Goal: Task Accomplishment & Management: Use online tool/utility

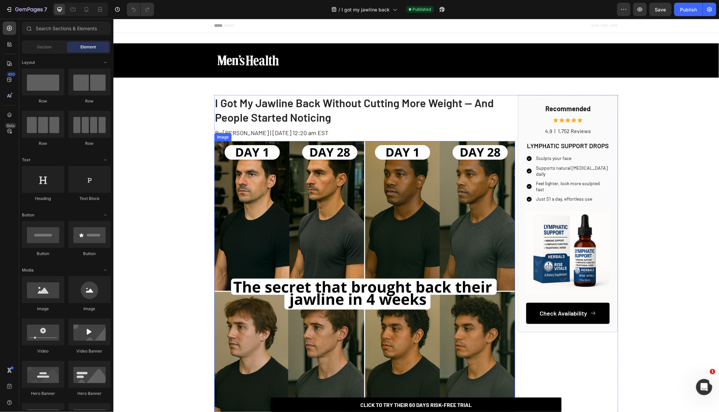
click at [303, 105] on h1 "I Got My Jawline Back Without Cutting More Weight — And People Started Noticing" at bounding box center [364, 110] width 301 height 30
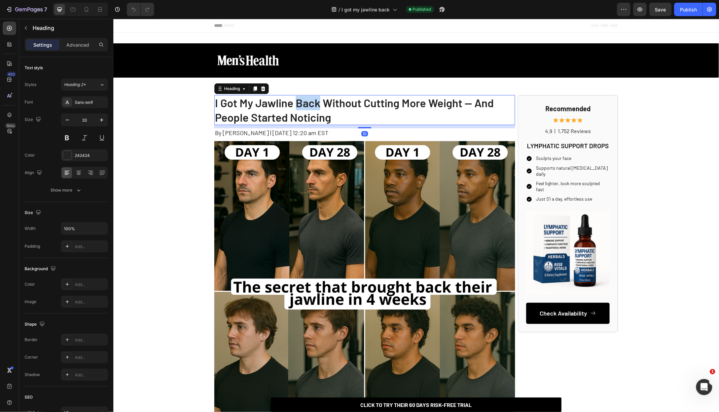
click at [303, 105] on h1 "I Got My Jawline Back Without Cutting More Weight — And People Started Noticing" at bounding box center [364, 110] width 301 height 30
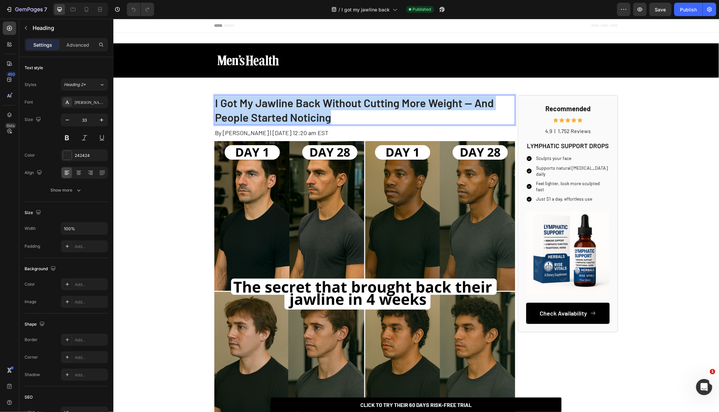
click at [303, 105] on p "I Got My Jawline Back Without Cutting More Weight — And People Started Noticing" at bounding box center [364, 110] width 299 height 29
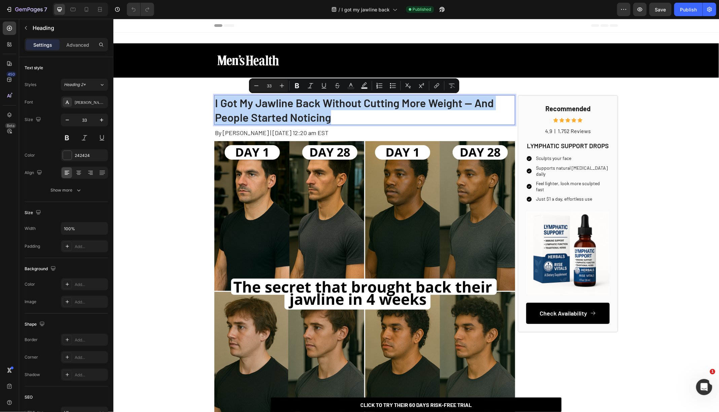
click at [303, 105] on p "I Got My Jawline Back Without Cutting More Weight — And People Started Noticing" at bounding box center [364, 110] width 299 height 29
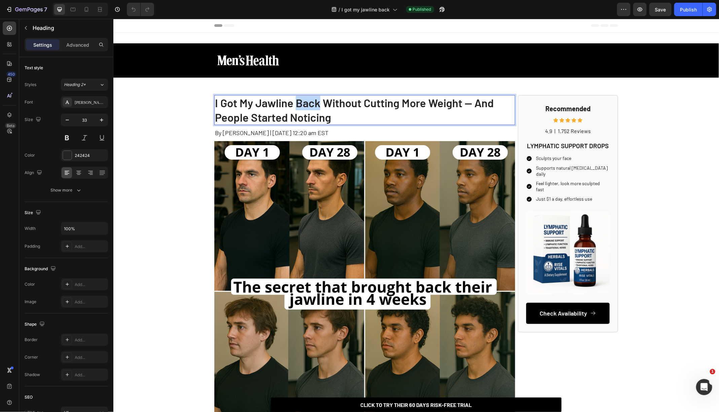
click at [303, 105] on p "I Got My Jawline Back Without Cutting More Weight — And People Started Noticing" at bounding box center [364, 110] width 299 height 29
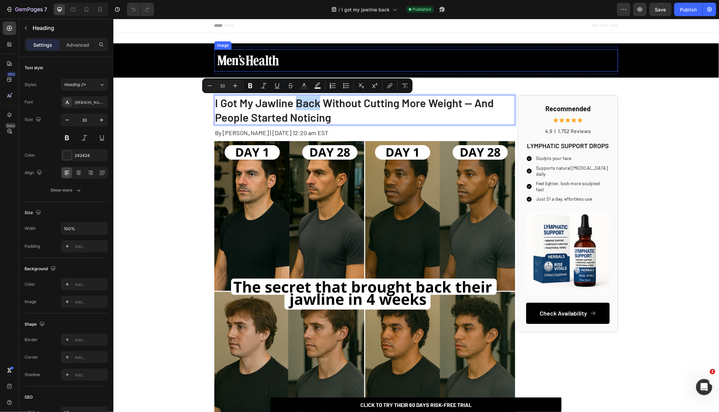
click at [250, 60] on img at bounding box center [247, 60] width 67 height 22
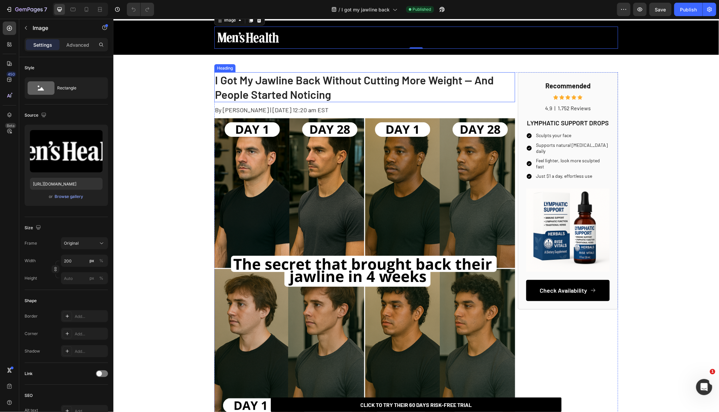
scroll to position [39, 0]
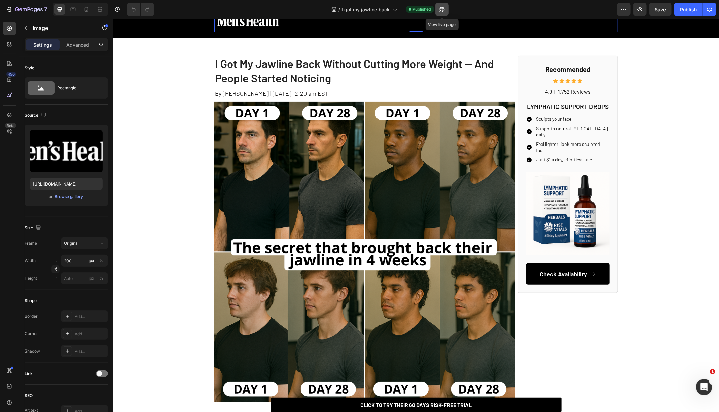
click at [447, 11] on button "button" at bounding box center [441, 9] width 13 height 13
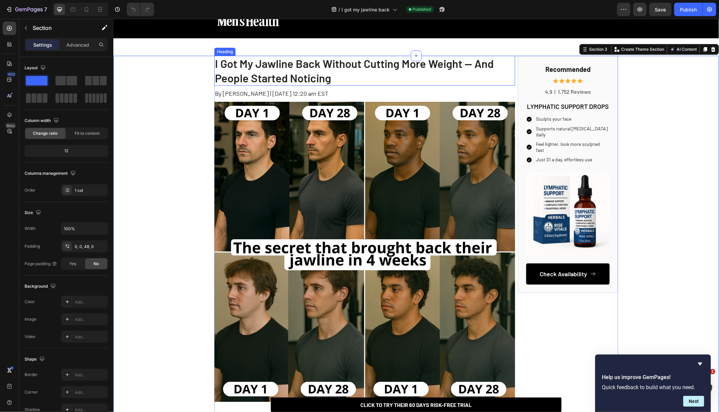
click at [247, 77] on p "I Got My Jawline Back Without Cutting More Weight — And People Started Noticing" at bounding box center [364, 70] width 299 height 29
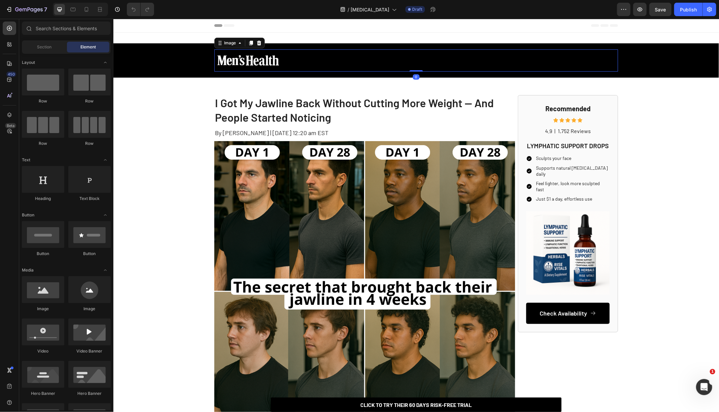
click at [257, 58] on img at bounding box center [247, 60] width 67 height 22
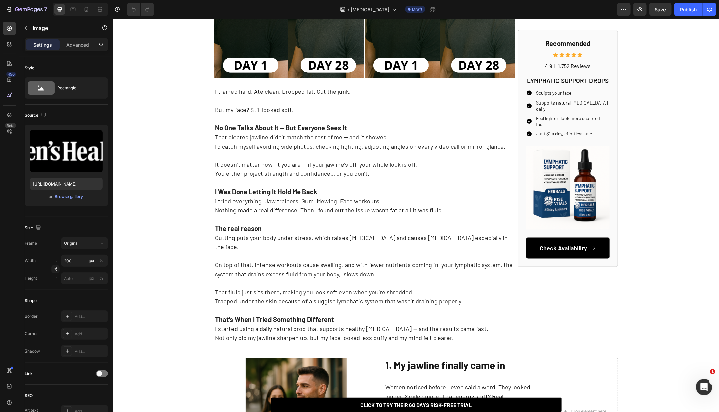
scroll to position [368, 0]
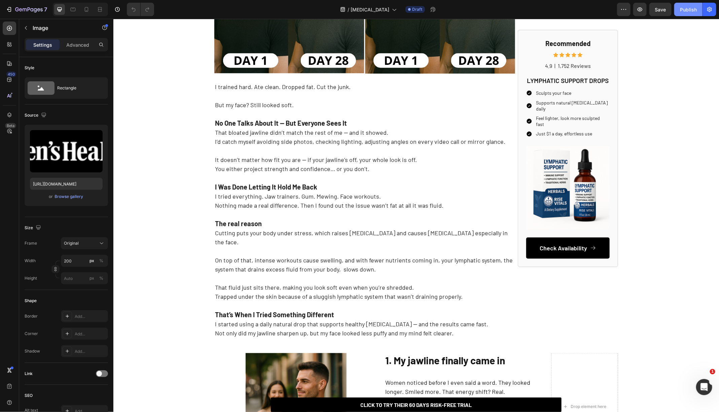
drag, startPoint x: 683, startPoint y: 6, endPoint x: 682, endPoint y: 10, distance: 4.2
click at [682, 10] on div "Publish" at bounding box center [688, 9] width 17 height 7
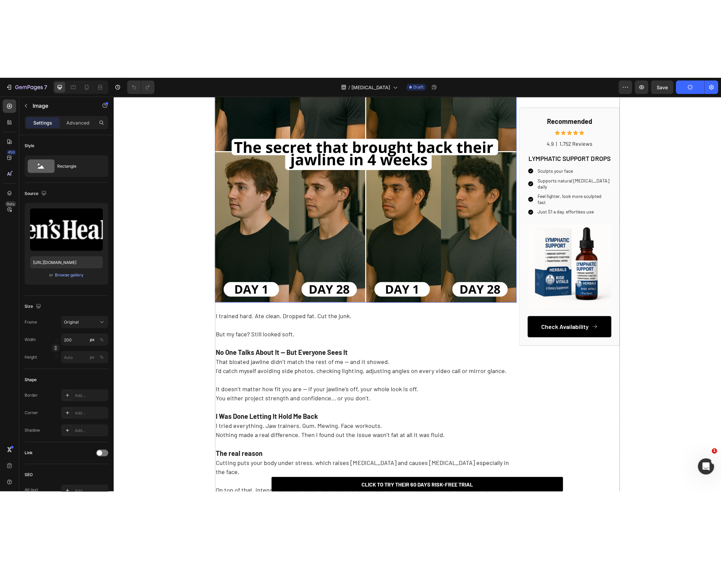
scroll to position [0, 0]
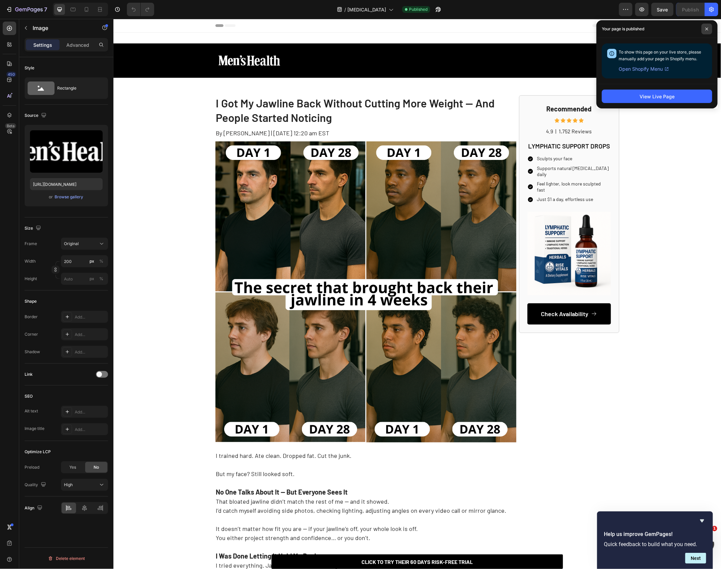
click at [701, 32] on span at bounding box center [706, 29] width 11 height 11
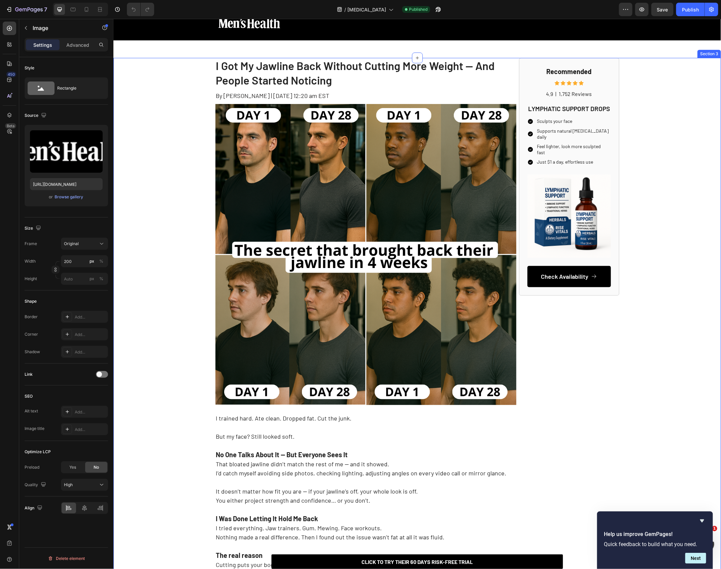
scroll to position [52, 0]
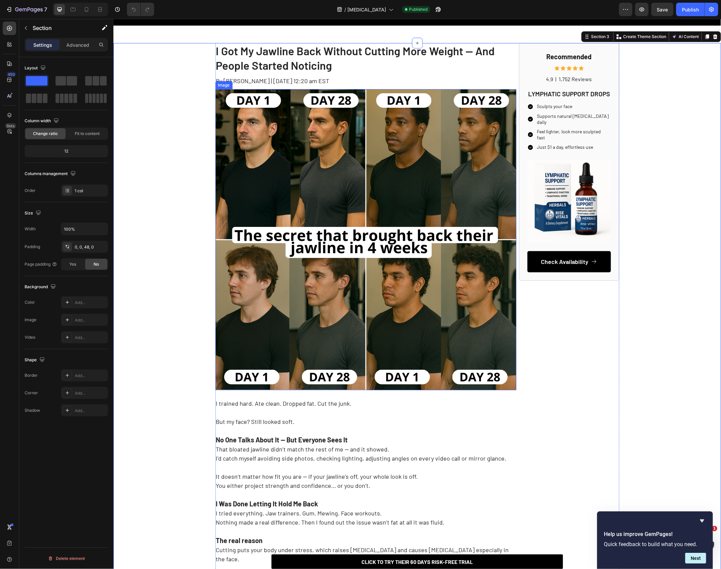
click at [258, 84] on span "By [PERSON_NAME] | [DATE] 12:20 am EST" at bounding box center [272, 80] width 113 height 7
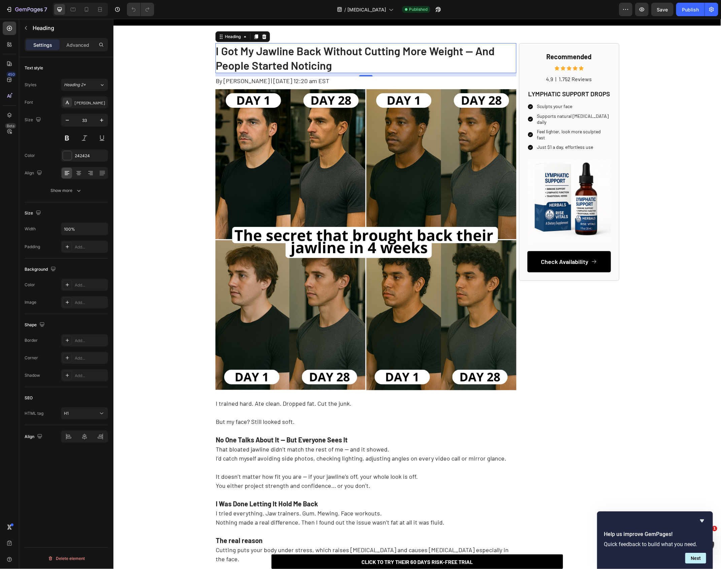
click at [299, 51] on h1 "I Got My Jawline Back Without Cutting More Weight — And People Started Noticing" at bounding box center [365, 58] width 301 height 30
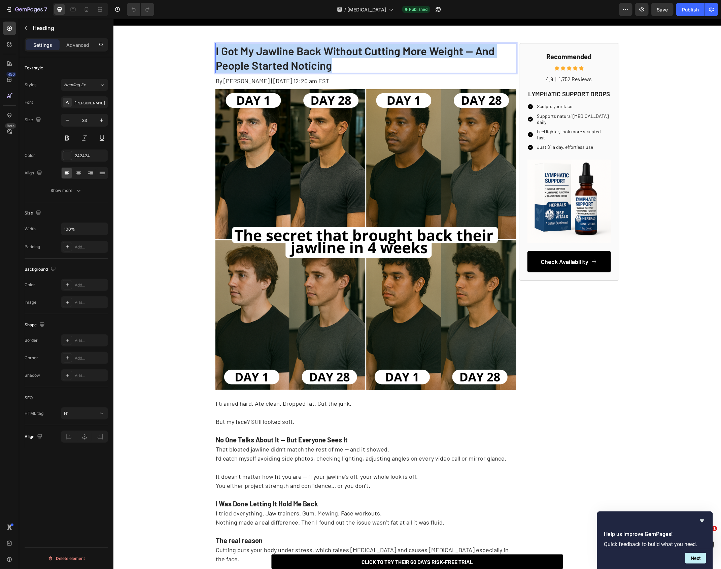
click at [299, 51] on p "I Got My Jawline Back Without Cutting More Weight — And People Started Noticing" at bounding box center [365, 57] width 299 height 29
click at [335, 67] on p "I Got My Jawline Back Without Cutting More Weight — And People Started Noticing" at bounding box center [365, 57] width 299 height 29
drag, startPoint x: 332, startPoint y: 67, endPoint x: 212, endPoint y: 41, distance: 122.4
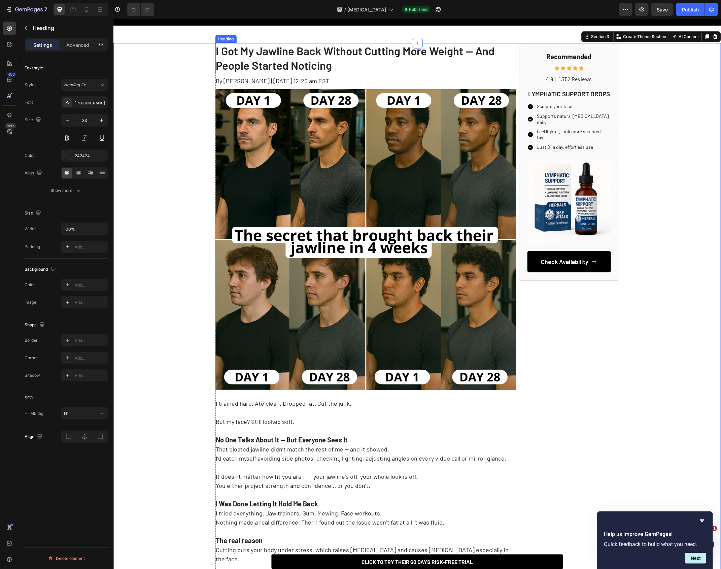
click at [230, 50] on p "I Got My Jawline Back Without Cutting More Weight — And People Started Noticing" at bounding box center [365, 57] width 299 height 29
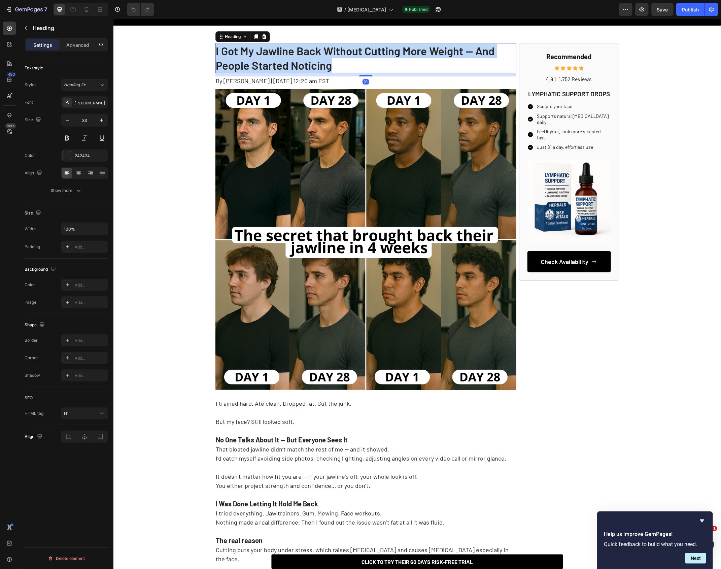
click at [230, 50] on p "I Got My Jawline Back Without Cutting More Weight — And People Started Noticing" at bounding box center [365, 57] width 299 height 29
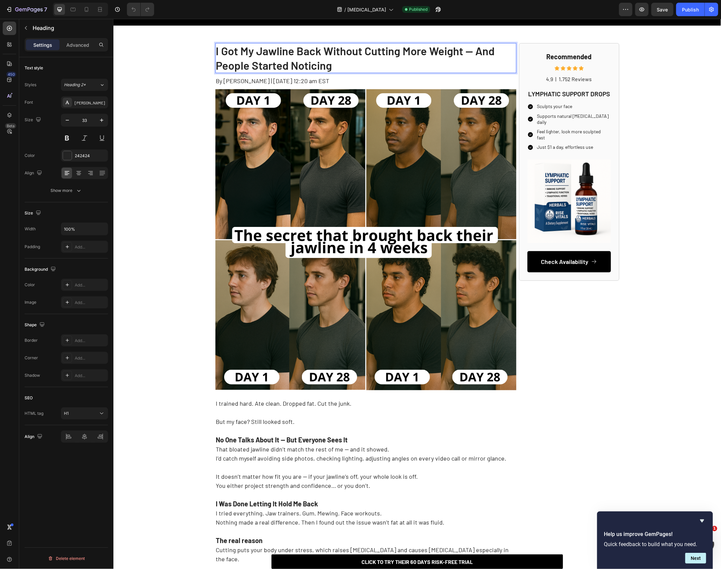
click at [223, 53] on p "I Got My Jawline Back Without Cutting More Weight — And People Started Noticing" at bounding box center [365, 57] width 299 height 29
click at [219, 52] on p "I Got My Jawline Back Without Cutting More Weight — And People Started Noticing" at bounding box center [365, 57] width 299 height 29
click at [235, 51] on p "I Got My Jawline Back Without Cutting More Weight — And People Started Noticing" at bounding box center [365, 57] width 299 height 29
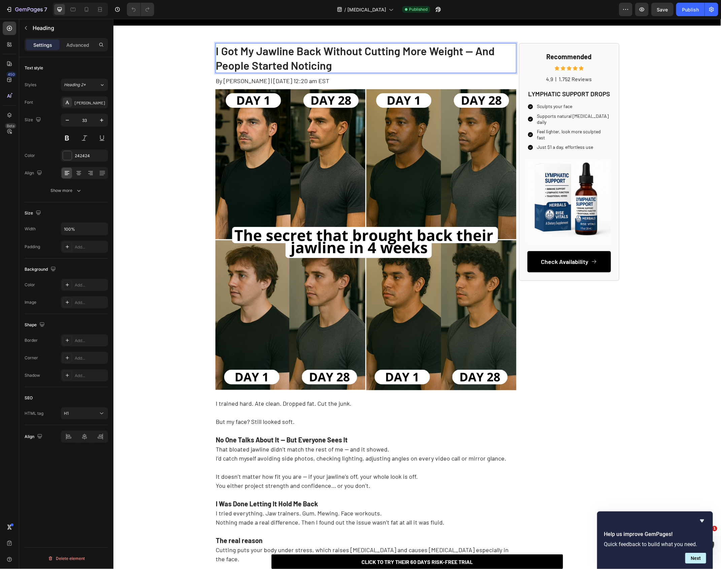
click at [241, 51] on p "I Got My Jawline Back Without Cutting More Weight — And People Started Noticing" at bounding box center [365, 57] width 299 height 29
click at [239, 51] on p "I Got My Jawline Back Without Cutting More Weight — And People Started Noticing" at bounding box center [365, 57] width 299 height 29
click at [252, 52] on p "I Got My Jawline Back Without Cutting More Weight — And People Started Noticing" at bounding box center [365, 57] width 299 height 29
click at [252, 50] on p "I Got My Jawline Back Without Cutting More Weight — And People Started Noticing" at bounding box center [365, 57] width 299 height 29
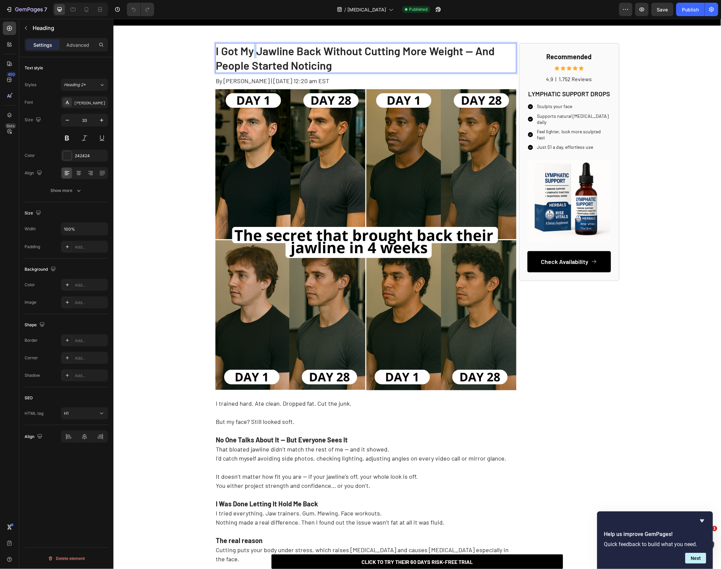
click at [252, 50] on p "I Got My Jawline Back Without Cutting More Weight — And People Started Noticing" at bounding box center [365, 57] width 299 height 29
click at [291, 54] on p "I Got My Jawline Back Without Cutting More Weight — And People Started Noticing" at bounding box center [365, 57] width 299 height 29
click at [292, 54] on p "I Got My Jawline Back Without Cutting More Weight — And People Started Noticing" at bounding box center [365, 57] width 299 height 29
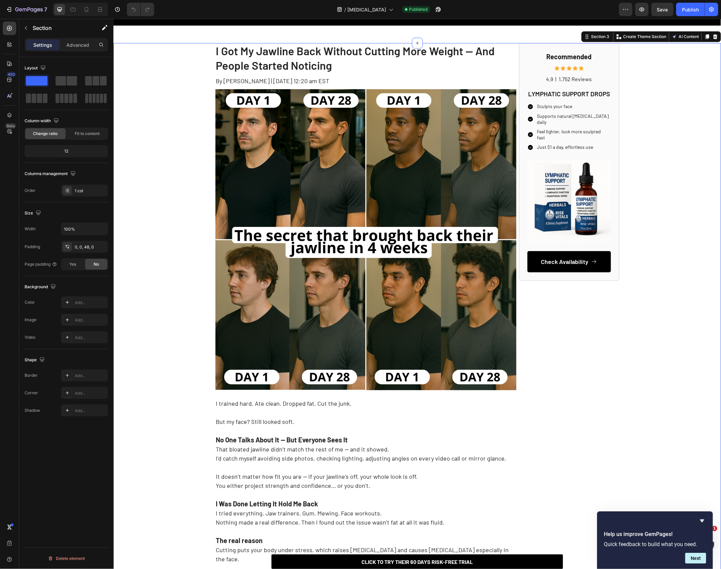
click at [218, 79] on span "By [PERSON_NAME] | [DATE] 12:20 am EST" at bounding box center [272, 80] width 113 height 7
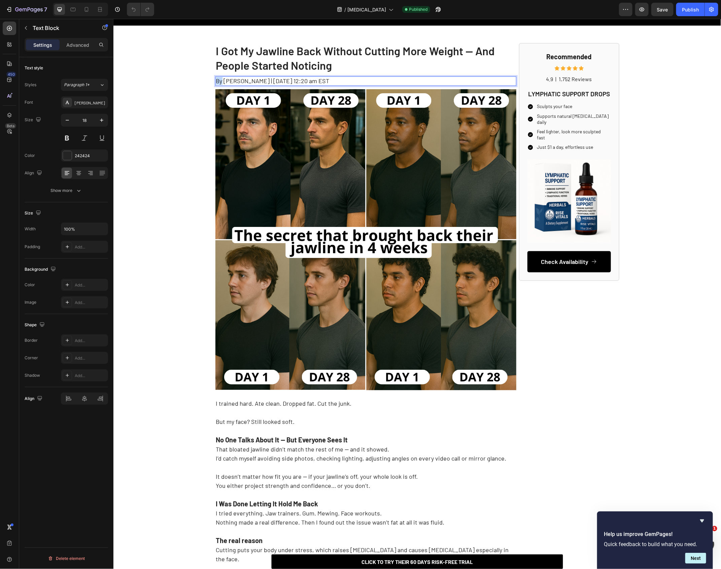
click at [218, 79] on span "By [PERSON_NAME] | [DATE] 12:20 am EST" at bounding box center [272, 80] width 113 height 7
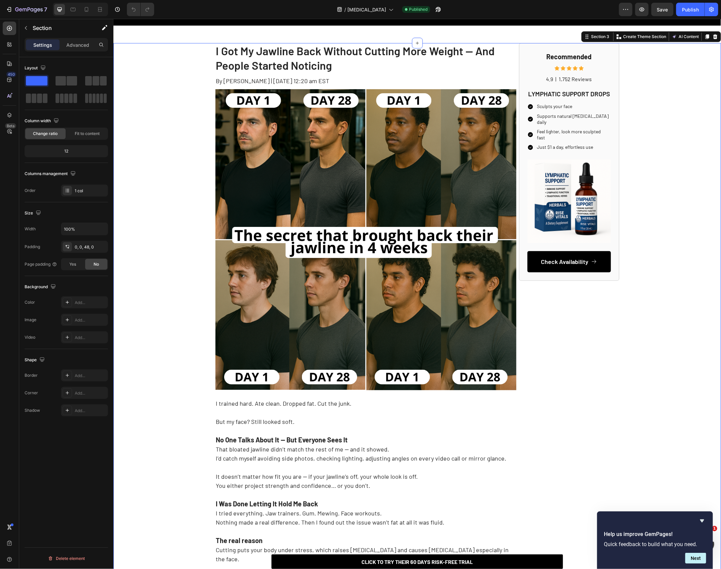
click at [302, 43] on p "I Got My Jawline Back Without Cutting More Weight — And People Started Noticing" at bounding box center [365, 57] width 299 height 29
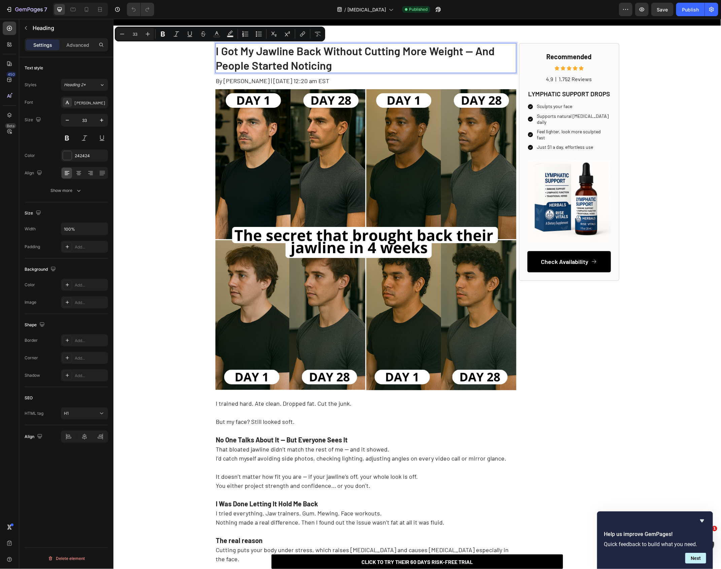
click at [300, 56] on p "I Got My Jawline Back Without Cutting More Weight — And People Started Noticing" at bounding box center [365, 57] width 299 height 29
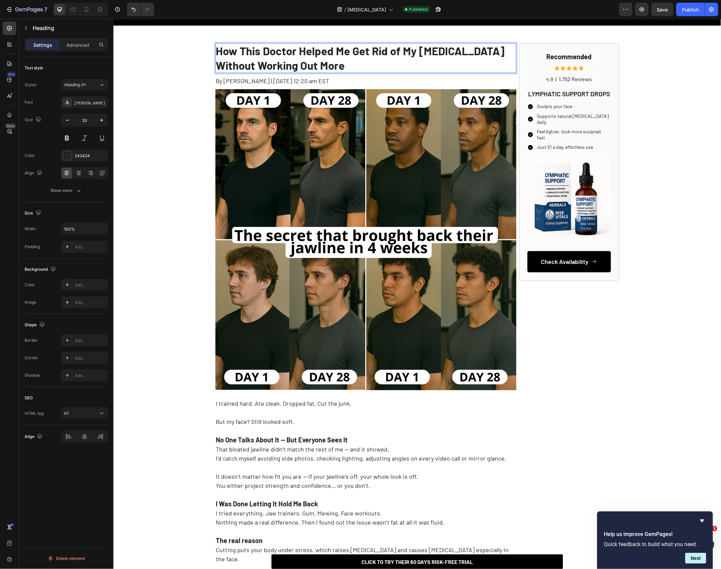
click at [472, 49] on strong "How This Doctor Helped Me Get Rid of My Beer Belly Without Working Out More" at bounding box center [360, 58] width 289 height 28
click at [427, 61] on p "How This Doctor Helped Me Get Rid of My Beer Belly Without Working Out More" at bounding box center [365, 57] width 299 height 29
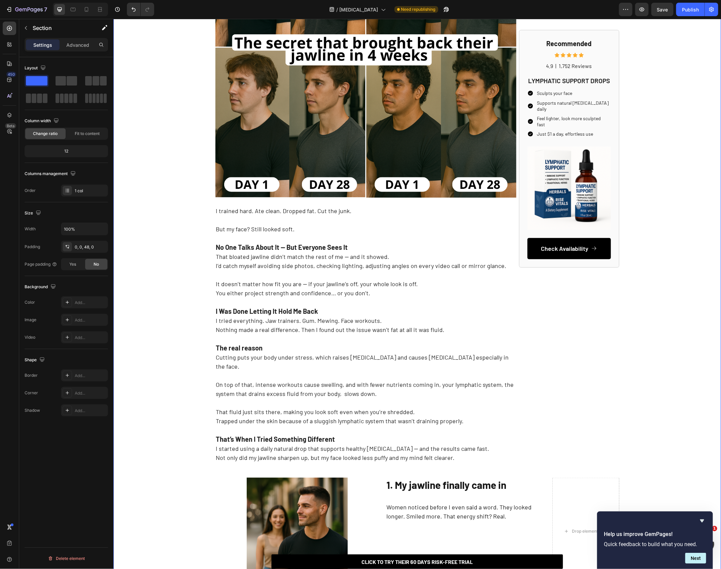
scroll to position [266, 0]
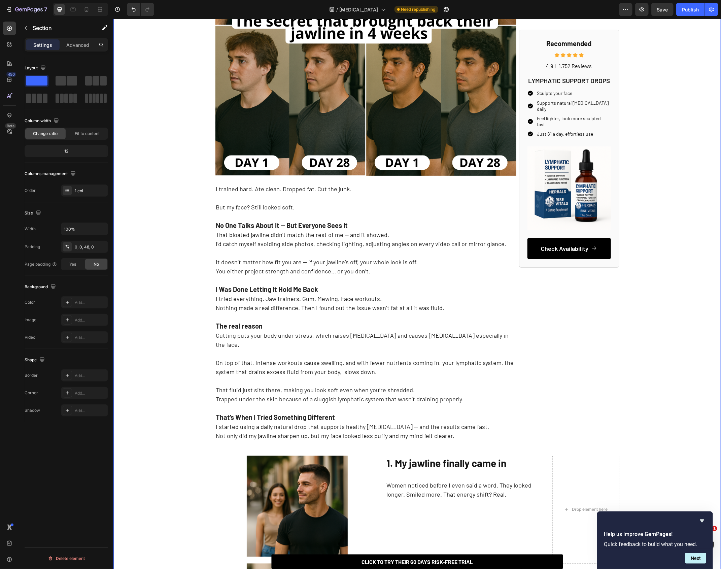
click at [269, 218] on p "I trained hard. Ate clean. Dropped fat. Cut the junk. But my face? Still looked…" at bounding box center [365, 216] width 299 height 64
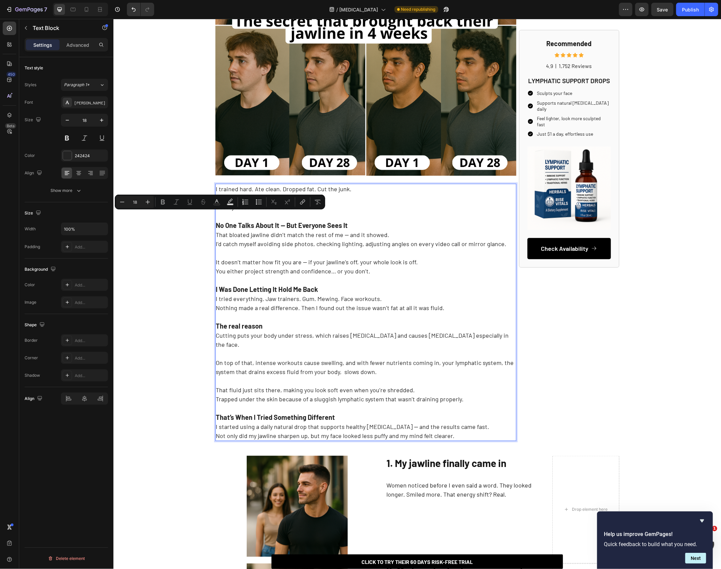
click at [287, 210] on p "I trained hard. Ate clean. Dropped fat. Cut the junk. But my face? Still looked…" at bounding box center [365, 216] width 299 height 64
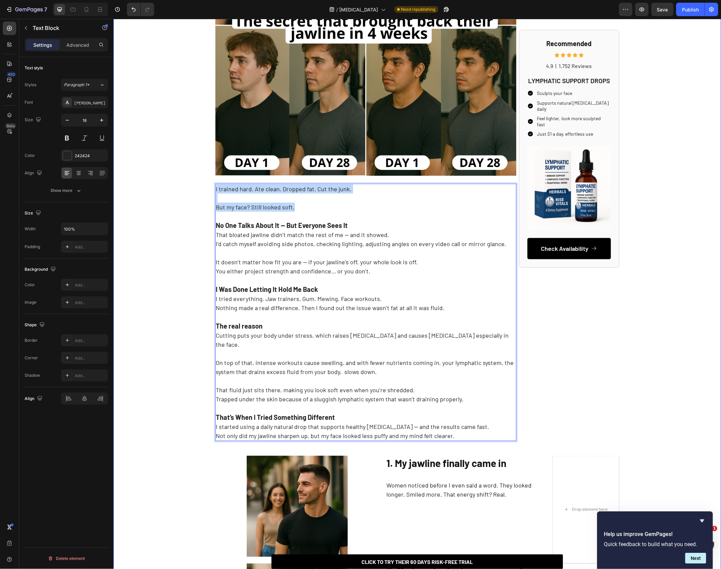
drag, startPoint x: 319, startPoint y: 207, endPoint x: 184, endPoint y: 184, distance: 136.1
click at [184, 184] on div "⁠⁠⁠⁠⁠⁠⁠ How This Doctor Helped Me Get Rid of My Beer Belly Without Working Out …" at bounding box center [416, 431] width 607 height 1207
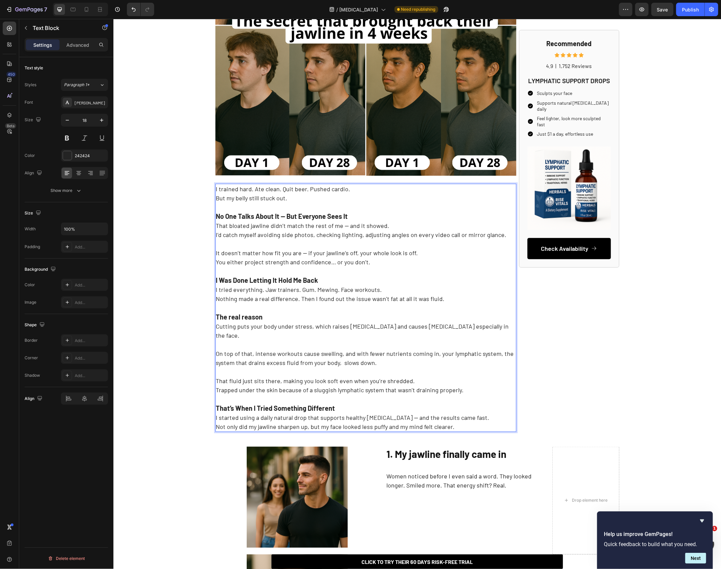
click at [215, 197] on div "I trained hard. Ate clean. Quit beer. Pushed cardio. But my belly still stuck o…" at bounding box center [365, 307] width 301 height 248
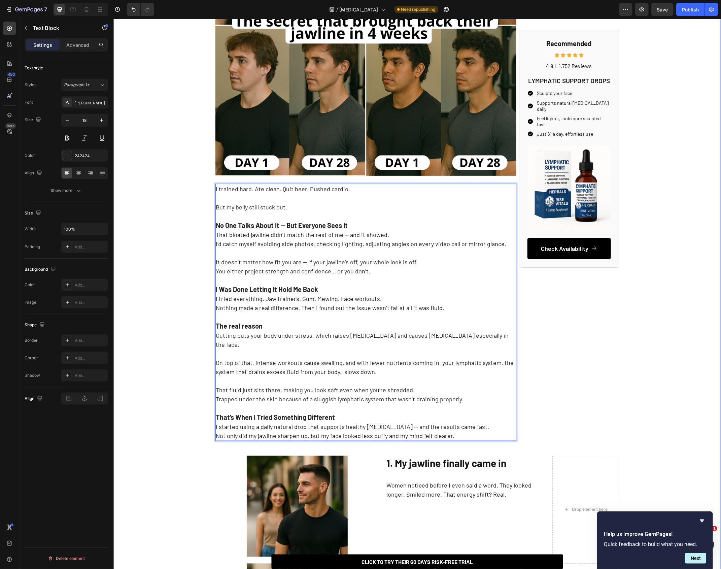
click at [207, 213] on div "⁠⁠⁠⁠⁠⁠⁠ How This Doctor Helped Me Get Rid of My Beer Belly Without Working Out …" at bounding box center [416, 431] width 607 height 1207
click at [288, 214] on p "I trained hard. Ate clean. Quit beer. Pushed cardio. But my belly still stuck o…" at bounding box center [365, 216] width 299 height 64
click at [289, 208] on p "I trained hard. Ate clean. Quit beer. Pushed cardio. But my belly still stuck o…" at bounding box center [365, 216] width 299 height 64
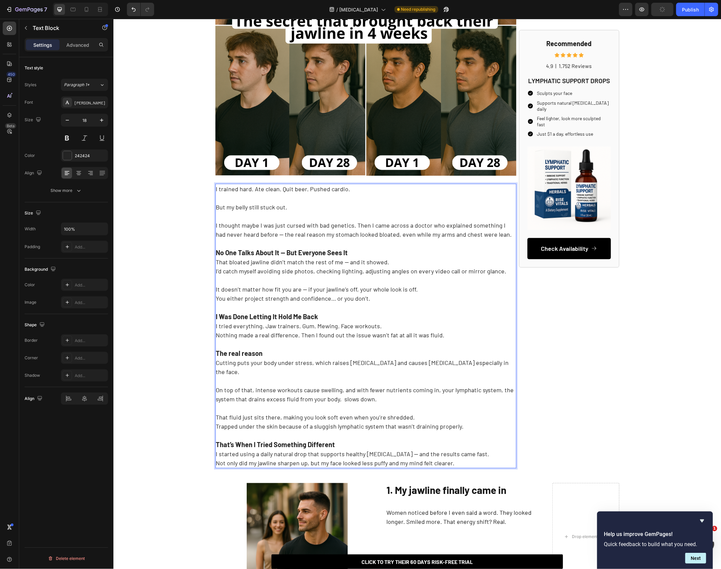
click at [273, 234] on p "I trained hard. Ate clean. Quit beer. Pushed cardio. But my belly still stuck o…" at bounding box center [365, 229] width 299 height 91
click at [269, 234] on p "I trained hard. Ate clean. Quit beer. Pushed cardio. But my belly still stuck o…" at bounding box center [365, 229] width 299 height 91
click at [492, 274] on p "I trained hard. Ate clean. Quit beer. Pushed cardio. But my belly still stuck o…" at bounding box center [365, 229] width 299 height 91
drag, startPoint x: 502, startPoint y: 274, endPoint x: 197, endPoint y: 264, distance: 305.0
click at [197, 264] on div "⁠⁠⁠⁠⁠⁠⁠ How This Doctor Helped Me Get Rid of My Beer Belly Without Working Out …" at bounding box center [416, 445] width 607 height 1234
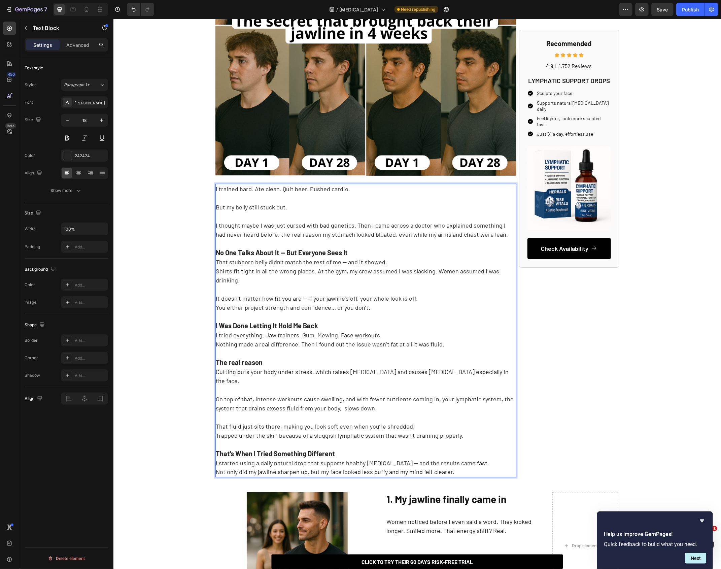
click at [343, 262] on p "I trained hard. Ate clean. Quit beer. Pushed cardio. But my belly still stuck o…" at bounding box center [365, 234] width 299 height 100
drag, startPoint x: 307, startPoint y: 274, endPoint x: 327, endPoint y: 266, distance: 21.2
click at [327, 268] on p "I trained hard. Ate clean. Quit beer. Pushed cardio. But my belly still stuck o…" at bounding box center [365, 234] width 299 height 100
click at [427, 273] on p "I trained hard. Ate clean. Quit beer. Pushed cardio. But my belly still stuck o…" at bounding box center [365, 234] width 299 height 100
click at [434, 274] on p "I trained hard. Ate clean. Quit beer. Pushed cardio. But my belly still stuck o…" at bounding box center [365, 234] width 299 height 100
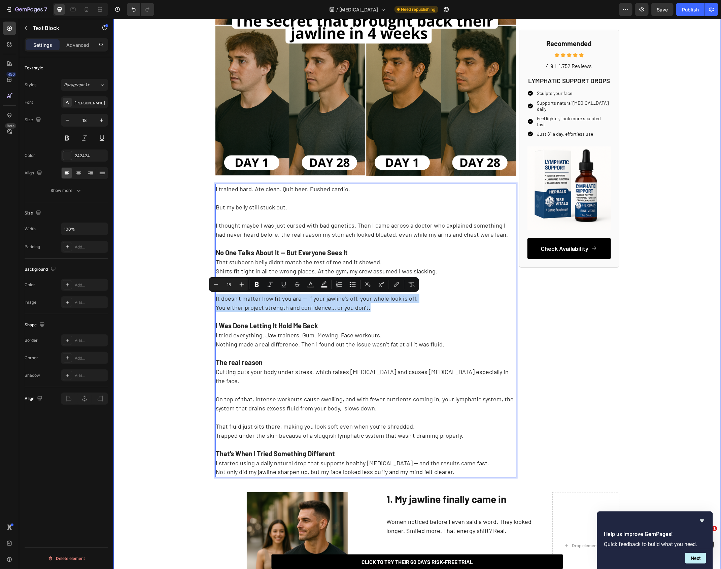
drag, startPoint x: 373, startPoint y: 304, endPoint x: 204, endPoint y: 295, distance: 168.8
click at [204, 295] on div "⁠⁠⁠⁠⁠⁠⁠ How This Doctor Helped Me Get Rid of My Beer Belly Without Working Out …" at bounding box center [416, 449] width 607 height 1243
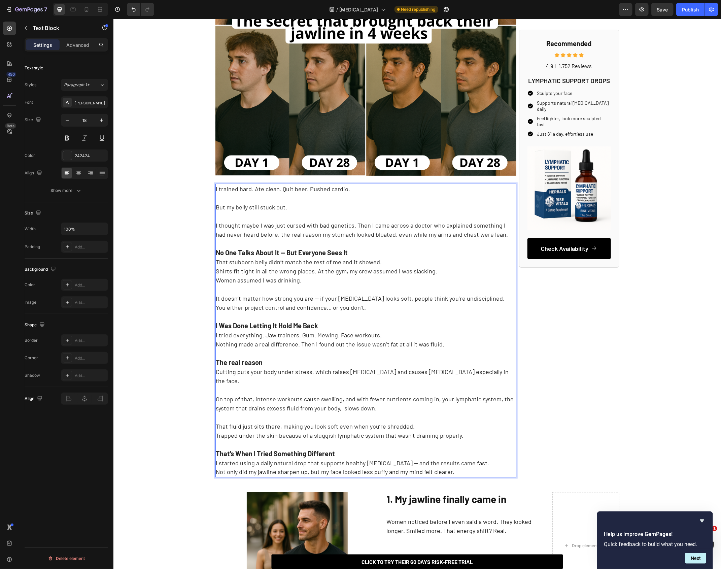
click at [314, 299] on p "It doesn’t matter how strong you are — if your midsection looks soft, people th…" at bounding box center [365, 316] width 299 height 64
click at [477, 299] on p "It doesn’t matter how strong you are if your midsection looks soft, people thin…" at bounding box center [365, 316] width 299 height 64
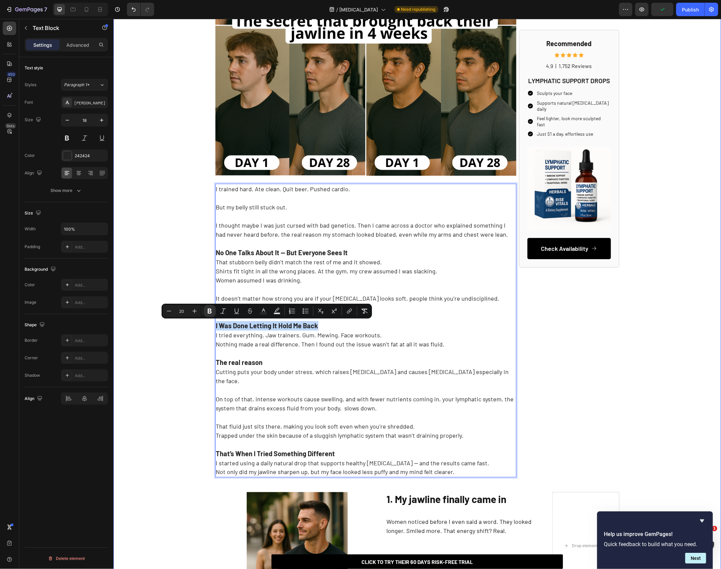
drag, startPoint x: 328, startPoint y: 324, endPoint x: 159, endPoint y: 322, distance: 168.6
click at [159, 322] on div "⁠⁠⁠⁠⁠⁠⁠ How This Doctor Helped Me Get Rid of My Beer Belly Without Working Out …" at bounding box center [416, 449] width 607 height 1243
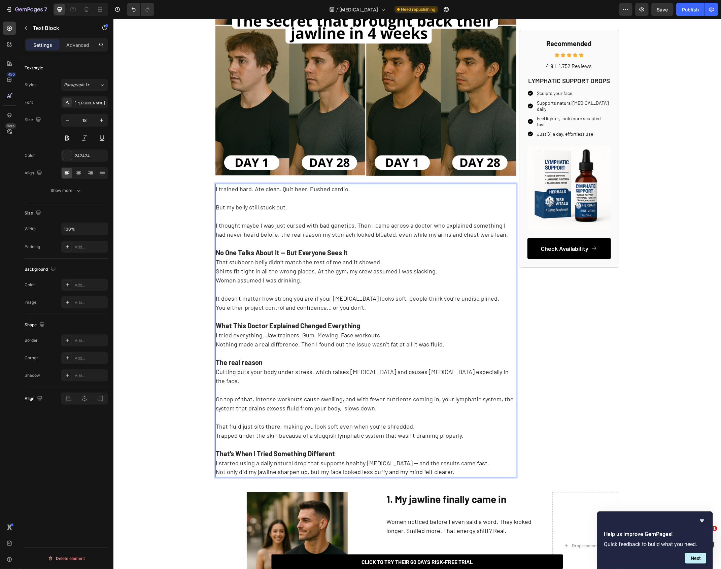
click at [285, 248] on strong "No One Talks About It — But Everyone Sees It" at bounding box center [282, 252] width 132 height 8
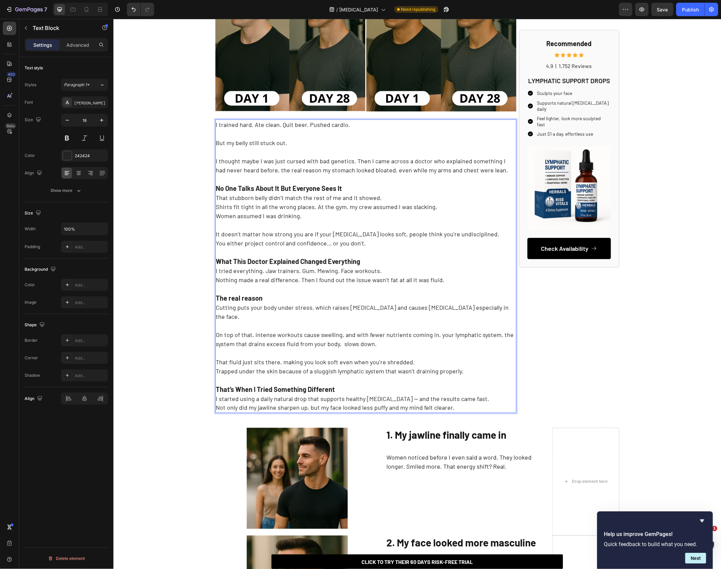
scroll to position [345, 0]
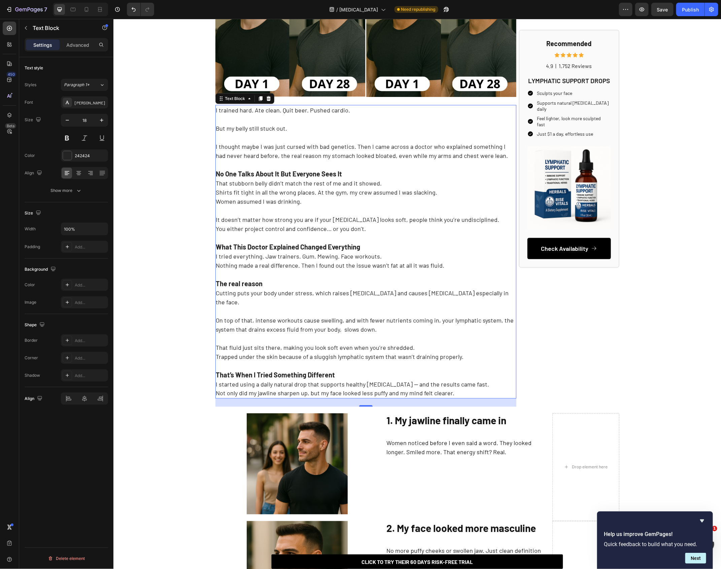
click at [338, 271] on p "The real reason Cutting puts your body under stress, which raises cortisol and …" at bounding box center [365, 310] width 299 height 82
click at [442, 269] on p "It doesn’t matter how strong you are if your midsection looks soft, people thin…" at bounding box center [365, 238] width 299 height 64
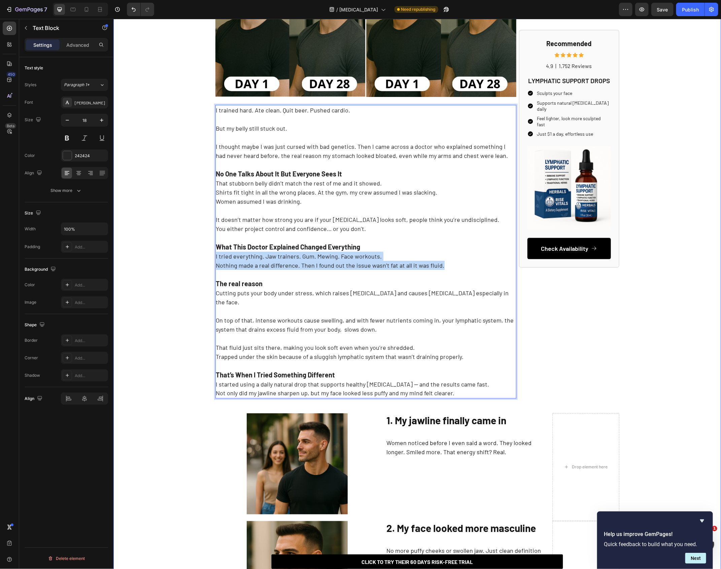
drag, startPoint x: 441, startPoint y: 268, endPoint x: 211, endPoint y: 256, distance: 230.1
click at [211, 256] on div "⁠⁠⁠⁠⁠⁠⁠ How This Doctor Helped Me Get Rid of My Beer Belly Without Working Out …" at bounding box center [416, 371] width 607 height 1243
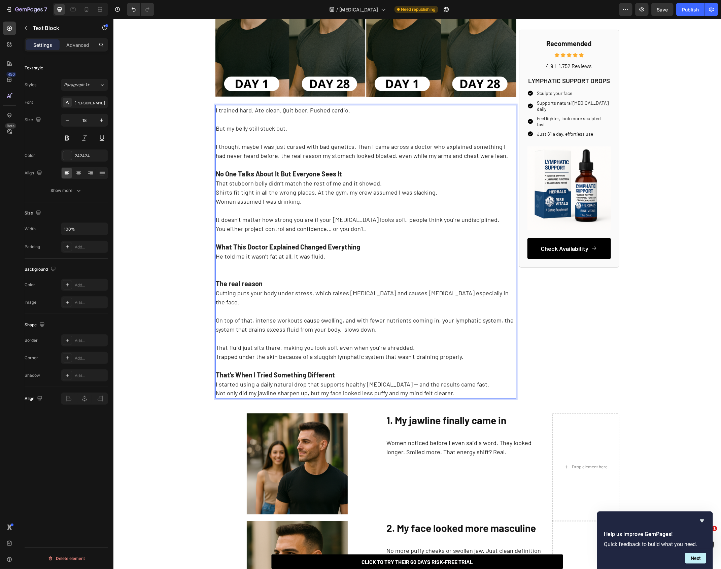
click at [320, 257] on p "It doesn’t matter how strong you are if your midsection looks soft, people thin…" at bounding box center [365, 233] width 299 height 55
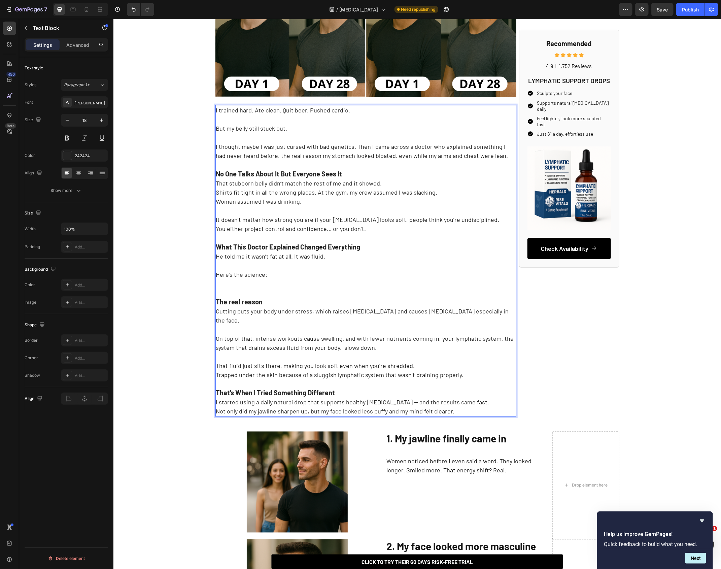
click at [245, 285] on p "Rich Text Editor. Editing area: main" at bounding box center [365, 283] width 299 height 9
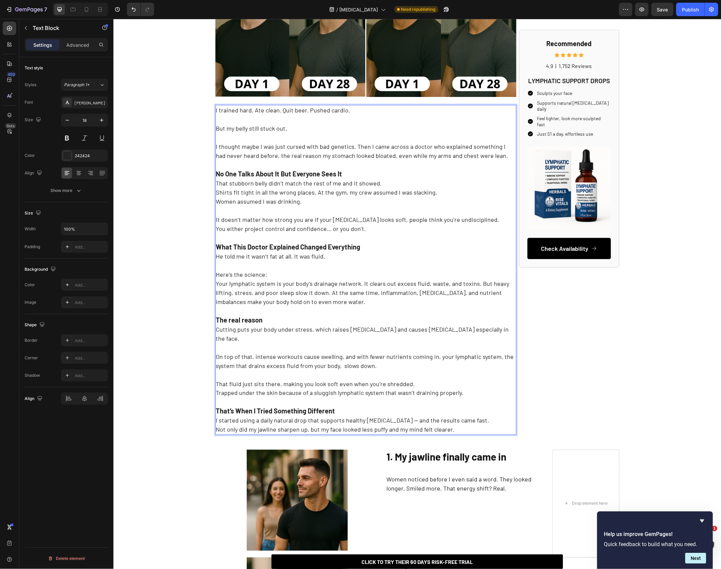
click at [322, 292] on p "Your lymphatic system is your body’s drainage network. It clears out excess flu…" at bounding box center [365, 292] width 299 height 27
click at [321, 301] on p "Your lymphatic system is your body’s drainage network. It clears out excess flu…" at bounding box center [365, 292] width 299 height 27
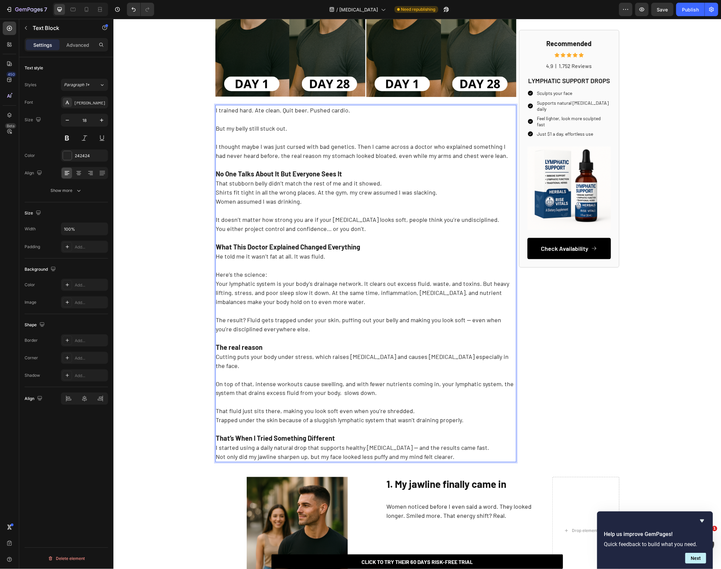
click at [461, 312] on p "Your lymphatic system is your body’s drainage network. It clears out excess flu…" at bounding box center [365, 306] width 299 height 55
click at [464, 324] on p "Your lymphatic system is your body’s drainage network. It clears out excess flu…" at bounding box center [365, 306] width 299 height 55
click at [464, 321] on p "Your lymphatic system is your body’s drainage network. It clears out excess flu…" at bounding box center [365, 306] width 299 height 55
drag, startPoint x: 280, startPoint y: 350, endPoint x: 186, endPoint y: 350, distance: 93.9
click at [187, 350] on div "⁠⁠⁠⁠⁠⁠⁠ How This Doctor Helped Me Get Rid of My Beer Belly Without Working Out …" at bounding box center [416, 403] width 607 height 1307
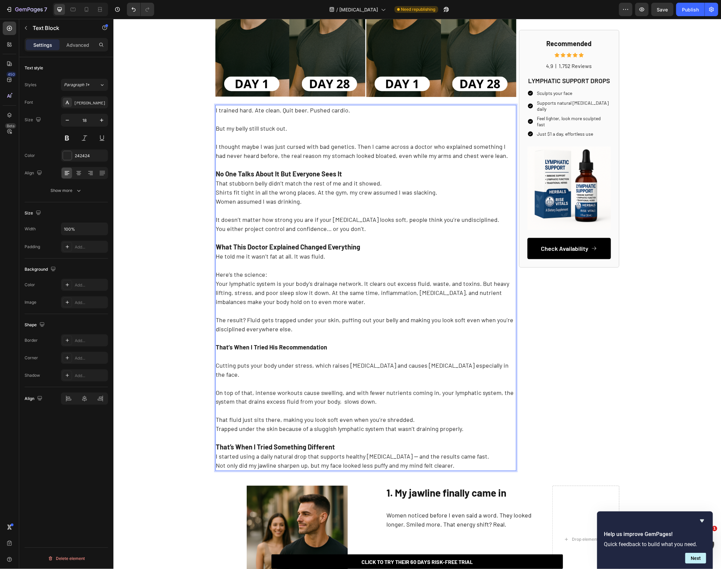
click at [320, 249] on strong "What This Doctor Explained Changed Everything" at bounding box center [288, 246] width 144 height 8
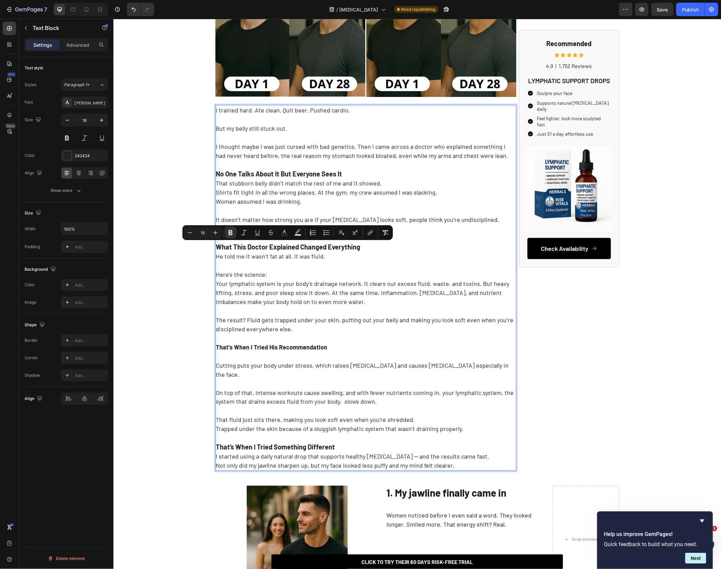
click at [329, 343] on p "That’s When I Tried His Recommendation Cutting puts your body under stress, whi…" at bounding box center [365, 378] width 299 height 91
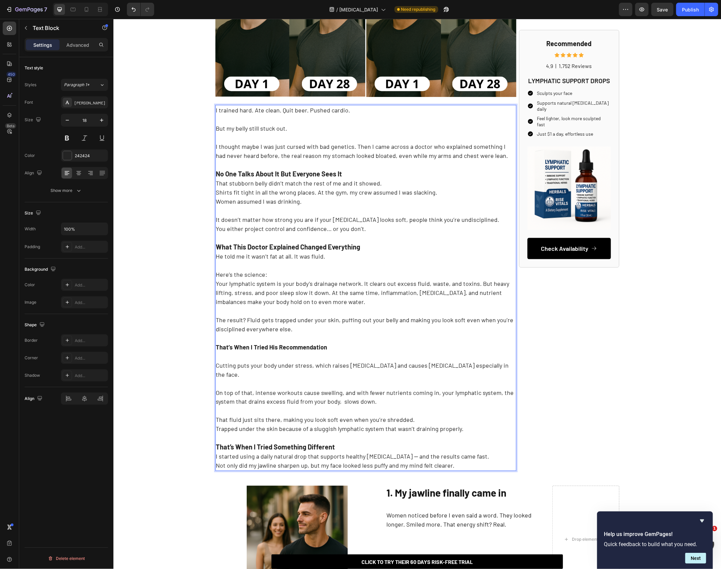
click at [318, 348] on strong "That’s When I Tried His Recommendation" at bounding box center [271, 346] width 111 height 7
click at [200, 333] on icon "Editor contextual toolbar" at bounding box center [197, 333] width 7 height 7
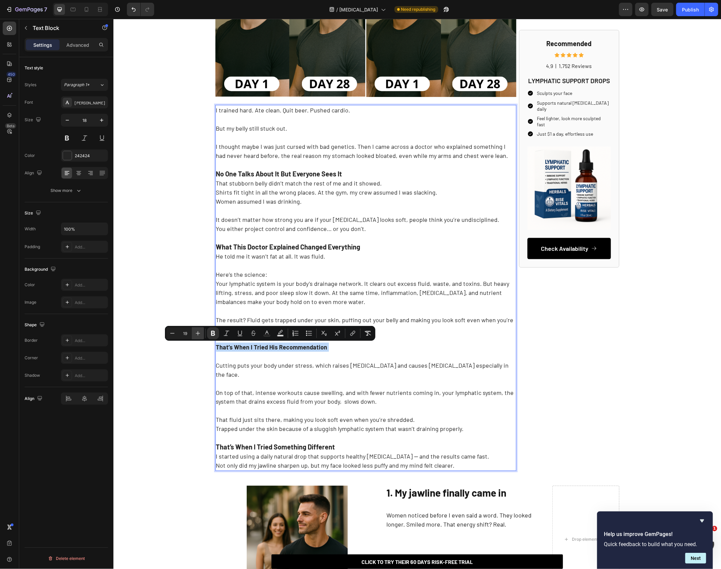
type input "20"
click at [282, 359] on p "That’s When I Tried His Recommendation Cutting puts your body under stress, whi…" at bounding box center [365, 378] width 299 height 91
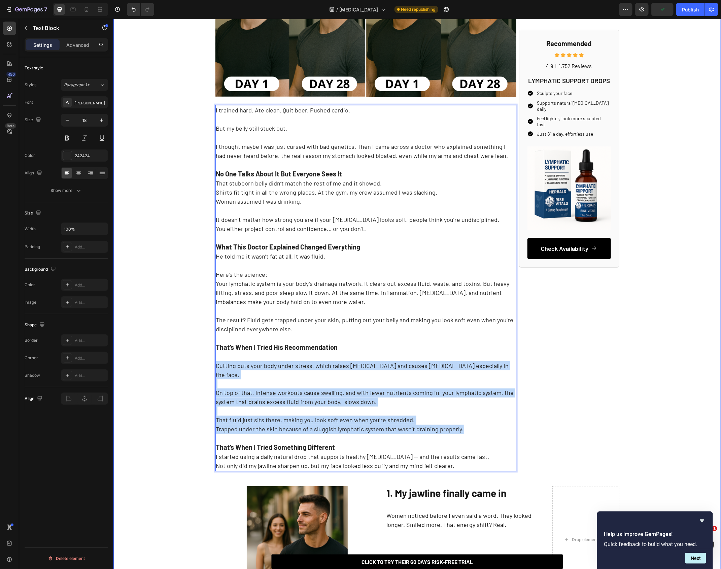
drag, startPoint x: 468, startPoint y: 421, endPoint x: 212, endPoint y: 363, distance: 262.4
click at [212, 363] on div "⁠⁠⁠⁠⁠⁠⁠ How This Doctor Helped Me Get Rid of My Beer Belly Without Working Out …" at bounding box center [416, 408] width 607 height 1316
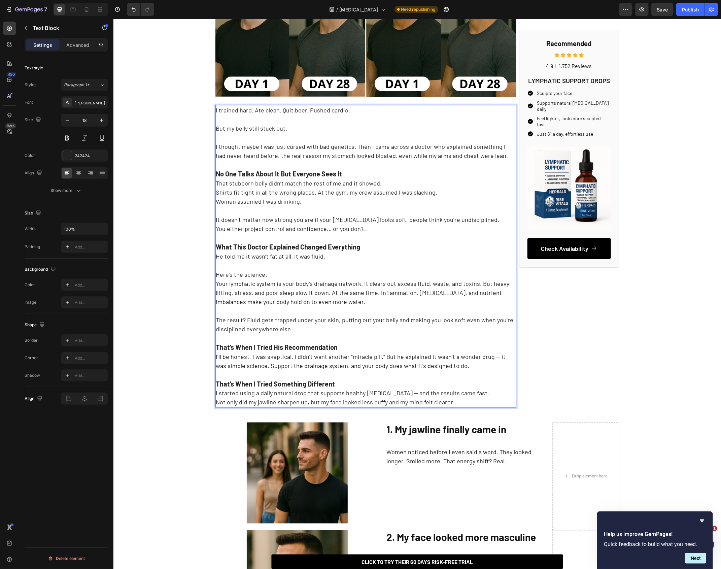
click at [491, 359] on p "That’s When I Tried His Recommendation ⁠⁠⁠⁠⁠⁠⁠I’ll be honest, I was skeptical. …" at bounding box center [365, 369] width 299 height 73
click at [440, 369] on p "That’s When I Tried His Recommendation ⁠⁠⁠⁠⁠⁠⁠I’ll be honest, I was skeptical. …" at bounding box center [365, 369] width 299 height 73
click at [458, 367] on p "That’s When I Tried His Recommendation ⁠⁠⁠⁠⁠⁠⁠I’ll be honest, I was skeptical. …" at bounding box center [365, 369] width 299 height 73
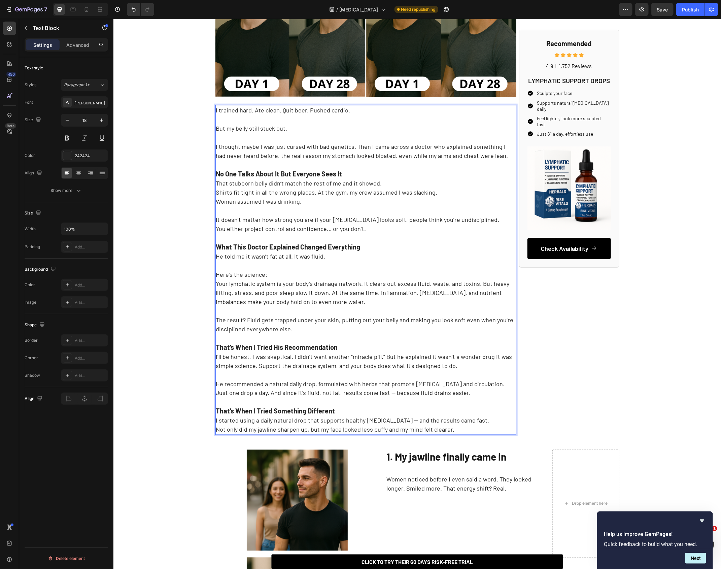
click at [377, 396] on p "That’s When I Tried His Recommendation I’ll be honest, I was skeptical. I didn’…" at bounding box center [365, 383] width 299 height 101
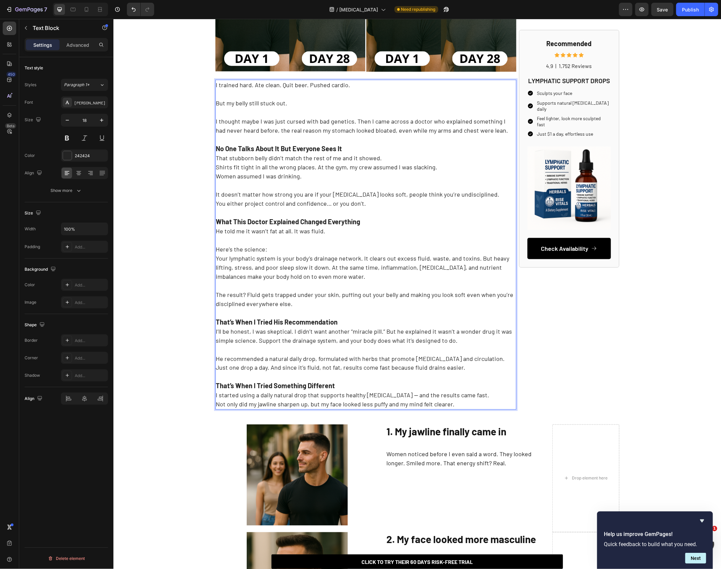
scroll to position [376, 0]
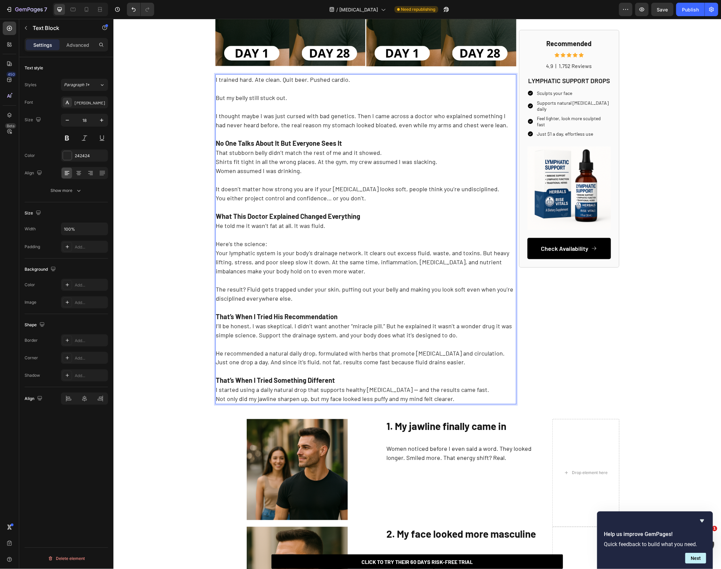
click at [289, 385] on p "That’s When I Tried His Recommendation I’ll be honest, I was skeptical. I didn’…" at bounding box center [365, 352] width 299 height 101
click at [503, 357] on p "That’s When I Tried His Recommendation I’ll be honest, I was skeptical. I didn’…" at bounding box center [365, 352] width 299 height 101
click at [503, 353] on p "That’s When I Tried His Recommendation I’ll be honest, I was skeptical. I didn’…" at bounding box center [365, 352] width 299 height 101
drag, startPoint x: 317, startPoint y: 360, endPoint x: 442, endPoint y: 358, distance: 125.2
click at [442, 359] on p "That’s When I Tried His Recommendation I’ll be honest, I was skeptical. I didn’…" at bounding box center [365, 352] width 299 height 101
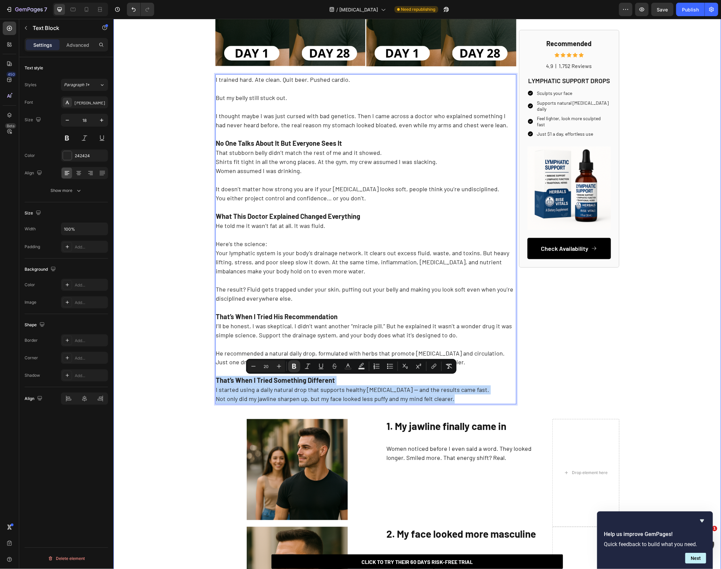
drag, startPoint x: 456, startPoint y: 399, endPoint x: 197, endPoint y: 382, distance: 259.6
click at [197, 382] on div "⁠⁠⁠⁠⁠⁠⁠ How This Doctor Helped Me Get Rid of My Beer Belly Without Working Out …" at bounding box center [416, 358] width 607 height 1279
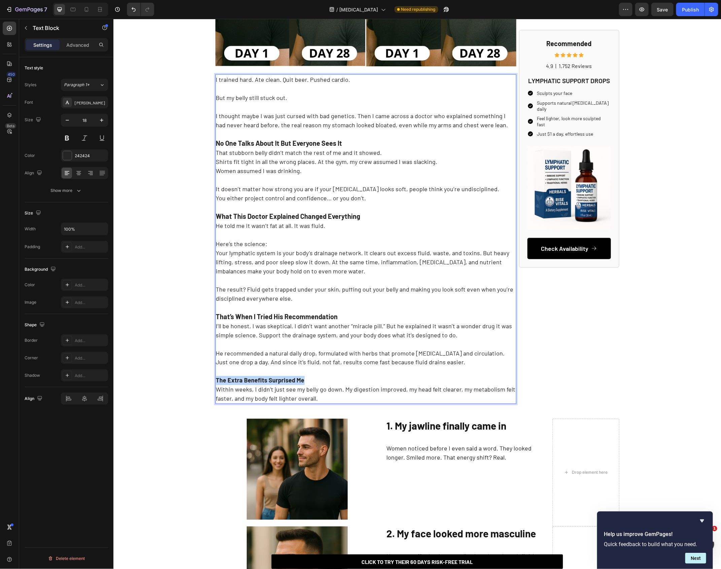
drag, startPoint x: 312, startPoint y: 379, endPoint x: 157, endPoint y: 379, distance: 154.8
click at [161, 379] on div "⁠⁠⁠⁠⁠⁠⁠ How This Doctor Helped Me Get Rid of My Beer Belly Without Working Out …" at bounding box center [416, 358] width 607 height 1279
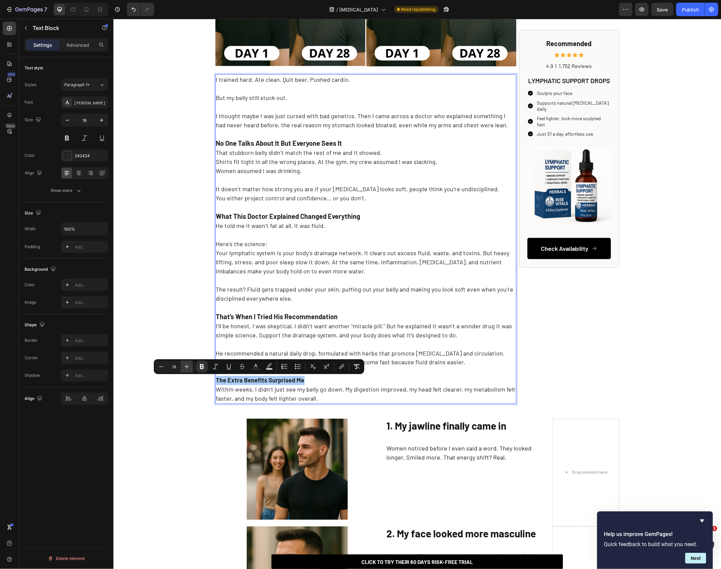
click at [185, 369] on icon "Editor contextual toolbar" at bounding box center [186, 366] width 7 height 7
type input "20"
click at [451, 390] on p "That’s When I Tried His Recommendation I’ll be honest, I was skeptical. I didn’…" at bounding box center [365, 352] width 299 height 101
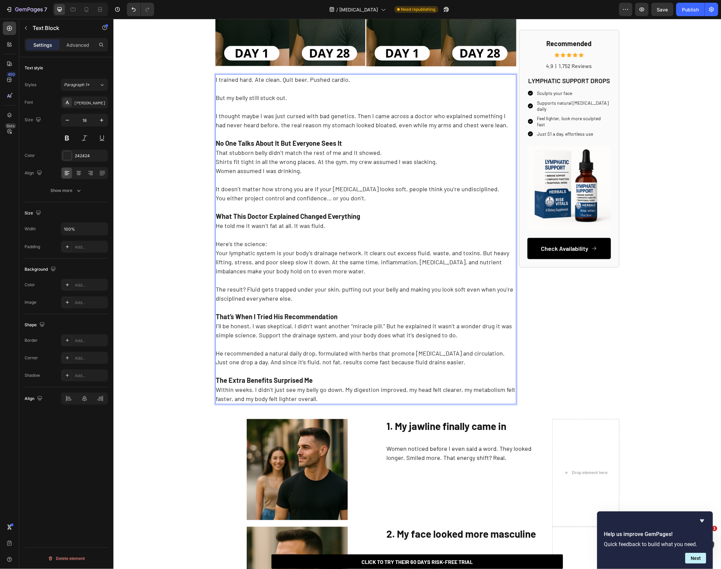
click at [455, 390] on p "That’s When I Tried His Recommendation I’ll be honest, I was skeptical. I didn’…" at bounding box center [365, 352] width 299 height 101
click at [264, 381] on strong "The Extra Benefits Surprised Me" at bounding box center [264, 380] width 97 height 8
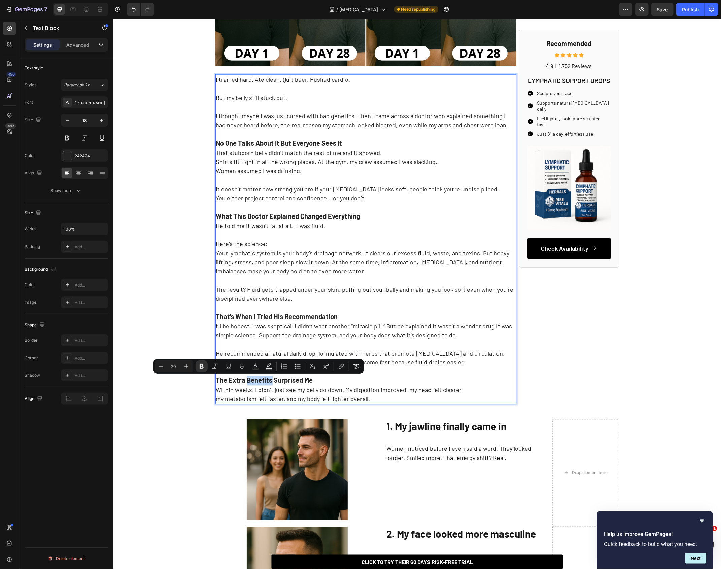
scroll to position [400, 0]
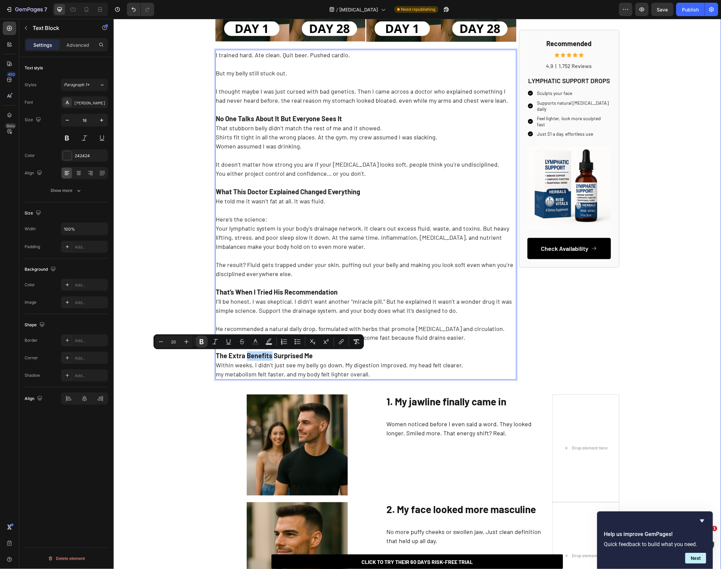
click at [133, 307] on div "⁠⁠⁠⁠⁠⁠⁠ How This Doctor Helped Me Get Rid of My Beer Belly Without Working Out …" at bounding box center [416, 334] width 607 height 1279
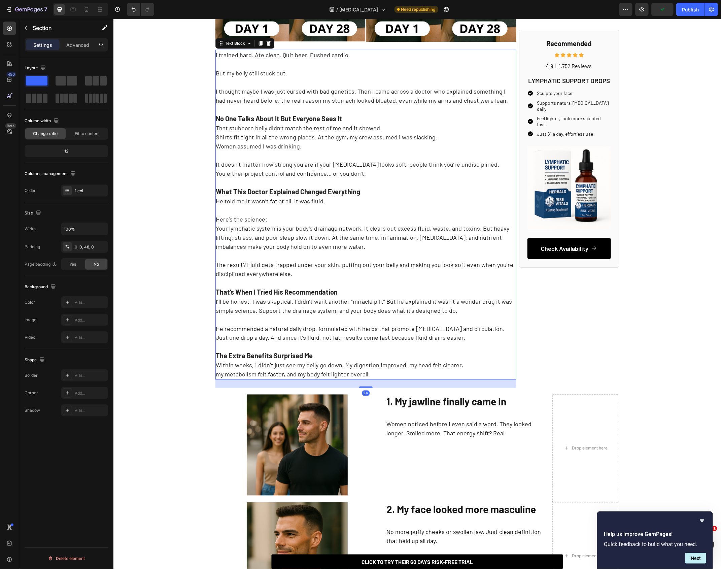
click at [222, 248] on p "Your lymphatic system is your body’s drainage network. It clears out excess flu…" at bounding box center [365, 250] width 299 height 55
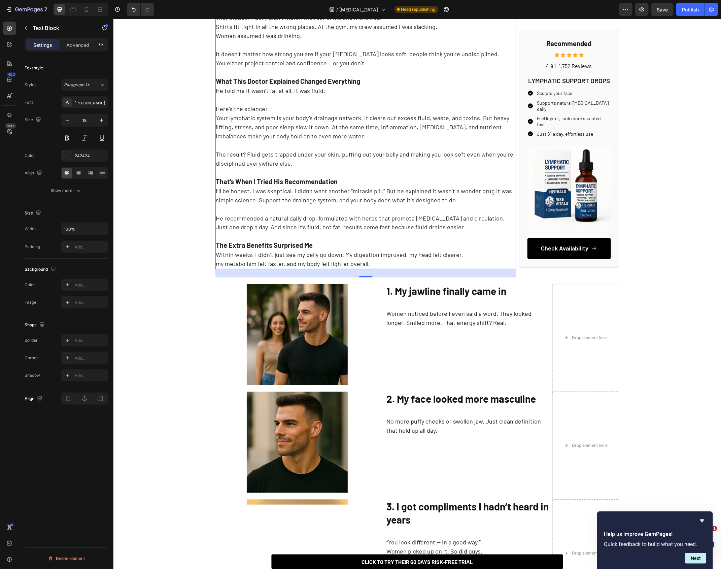
scroll to position [511, 0]
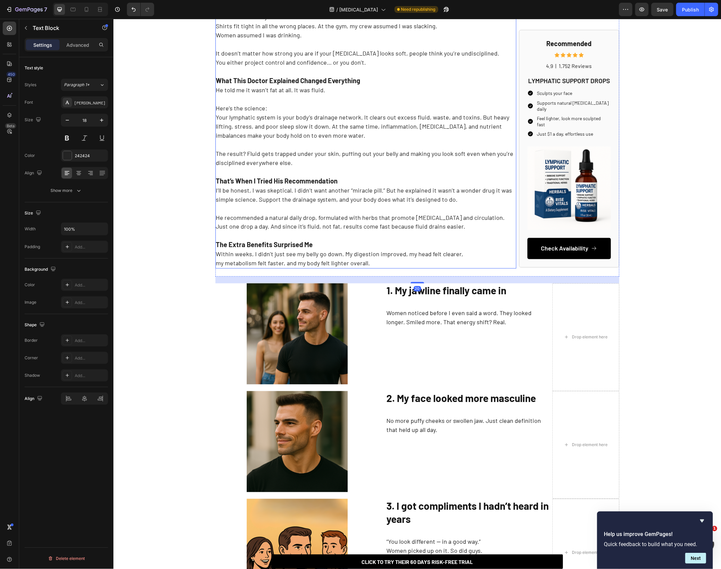
click at [311, 253] on p "That’s When I Tried His Recommendation I’ll be honest, I was skeptical. I didn’…" at bounding box center [365, 217] width 299 height 101
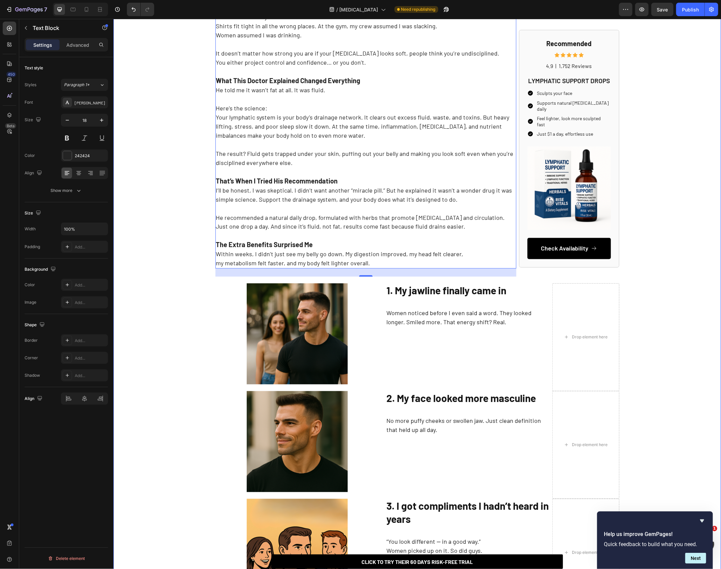
click at [150, 173] on div "⁠⁠⁠⁠⁠⁠⁠ How This Doctor Helped Me Get Rid of My Beer Belly Without Working Out …" at bounding box center [416, 266] width 607 height 1367
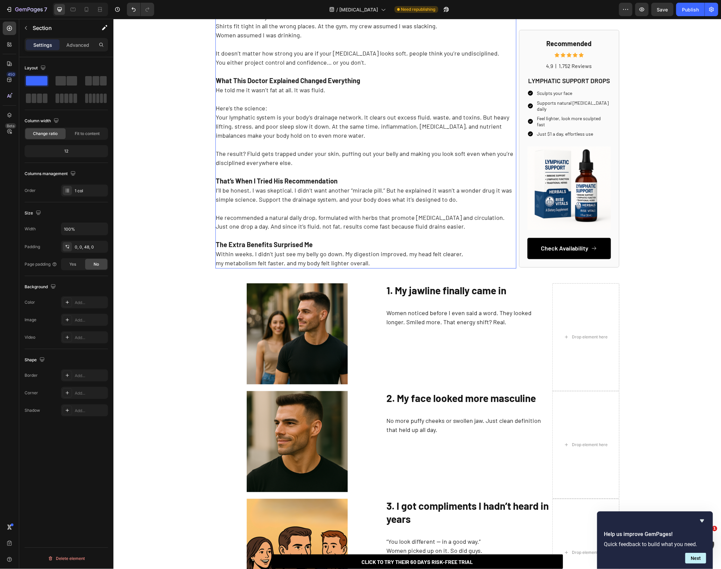
click at [267, 157] on p "Your lymphatic system is your body’s drainage network. It clears out excess flu…" at bounding box center [365, 139] width 299 height 55
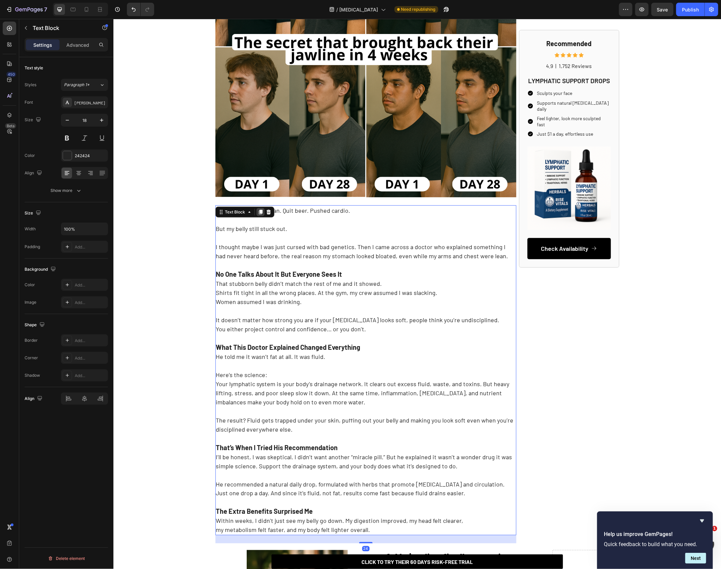
click at [260, 214] on icon at bounding box center [259, 211] width 5 height 5
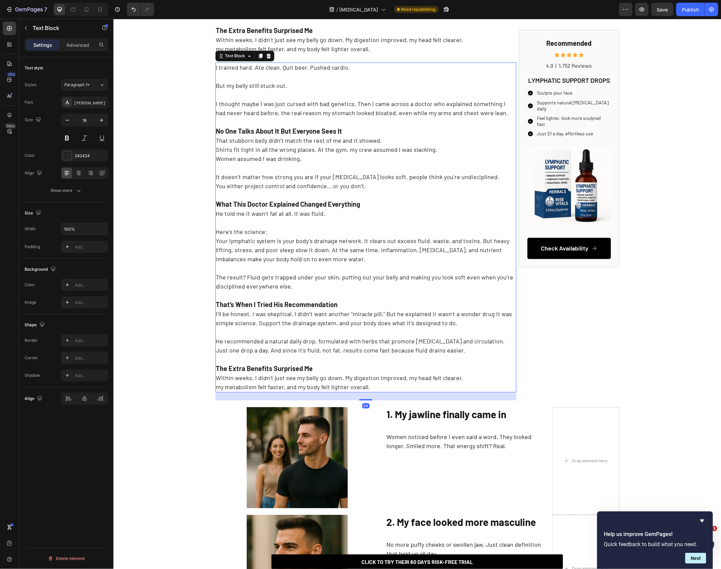
scroll to position [746, 0]
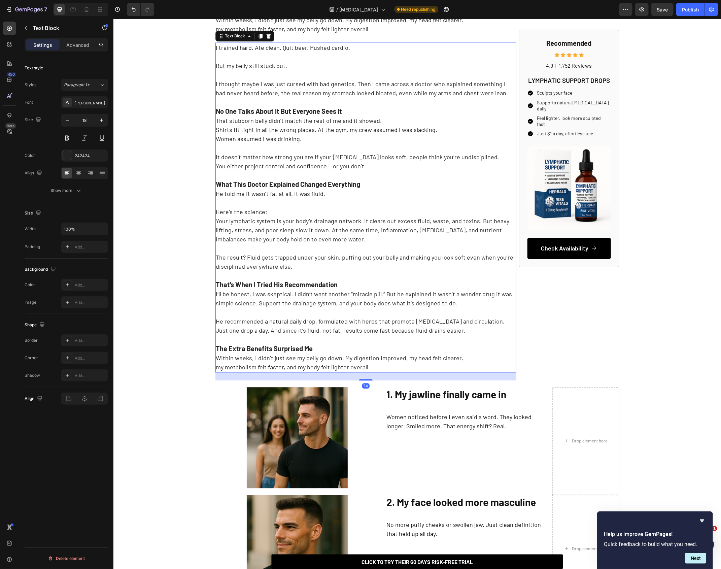
click at [316, 355] on p "That’s When I Tried His Recommendation I’ll be honest, I was skeptical. I didn’…" at bounding box center [365, 320] width 299 height 101
click at [317, 338] on p "That’s When I Tried His Recommendation I’ll be honest, I was skeptical. I didn’…" at bounding box center [365, 320] width 299 height 101
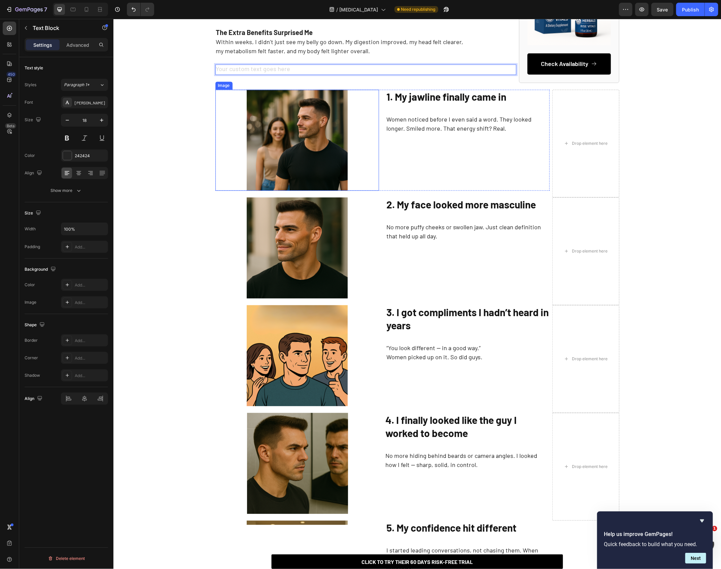
scroll to position [688, 0]
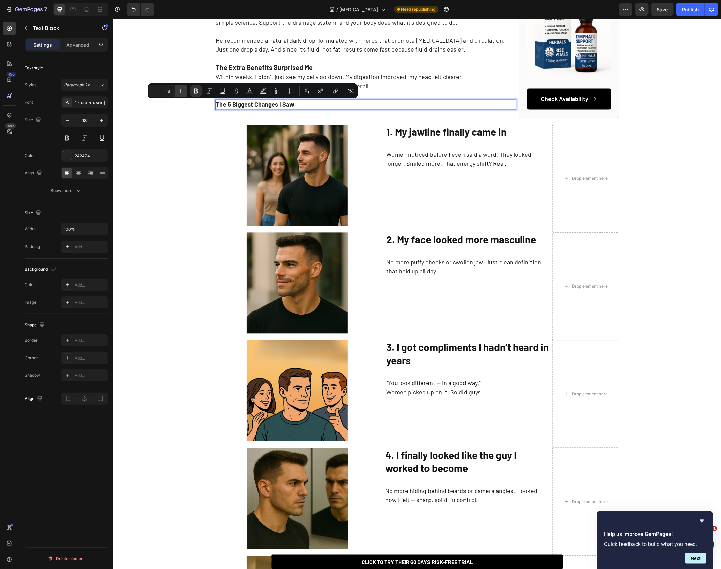
click at [183, 91] on icon "Editor contextual toolbar" at bounding box center [180, 90] width 7 height 7
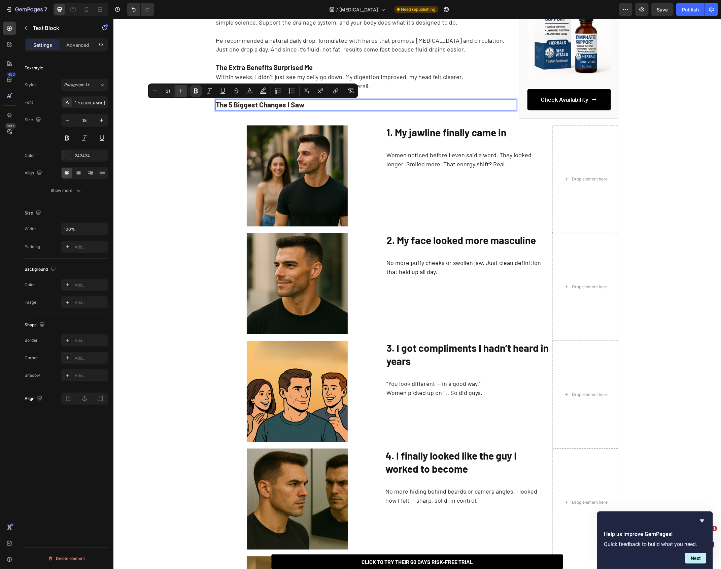
click at [183, 91] on icon "Editor contextual toolbar" at bounding box center [180, 90] width 7 height 7
click at [183, 86] on button "Plus" at bounding box center [181, 91] width 12 height 12
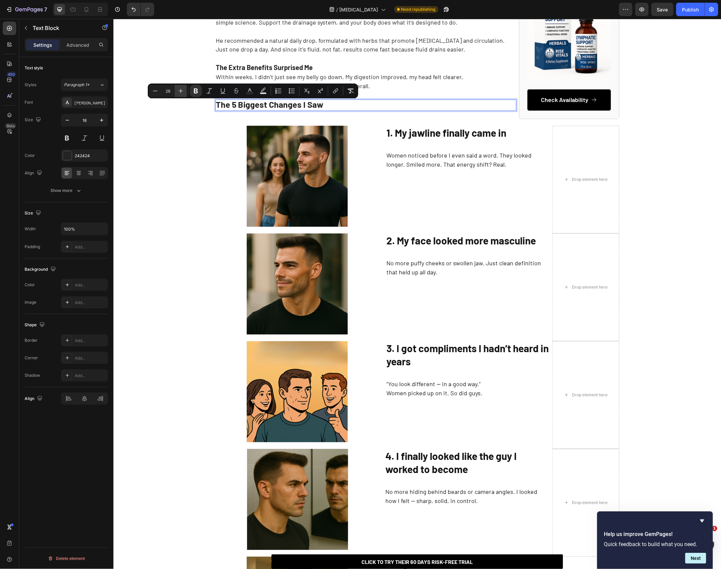
click at [183, 86] on button "Plus" at bounding box center [181, 91] width 12 height 12
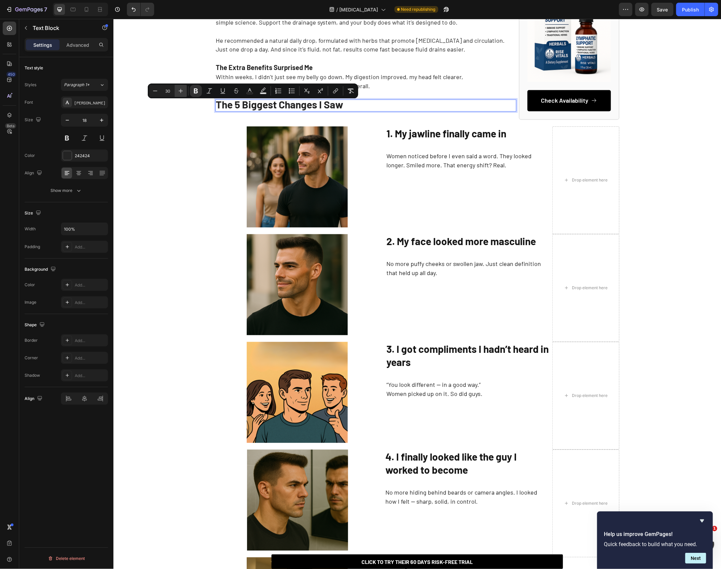
click at [183, 86] on button "Plus" at bounding box center [181, 91] width 12 height 12
type input "32"
click at [201, 128] on div "⁠⁠⁠⁠⁠⁠⁠ How This Doctor Helped Me Get Rid of My Beer Belly Without Working Out …" at bounding box center [416, 124] width 607 height 1435
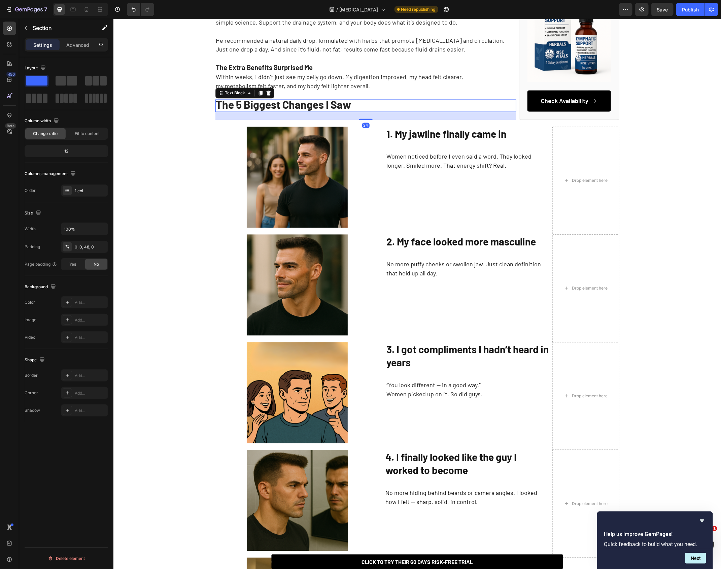
click at [250, 109] on strong "The 5 Biggest Changes I Saw" at bounding box center [283, 104] width 135 height 13
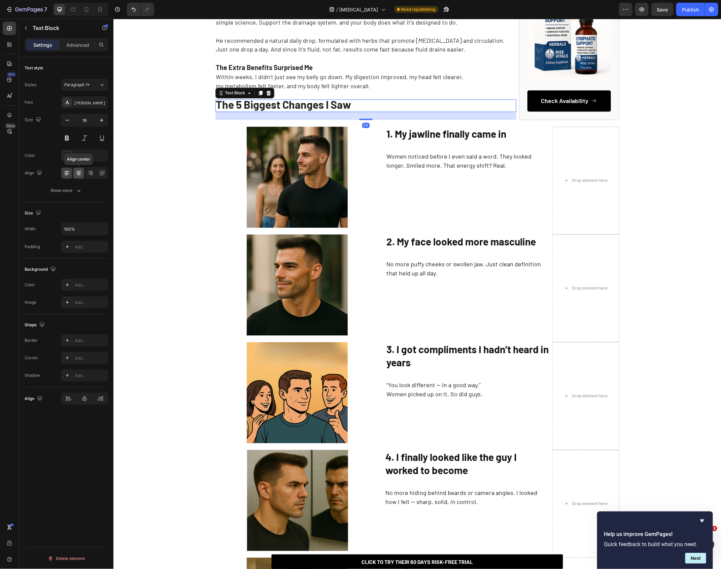
click at [76, 176] on div at bounding box center [78, 173] width 10 height 11
click at [149, 180] on div "⁠⁠⁠⁠⁠⁠⁠ How This Doctor Helped Me Get Rid of My Beer Belly Without Working Out …" at bounding box center [416, 124] width 607 height 1435
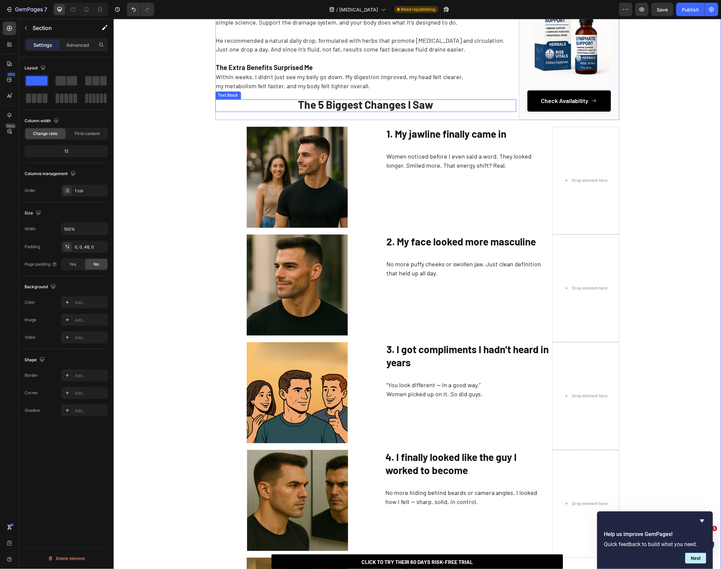
click at [389, 110] on strong "The 5 Biggest Changes I Saw" at bounding box center [365, 104] width 135 height 13
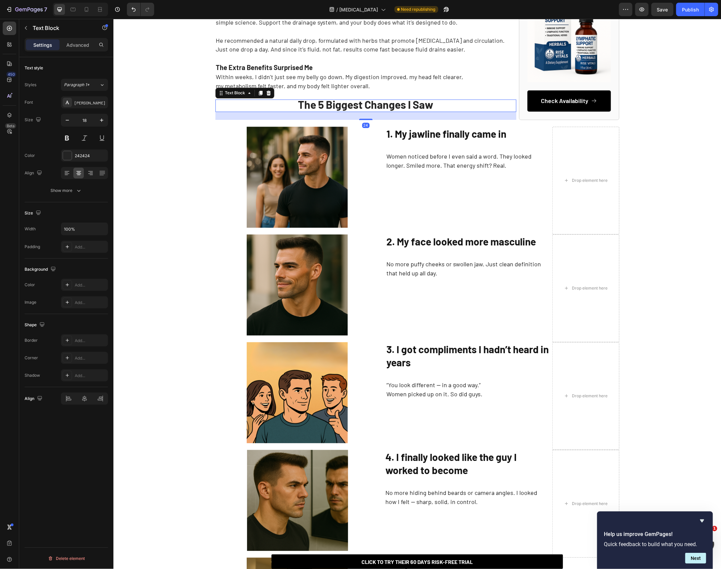
click at [389, 110] on strong "The 5 Biggest Changes I Saw" at bounding box center [365, 104] width 135 height 13
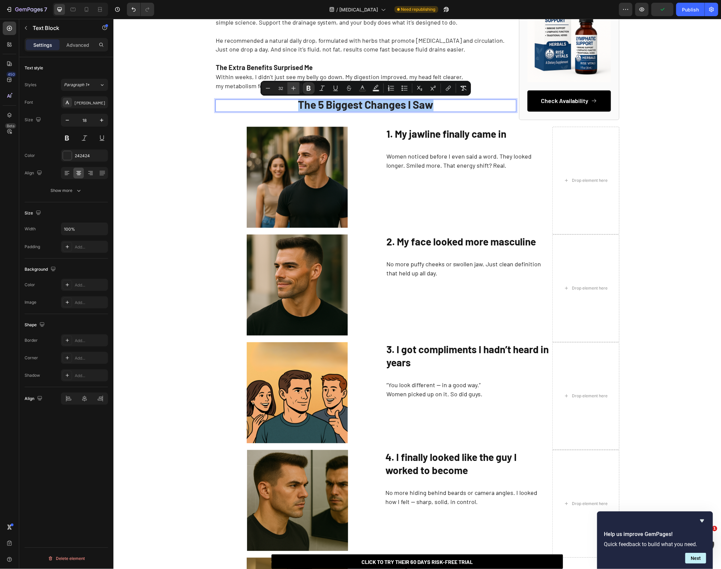
click at [293, 88] on icon "Editor contextual toolbar" at bounding box center [293, 88] width 7 height 7
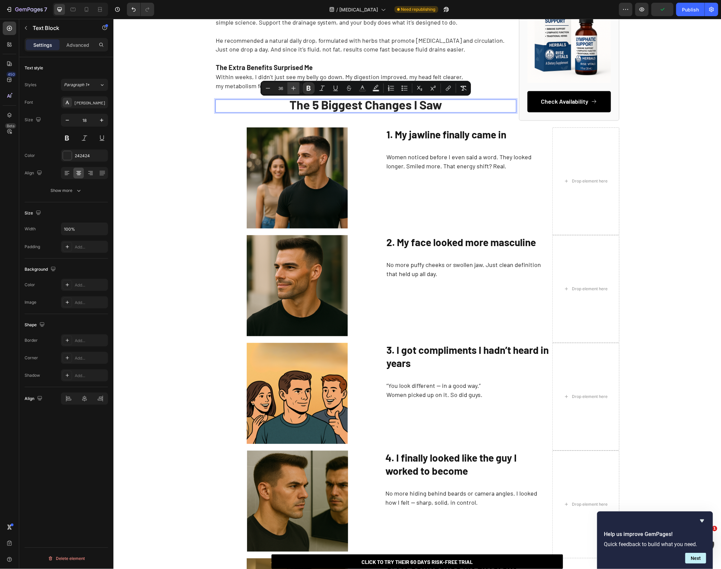
click at [293, 88] on icon "Editor contextual toolbar" at bounding box center [293, 88] width 7 height 7
type input "40"
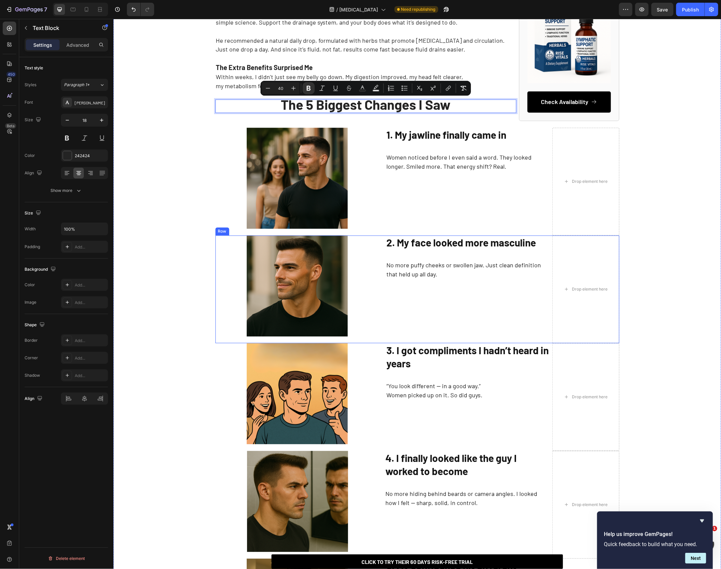
click at [232, 334] on div at bounding box center [297, 285] width 164 height 101
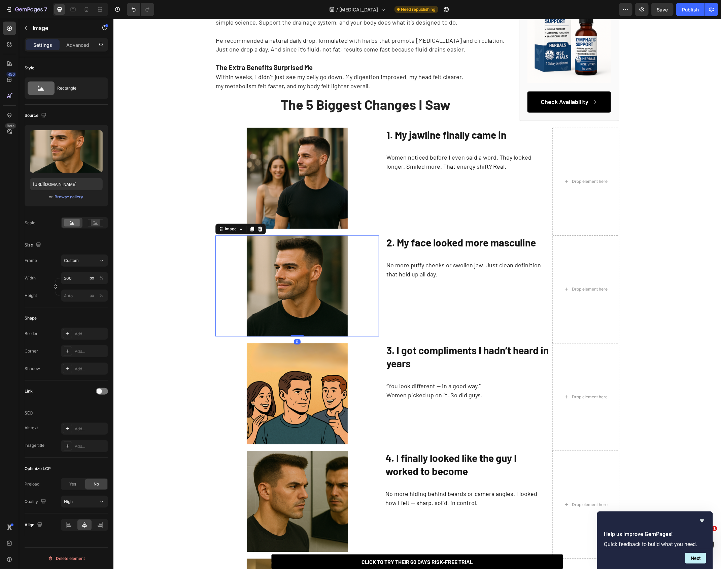
click at [219, 280] on div at bounding box center [297, 285] width 164 height 101
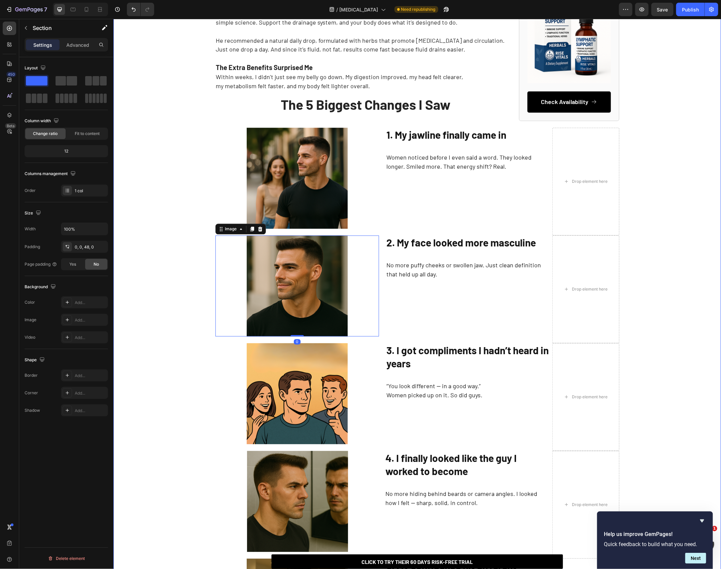
click at [213, 217] on div "⁠⁠⁠⁠⁠⁠⁠ How This Doctor Helped Me Get Rid of My Beer Belly Without Working Out …" at bounding box center [416, 125] width 607 height 1436
click at [229, 153] on div at bounding box center [297, 178] width 164 height 101
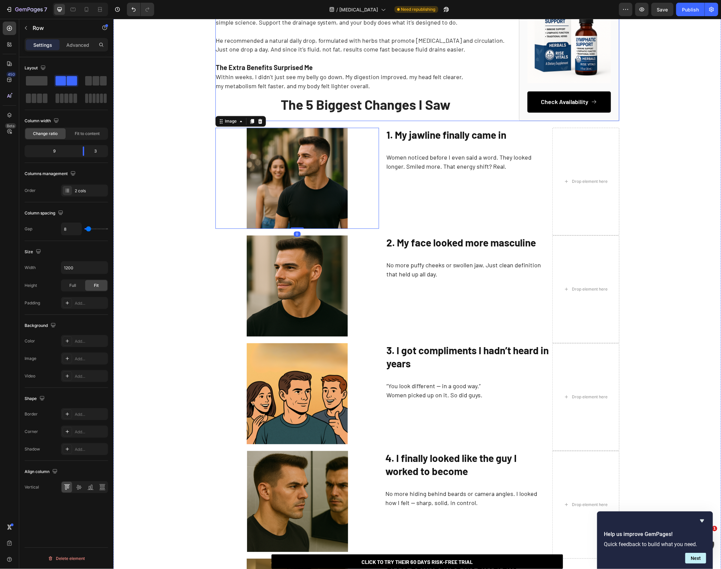
click at [332, 204] on img at bounding box center [296, 178] width 101 height 101
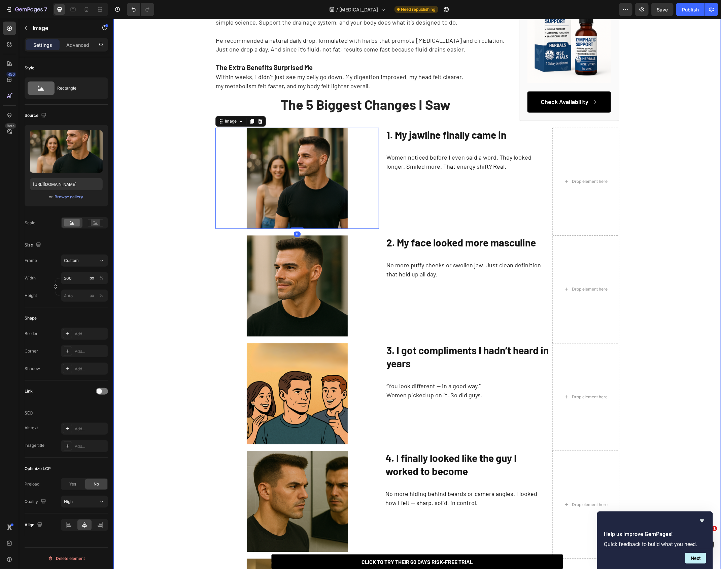
click at [397, 124] on div "⁠⁠⁠⁠⁠⁠⁠ How This Doctor Helped Me Get Rid of My Beer Belly Without Working Out …" at bounding box center [416, 125] width 607 height 1436
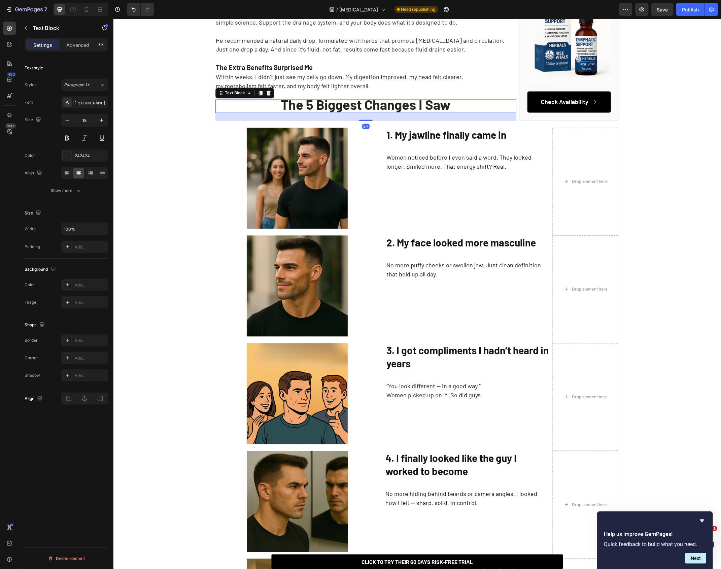
click at [334, 100] on strong "The 5 Biggest Changes I Saw" at bounding box center [366, 104] width 170 height 16
click at [345, 84] on p "That’s When I Tried His Recommendation I’ll be honest, I was skeptical. I didn’…" at bounding box center [365, 40] width 299 height 101
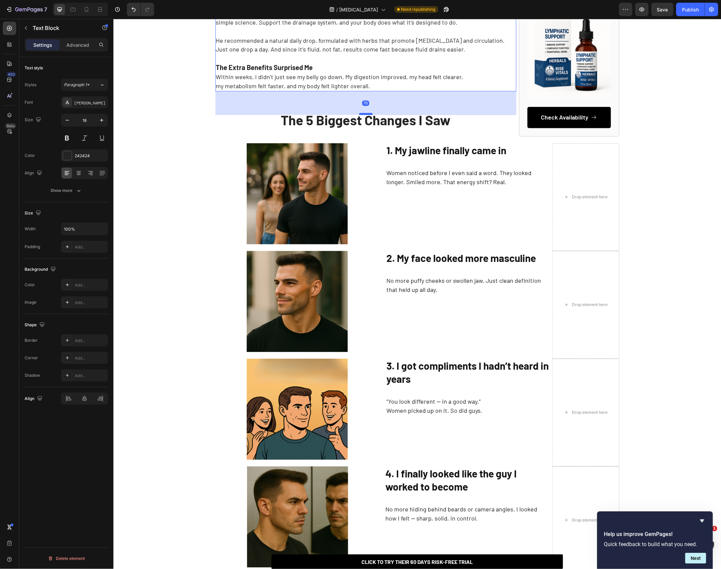
drag, startPoint x: 366, startPoint y: 98, endPoint x: 366, endPoint y: 113, distance: 15.5
click at [366, 113] on div at bounding box center [365, 114] width 13 height 2
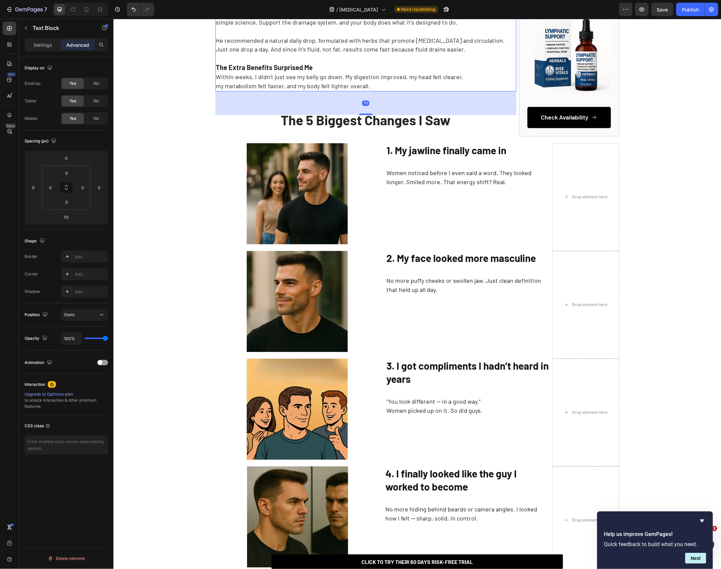
click at [252, 104] on div "70" at bounding box center [365, 103] width 301 height 24
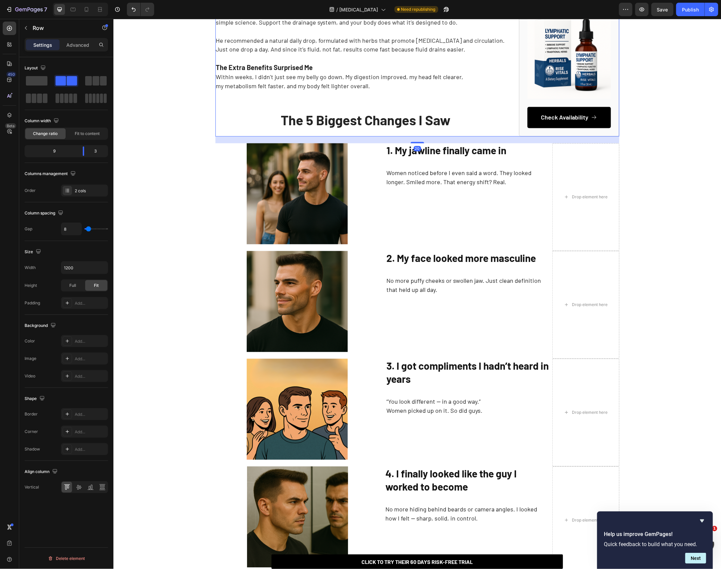
click at [458, 125] on p "The 5 Biggest Changes I Saw" at bounding box center [365, 121] width 299 height 12
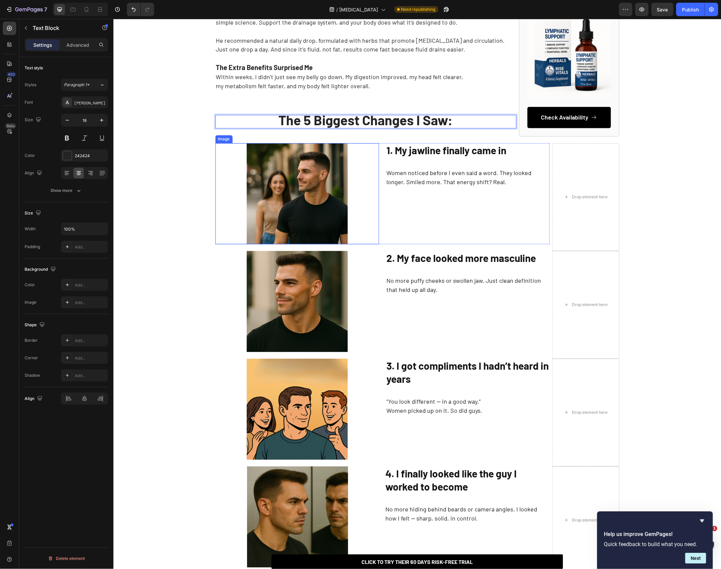
click at [237, 183] on div at bounding box center [297, 193] width 164 height 101
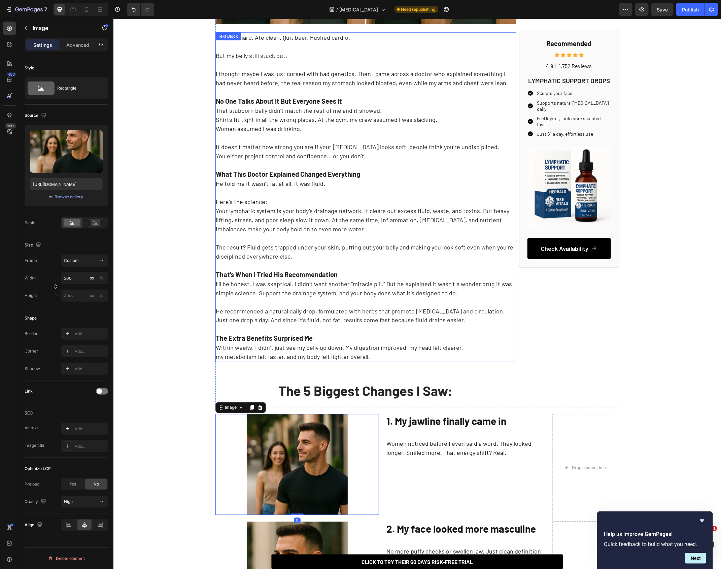
click at [233, 187] on p "It doesn’t matter how strong you are if your [MEDICAL_DATA] looks soft, people …" at bounding box center [365, 169] width 299 height 73
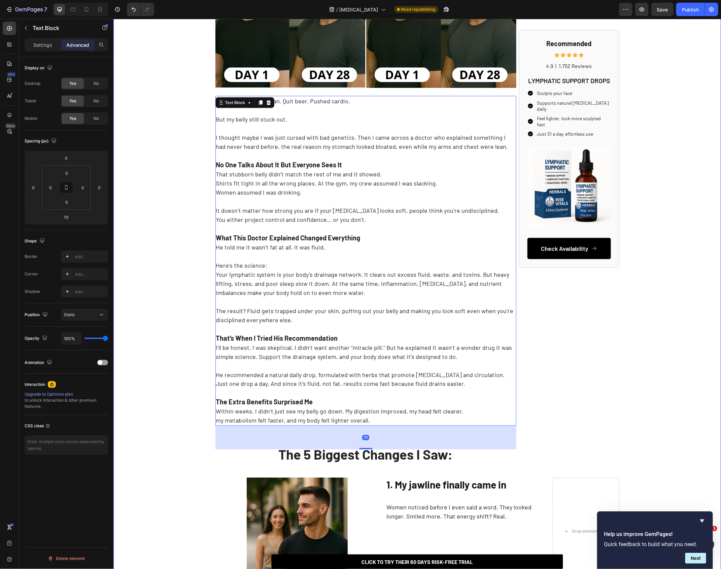
click at [186, 171] on div "⁠⁠⁠⁠⁠⁠⁠ How This Doctor Helped Me Get Rid of My Beer Belly Without Working Out …" at bounding box center [416, 467] width 607 height 1452
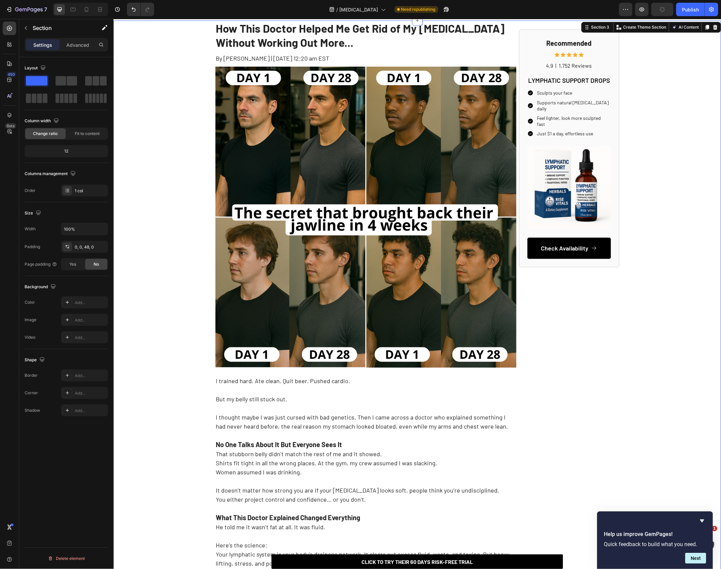
scroll to position [0, 0]
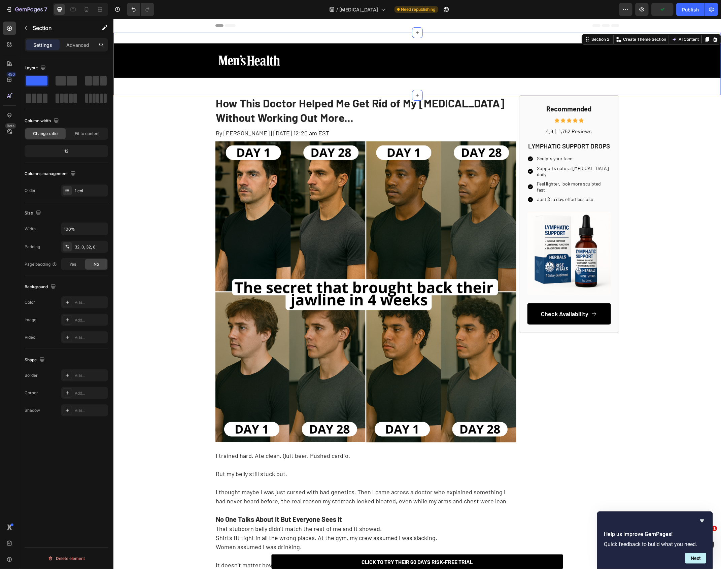
click at [202, 83] on div "Image Row Row" at bounding box center [416, 63] width 607 height 41
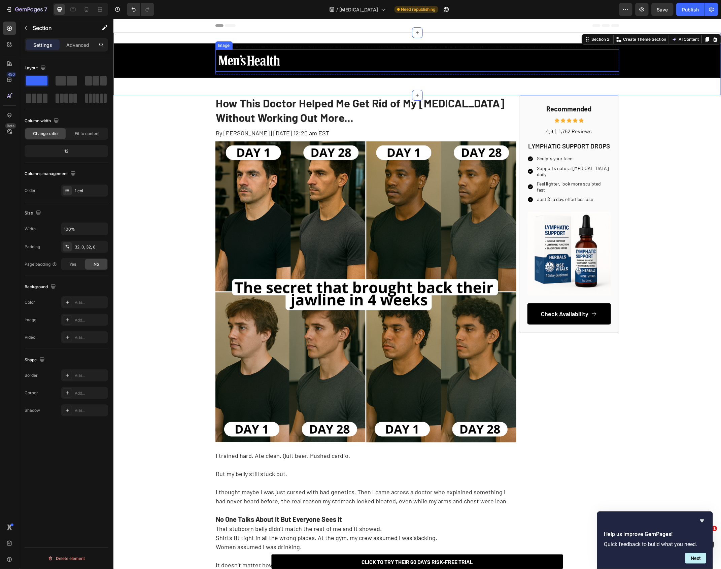
click at [219, 70] on img at bounding box center [248, 60] width 67 height 22
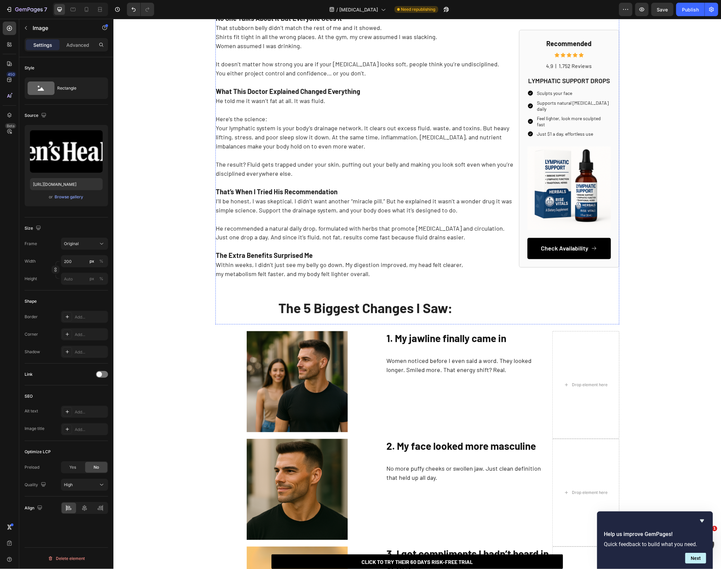
scroll to position [646, 0]
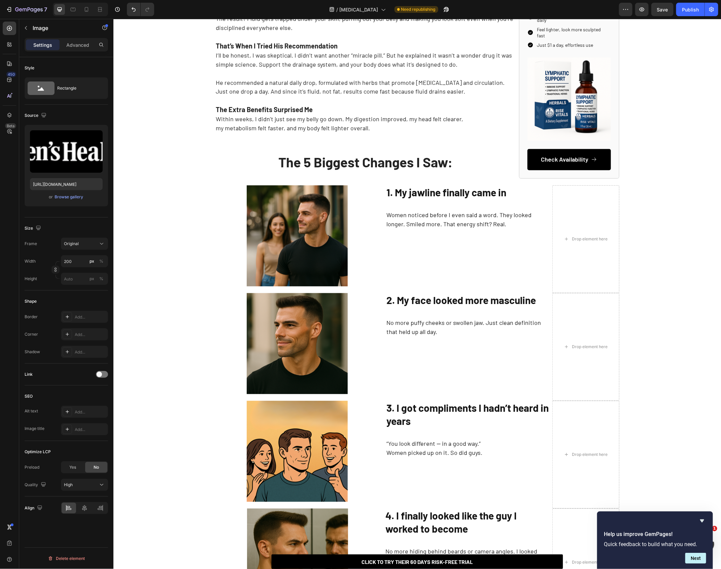
click at [428, 191] on strong "1. My jawline finally came in" at bounding box center [446, 192] width 120 height 12
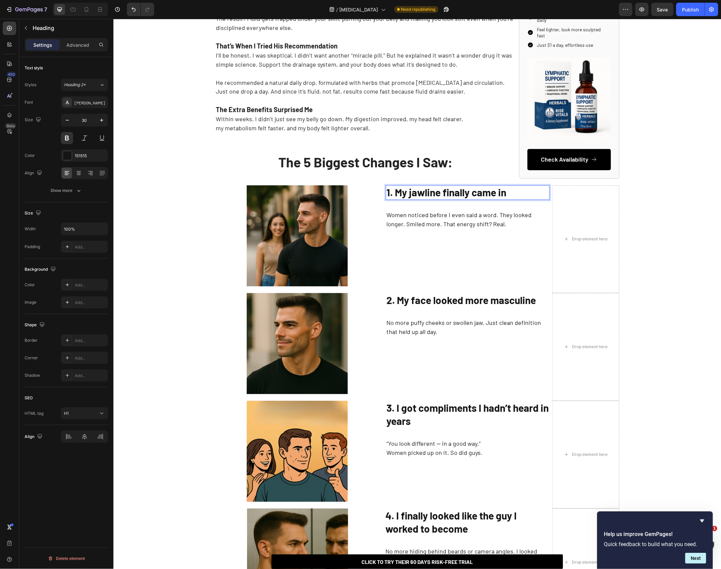
click at [428, 191] on strong "1. My jawline finally came in" at bounding box center [446, 192] width 120 height 12
click at [409, 192] on strong "1. My jawline finally came in" at bounding box center [446, 192] width 120 height 12
click at [393, 192] on strong "1. My jawline finally came in" at bounding box center [446, 192] width 120 height 12
drag, startPoint x: 395, startPoint y: 192, endPoint x: 407, endPoint y: 192, distance: 12.1
click at [407, 192] on strong "1. My jawline finally came in" at bounding box center [446, 192] width 120 height 12
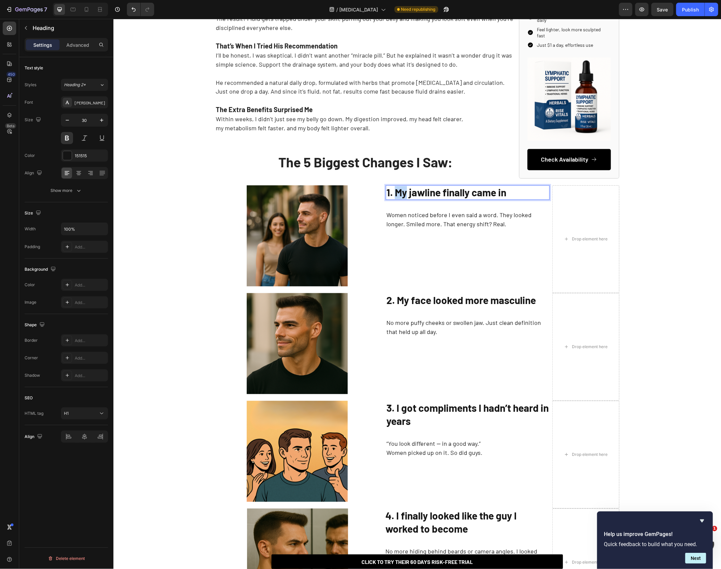
click at [407, 192] on strong "1. My jawline finally came in" at bounding box center [446, 192] width 120 height 12
drag, startPoint x: 396, startPoint y: 192, endPoint x: 556, endPoint y: 192, distance: 160.5
click at [552, 192] on div "Here’s what changed for me after just a few days Heading Image 1. My jawline fi…" at bounding box center [417, 239] width 404 height 108
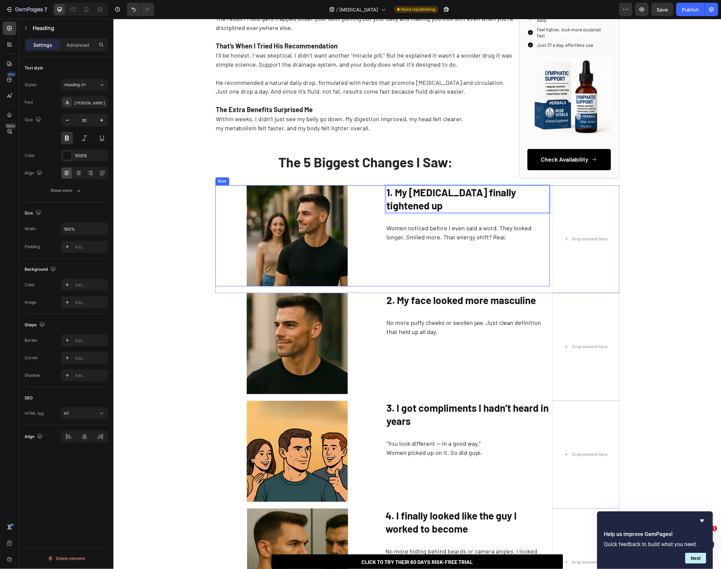
click at [501, 203] on div "1. My midsection finally tightened up Heading 30 Women noticed before I even sa…" at bounding box center [467, 235] width 164 height 101
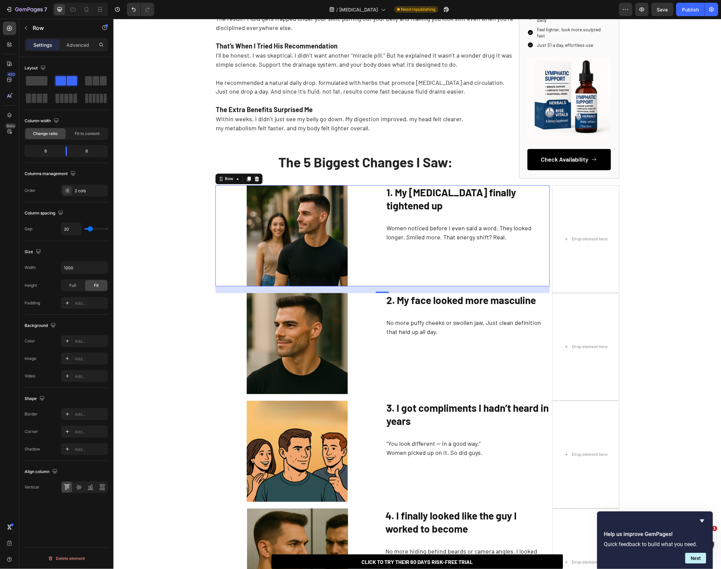
click at [415, 223] on p "Women noticed before I even said a word. They looked longer. Smiled more. That …" at bounding box center [467, 232] width 162 height 18
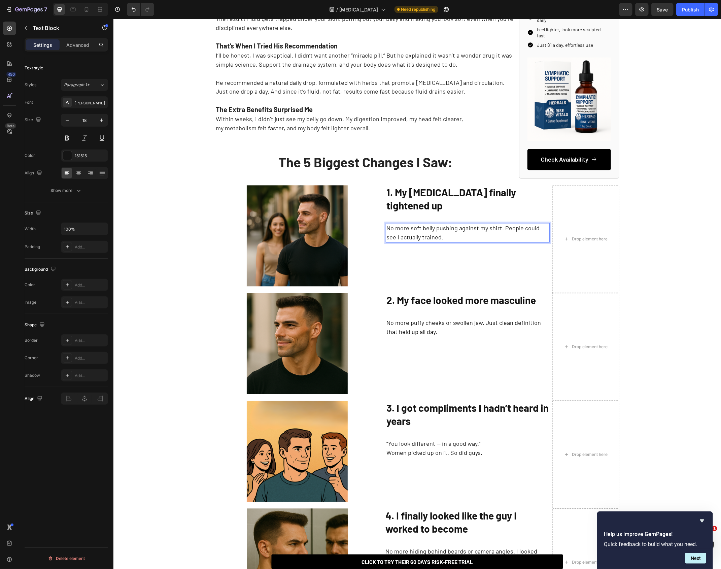
click at [501, 223] on p "No more soft belly pushing against my shirt. People could see I actually traine…" at bounding box center [467, 232] width 162 height 18
click at [444, 333] on p "No more puffy cheeks or swollen jaw. Just clean definition that held up all day." at bounding box center [467, 327] width 162 height 18
click at [466, 303] on strong "2. My face looked more masculine" at bounding box center [460, 300] width 149 height 12
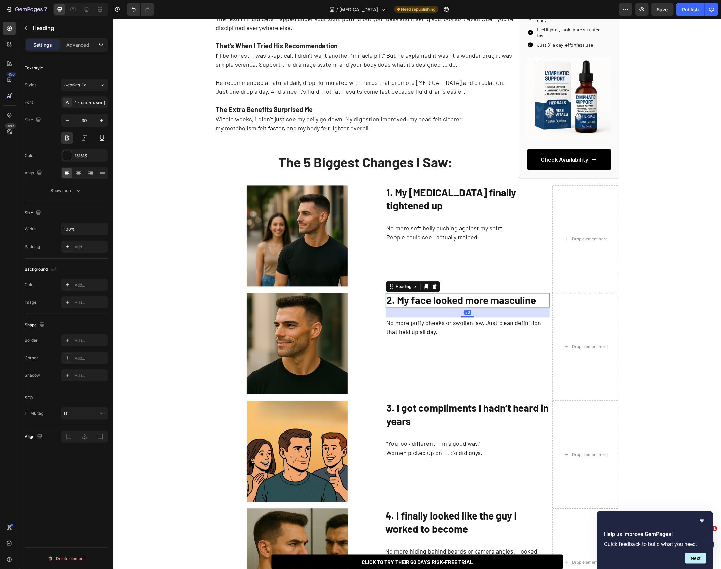
click at [466, 303] on strong "2. My face looked more masculine" at bounding box center [460, 300] width 149 height 12
click at [397, 334] on p "No more puffy cheeks or swollen jaw. Just clean definition that held up all day." at bounding box center [467, 327] width 162 height 18
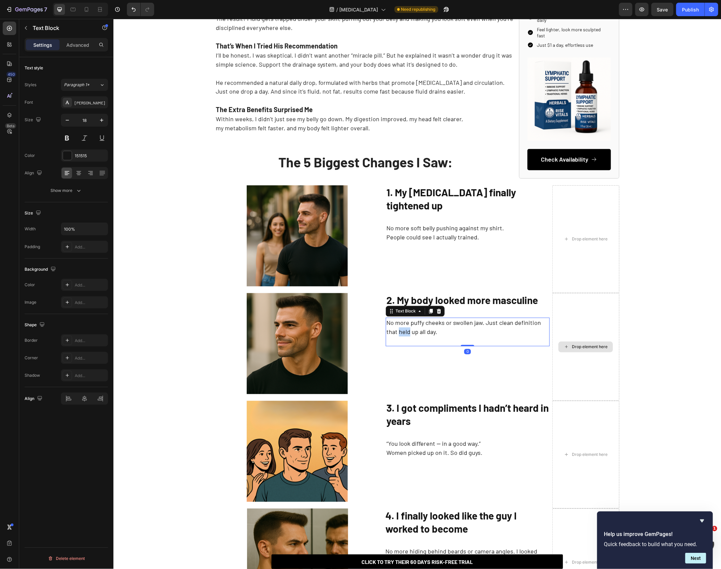
click at [397, 334] on p "No more puffy cheeks or swollen jaw. Just clean definition that held up all day." at bounding box center [467, 327] width 162 height 18
click at [428, 412] on h1 "3. I got compliments I hadn’t heard in years" at bounding box center [467, 414] width 164 height 28
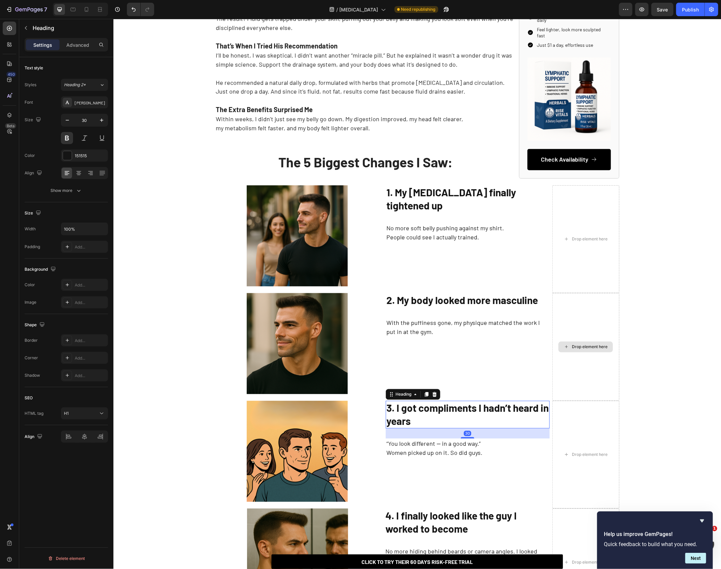
click at [428, 412] on h1 "3. I got compliments I hadn’t heard in years" at bounding box center [467, 414] width 164 height 28
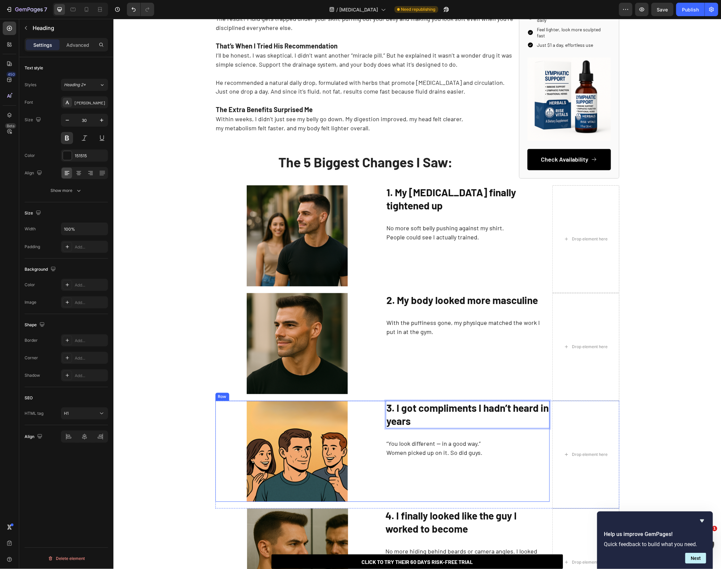
click at [444, 412] on p "“You look different — in a good way.” Women picked up on it. So did guys." at bounding box center [467, 448] width 162 height 18
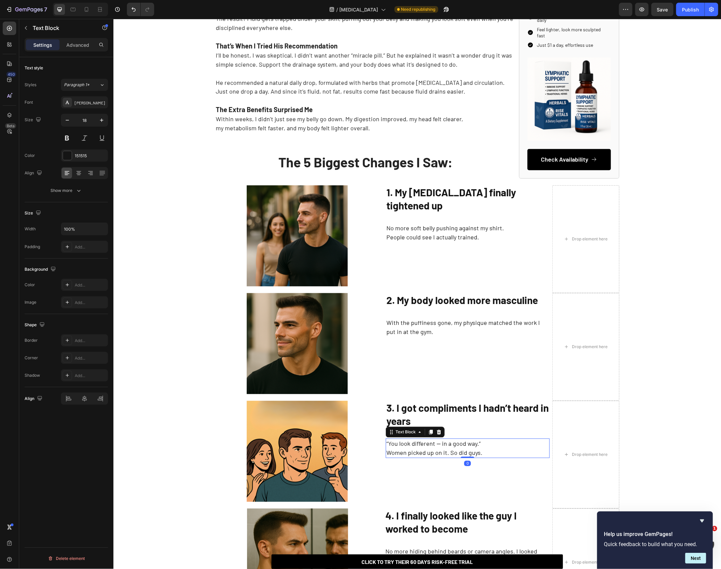
click at [444, 412] on p "“You look different — in a good way.” Women picked up on it. So did guys." at bounding box center [467, 448] width 162 height 18
click at [408, 412] on p "3. My crew started noticing" at bounding box center [467, 443] width 162 height 9
click at [406, 412] on p "At the gym guys asked what changed. “You look sharper” was the first thing I he…" at bounding box center [467, 448] width 162 height 18
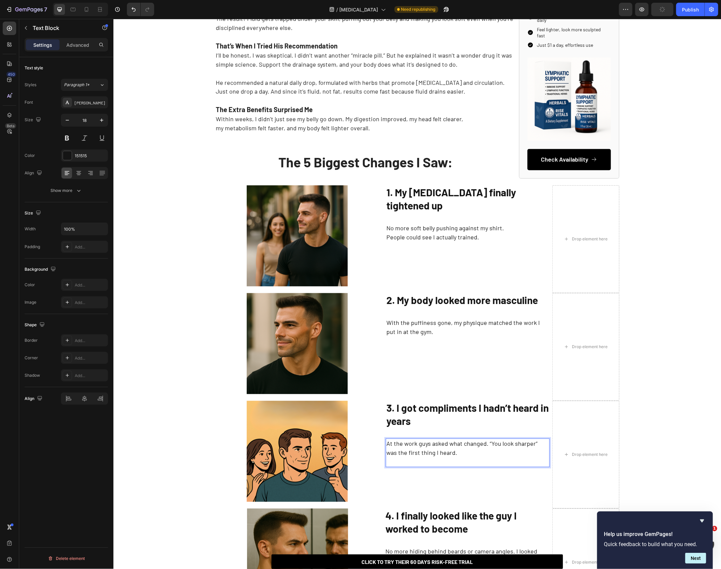
click at [424, 412] on p "At the work guys asked what changed. “You look sharper” was the first thing I h…" at bounding box center [467, 448] width 162 height 18
click at [486, 412] on p "At the work they asked what changed. “You look sharper” was the first thing I h…" at bounding box center [467, 448] width 162 height 18
click at [462, 412] on p "Rich Text Editor. Editing area: main" at bounding box center [467, 461] width 162 height 9
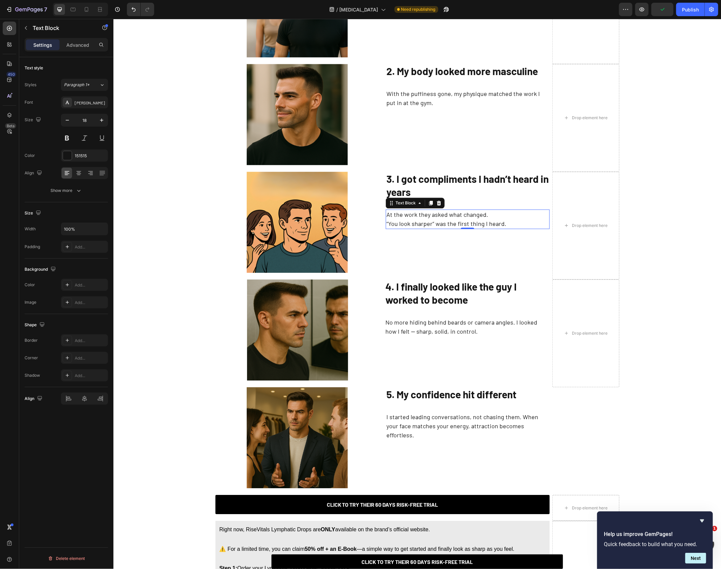
scroll to position [878, 0]
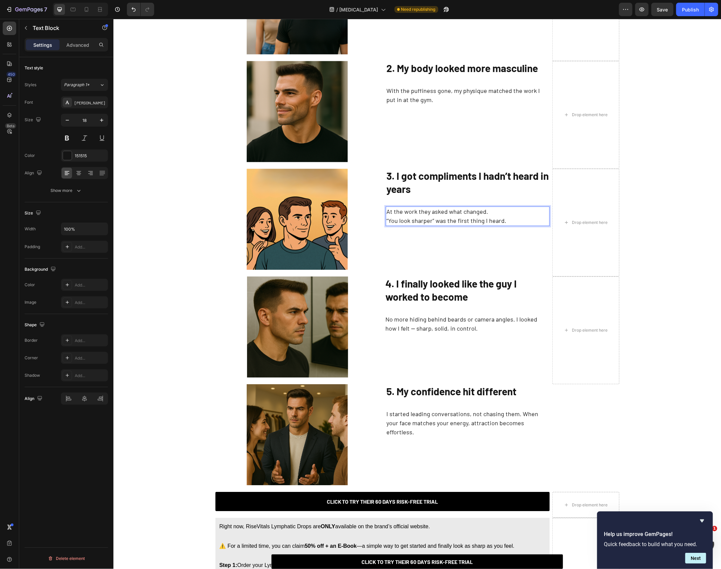
click at [392, 282] on strong "4. I finally looked like the guy I worked to become" at bounding box center [450, 289] width 131 height 25
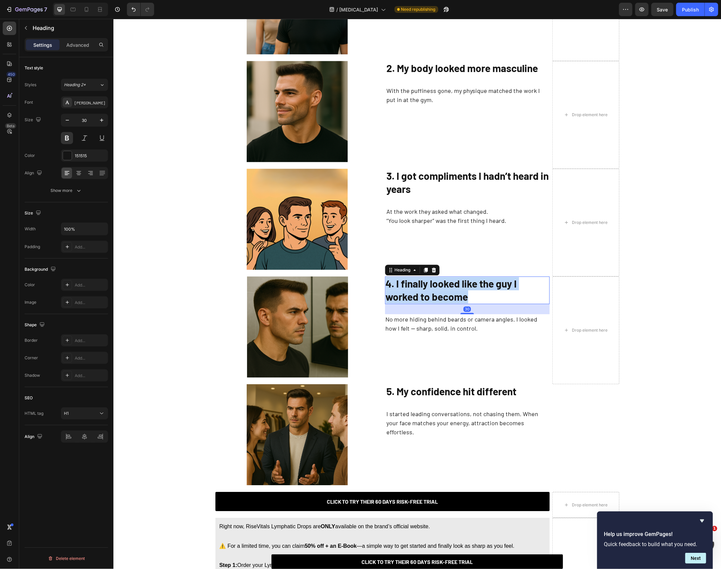
click at [392, 282] on strong "4. I finally looked like the guy I worked to become" at bounding box center [450, 289] width 131 height 25
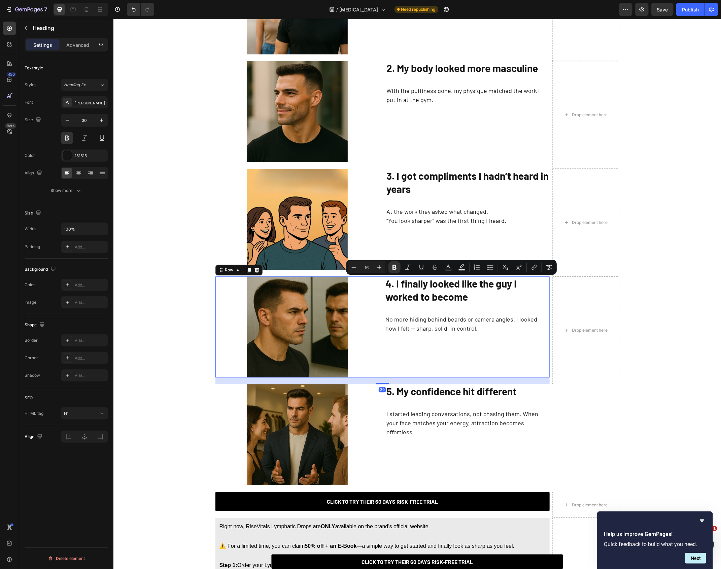
click at [396, 344] on div "⁠⁠⁠⁠⁠⁠⁠ 4. I finally looked like the guy I worked to become Heading No more hid…" at bounding box center [467, 326] width 165 height 101
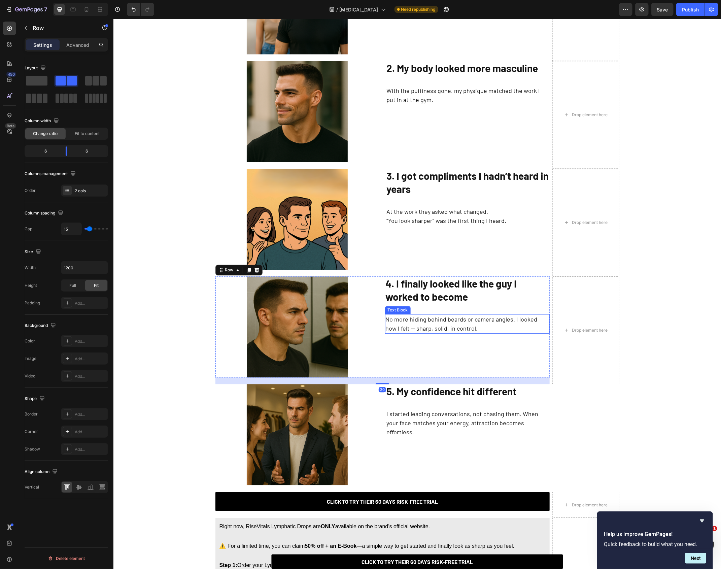
click at [405, 319] on p "No more hiding behind beards or camera angles. I looked how I felt — sharp, sol…" at bounding box center [466, 323] width 163 height 18
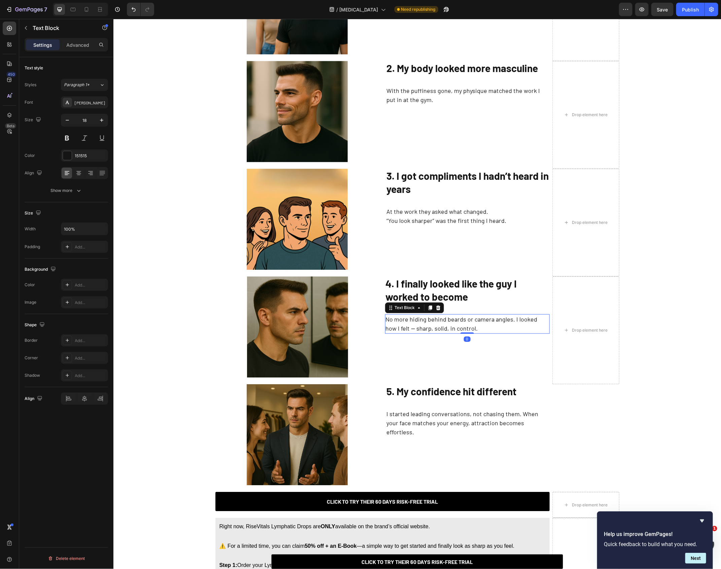
click at [405, 319] on p "No more hiding behind beards or camera angles. I looked how I felt — sharp, sol…" at bounding box center [466, 323] width 163 height 18
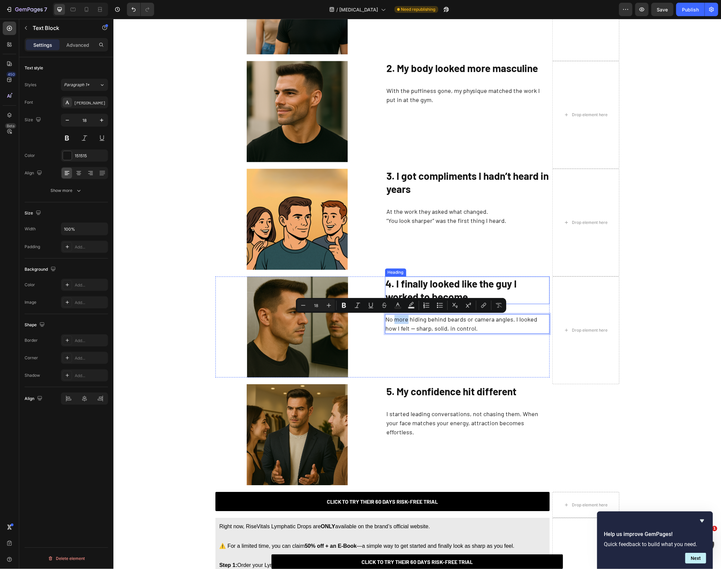
click at [408, 283] on strong "4. I finally looked like the guy I worked to become" at bounding box center [450, 289] width 131 height 25
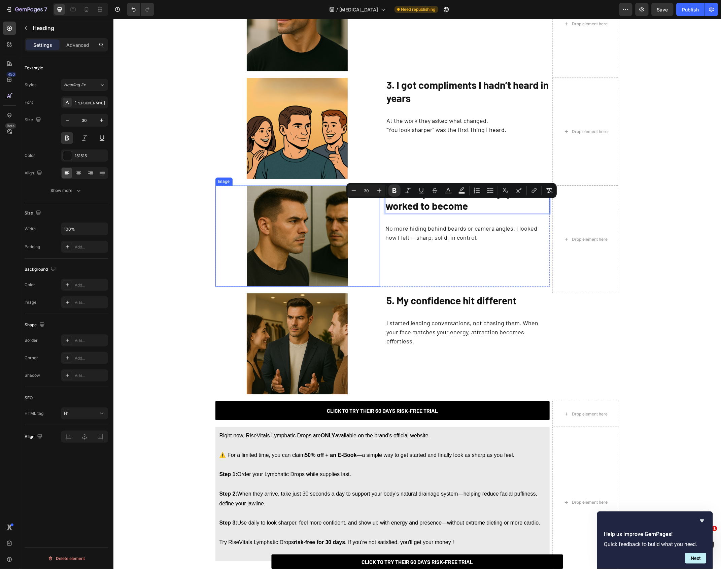
scroll to position [973, 0]
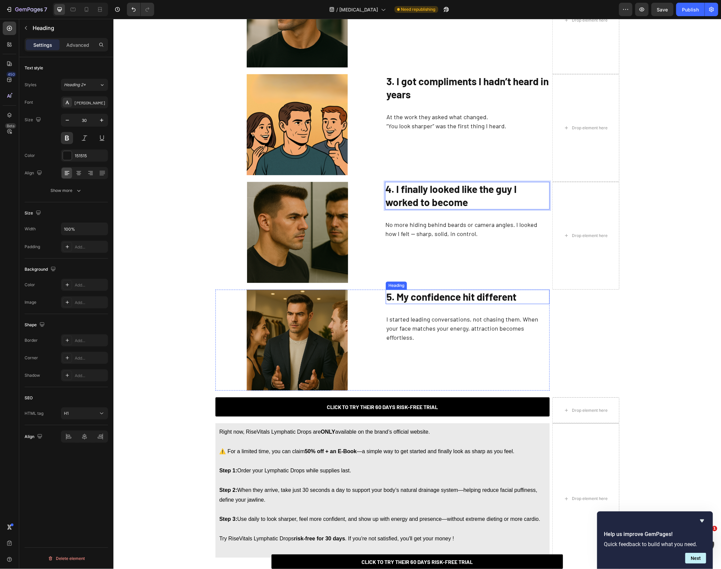
click at [428, 301] on strong "5. My confidence hit different" at bounding box center [451, 296] width 130 height 12
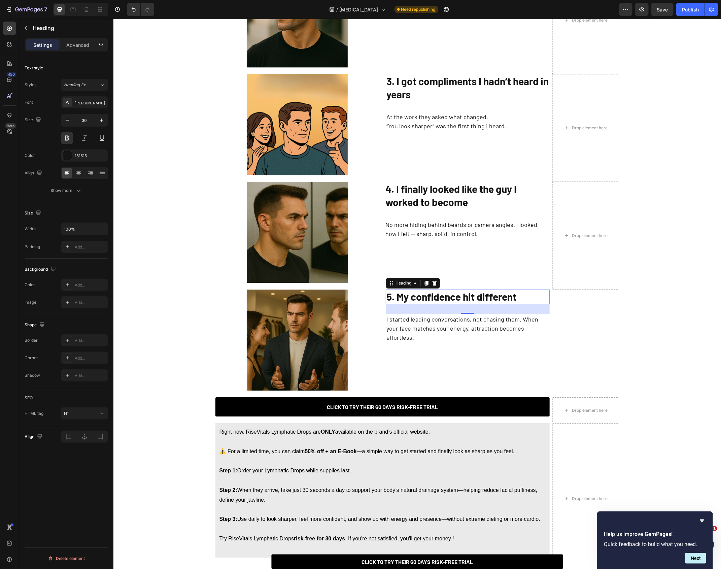
click at [483, 323] on p "I started leading conversations, not chasing them. When your face matches your …" at bounding box center [467, 327] width 162 height 27
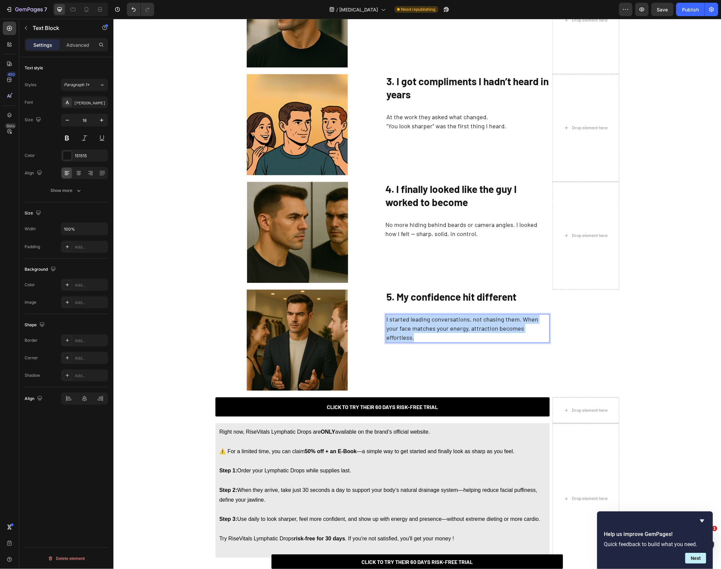
click at [483, 323] on p "I started leading conversations, not chasing them. When your face matches your …" at bounding box center [467, 327] width 162 height 27
click at [479, 317] on p "For the first time, I felt respected. My body finally reflected the discipline …" at bounding box center [467, 323] width 162 height 18
click at [476, 320] on p "For the first time, I felt respected. My body finally reflected the discipline …" at bounding box center [467, 323] width 162 height 18
click at [469, 358] on div "5. My confidence hit different Heading For the first time, I felt respected. My…" at bounding box center [467, 339] width 164 height 101
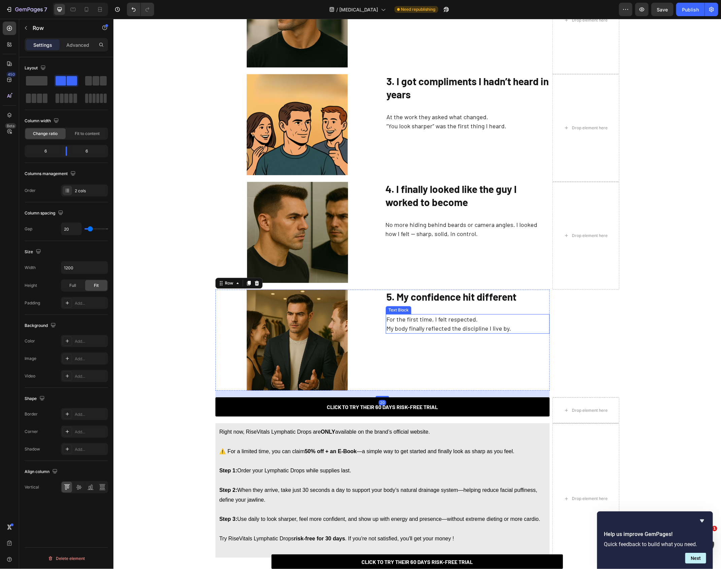
click at [439, 296] on strong "5. My confidence hit different" at bounding box center [451, 296] width 130 height 12
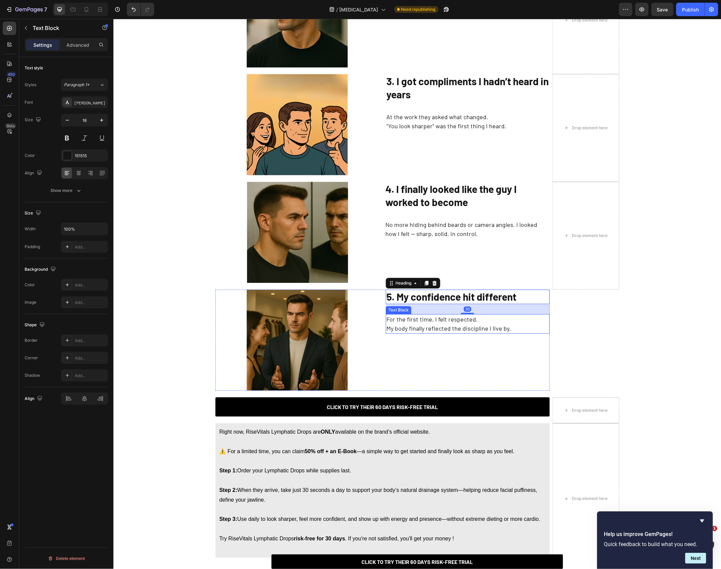
click at [442, 321] on p "For the first time, I felt respected. My body finally reflected the discipline …" at bounding box center [467, 323] width 162 height 18
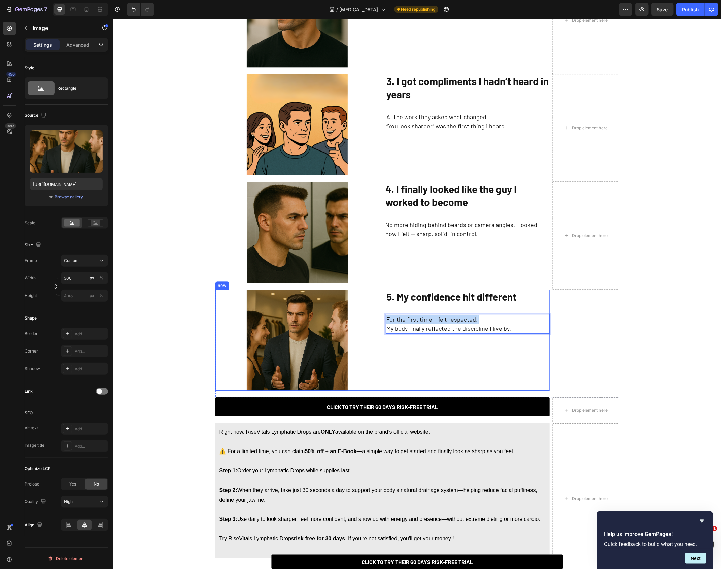
click at [378, 320] on div at bounding box center [297, 339] width 164 height 101
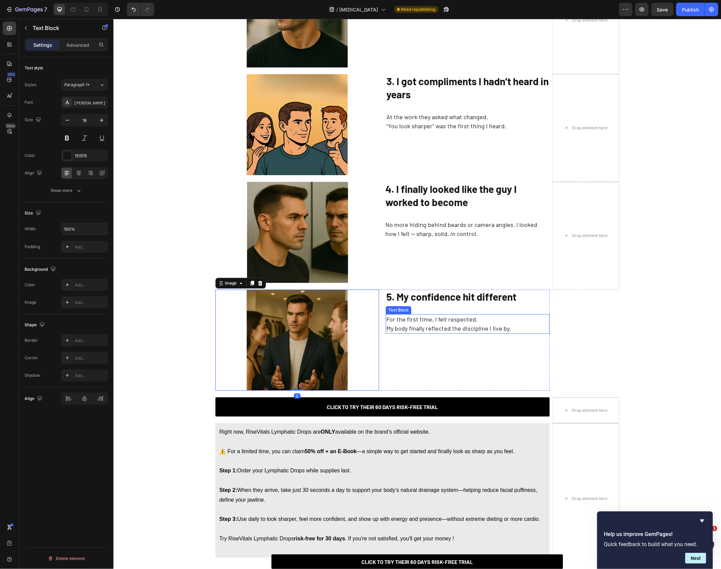
click at [388, 330] on p "For the first time, I felt respected. My body finally reflected the discipline …" at bounding box center [467, 323] width 162 height 18
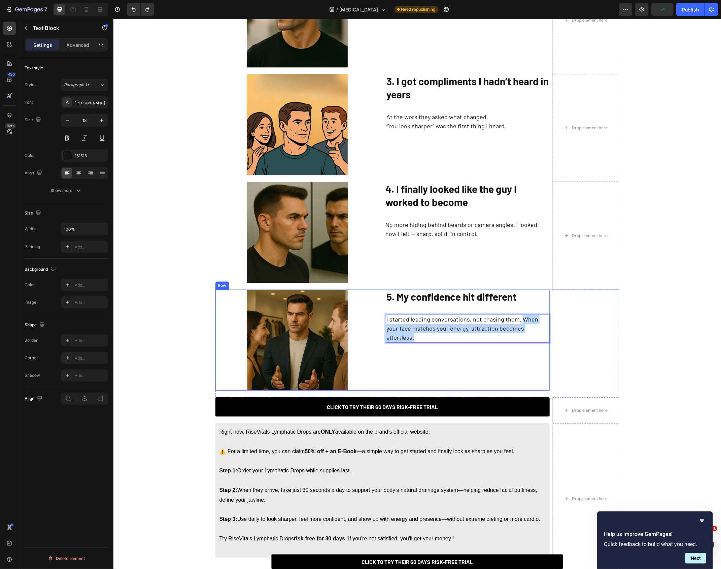
drag, startPoint x: 518, startPoint y: 320, endPoint x: 528, endPoint y: 337, distance: 19.7
click at [387, 329] on p "I started leading conversations, not chasing them. For the first time, I felt r…" at bounding box center [467, 327] width 162 height 27
click at [406, 341] on p "I started leading conversations, not chasing them. For the first time, I felt r…" at bounding box center [467, 327] width 162 height 27
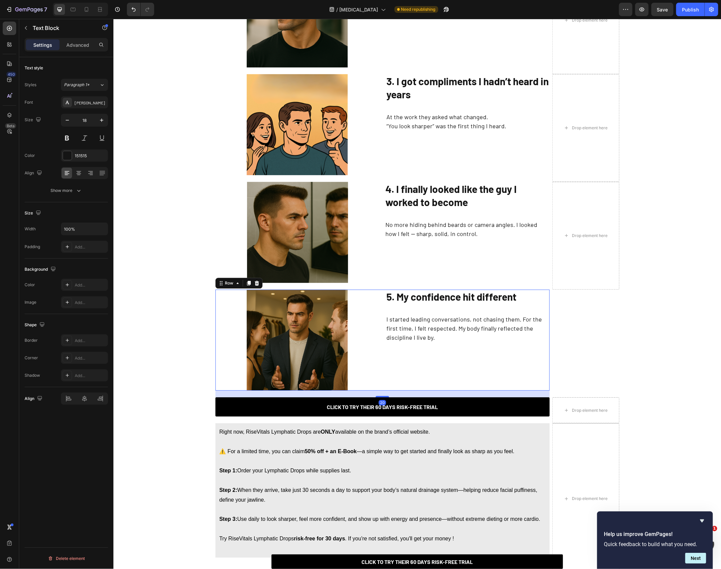
click at [411, 388] on div "5. My confidence hit different Heading I started leading conversations, not cha…" at bounding box center [467, 339] width 164 height 101
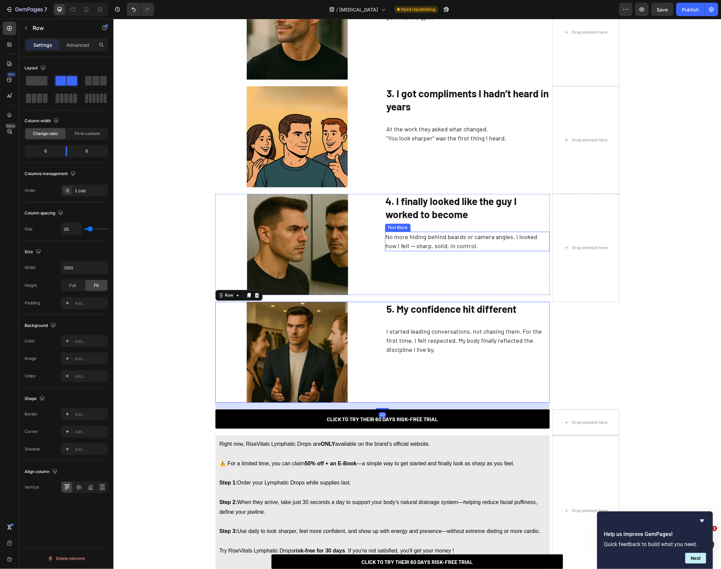
scroll to position [949, 0]
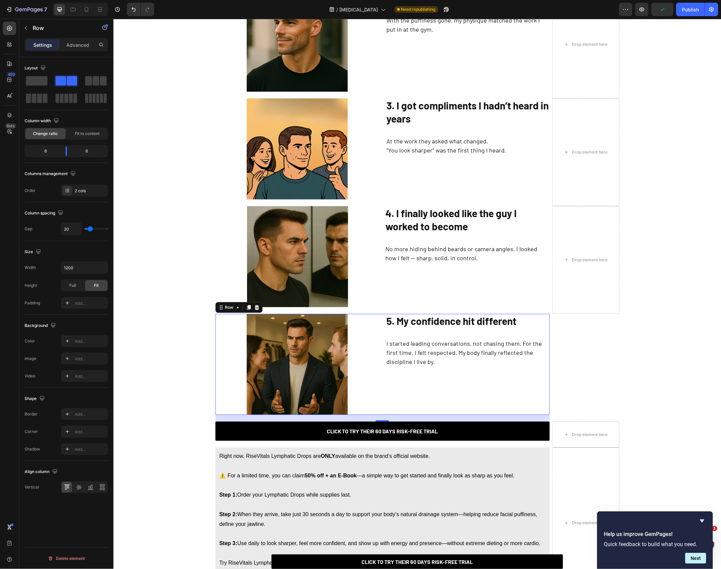
click at [436, 227] on strong "4. I finally looked like the guy I worked to become" at bounding box center [450, 219] width 131 height 25
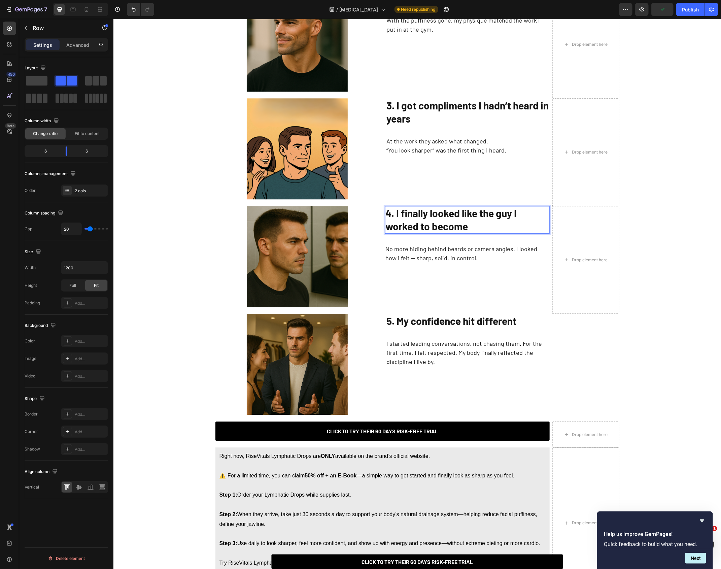
click at [436, 227] on strong "4. I finally looked like the guy I worked to become" at bounding box center [450, 219] width 131 height 25
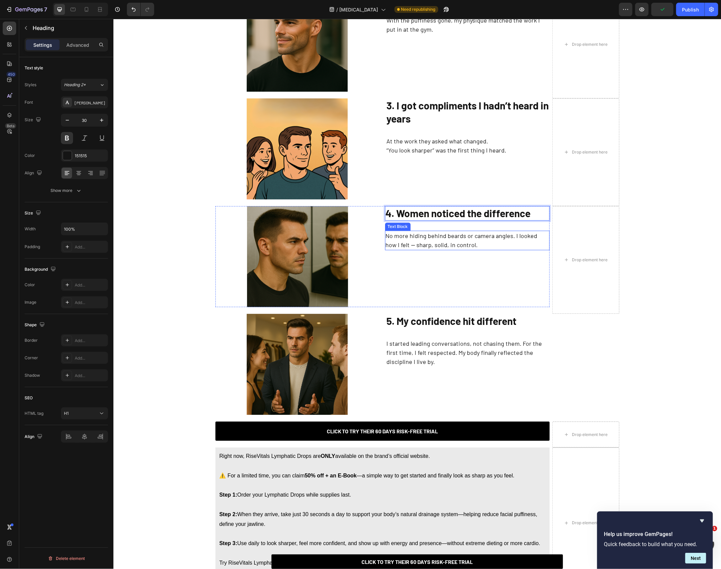
click at [460, 249] on div "No more hiding behind beards or camera angles. I looked how I felt — sharp, sol…" at bounding box center [467, 240] width 165 height 20
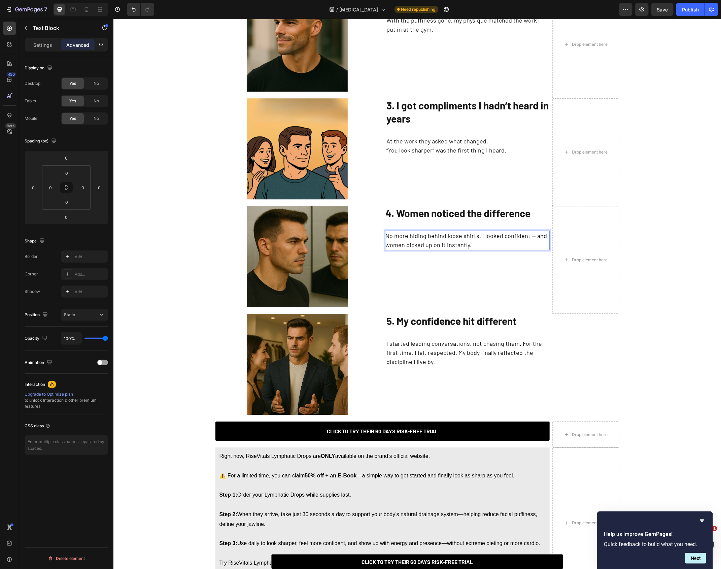
click at [531, 238] on p "No more hiding behind loose shirts. I looked confident — and women picked up on…" at bounding box center [466, 240] width 163 height 18
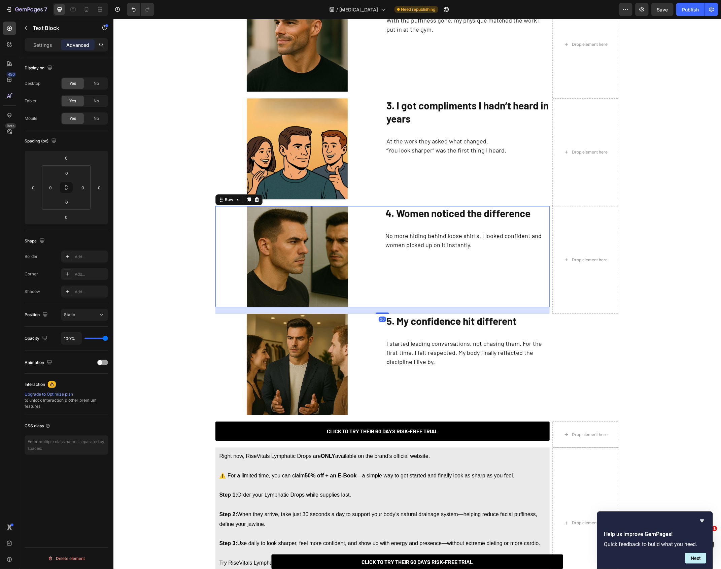
click at [451, 287] on div "⁠⁠⁠⁠⁠⁠⁠ 4. Women noticed the difference Heading No more hiding behind loose shi…" at bounding box center [467, 256] width 165 height 101
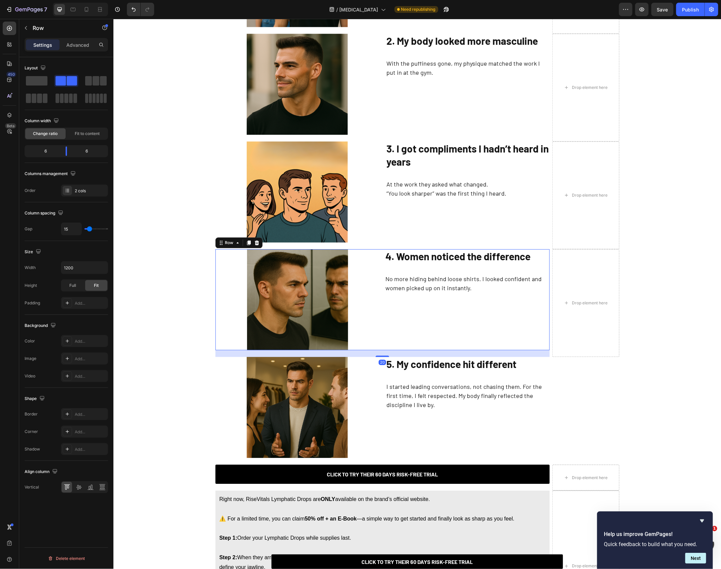
scroll to position [889, 0]
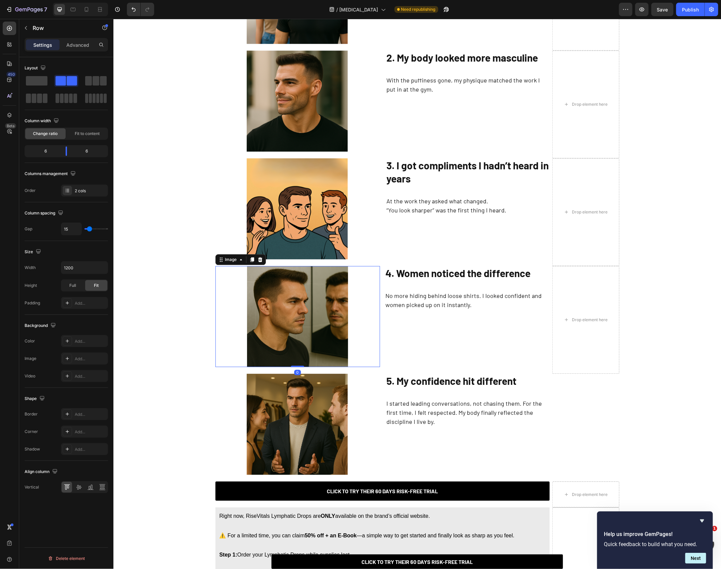
click at [326, 313] on img at bounding box center [297, 315] width 101 height 101
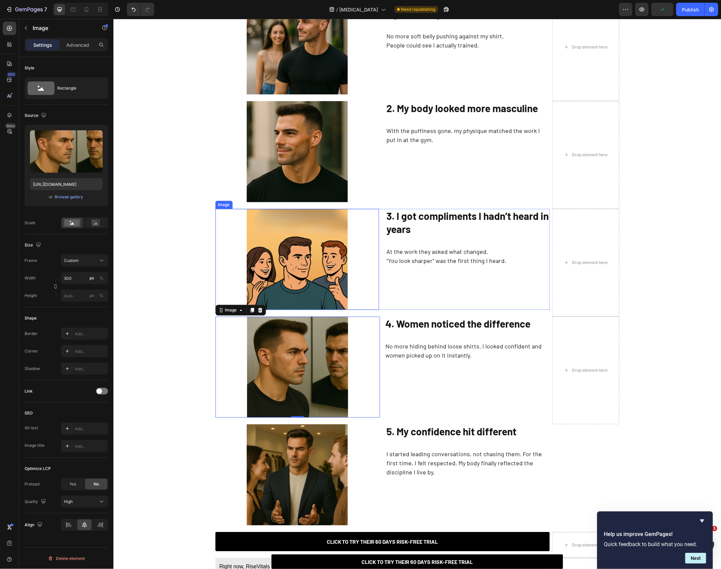
scroll to position [839, 0]
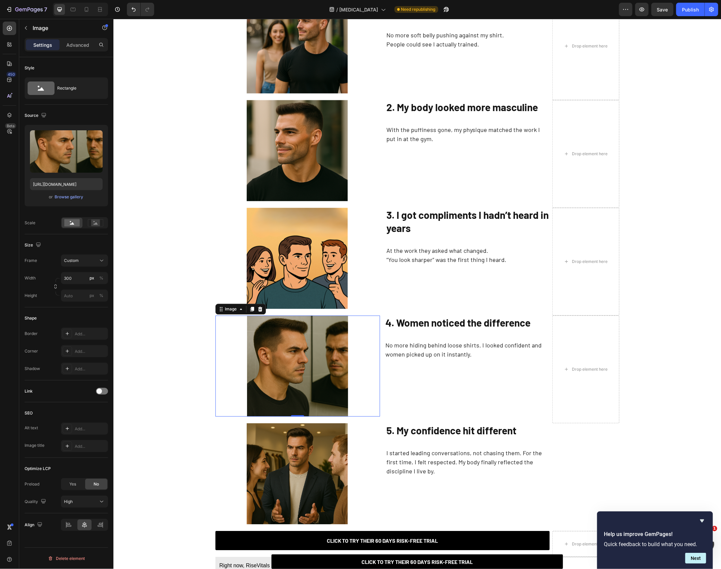
click at [297, 369] on img at bounding box center [297, 365] width 101 height 101
click at [60, 197] on div "Browse gallery" at bounding box center [69, 197] width 29 height 6
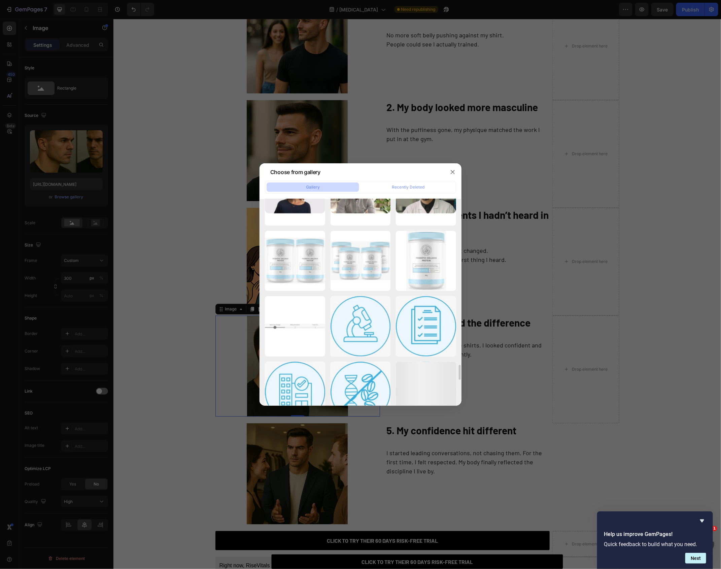
scroll to position [2267, 0]
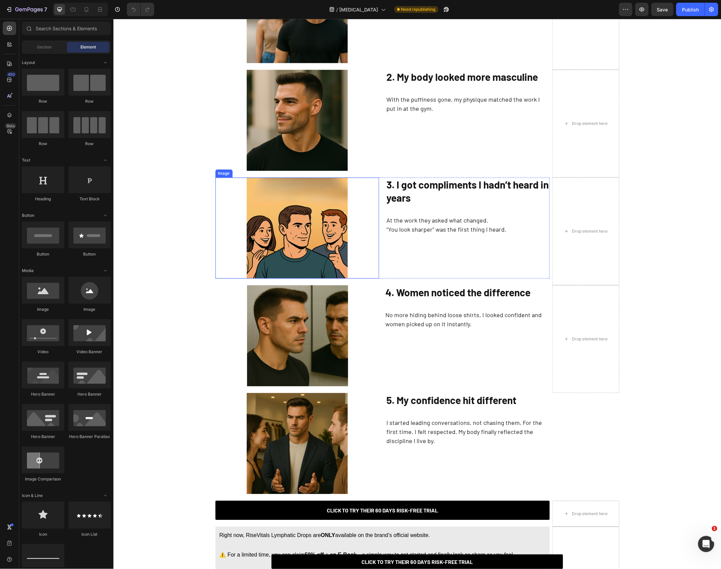
scroll to position [871, 0]
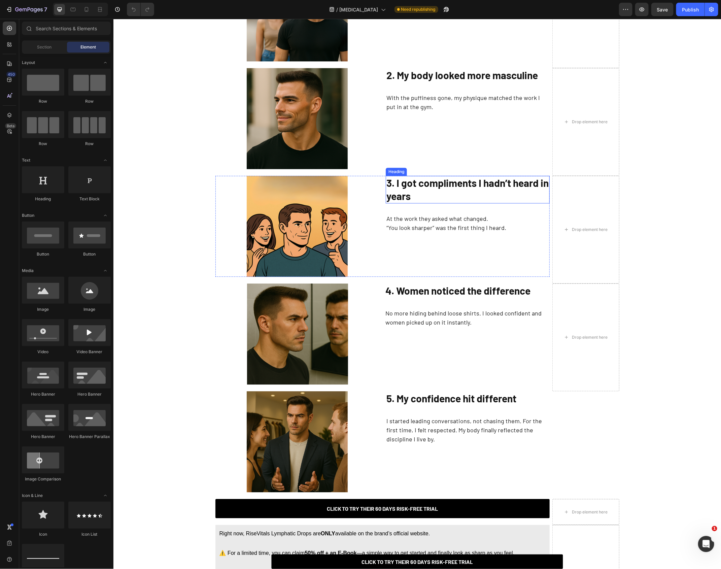
click at [415, 195] on strong "3. I got compliments I hadn’t heard in years" at bounding box center [467, 188] width 162 height 25
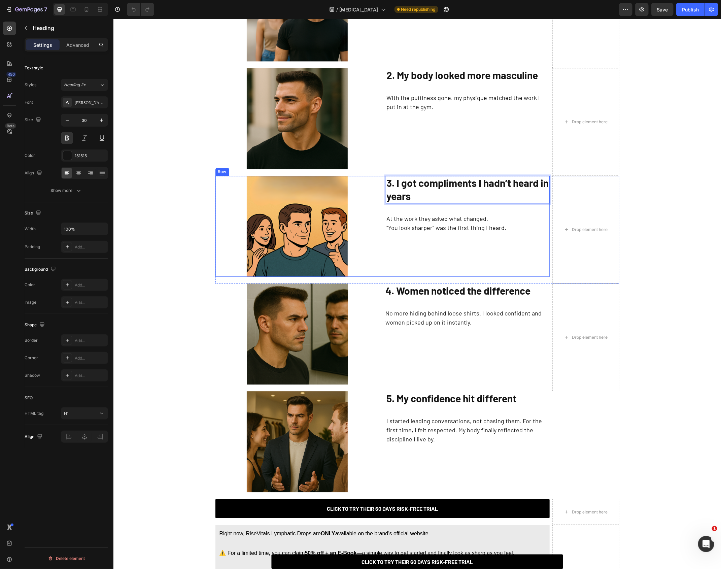
click at [395, 239] on div "3. I got compliments I hadn’t heard in years Heading 30 At the work they asked …" at bounding box center [467, 225] width 164 height 101
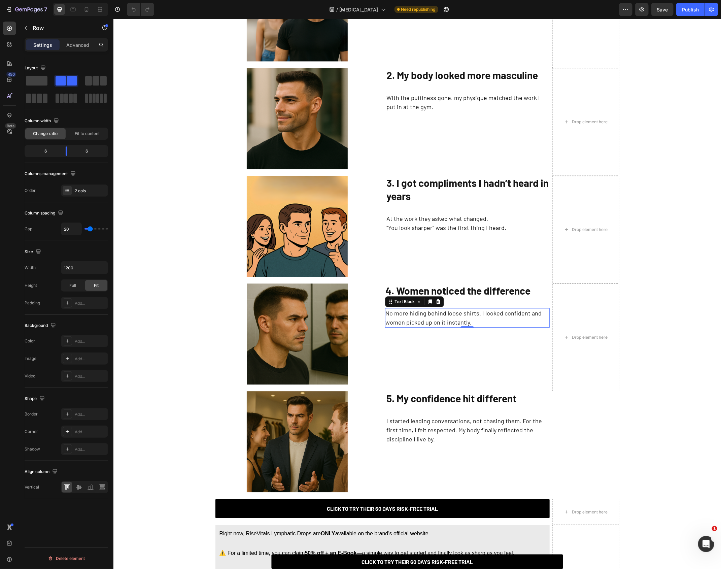
click at [417, 322] on p "No more hiding behind loose shirts. I looked confident and women picked up on i…" at bounding box center [466, 317] width 163 height 18
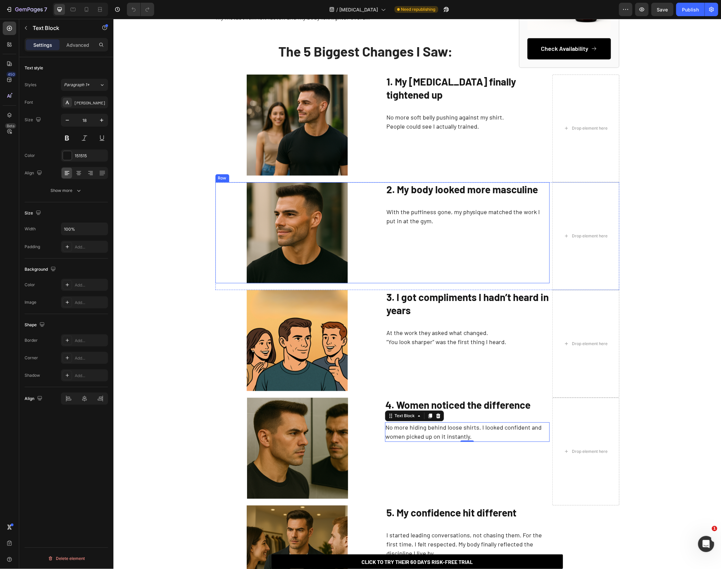
scroll to position [763, 0]
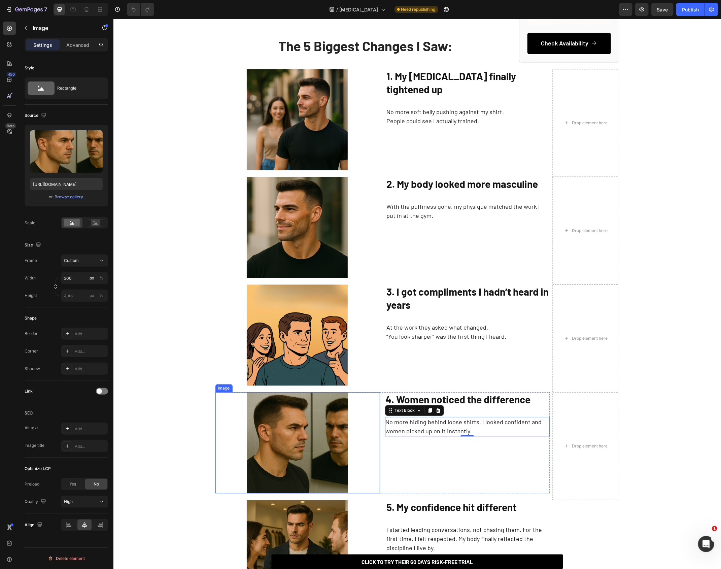
click at [338, 405] on img at bounding box center [297, 442] width 101 height 101
click at [75, 199] on div "Browse gallery" at bounding box center [69, 197] width 29 height 6
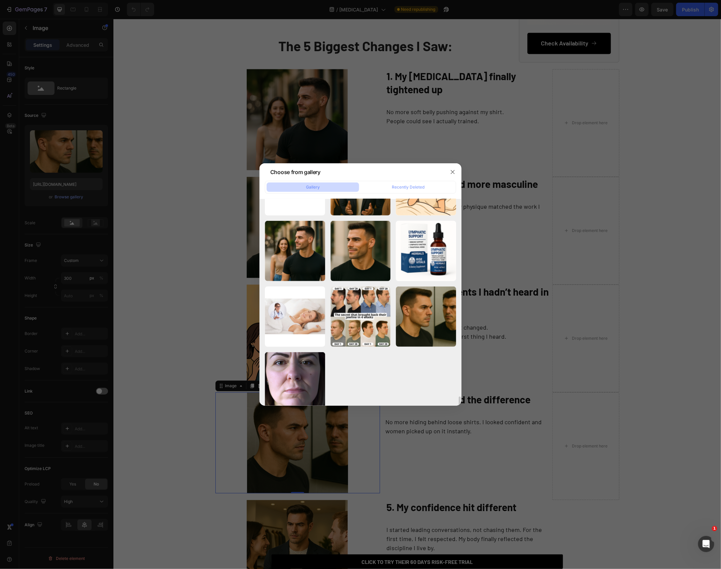
scroll to position [4709, 0]
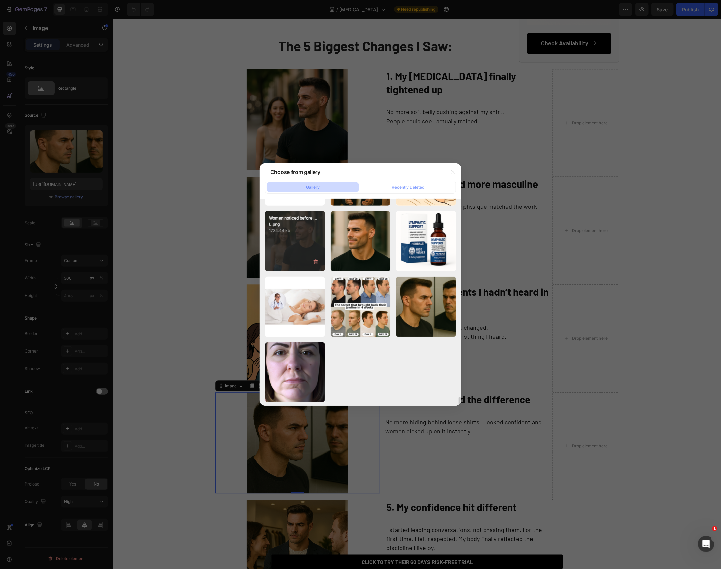
click at [302, 241] on div "Women noticed before ...l..png 1734.44 kb" at bounding box center [295, 241] width 60 height 60
type input "[URL][DOMAIN_NAME]"
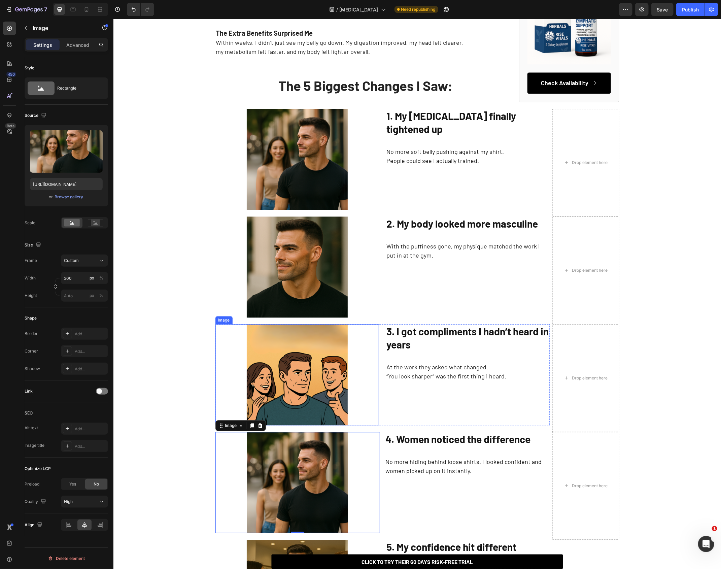
scroll to position [724, 0]
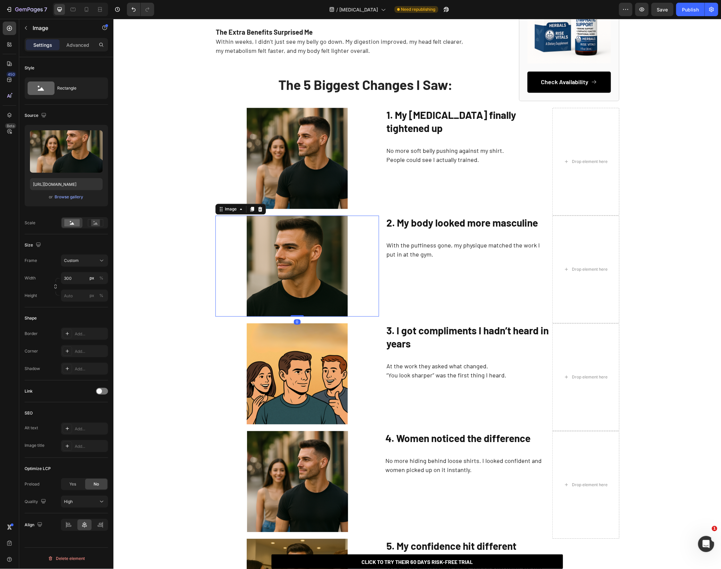
click at [287, 284] on img at bounding box center [296, 265] width 101 height 101
click at [279, 188] on img at bounding box center [296, 158] width 101 height 101
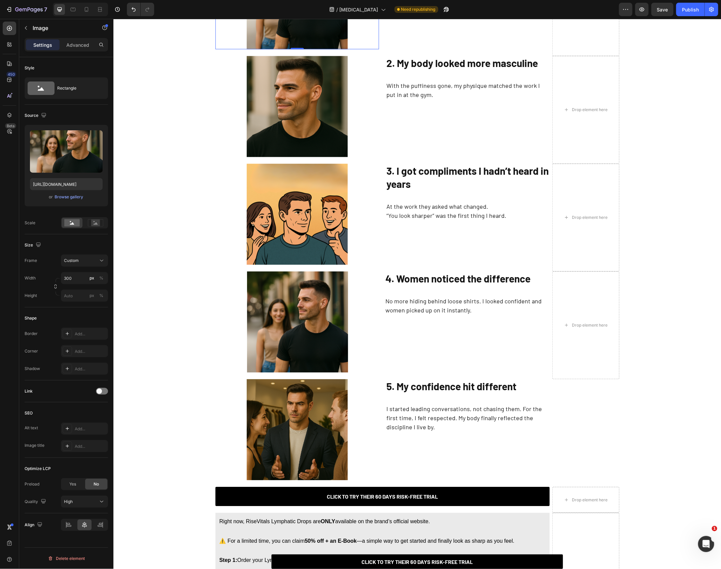
scroll to position [898, 0]
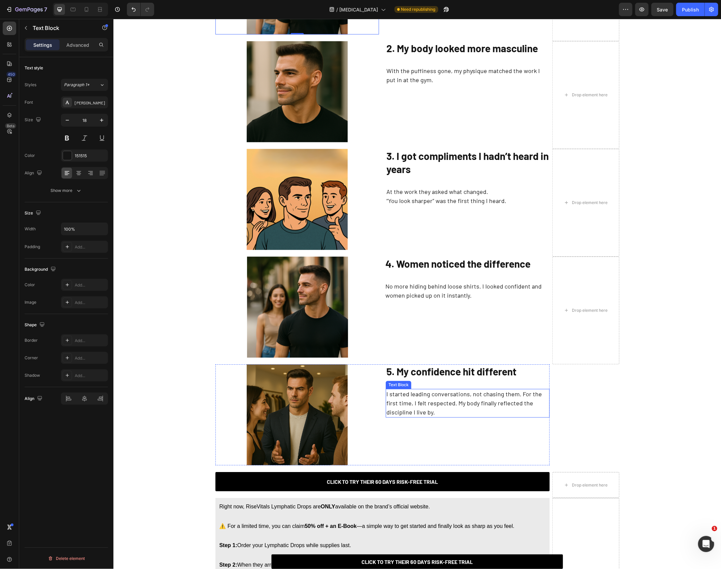
click at [477, 397] on p "I started leading conversations, not chasing them. For the first time, I felt r…" at bounding box center [467, 402] width 162 height 27
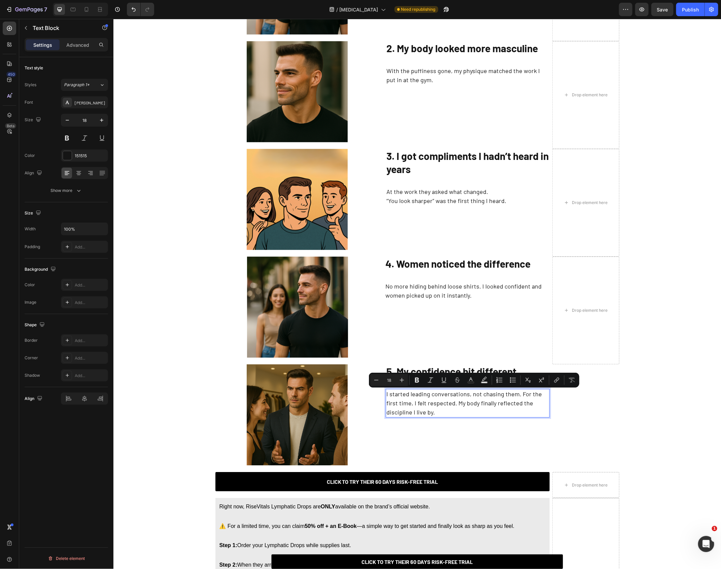
click at [523, 396] on p "I started leading conversations, not chasing them. For the first time, I felt r…" at bounding box center [467, 402] width 162 height 27
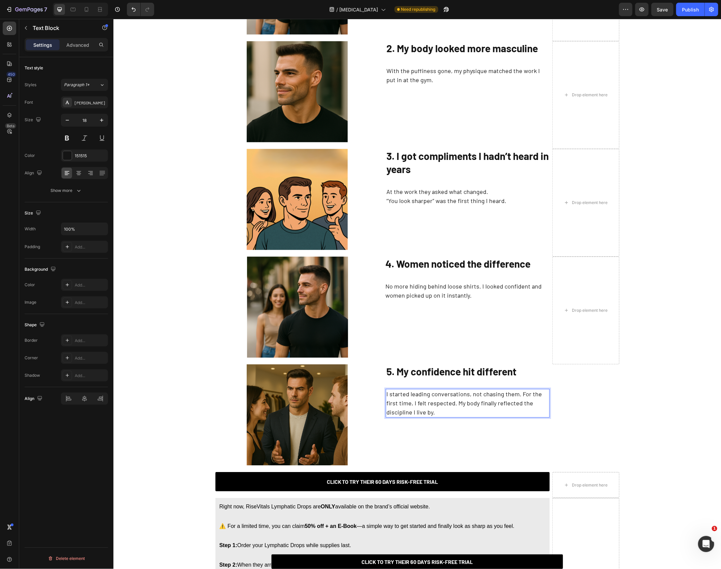
click at [516, 396] on p "I started leading conversations, not chasing them. For the first time, I felt r…" at bounding box center [467, 402] width 162 height 27
click at [423, 288] on p "No more hiding behind loose shirts. I looked confident and women picked up on i…" at bounding box center [466, 290] width 163 height 18
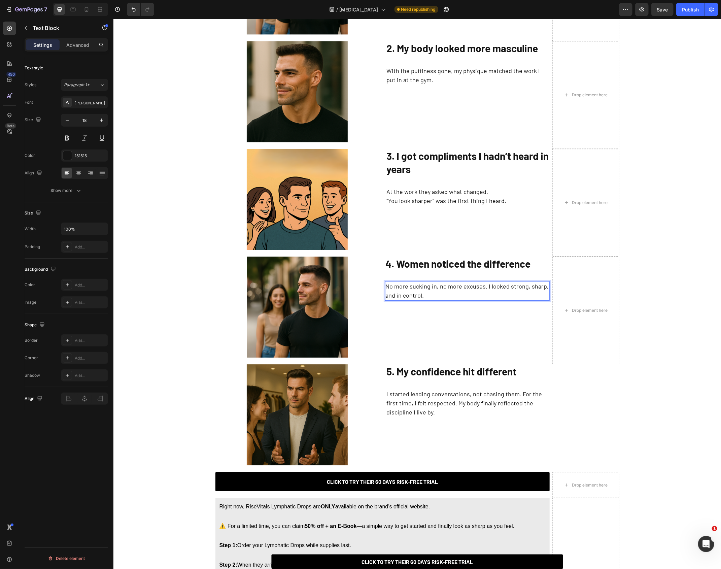
click at [405, 288] on p "No more sucking in, no more excuses. I looked strong, sharp, and in control." at bounding box center [466, 290] width 163 height 18
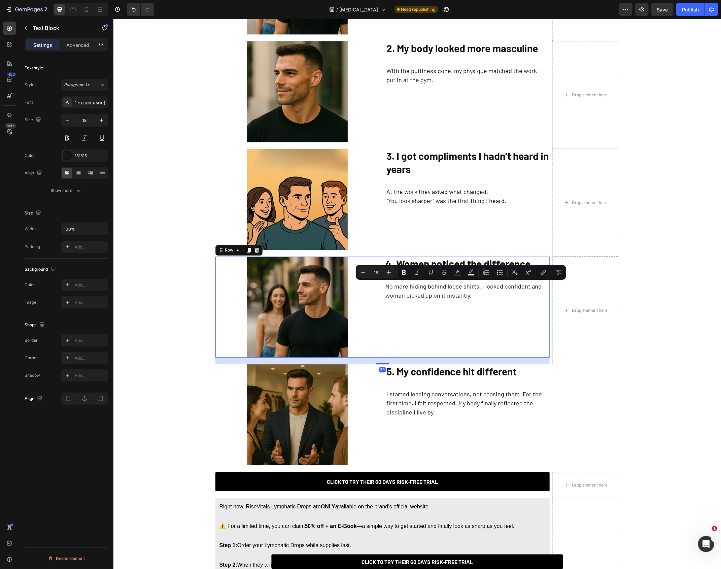
click at [399, 338] on div "4. Women noticed the difference Heading No more hiding behind loose shirts. I l…" at bounding box center [467, 306] width 165 height 101
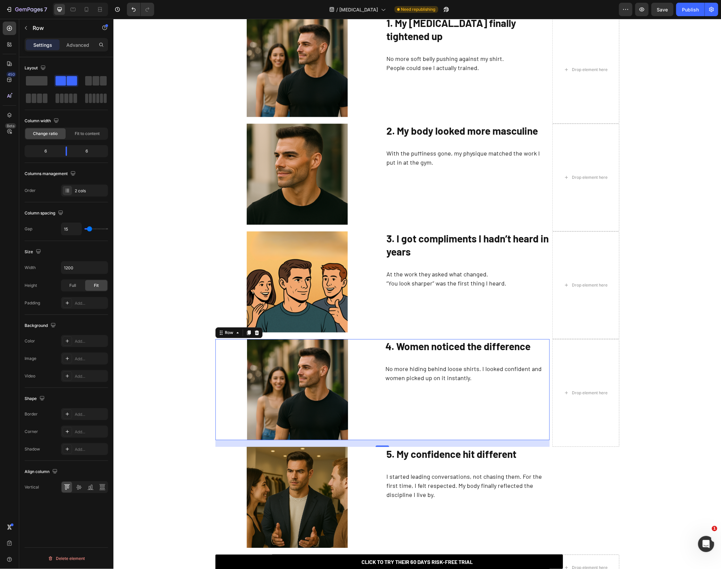
scroll to position [808, 0]
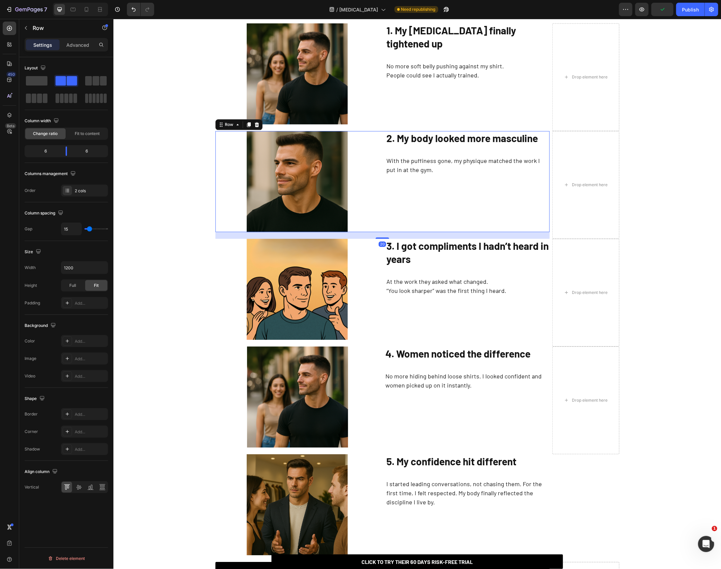
click at [504, 181] on div "2. My body looked more masculine Heading With the puffiness gone, my physique m…" at bounding box center [467, 181] width 164 height 101
click at [506, 146] on div "2. My body looked more masculine Heading With the puffiness gone, my physique m…" at bounding box center [467, 181] width 164 height 101
click at [506, 159] on p "With the puffiness gone, my physique matched the work I put in at the gym." at bounding box center [467, 165] width 162 height 18
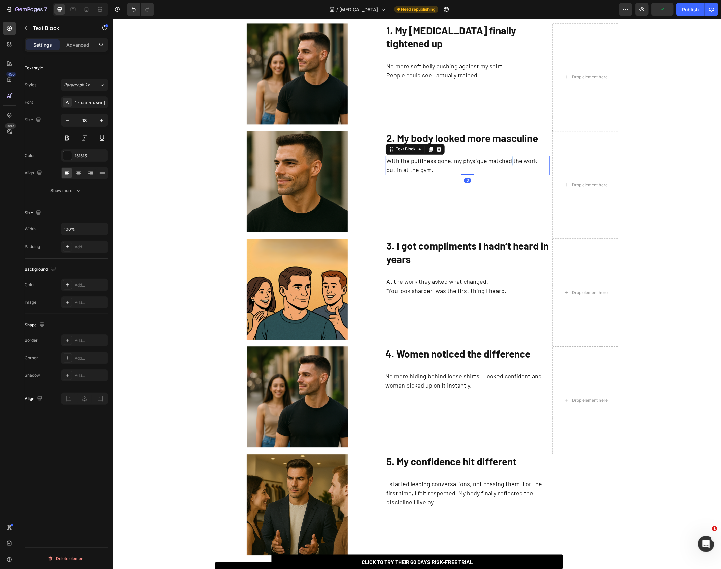
click at [506, 159] on p "With the puffiness gone, my physique matched the work I put in at the gym." at bounding box center [467, 165] width 162 height 18
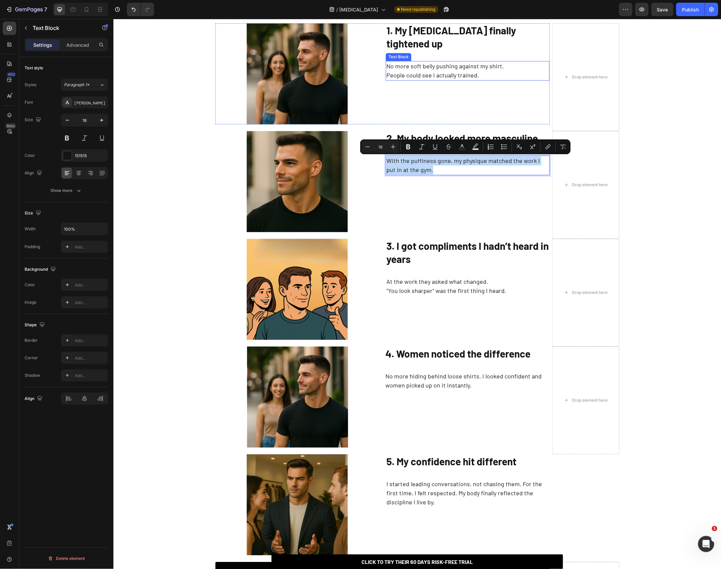
click at [436, 61] on p "No more soft belly pushing against my shirt. People could see I actually traine…" at bounding box center [467, 70] width 162 height 18
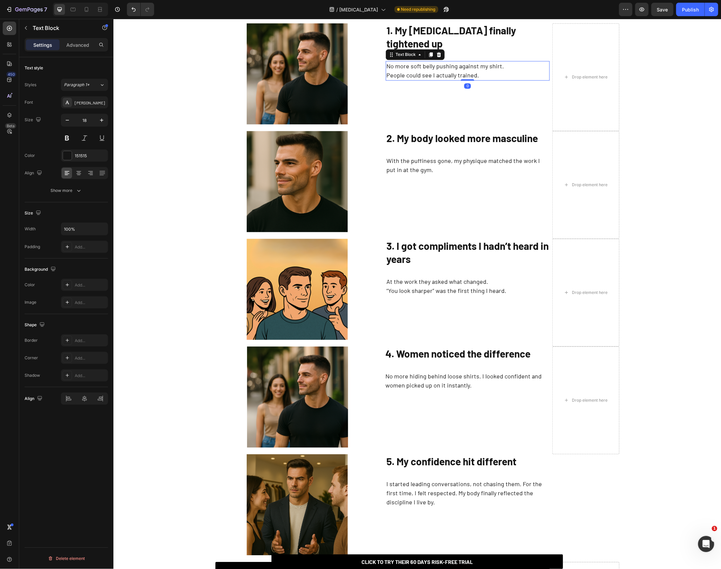
click at [436, 61] on p "No more soft belly pushing against my shirt. People could see I actually traine…" at bounding box center [467, 70] width 162 height 18
copy p "No more soft belly pushing against my shirt. People could see I actually traine…"
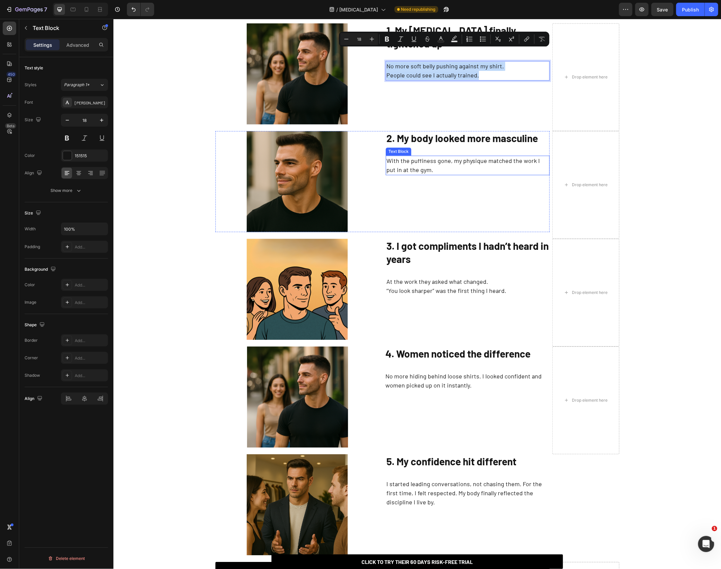
click at [463, 164] on p "With the puffiness gone, my physique matched the work I put in at the gym." at bounding box center [467, 165] width 162 height 18
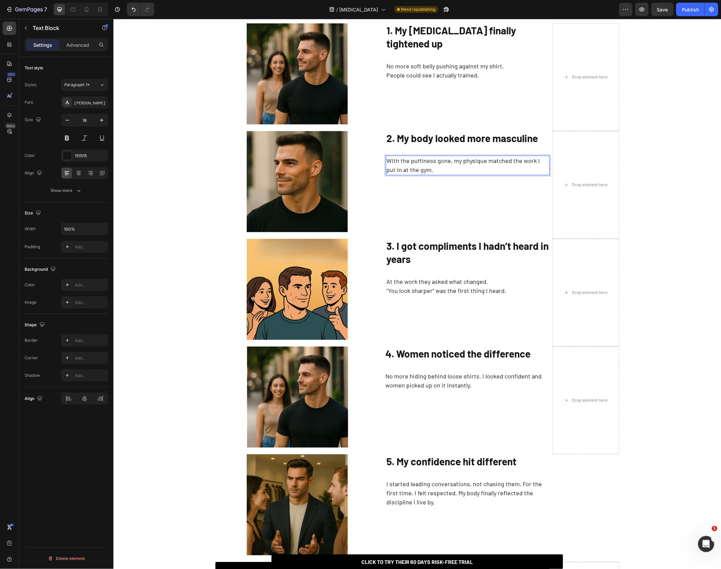
click at [463, 164] on p "With the puffiness gone, my physique matched the work I put in at the gym." at bounding box center [467, 165] width 162 height 18
click at [437, 61] on p "No more soft belly pushing against my shirt. People could see I actually traine…" at bounding box center [467, 70] width 162 height 18
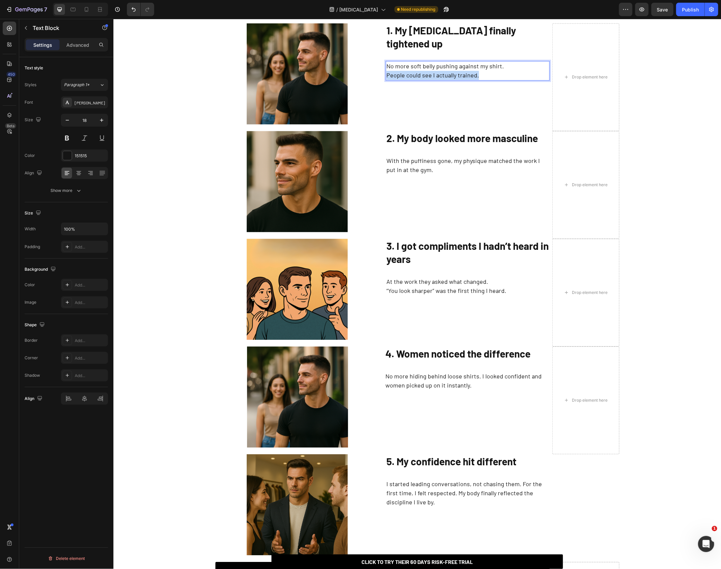
click at [437, 61] on p "No more soft belly pushing against my shirt. People could see I actually traine…" at bounding box center [467, 70] width 162 height 18
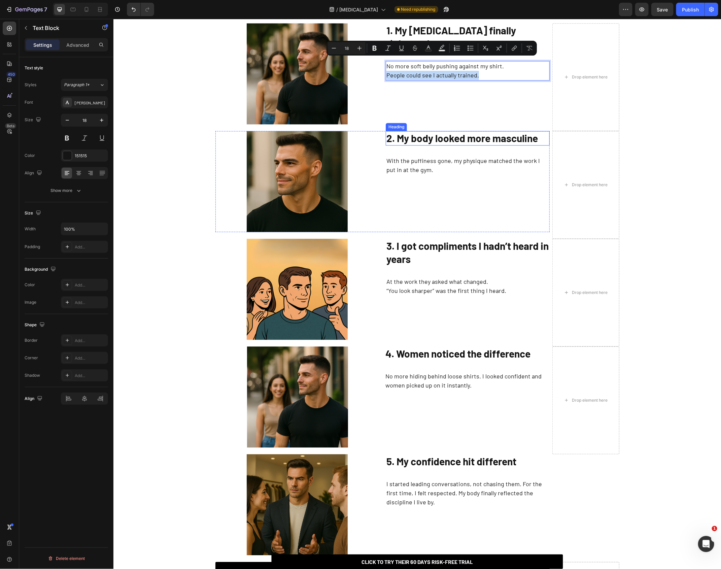
click at [460, 143] on strong "2. My body looked more masculine" at bounding box center [461, 138] width 151 height 12
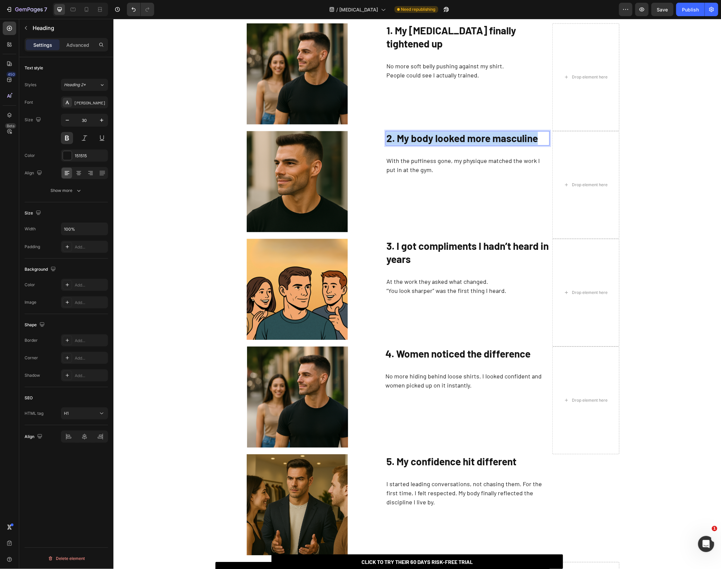
click at [460, 143] on strong "2. My body looked more masculine" at bounding box center [461, 138] width 151 height 12
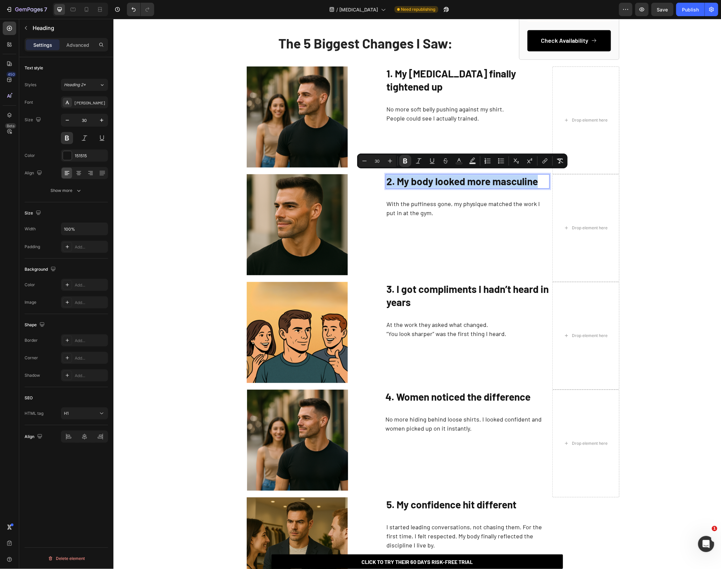
scroll to position [748, 0]
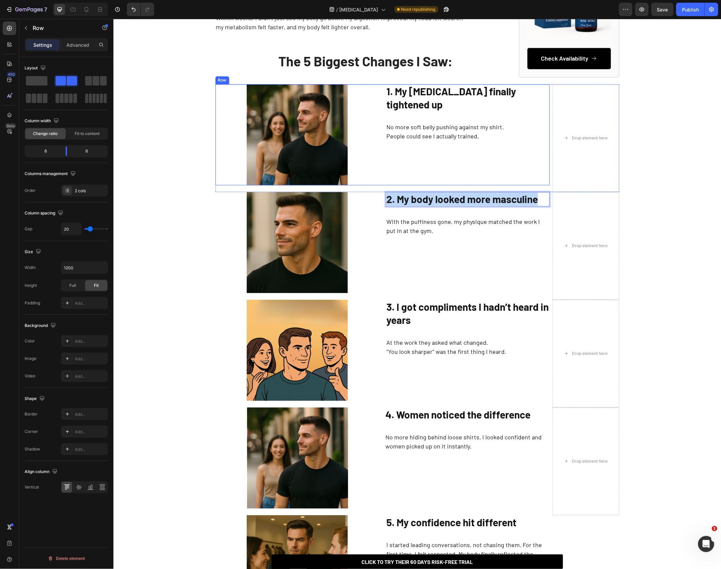
click at [415, 140] on div "1. My [MEDICAL_DATA] finally tightened up Heading No more soft belly pushing ag…" at bounding box center [467, 134] width 164 height 101
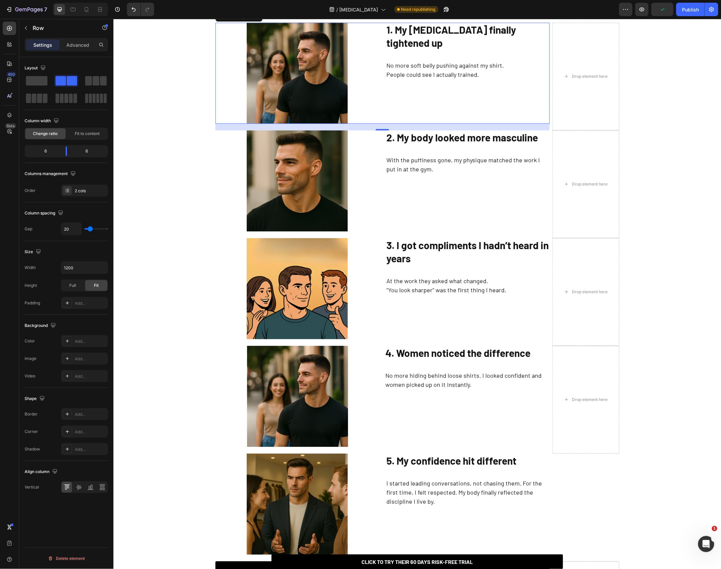
scroll to position [808, 0]
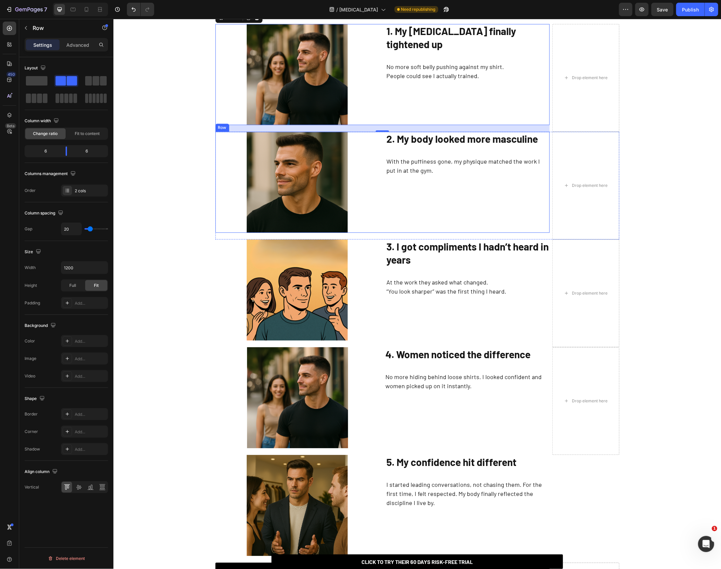
click at [417, 136] on strong "2. My body looked more masculine" at bounding box center [461, 138] width 151 height 12
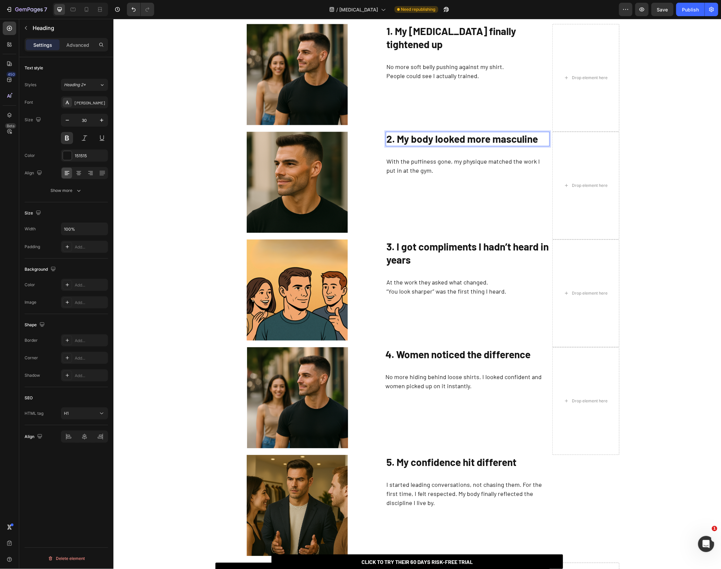
click at [406, 139] on strong "2. My body looked more masculine" at bounding box center [461, 138] width 151 height 12
drag, startPoint x: 399, startPoint y: 139, endPoint x: 540, endPoint y: 137, distance: 141.3
click at [540, 137] on p "2. My body looked more masculine" at bounding box center [467, 138] width 162 height 13
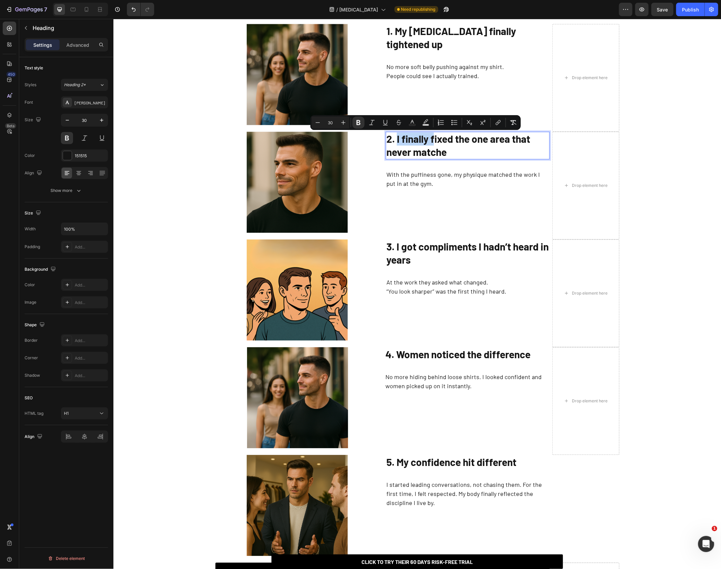
drag, startPoint x: 433, startPoint y: 139, endPoint x: 396, endPoint y: 139, distance: 37.3
click at [396, 139] on strong "2. I finally fixed the one area that never matche" at bounding box center [458, 144] width 144 height 25
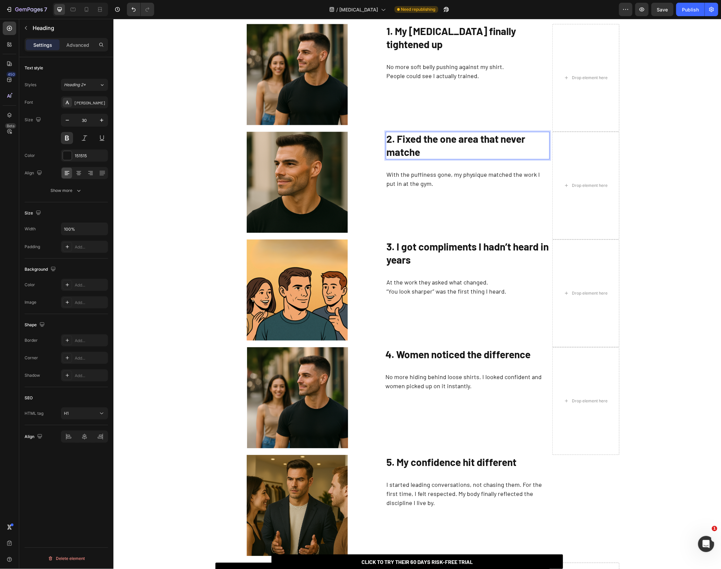
click at [448, 157] on p "2. Fixed the one area that never matche" at bounding box center [467, 145] width 162 height 26
click at [436, 225] on div "⁠⁠⁠⁠⁠⁠⁠ 2. Fixed the one area that never matched Heading With the puffiness gon…" at bounding box center [467, 181] width 164 height 101
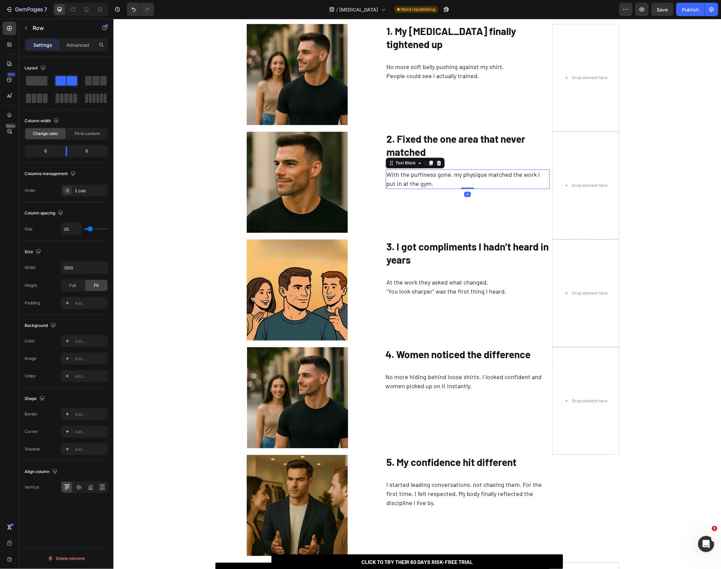
click at [421, 183] on p "With the puffiness gone, my physique matched the work I put in at the gym." at bounding box center [467, 179] width 162 height 18
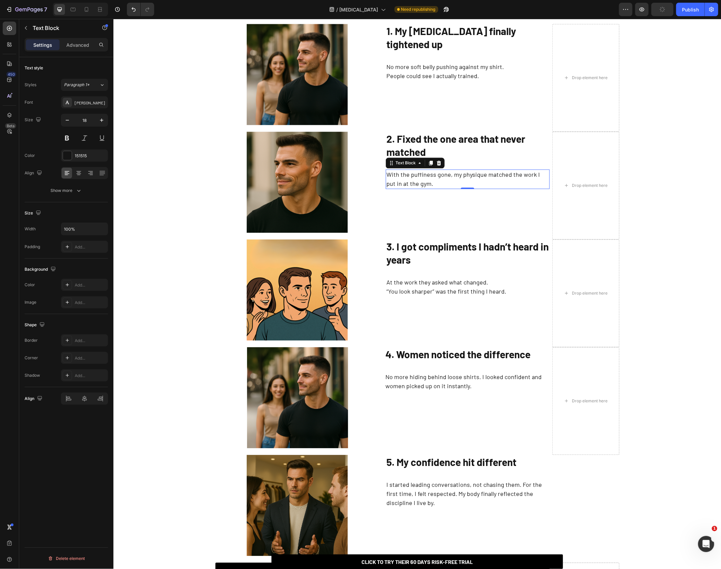
click at [406, 189] on div "⁠⁠⁠⁠⁠⁠⁠ 2. Fixed the one area that never matched Heading With the puffiness gon…" at bounding box center [467, 181] width 164 height 101
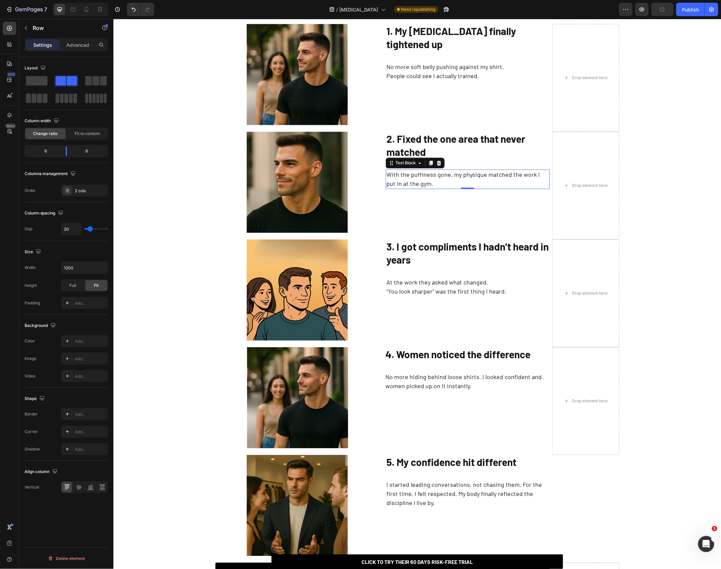
click at [406, 189] on div "⁠⁠⁠⁠⁠⁠⁠ 2. Fixed the one area that never matched Heading With the puffiness gon…" at bounding box center [467, 181] width 164 height 101
click at [406, 183] on p "With the puffiness gone, my physique matched the work I put in at the gym." at bounding box center [467, 179] width 162 height 18
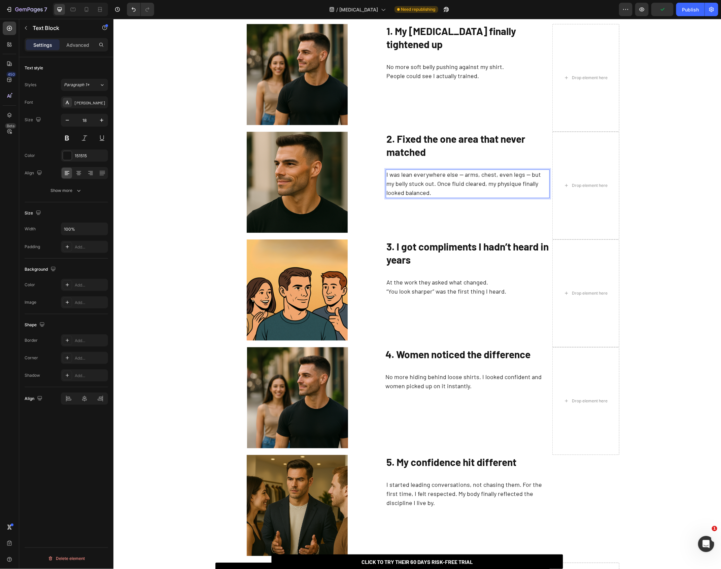
click at [461, 176] on p "I was lean everywhere else — arms, chest, even legs — but my belly stuck out. O…" at bounding box center [467, 183] width 162 height 27
drag, startPoint x: 478, startPoint y: 192, endPoint x: 457, endPoint y: 197, distance: 21.8
click at [457, 197] on div "⁠⁠⁠⁠⁠⁠⁠ 2. Fixed the one area that never matched Heading I was lean everywhere …" at bounding box center [467, 181] width 164 height 101
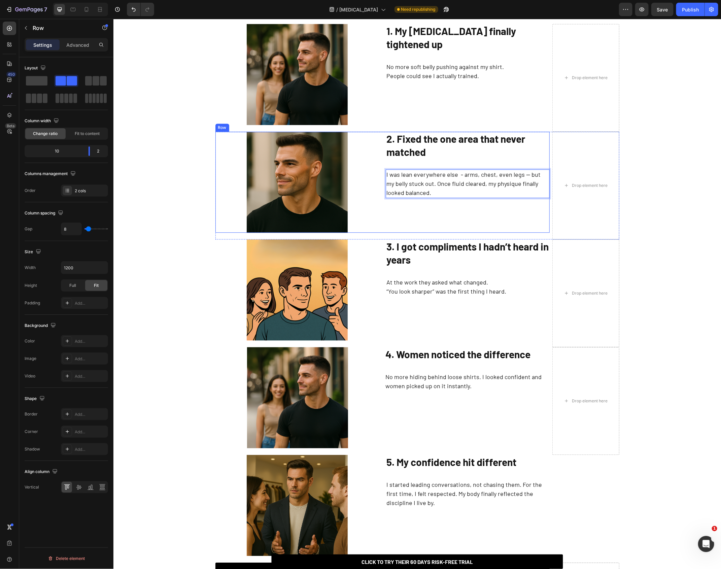
click at [468, 236] on div "Image ⁠⁠⁠⁠⁠⁠⁠ 2. Fixed the one area that never matched Heading I was lean every…" at bounding box center [382, 185] width 334 height 108
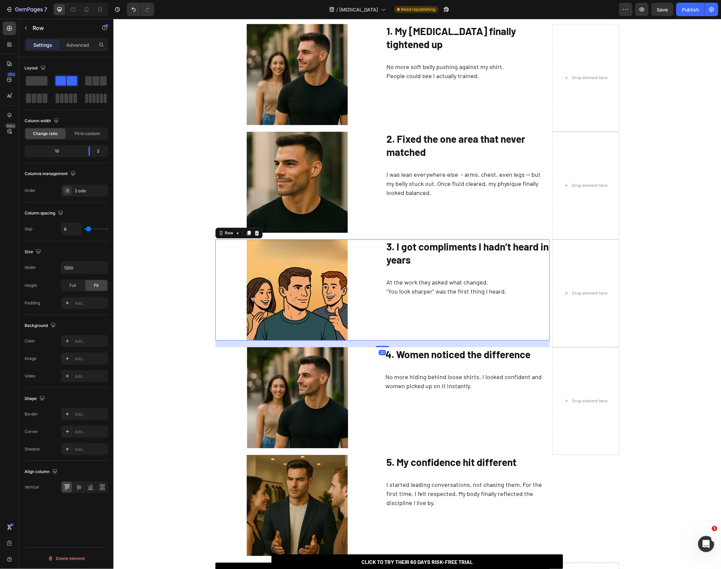
click at [446, 269] on div "⁠⁠⁠⁠⁠⁠⁠ 3. I got compliments I hadn’t heard in years Heading At the work they a…" at bounding box center [467, 289] width 164 height 101
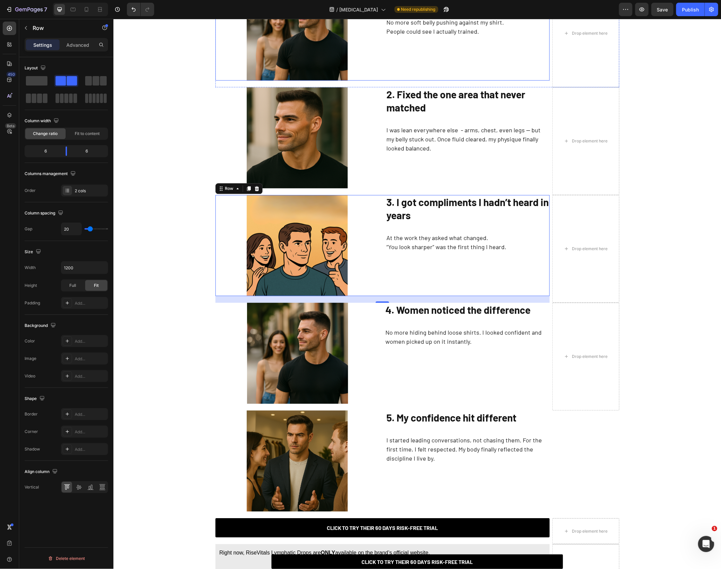
scroll to position [854, 0]
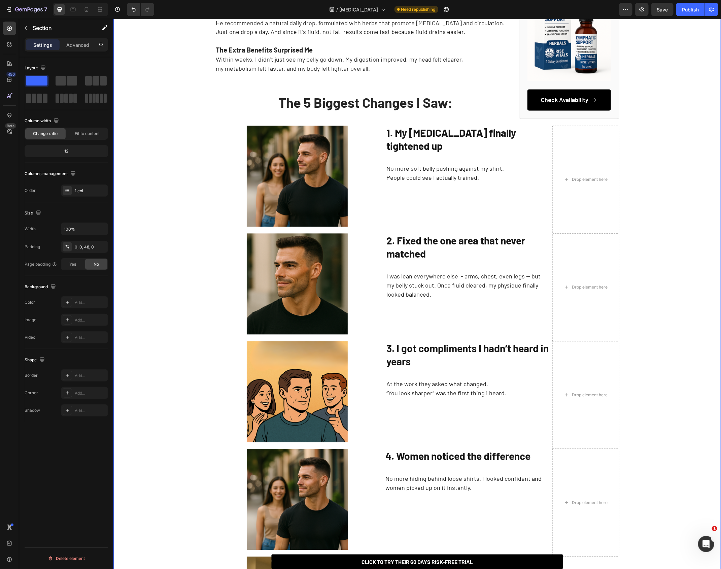
scroll to position [707, 0]
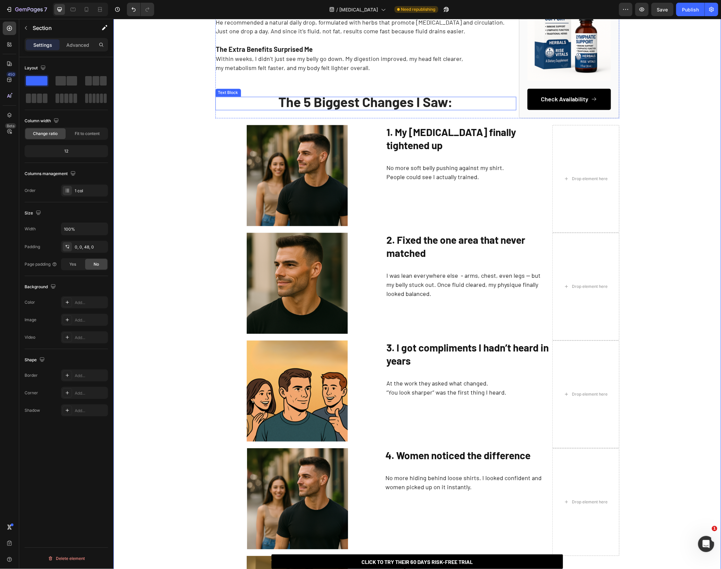
click at [290, 105] on strong "The 5 Biggest Changes I Saw:" at bounding box center [365, 102] width 174 height 16
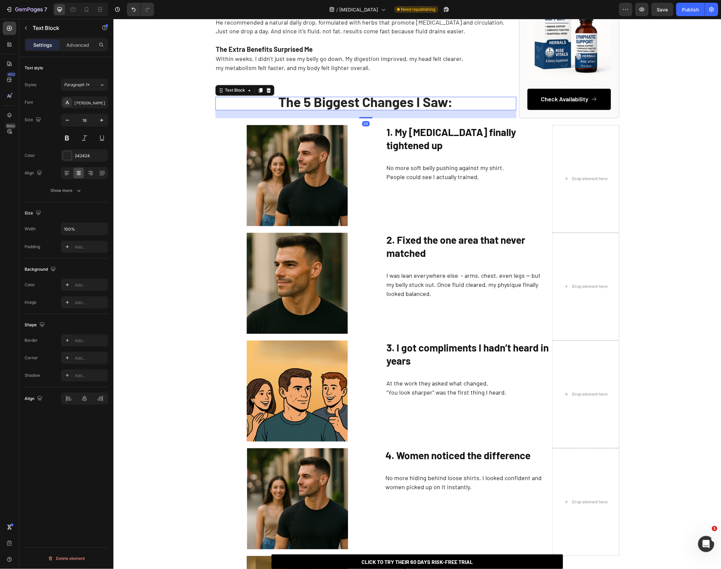
click at [295, 103] on strong "The 5 Biggest Changes I Saw:" at bounding box center [365, 102] width 174 height 16
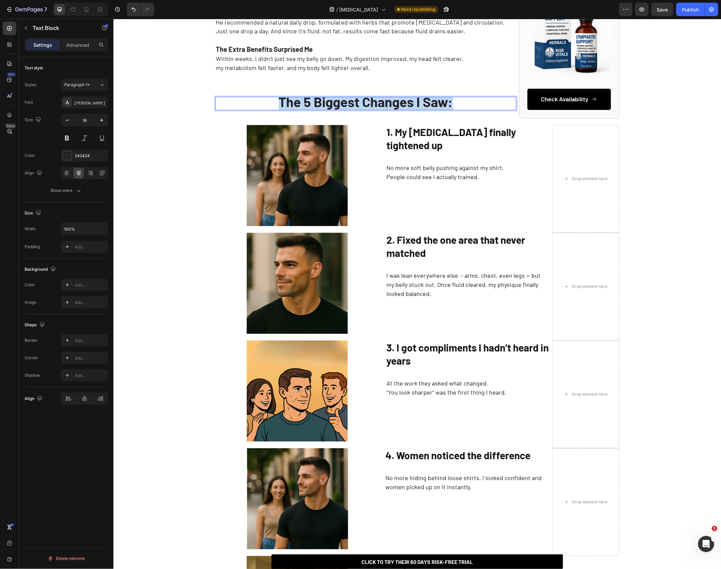
click at [295, 103] on strong "The 5 Biggest Changes I Saw:" at bounding box center [365, 102] width 174 height 16
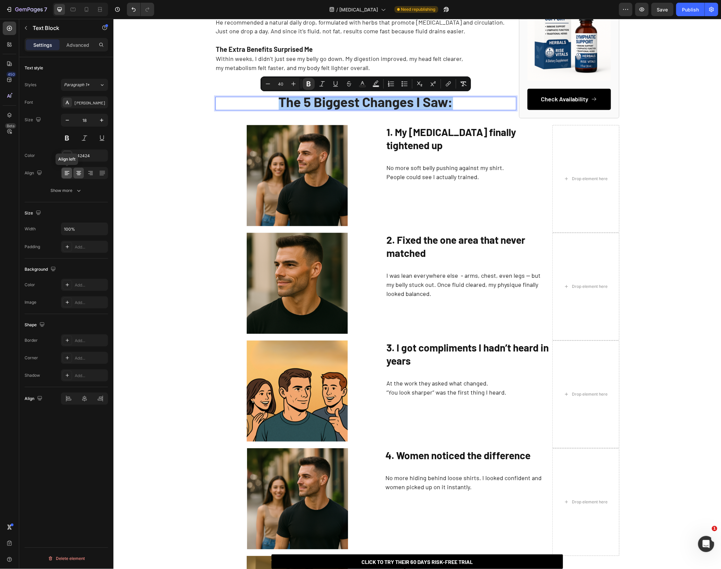
click at [67, 174] on icon at bounding box center [67, 173] width 7 height 7
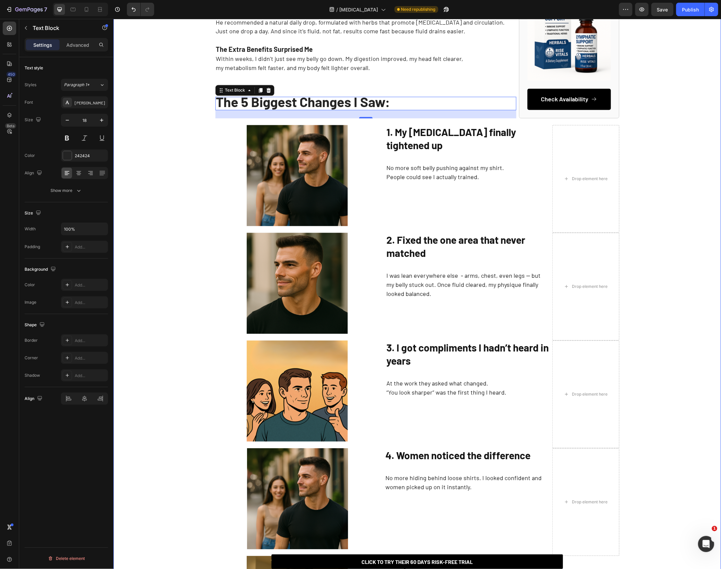
click at [185, 179] on div "How This Doctor Helped Me Get Rid of My Beer Belly Without Working Out More... …" at bounding box center [416, 114] width 607 height 1452
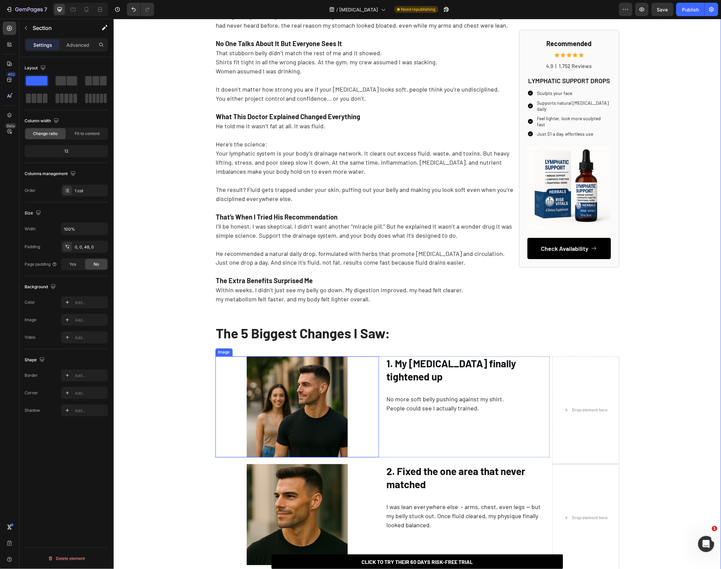
scroll to position [470, 0]
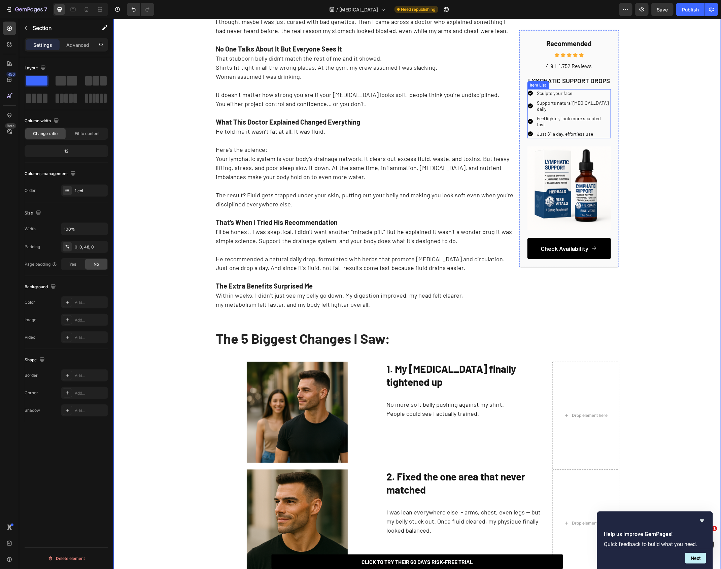
click at [552, 82] on span "LYMPHATIC SUPPORT DROPS" at bounding box center [569, 80] width 82 height 8
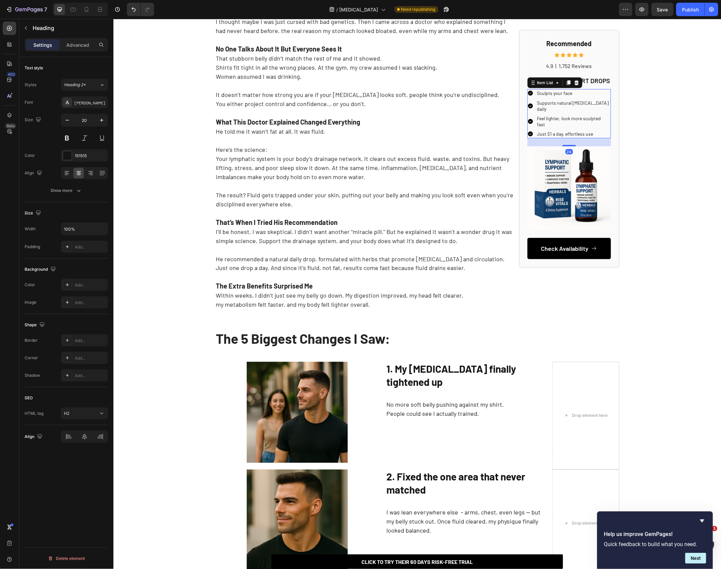
click at [552, 92] on p "Sculpts your face" at bounding box center [573, 93] width 73 height 6
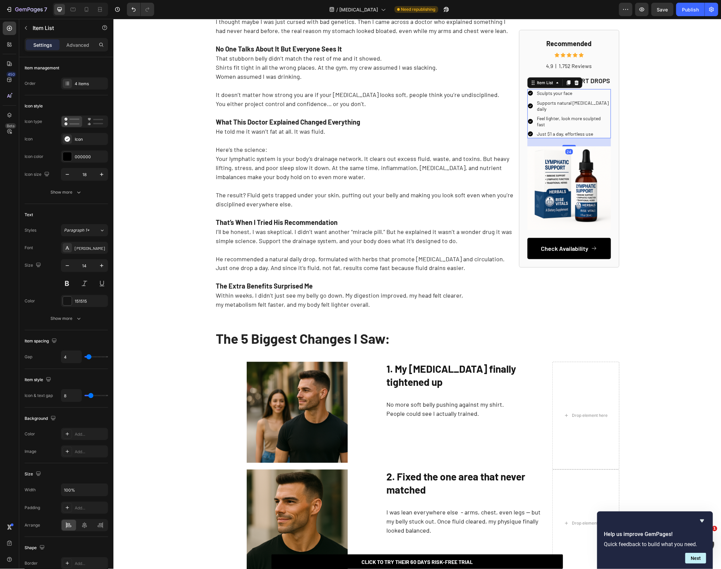
click at [552, 92] on p "Sculpts your face" at bounding box center [573, 93] width 73 height 6
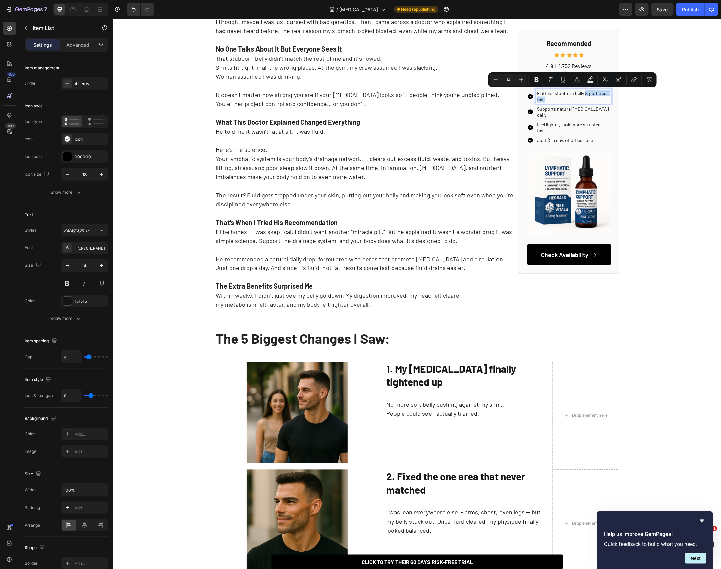
drag, startPoint x: 584, startPoint y: 94, endPoint x: 585, endPoint y: 101, distance: 7.5
click at [585, 101] on p "Flattens stubborn belly & puffiness fast" at bounding box center [573, 96] width 73 height 12
click at [556, 91] on p "Flattens stubborn belly & puffiness fast" at bounding box center [573, 96] width 73 height 12
click at [573, 98] on p "Flattens stubborn belly & puffiness fast" at bounding box center [573, 96] width 73 height 12
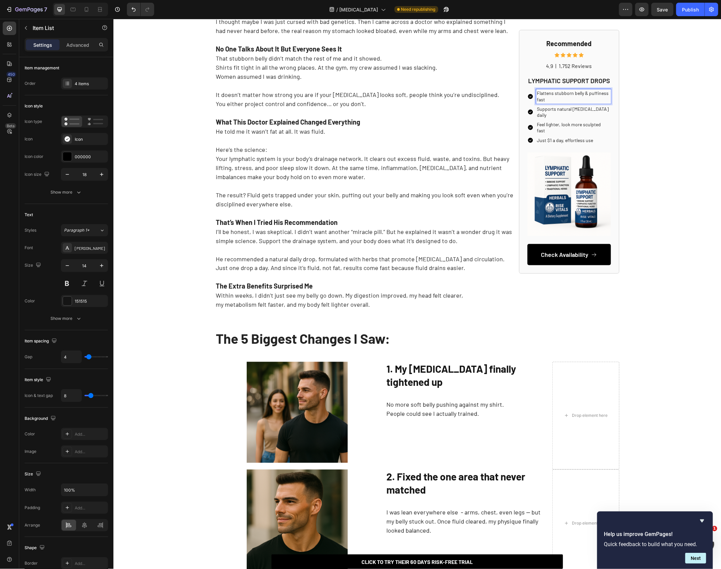
click at [574, 90] on p "Flattens stubborn belly & puffiness fast" at bounding box center [573, 96] width 73 height 12
drag, startPoint x: 583, startPoint y: 97, endPoint x: 587, endPoint y: 97, distance: 4.0
click at [588, 97] on p "Flattens stubborn beer belly & puffiness fast" at bounding box center [573, 96] width 73 height 12
drag, startPoint x: 593, startPoint y: 92, endPoint x: 594, endPoint y: 104, distance: 12.2
click at [594, 104] on div "Flattens stubborn beer belly & puffiness fast Supports natural lymphatic draina…" at bounding box center [568, 116] width 83 height 55
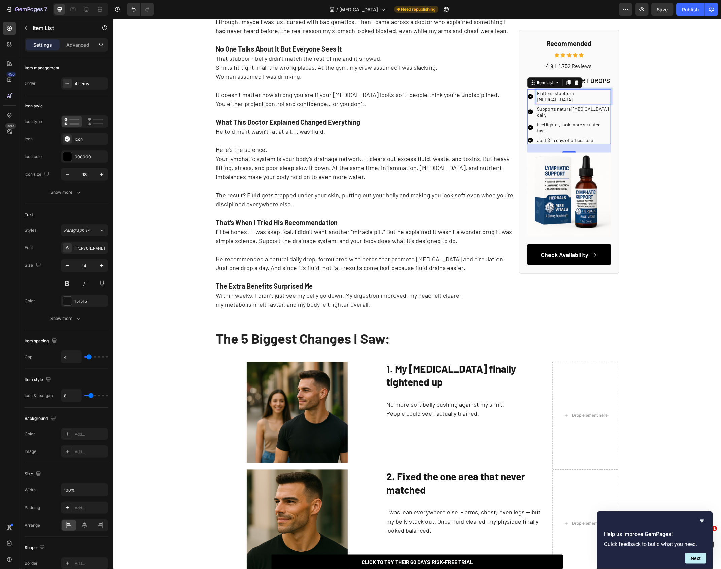
click at [578, 95] on p "Flattens stubborn beer belly" at bounding box center [573, 96] width 73 height 12
click at [588, 94] on p "Flattens stubborn belly & puffiness fast" at bounding box center [573, 96] width 73 height 12
click at [589, 113] on p "Supports natural [MEDICAL_DATA] daily" at bounding box center [573, 111] width 73 height 12
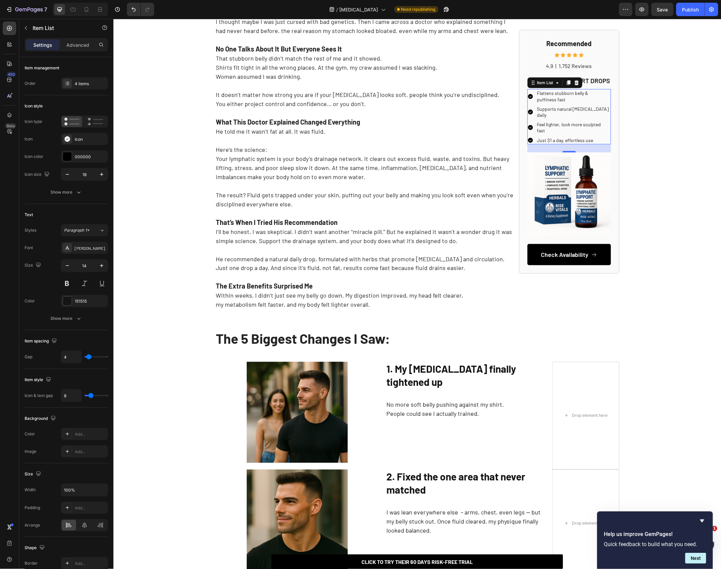
click at [547, 111] on p "Supports natural [MEDICAL_DATA] daily" at bounding box center [573, 111] width 73 height 12
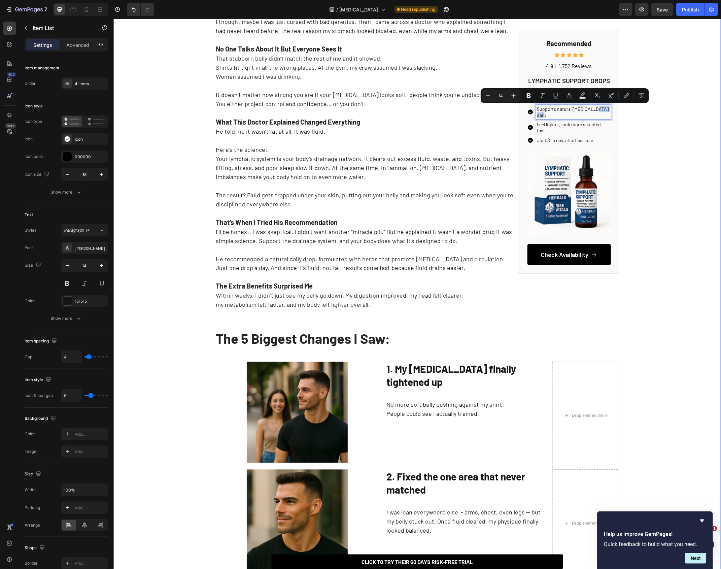
click at [662, 159] on div "How This Doctor Helped Me Get Rid of My Beer Belly Without Working Out More... …" at bounding box center [416, 351] width 607 height 1452
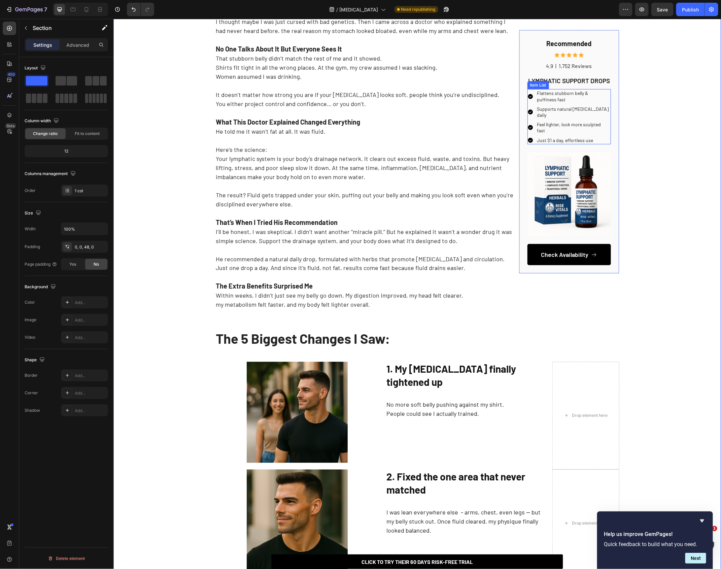
click at [562, 129] on p "Feel lighter, look more sculpted fast" at bounding box center [573, 127] width 73 height 12
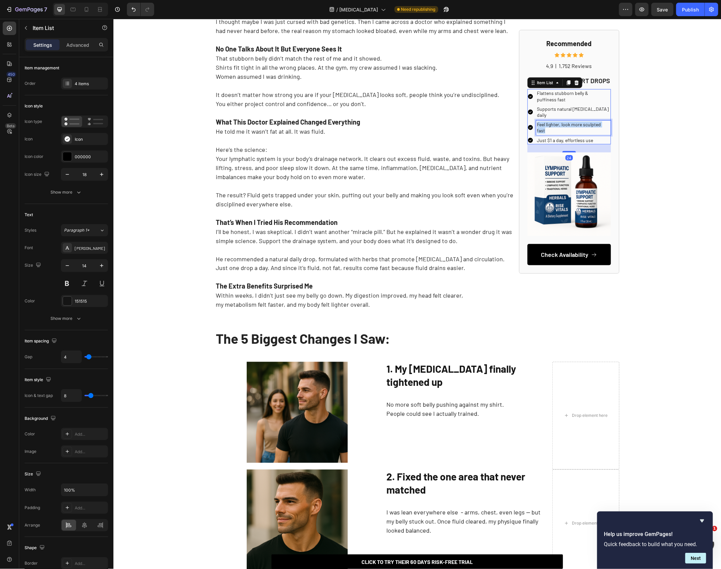
click at [562, 129] on p "Feel lighter, look more sculpted fast" at bounding box center [573, 127] width 73 height 12
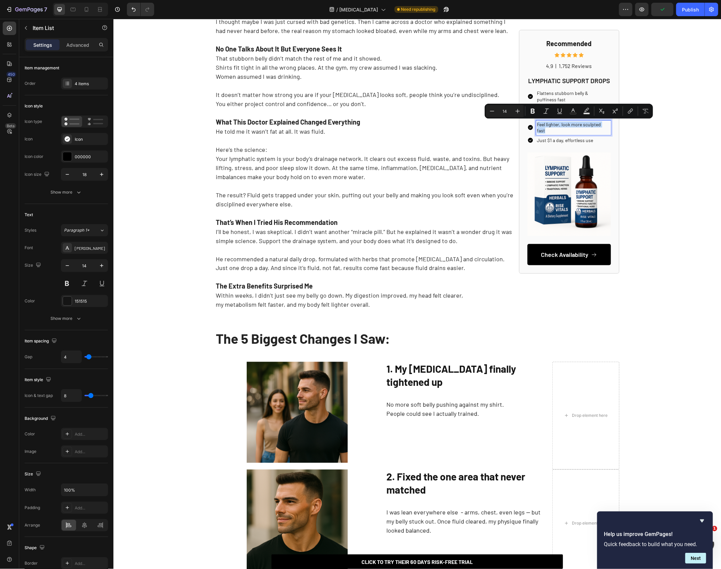
click at [562, 120] on div "Feel lighter, look more sculpted fast" at bounding box center [573, 127] width 75 height 14
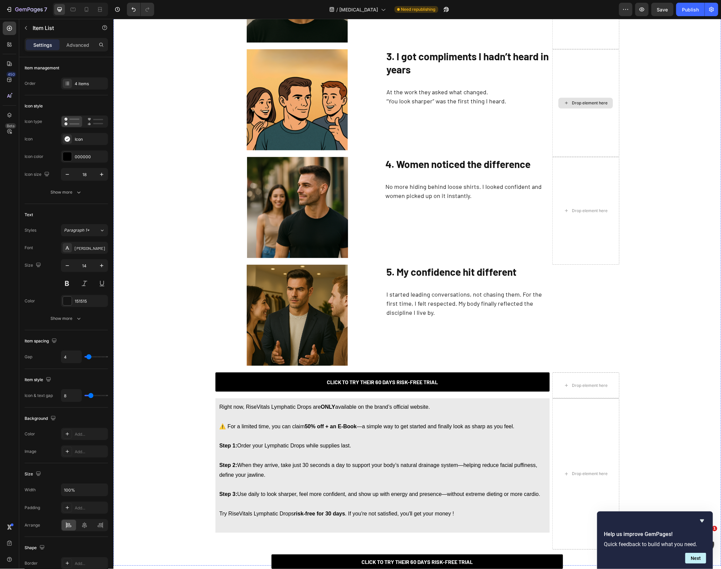
scroll to position [1076, 0]
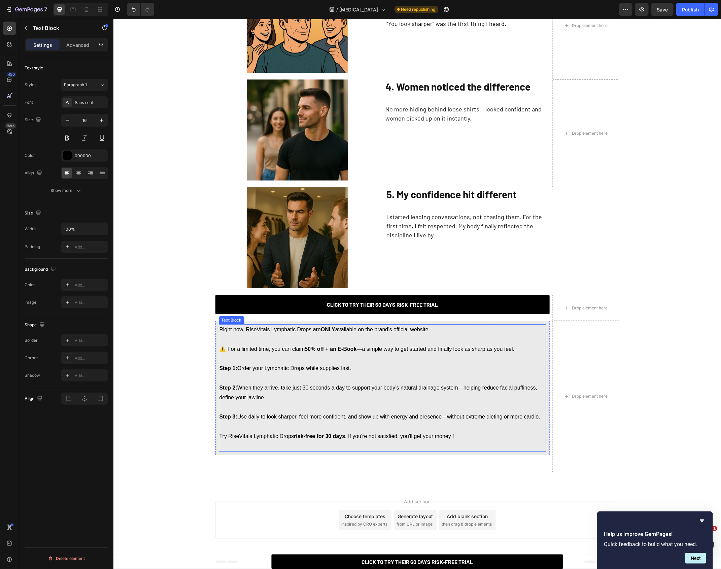
click at [495, 370] on p "Step 1: Order your Lymphatic Drops while supplies last. Step 2: When they arriv…" at bounding box center [382, 397] width 326 height 87
click at [496, 370] on p "Step 1: Order your Lymphatic Drops while supplies last. Step 2: When they arriv…" at bounding box center [382, 397] width 326 height 87
click at [498, 370] on p "Step 1: Order your Lymphatic Drops while supplies last. Step 2: When they arriv…" at bounding box center [382, 397] width 326 height 87
click at [445, 348] on p "⚠️ For a limited time, you can claim 50% off + an E-Book —a simple way to get s…" at bounding box center [382, 349] width 326 height 10
click at [310, 350] on strong "50% off + an E-Book" at bounding box center [330, 349] width 52 height 6
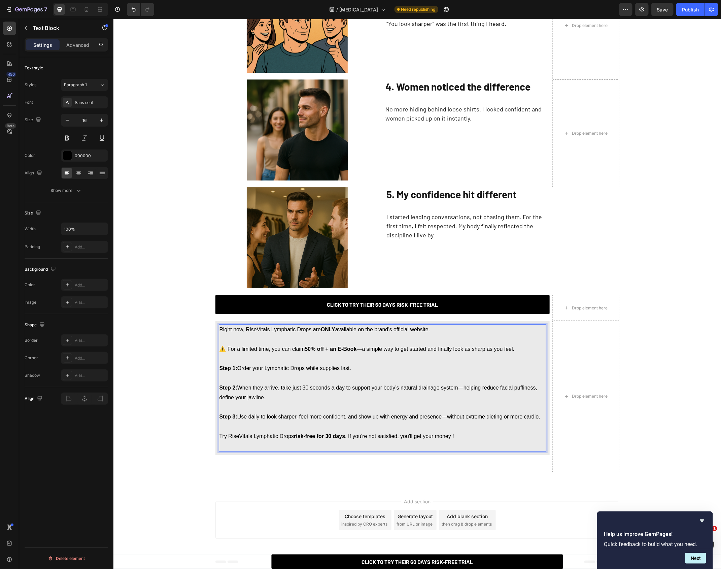
click at [511, 390] on p "Step 1: Order your Lymphatic Drops while supplies last. Step 2: When they arriv…" at bounding box center [382, 397] width 326 height 87
click at [501, 388] on p "Step 1: Order your Lymphatic Drops while supplies last. Step 2: When they arriv…" at bounding box center [382, 397] width 326 height 87
drag, startPoint x: 501, startPoint y: 388, endPoint x: 501, endPoint y: 391, distance: 3.4
click at [501, 391] on p "Step 1: Order your Lymphatic Drops while supplies last. Step 2: When they arriv…" at bounding box center [382, 397] width 326 height 87
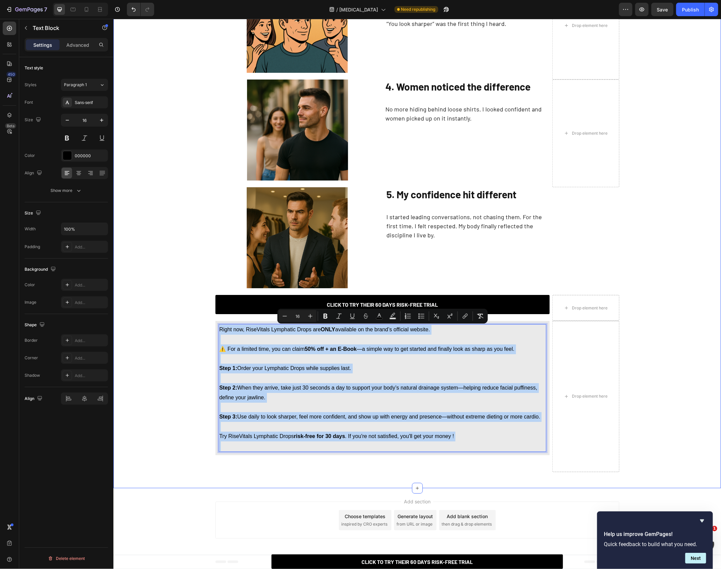
copy div "Right now, RiseVitals Lymphatic Drops are ONLY available on the brand’s officia…"
click at [460, 430] on p "Step 1: Order your Lymphatic Drops while supplies last. Step 2: When they arriv…" at bounding box center [382, 397] width 326 height 87
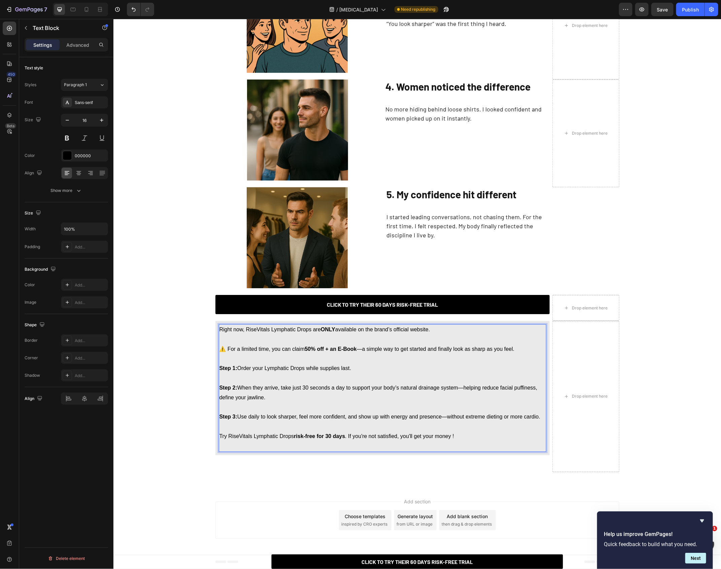
click at [460, 434] on p "Step 1: Order your Lymphatic Drops while supplies last. Step 2: When they arriv…" at bounding box center [382, 397] width 326 height 87
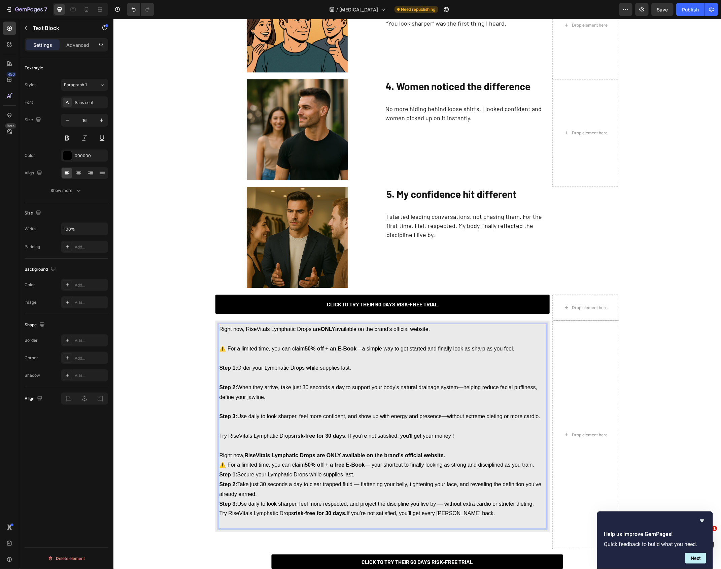
click at [221, 466] on p "⚠️ For a limited time, you can claim 50% off + a free E-Book — your shortcut to…" at bounding box center [382, 465] width 326 height 10
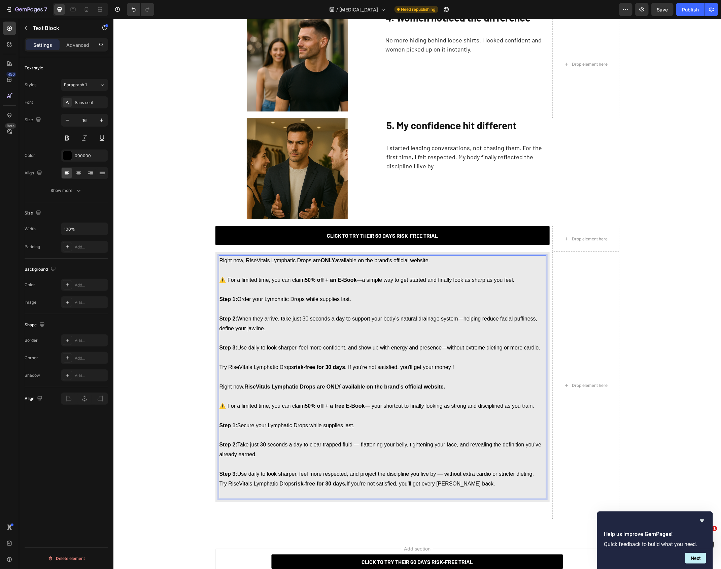
scroll to position [1147, 0]
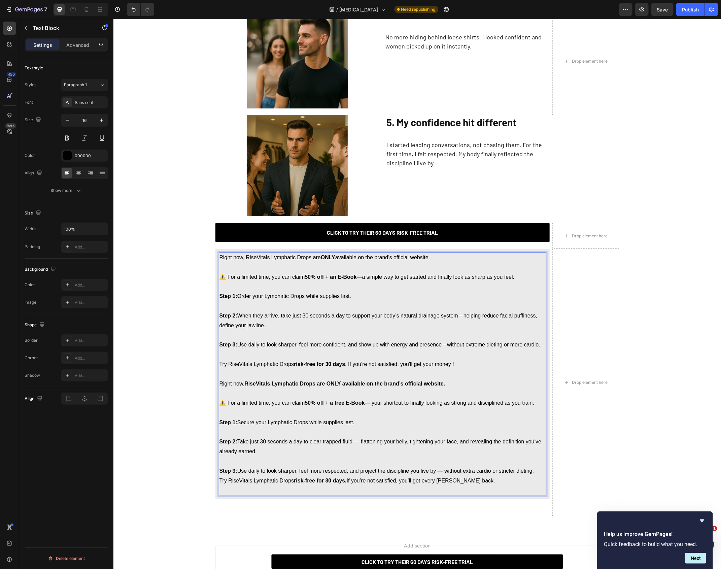
click at [292, 485] on p "Rich Text Editor. Editing area: main" at bounding box center [382, 490] width 326 height 10
click at [220, 481] on p "Try RiseVitals Lymphatic Drops risk-free for 30 days. If you’re not satisfied, …" at bounding box center [382, 480] width 326 height 10
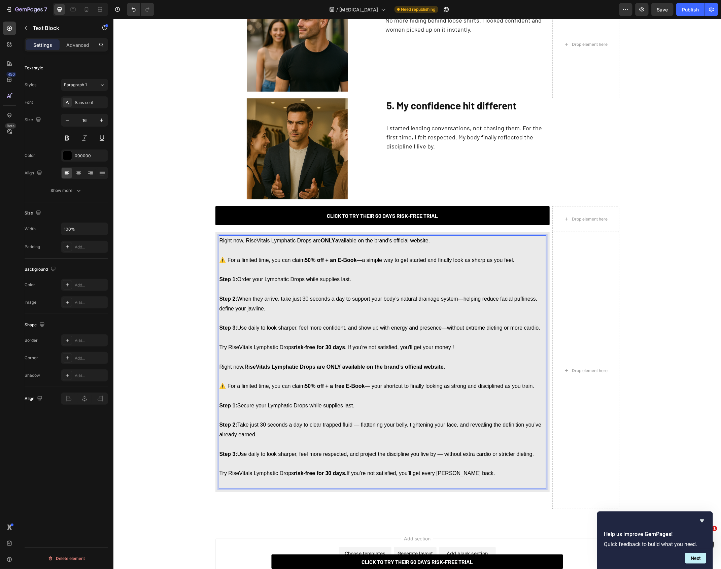
scroll to position [1165, 0]
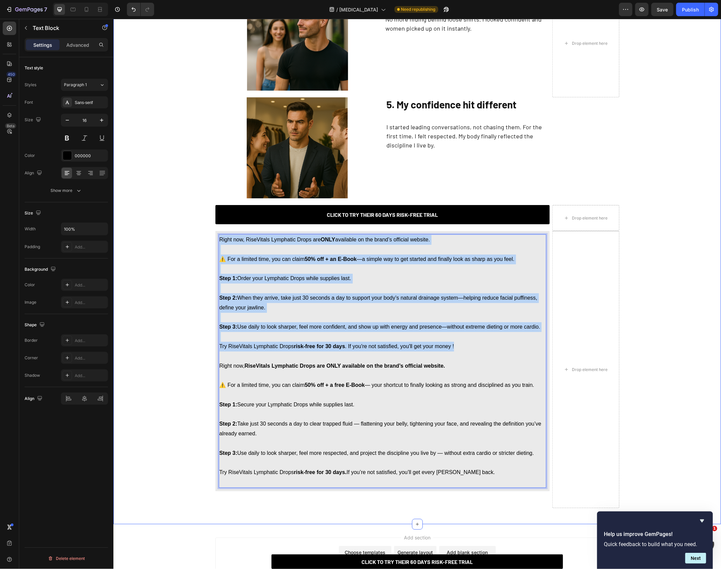
drag, startPoint x: 462, startPoint y: 344, endPoint x: 203, endPoint y: 237, distance: 280.2
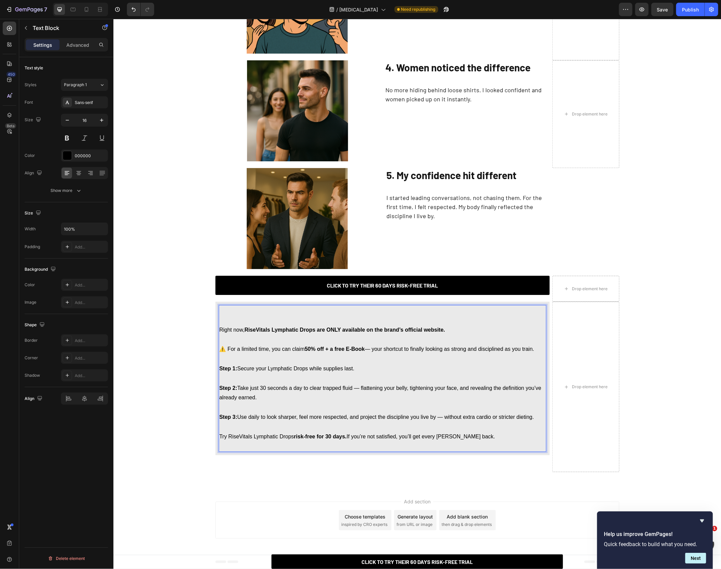
click at [222, 338] on p "⚠️ For a limited time, you can claim 50% off + a free E-Book — your shortcut to…" at bounding box center [382, 344] width 326 height 20
click at [222, 333] on p "Right now, RiseVitals Lymphatic Drops are ONLY available on the brand’s officia…" at bounding box center [382, 330] width 326 height 10
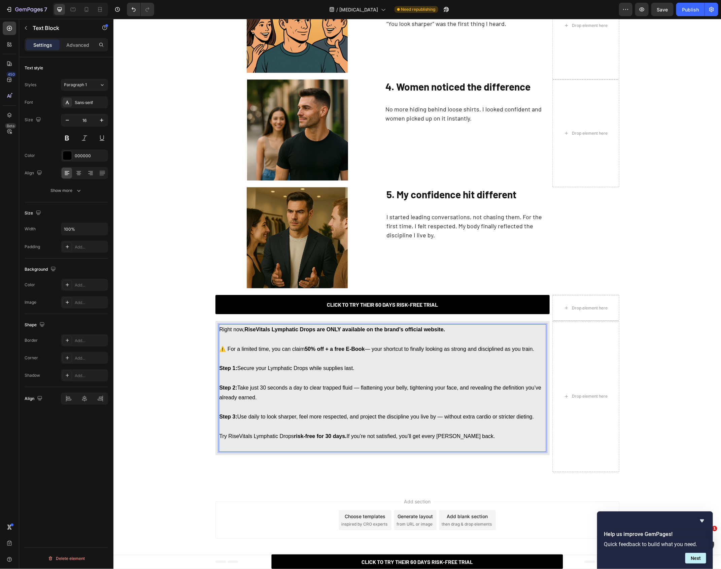
scroll to position [1076, 0]
click at [335, 388] on p "Step 1: Secure your Lymphatic Drops while supplies last. Step 2: Take just 30 s…" at bounding box center [382, 388] width 326 height 68
click at [373, 350] on p "⚠️ For a limited time, you can claim 50% off + a free E-Book — your shortcut to…" at bounding box center [382, 344] width 326 height 20
click at [385, 375] on p "Step 1: Secure your Lymphatic Drops while supplies last. Step 2: Take just 30 s…" at bounding box center [382, 388] width 326 height 68
click at [374, 351] on p "⚠️ For a limited time, you can claim 50% off + a free E-Book - your shortcut to…" at bounding box center [382, 344] width 326 height 20
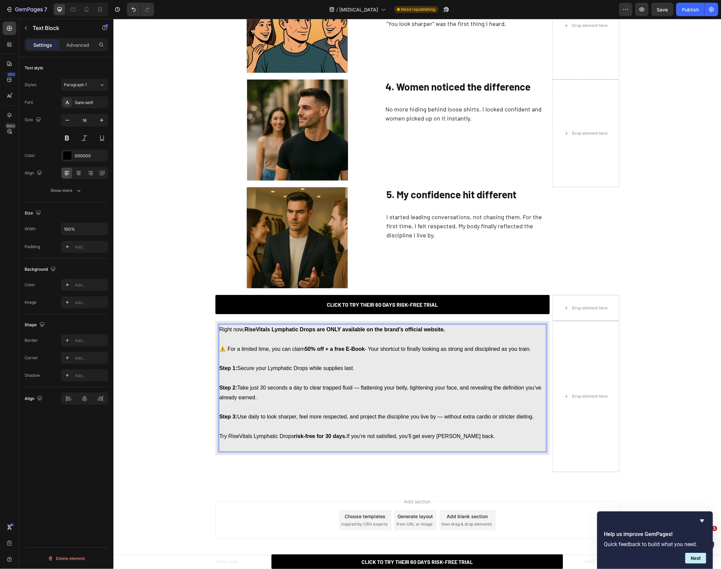
click at [367, 376] on p "Step 1: Secure your Lymphatic Drops while supplies last. Step 2: Take just 30 s…" at bounding box center [382, 388] width 326 height 68
click at [367, 390] on p "Step 1: Secure your Lymphatic Drops while supplies last. ⁠⁠⁠⁠⁠⁠⁠ Step 2: Take j…" at bounding box center [382, 388] width 326 height 68
click at [359, 387] on p "Step 1: Secure your Lymphatic Drops while supplies last. Step 2: Take just 30 s…" at bounding box center [382, 388] width 326 height 68
click at [435, 424] on p "Try RiseVitals Lymphatic Drops risk-free for 30 days. If you’re not satisfied, …" at bounding box center [382, 431] width 326 height 20
click at [310, 406] on p "Step 1: Secure your Lymphatic Drops while supplies last. Step 2: Take just 30 s…" at bounding box center [382, 388] width 326 height 68
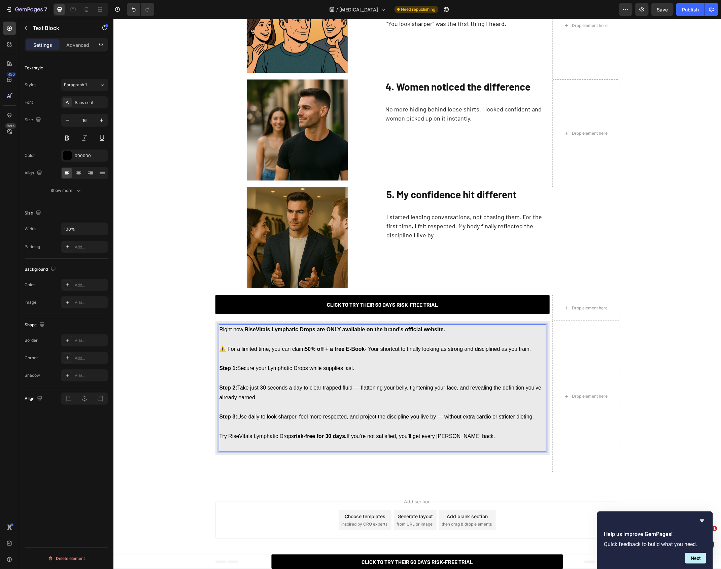
click at [303, 434] on strong "risk-free for 30 days." at bounding box center [319, 436] width 53 height 6
click at [303, 427] on p "Try RiseVitals Lymphatic Drops risk-free for 30 days. If you’re not satisfied, …" at bounding box center [382, 431] width 326 height 20
click at [295, 441] on p "Rich Text Editor. Editing area: main" at bounding box center [382, 446] width 326 height 10
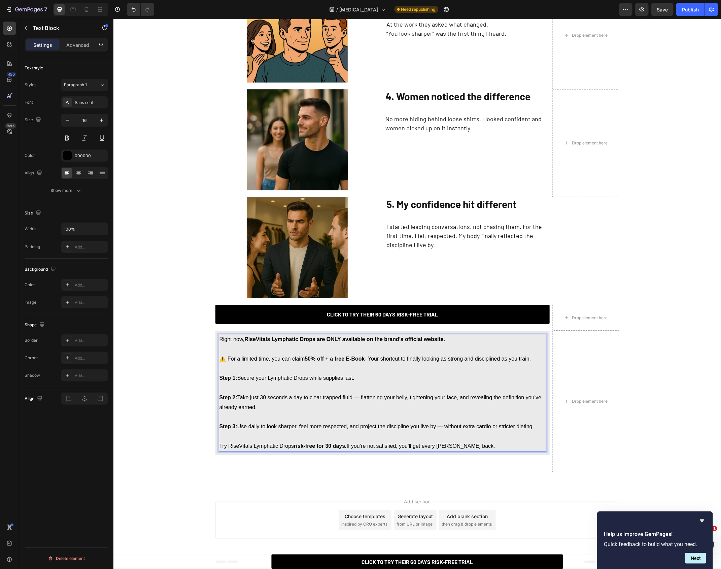
click at [259, 382] on p "Step 1: Secure your Lymphatic Drops while supplies last. Step 2: Take just 30 s…" at bounding box center [382, 397] width 326 height 68
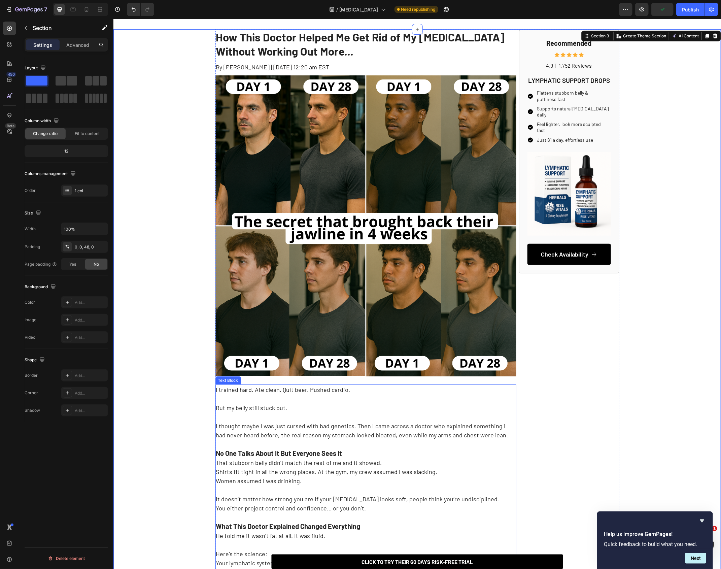
scroll to position [0, 0]
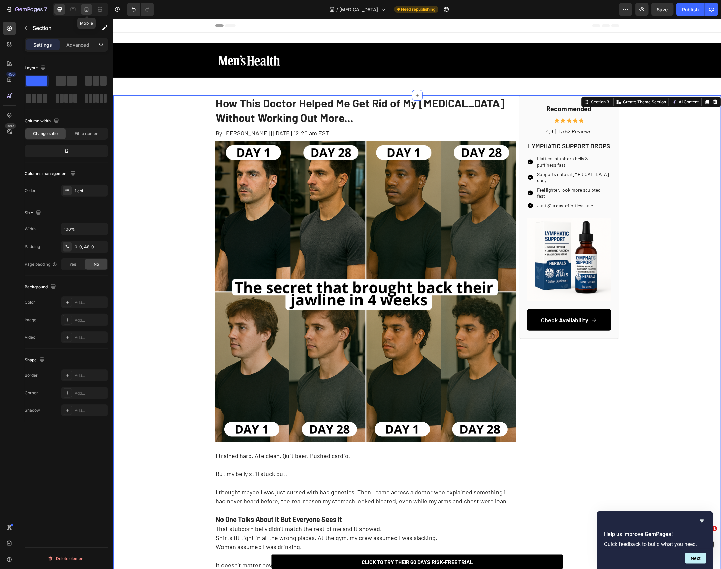
click at [91, 11] on div at bounding box center [86, 9] width 11 height 11
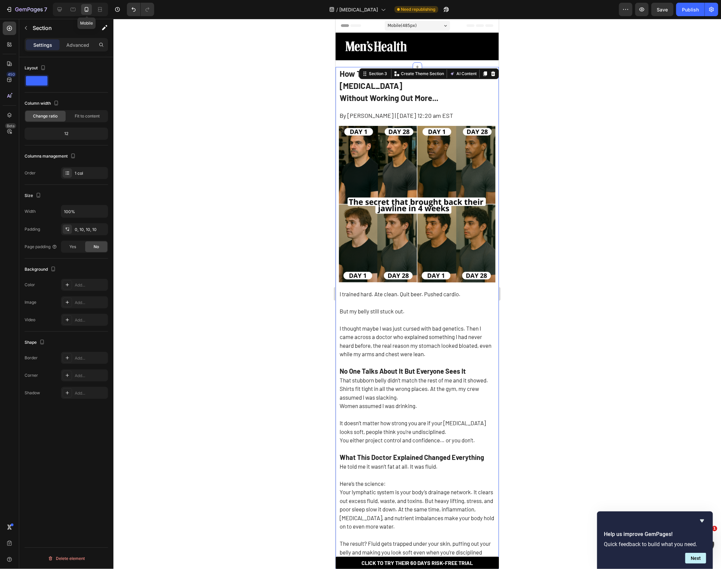
scroll to position [24, 0]
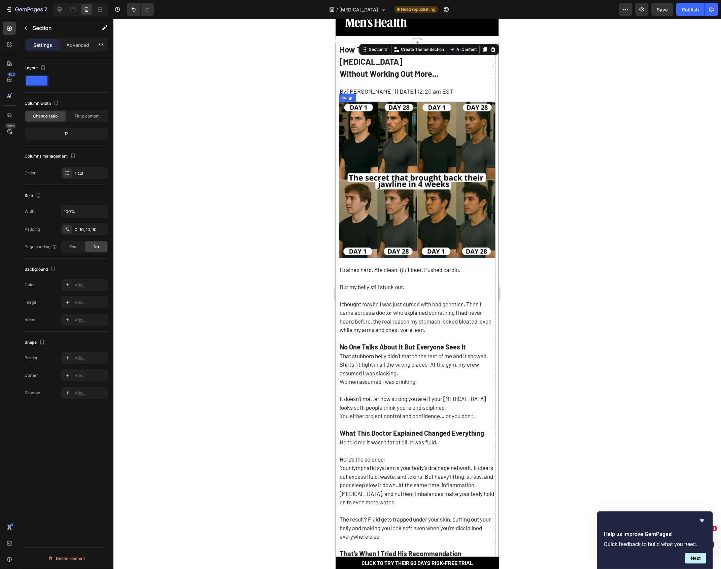
click at [437, 232] on img at bounding box center [416, 179] width 156 height 156
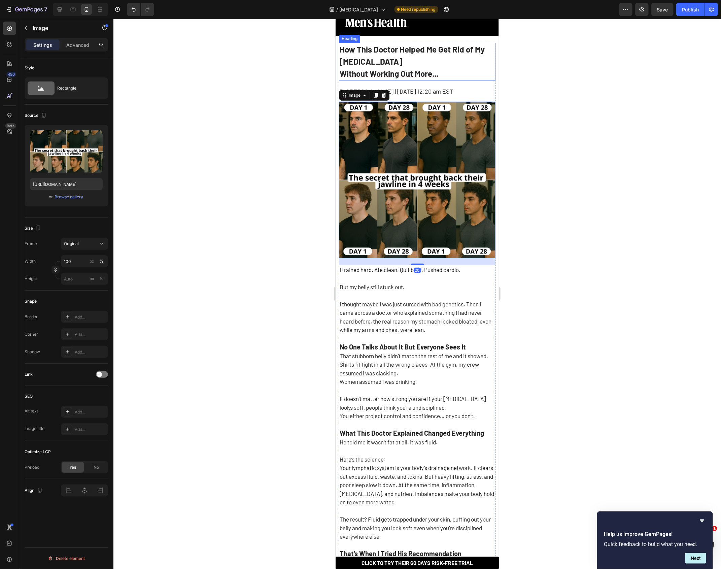
click at [382, 69] on strong "Without Working Out More..." at bounding box center [388, 73] width 99 height 10
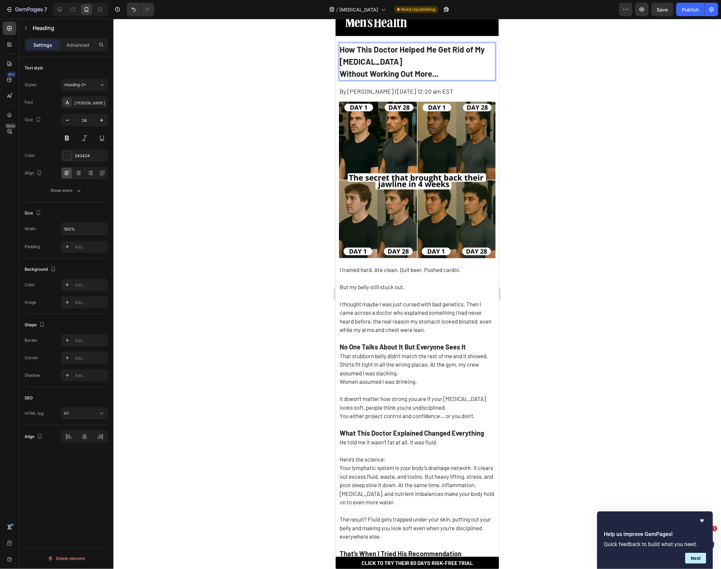
click at [347, 76] on strong "Without Working Out More..." at bounding box center [388, 73] width 99 height 10
click at [673, 84] on div at bounding box center [416, 294] width 607 height 550
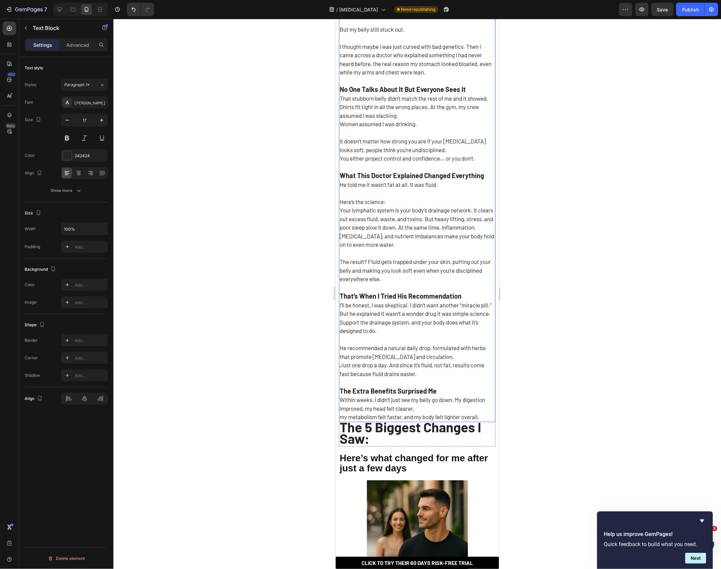
click at [402, 358] on p "That’s When I Tried His Recommendation I’ll be honest, I was skeptical. I didn’…" at bounding box center [416, 352] width 155 height 138
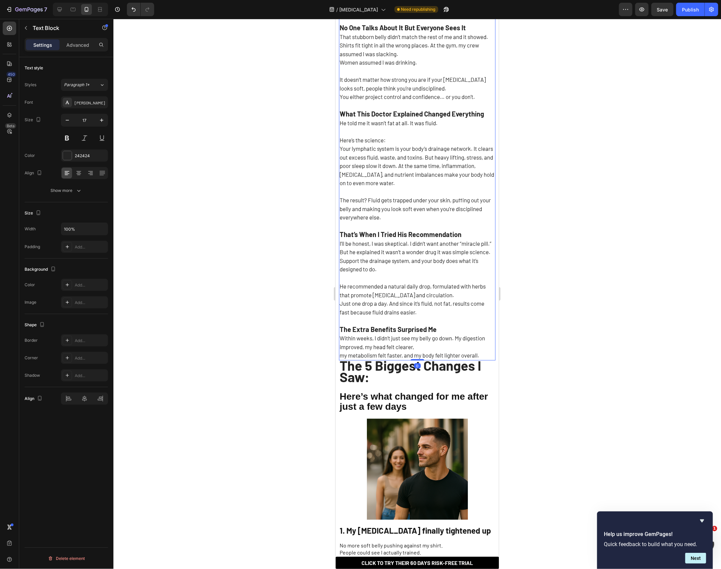
scroll to position [343, 0]
click at [375, 364] on p "The 5 Biggest Changes I Saw:" at bounding box center [416, 371] width 155 height 23
click at [80, 41] on p "Advanced" at bounding box center [77, 44] width 23 height 7
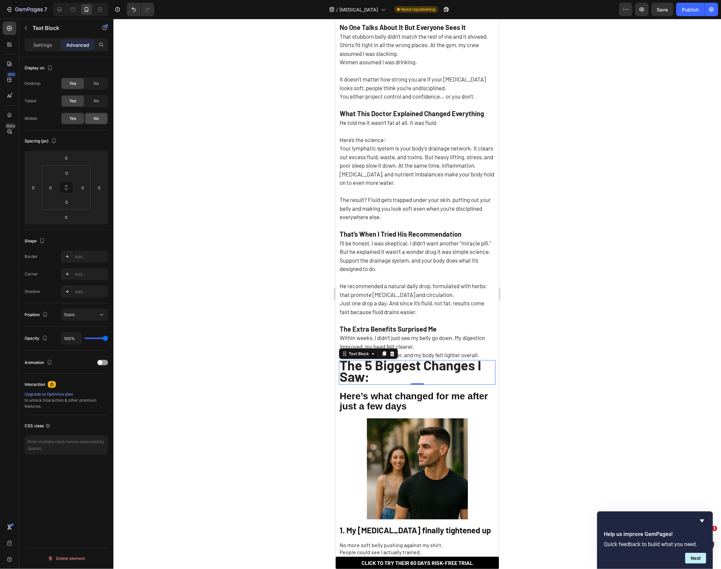
click at [98, 115] on span "No" at bounding box center [96, 118] width 5 height 6
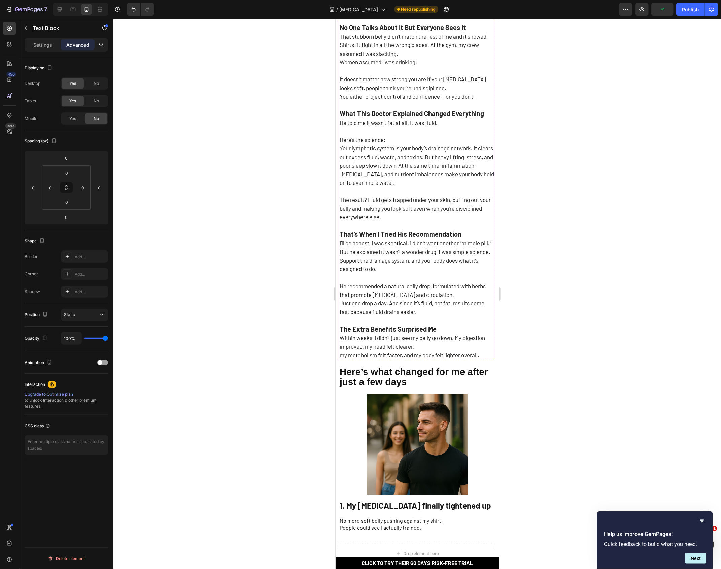
click at [386, 321] on p "That’s When I Tried His Recommendation I’ll be honest, I was skeptical. I didn’…" at bounding box center [416, 290] width 155 height 138
click at [437, 334] on p "That’s When I Tried His Recommendation I’ll be honest, I was skeptical. I didn’…" at bounding box center [416, 290] width 155 height 138
click at [339, 345] on p "That’s When I Tried His Recommendation I’ll be honest, I was skeptical. I didn’…" at bounding box center [416, 290] width 155 height 138
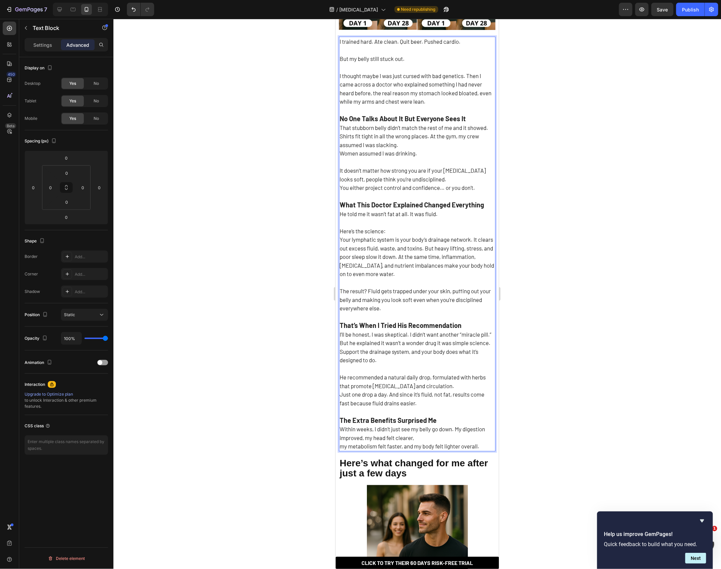
click at [354, 429] on p "That’s When I Tried His Recommendation I’ll be honest, I was skeptical. I didn’…" at bounding box center [416, 381] width 155 height 138
click at [342, 438] on p "That’s When I Tried His Recommendation I’ll be honest, I was skeptical. I didn’…" at bounding box center [416, 381] width 155 height 138
click at [397, 415] on strong "The Extra Benefits Surprised Me" at bounding box center [387, 419] width 97 height 8
click at [385, 368] on p "That’s When I Tried His Recommendation I’ll be honest, I was skeptical. I didn’…" at bounding box center [416, 381] width 155 height 138
click at [385, 350] on p "That’s When I Tried His Recommendation I’ll be honest, I was skeptical. I didn’…" at bounding box center [416, 381] width 155 height 138
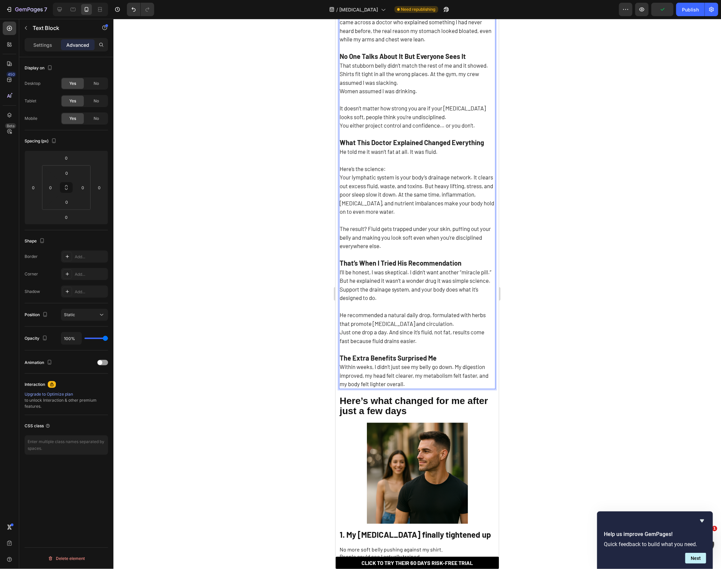
scroll to position [337, 0]
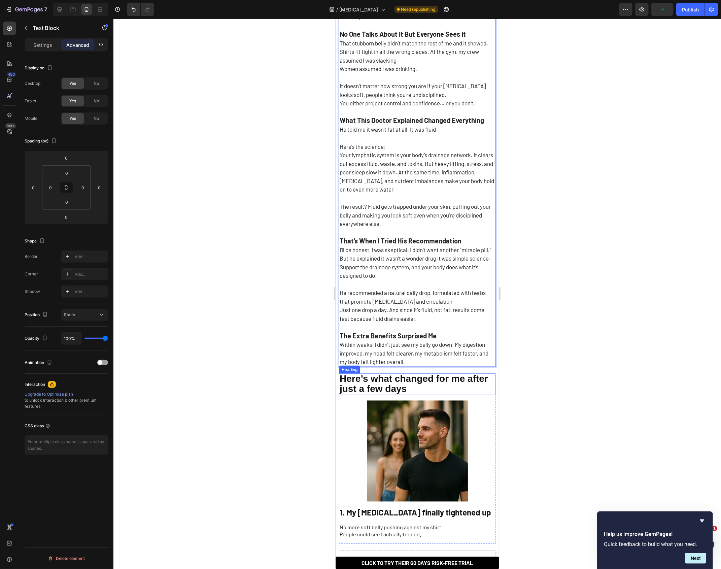
click at [396, 381] on strong "Here’s what changed for me after just a few days" at bounding box center [413, 383] width 148 height 21
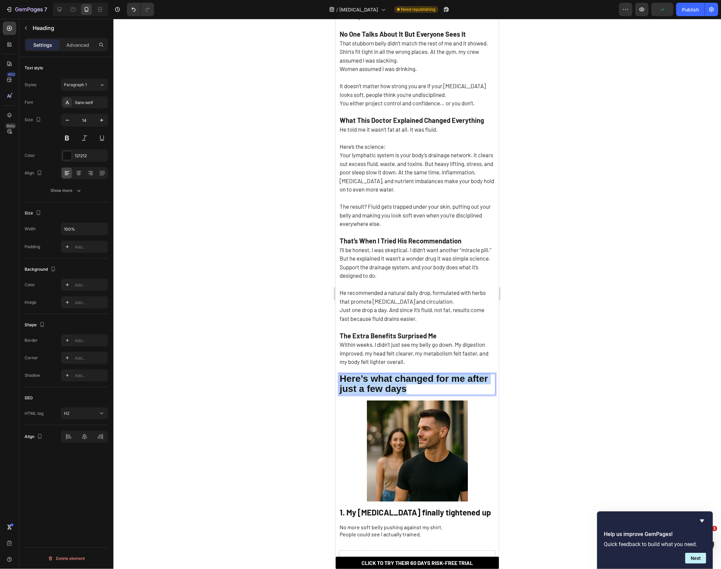
click at [396, 381] on strong "Here’s what changed for me after just a few days" at bounding box center [413, 383] width 148 height 21
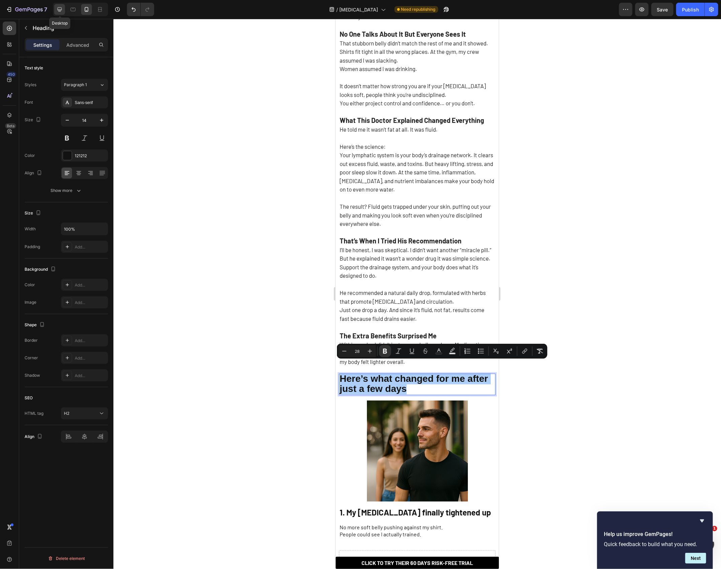
click at [58, 10] on icon at bounding box center [60, 9] width 4 height 4
type input "16"
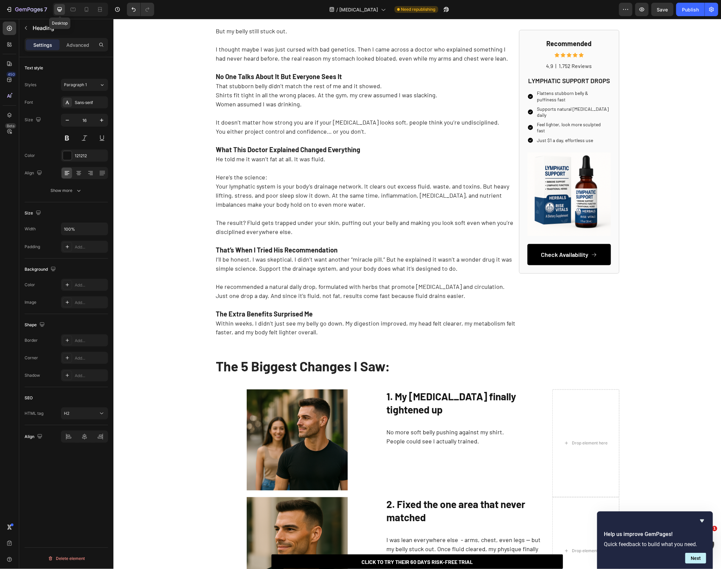
scroll to position [391, 0]
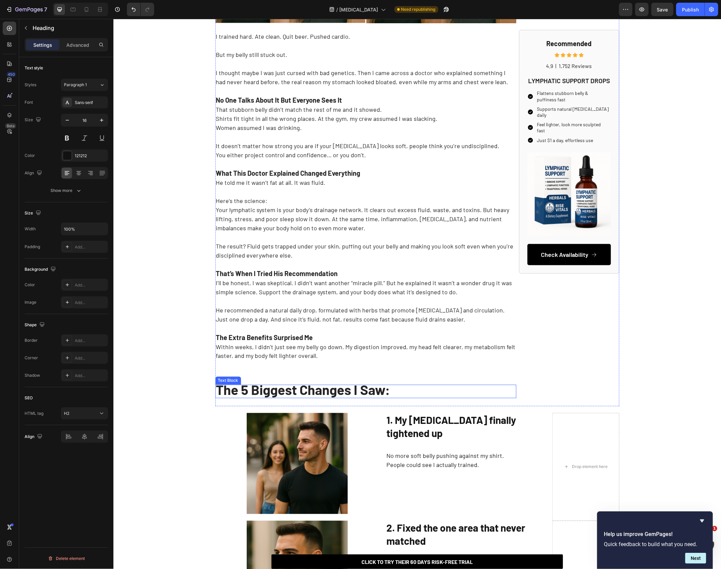
click at [319, 394] on strong "The 5 Biggest Changes I Saw:" at bounding box center [303, 389] width 174 height 16
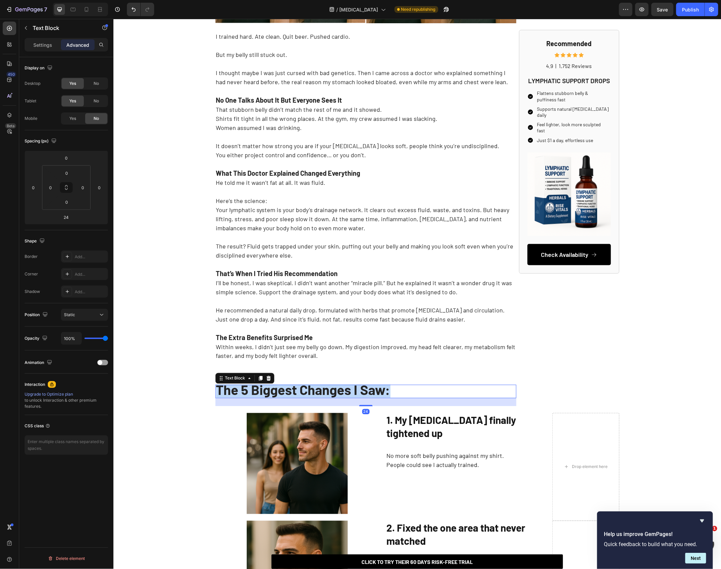
click at [319, 394] on strong "The 5 Biggest Changes I Saw:" at bounding box center [303, 389] width 174 height 16
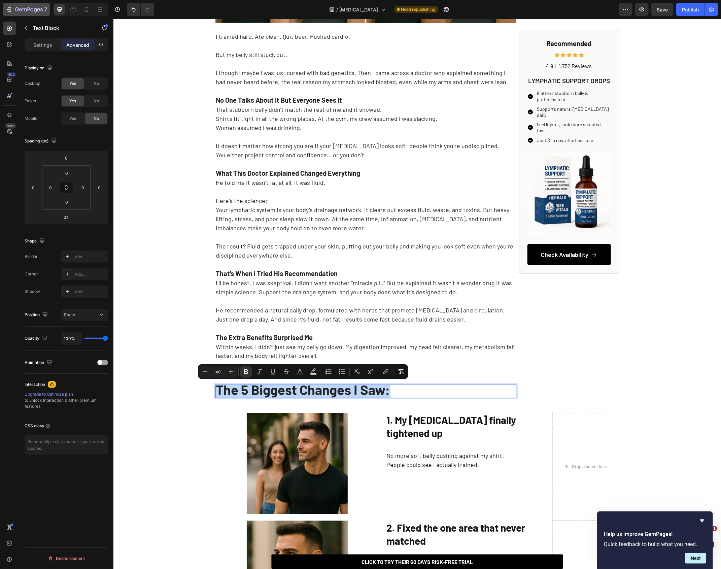
copy strong "The 5 Biggest Changes I Saw:"
click at [84, 7] on icon at bounding box center [86, 9] width 7 height 7
type input "0"
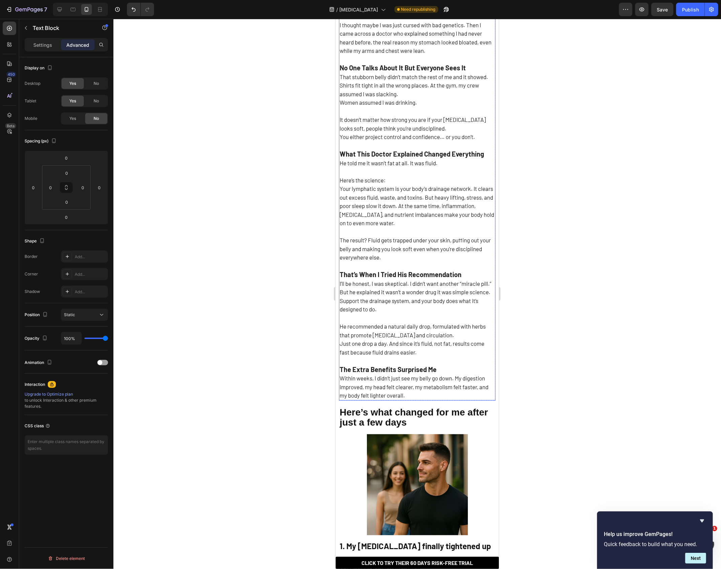
scroll to position [280, 0]
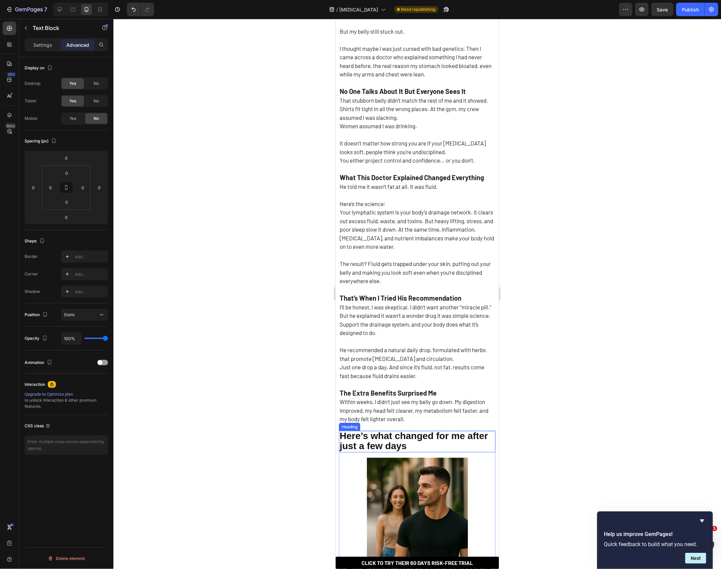
click at [399, 432] on strong "Here’s what changed for me after just a few days" at bounding box center [413, 440] width 148 height 21
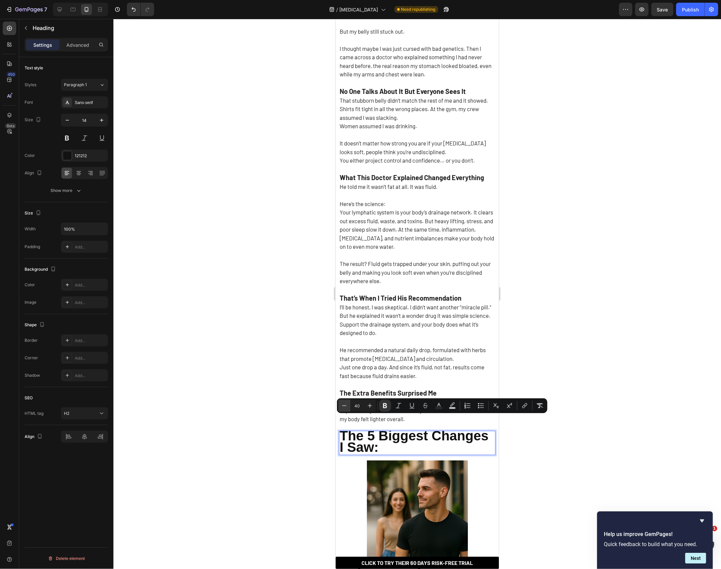
click at [348, 403] on button "Minus" at bounding box center [344, 405] width 12 height 12
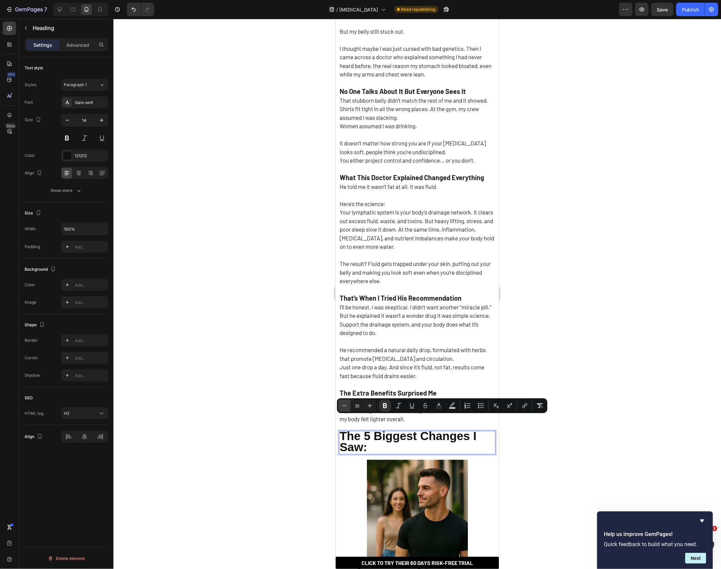
click at [348, 403] on button "Minus" at bounding box center [344, 405] width 12 height 12
type input "32"
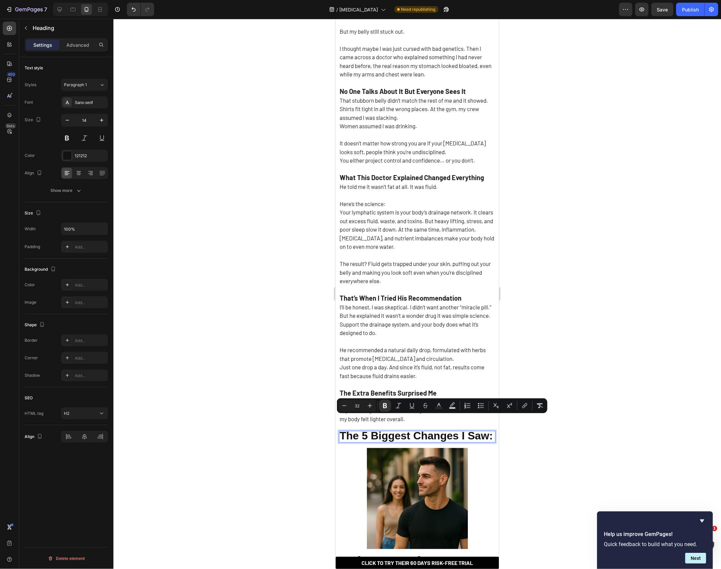
click at [548, 486] on div at bounding box center [416, 294] width 607 height 550
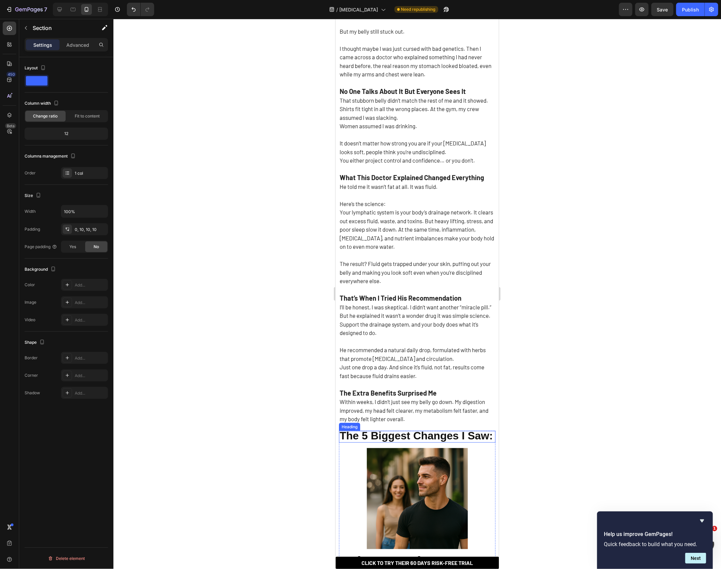
click at [383, 399] on p "That’s When I Tried His Recommendation I’ll be honest, I was skeptical. I didn’…" at bounding box center [416, 354] width 155 height 138
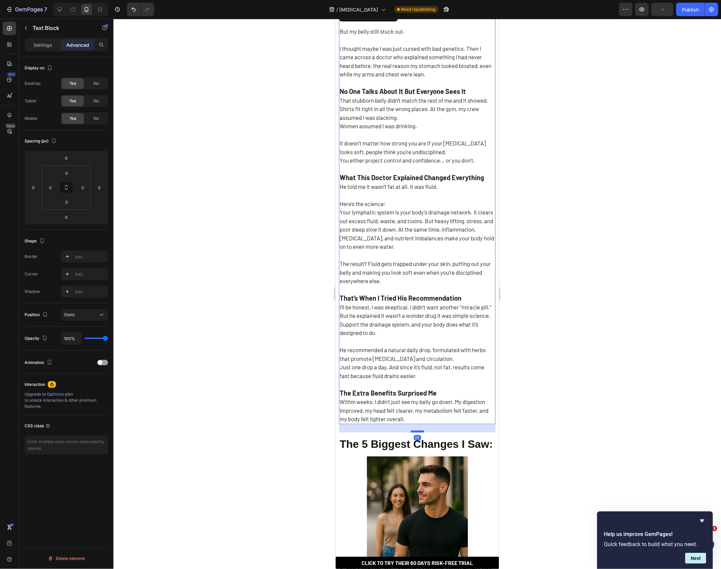
drag, startPoint x: 420, startPoint y: 411, endPoint x: 419, endPoint y: 420, distance: 8.8
click at [419, 430] on div at bounding box center [416, 431] width 13 height 2
type input "26"
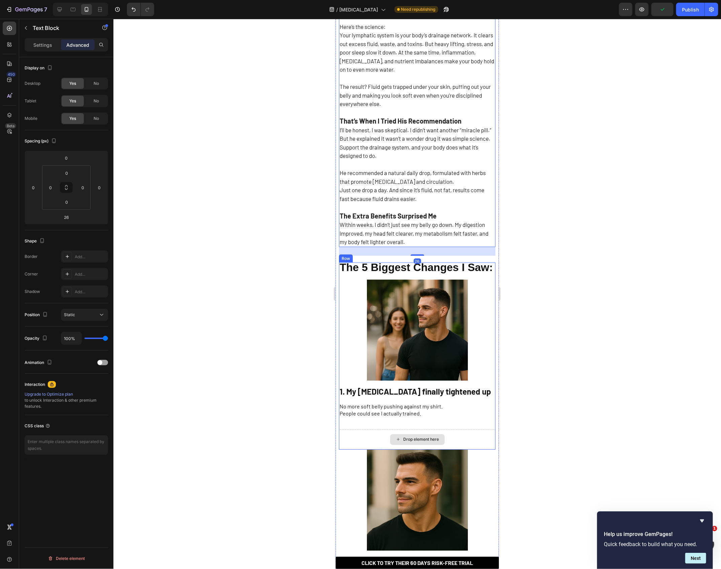
click at [405, 403] on p "No more soft belly pushing against my shirt. People could see I actually traine…" at bounding box center [416, 410] width 155 height 14
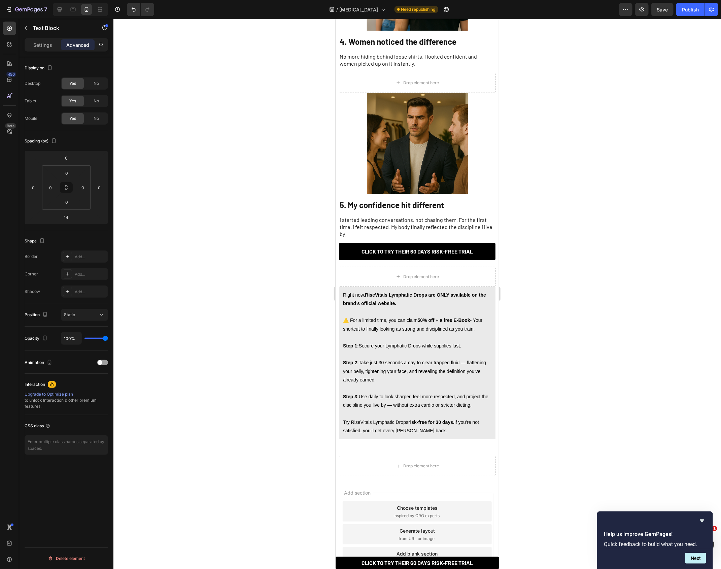
scroll to position [1316, 0]
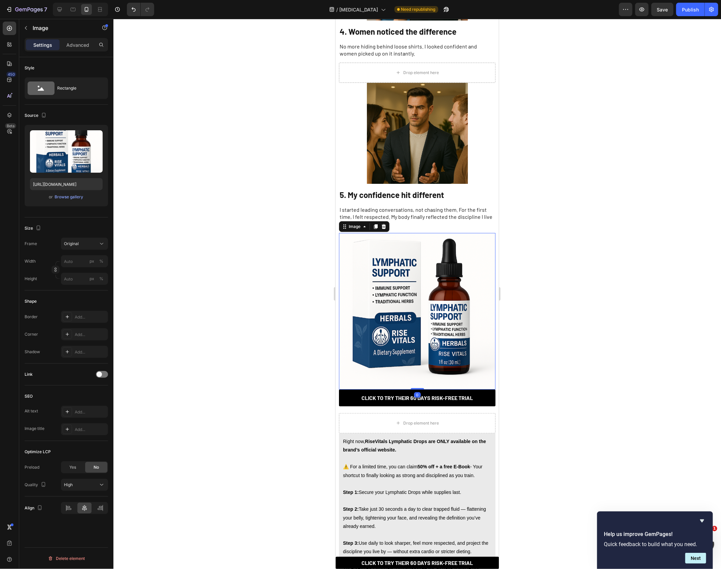
click at [388, 289] on img at bounding box center [416, 310] width 156 height 156
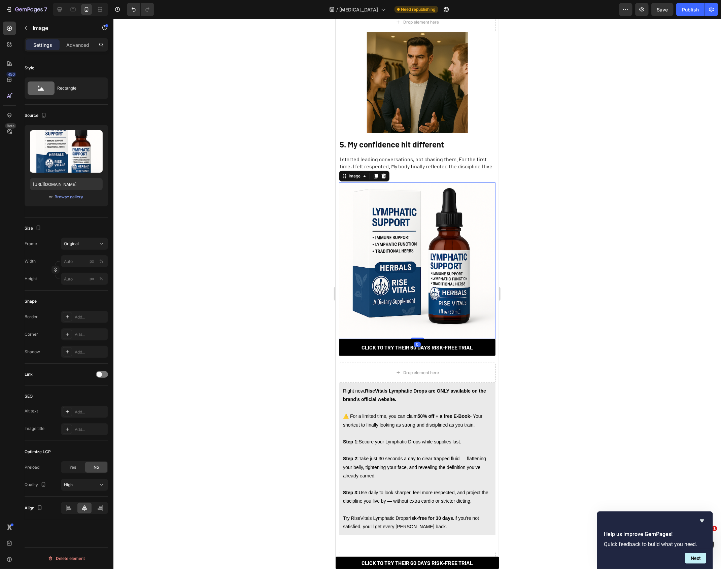
scroll to position [1370, 0]
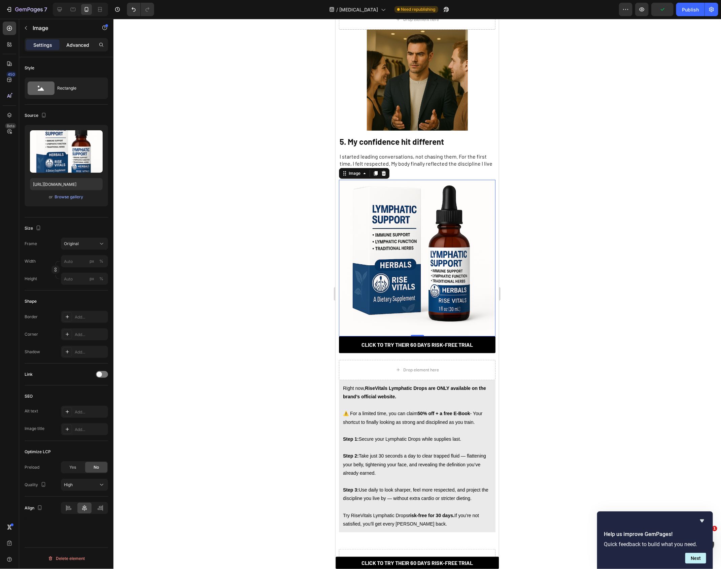
click at [77, 48] on p "Advanced" at bounding box center [77, 44] width 23 height 7
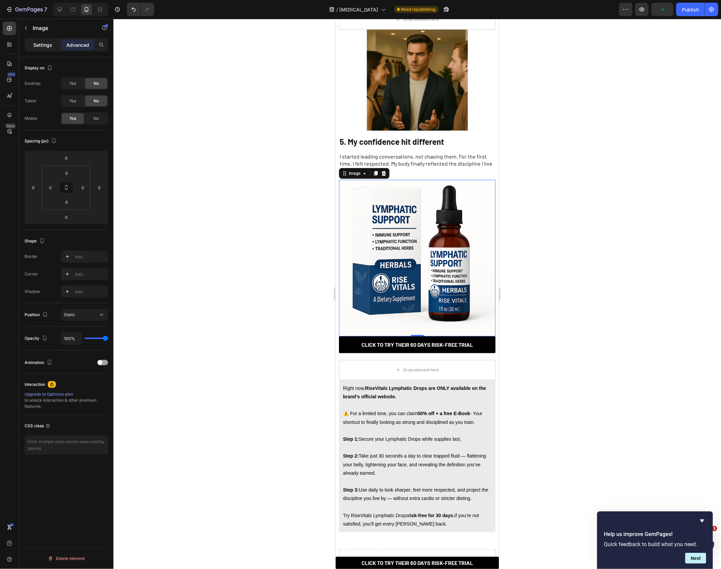
click at [43, 45] on p "Settings" at bounding box center [42, 44] width 19 height 7
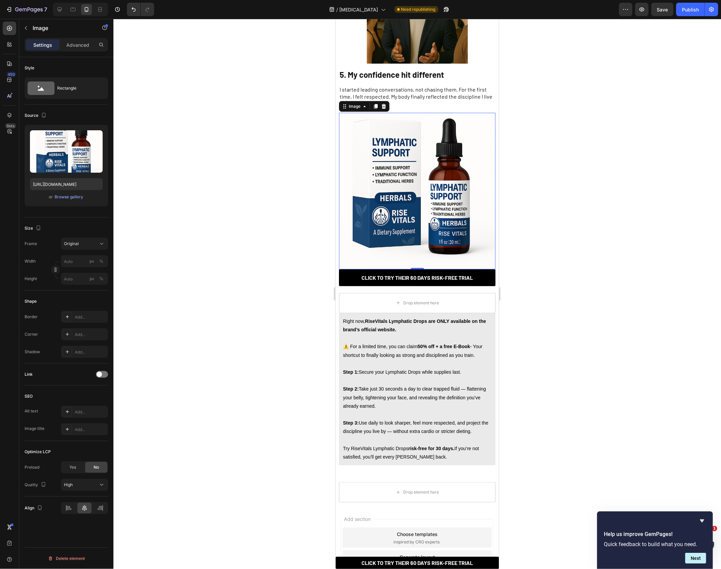
scroll to position [1418, 0]
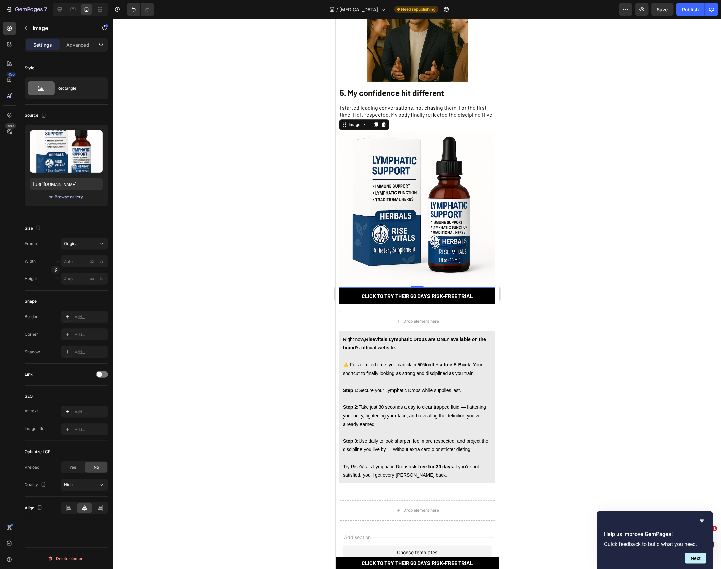
click at [63, 195] on div "Browse gallery" at bounding box center [69, 197] width 29 height 6
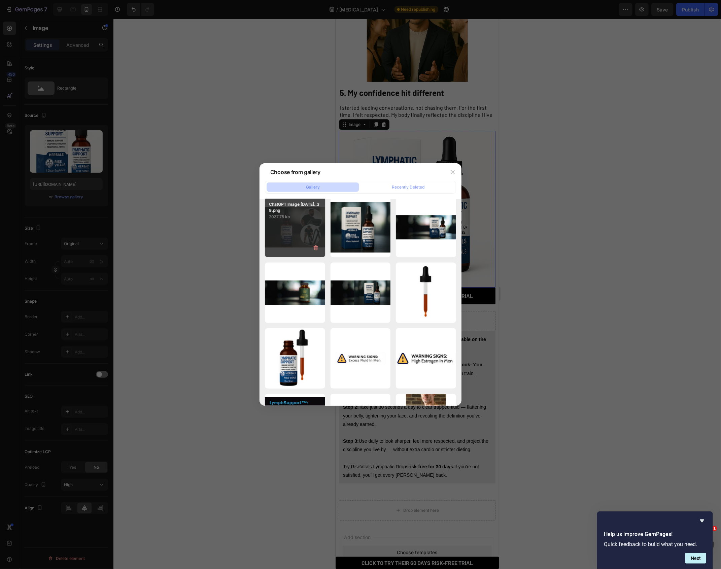
scroll to position [7, 0]
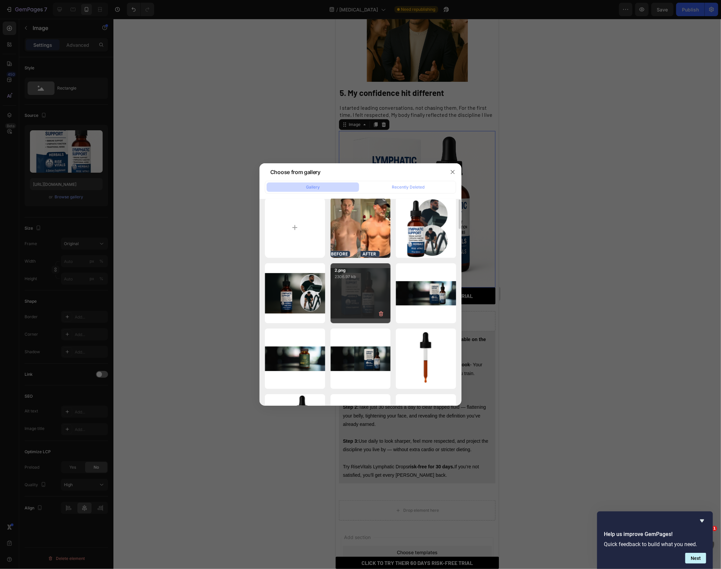
click at [352, 292] on div "2.png 2306.97 kb" at bounding box center [360, 293] width 60 height 60
type input "https://cdn.shopify.com/s/files/1/0937/8296/6568/files/gempages_570445347340420…"
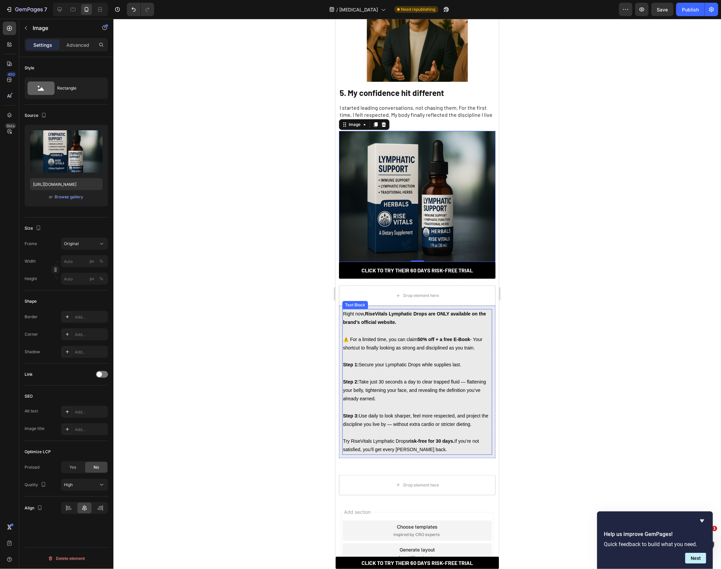
click at [229, 281] on div at bounding box center [416, 294] width 607 height 550
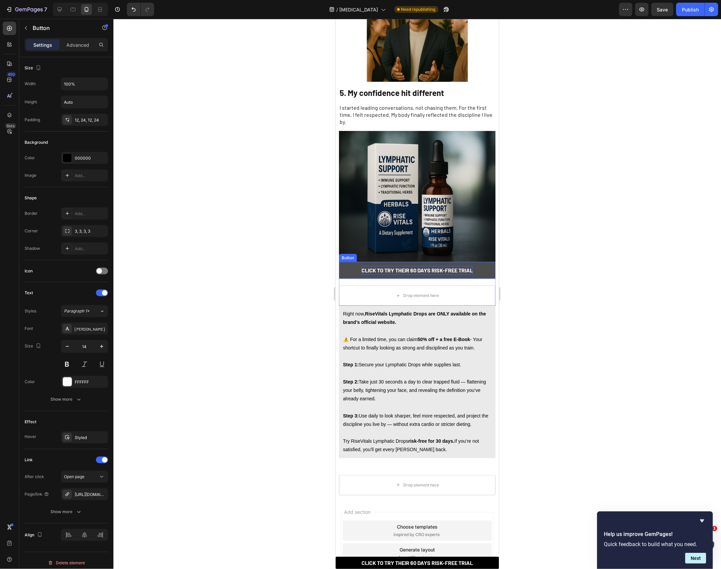
click at [413, 266] on strong "CLICK TO TRY THEIR 60 DAYS RISK-FREE TRIAL" at bounding box center [416, 269] width 111 height 6
click at [457, 379] on p "Step 1: Secure your Lymphatic Drops while supplies last. Step 2: Take just 30 s…" at bounding box center [416, 390] width 148 height 76
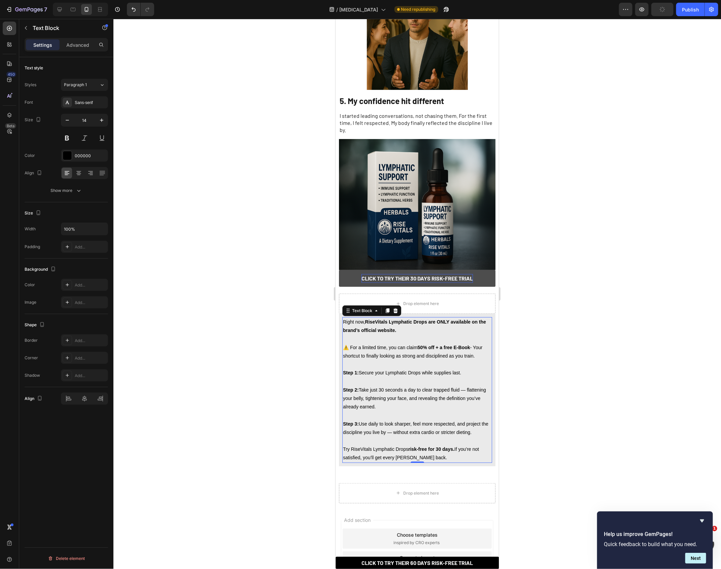
scroll to position [1380, 0]
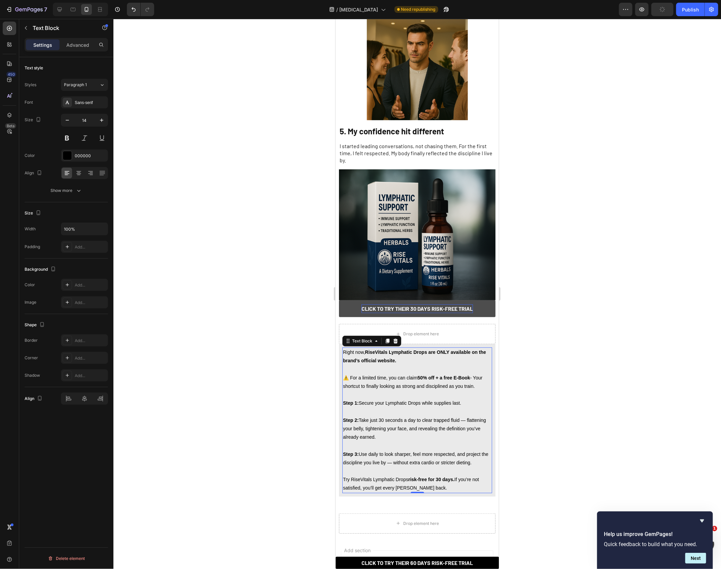
click at [584, 274] on div at bounding box center [416, 294] width 607 height 550
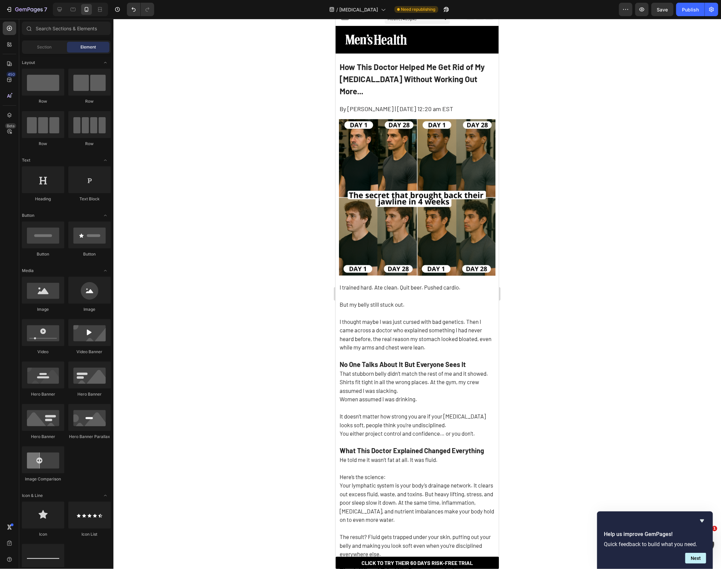
scroll to position [0, 0]
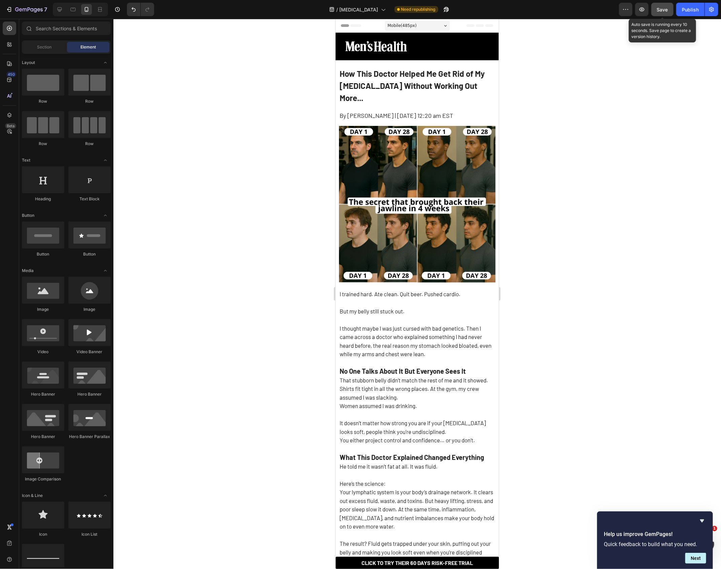
click at [659, 8] on span "Save" at bounding box center [662, 10] width 11 height 6
click at [692, 10] on div "Publish" at bounding box center [690, 9] width 17 height 7
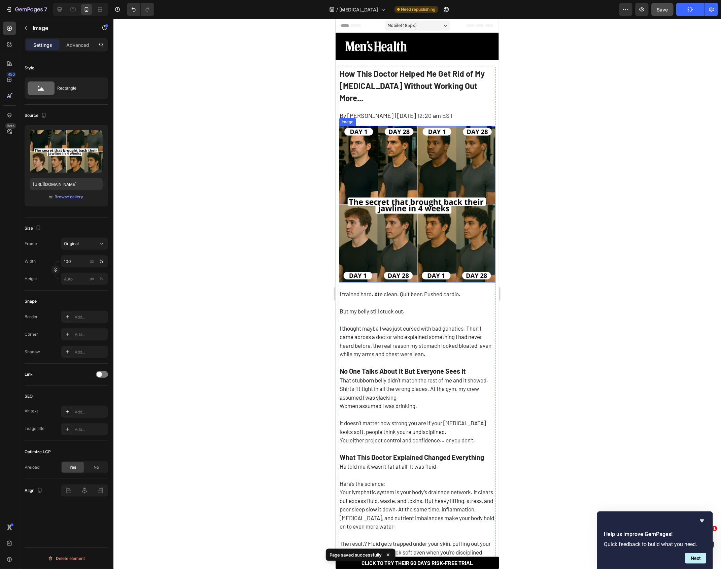
click at [434, 149] on img at bounding box center [416, 203] width 156 height 156
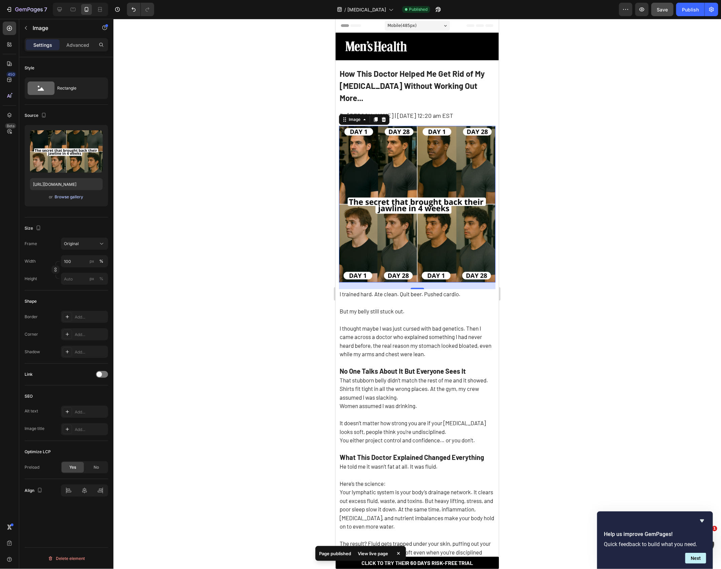
click at [67, 198] on div "Browse gallery" at bounding box center [69, 197] width 29 height 6
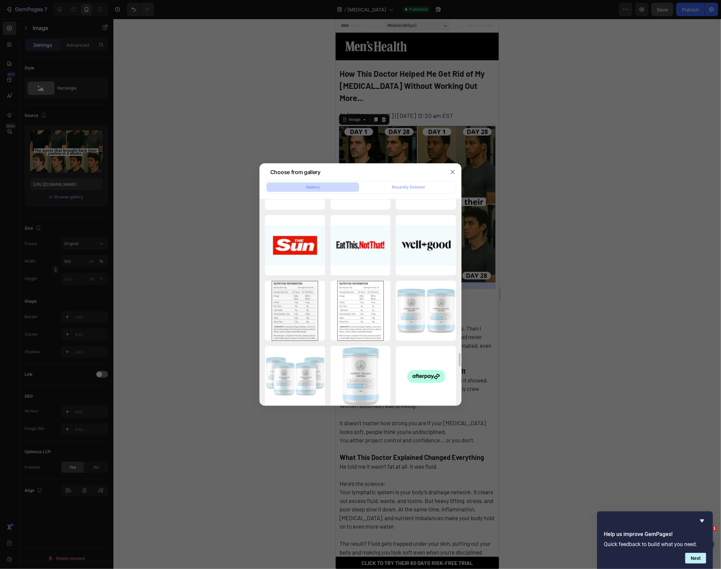
scroll to position [2544, 0]
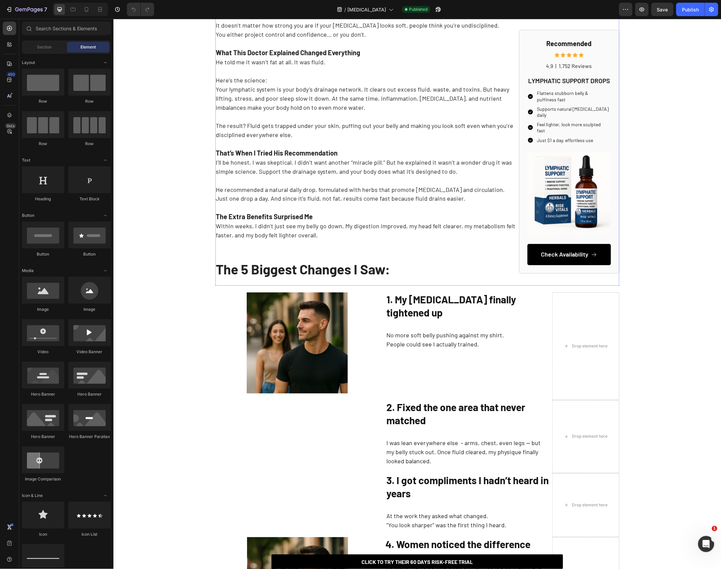
scroll to position [542, 0]
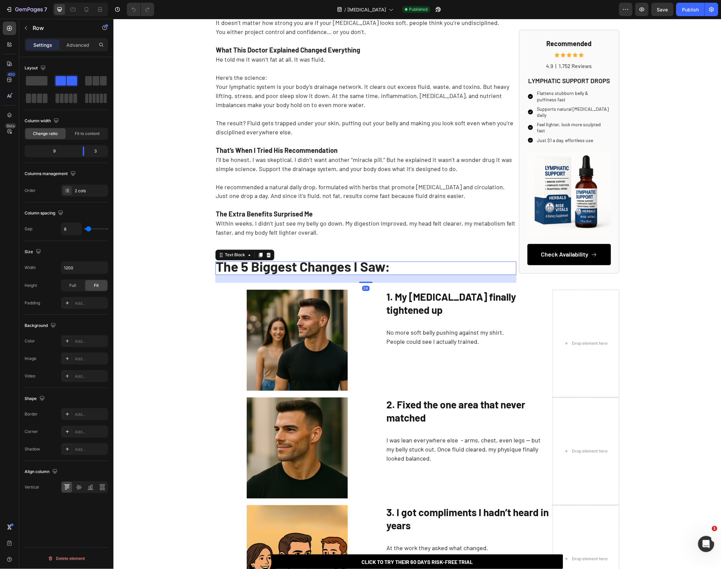
click at [390, 264] on p "The 5 Biggest Changes I Saw:" at bounding box center [365, 268] width 299 height 12
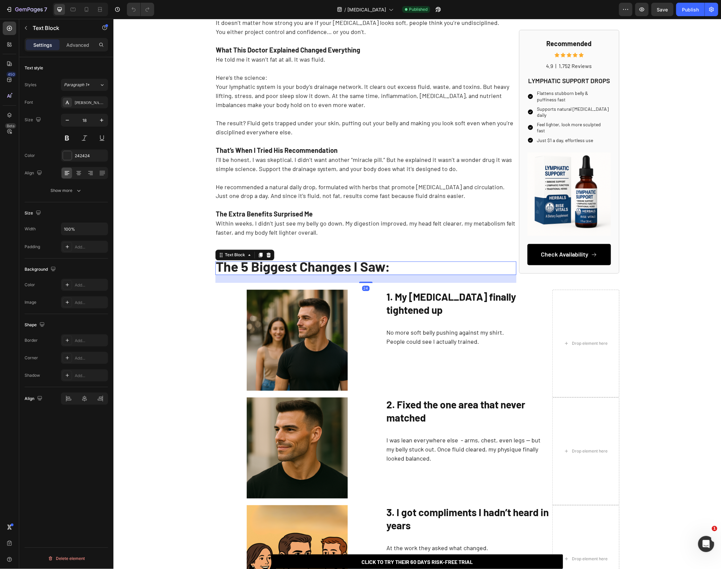
click at [390, 264] on p "The 5 Biggest Changes I Saw:" at bounding box center [365, 268] width 299 height 12
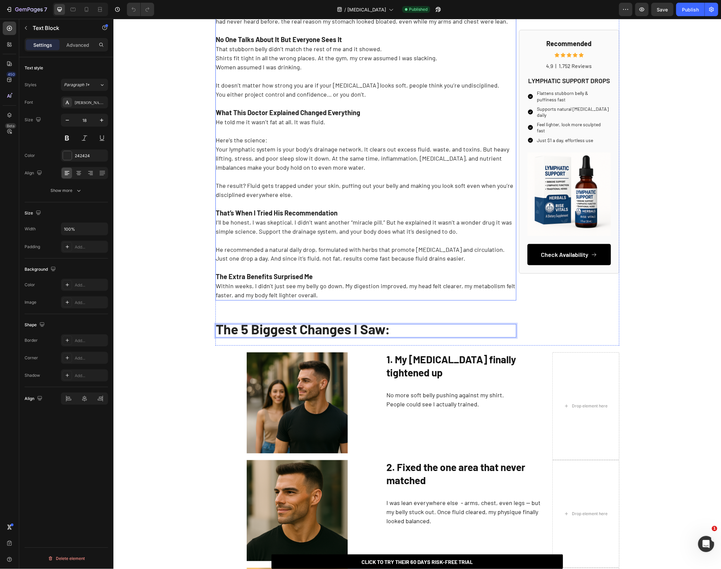
scroll to position [713, 0]
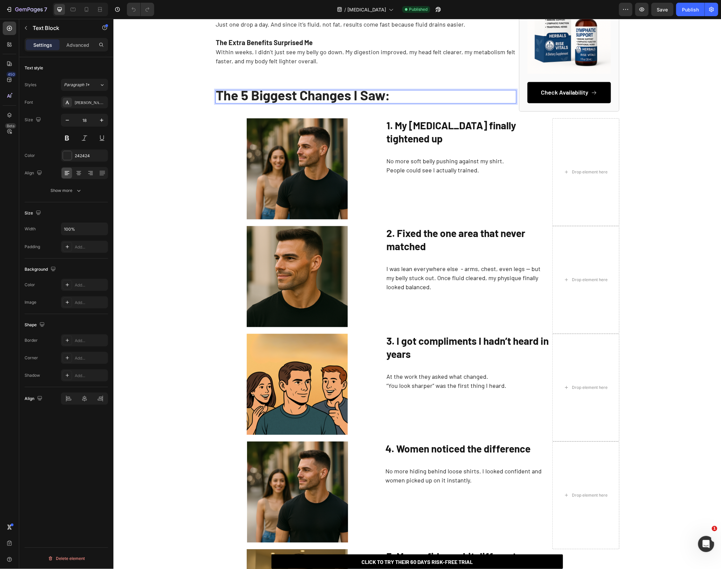
click at [299, 99] on strong "The 5 Biggest Changes I Saw:" at bounding box center [303, 95] width 174 height 16
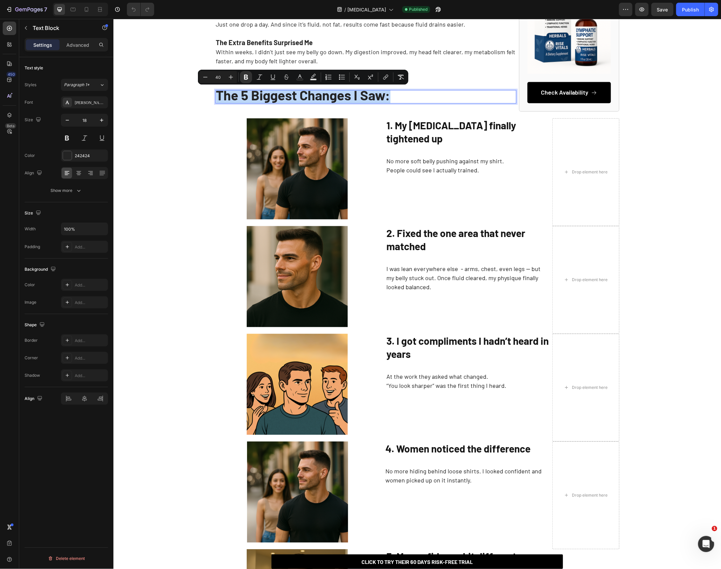
click at [299, 99] on strong "The 5 Biggest Changes I Saw:" at bounding box center [303, 95] width 174 height 16
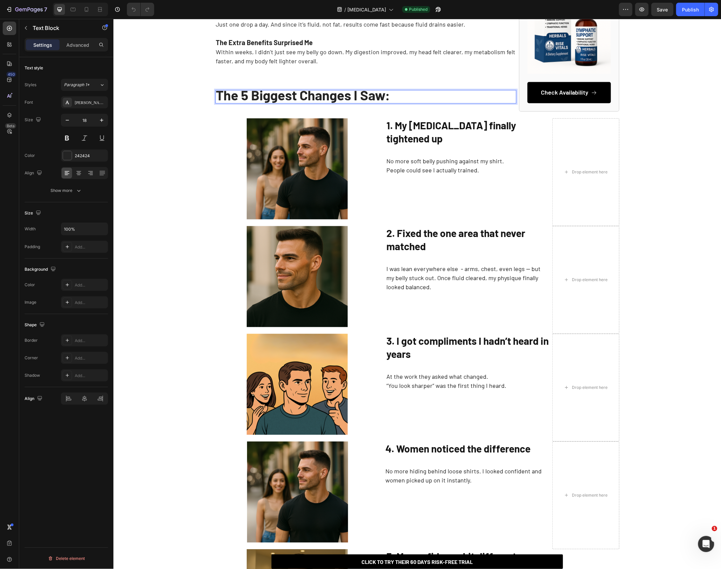
click at [299, 99] on strong "The 5 Biggest Changes I Saw:" at bounding box center [303, 95] width 174 height 16
click at [298, 98] on strong "The 5 Biggest Changes I Saw:" at bounding box center [303, 95] width 174 height 16
click at [298, 96] on strong "The 5 Biggest Changes I Saw:" at bounding box center [303, 95] width 174 height 16
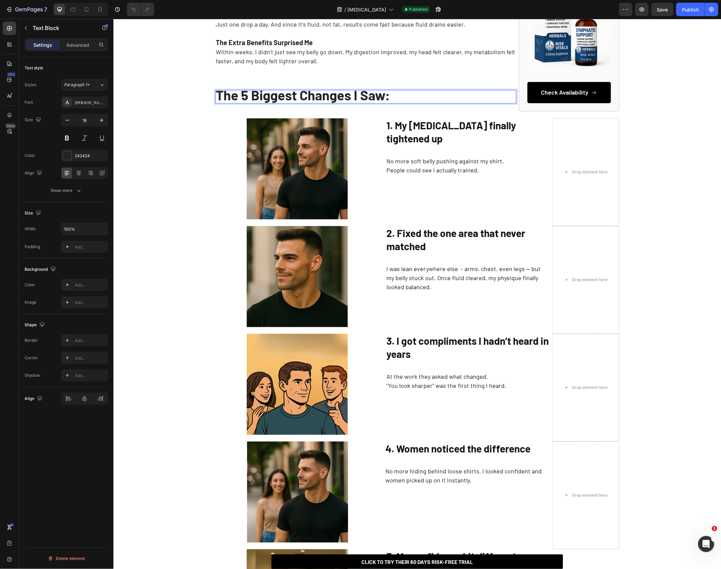
click at [295, 96] on strong "The 5 Biggest Changes I Saw:" at bounding box center [303, 95] width 174 height 16
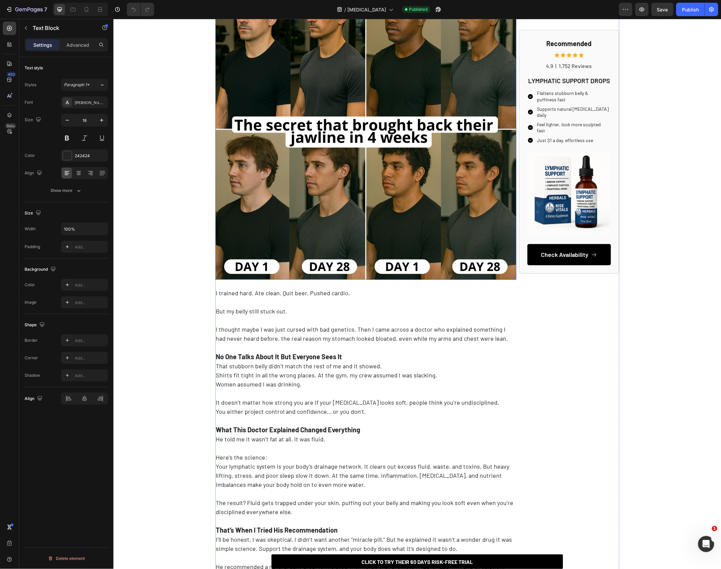
scroll to position [0, 0]
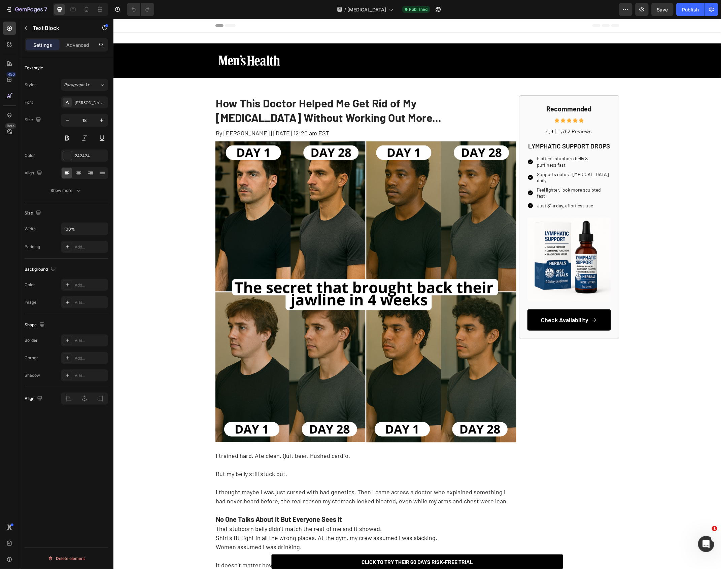
click at [282, 201] on img at bounding box center [365, 291] width 301 height 301
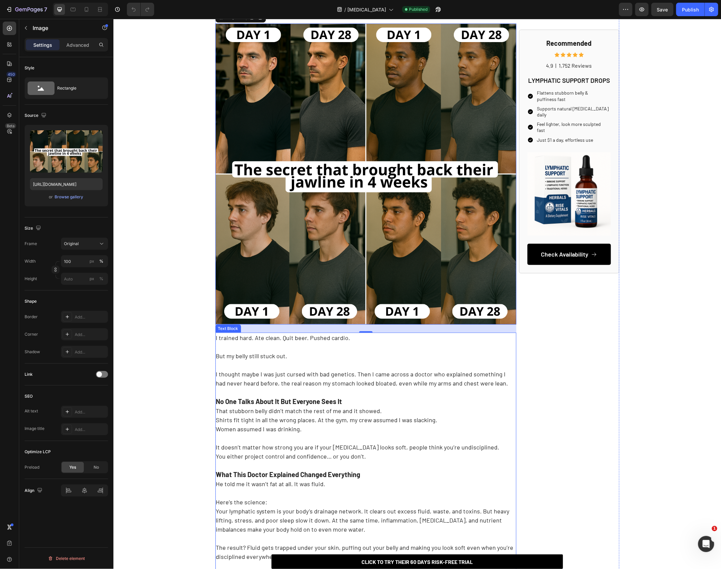
scroll to position [45, 0]
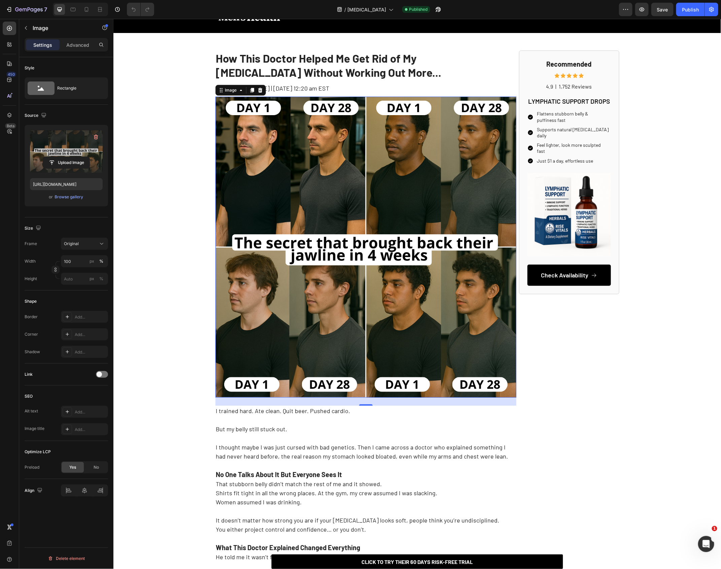
click at [83, 155] on label at bounding box center [66, 151] width 73 height 42
click at [83, 157] on input "file" at bounding box center [66, 162] width 46 height 11
type input "[URL][DOMAIN_NAME]"
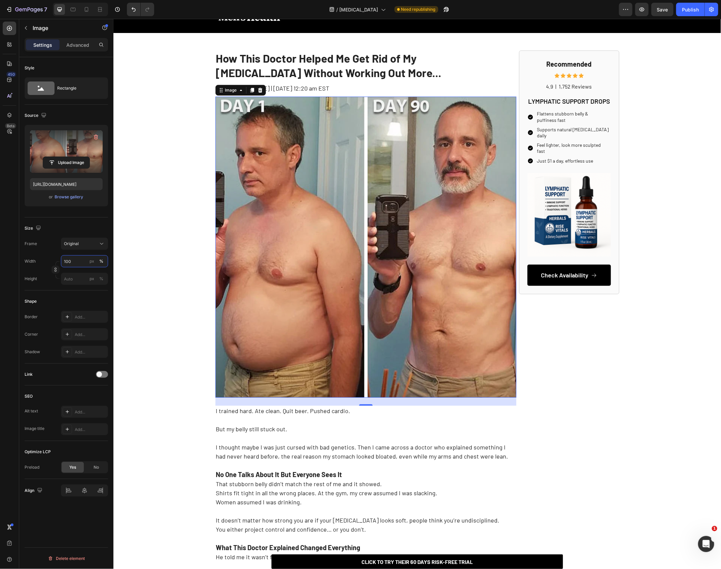
click at [77, 265] on input "100" at bounding box center [84, 261] width 47 height 12
click at [74, 265] on input "100" at bounding box center [84, 261] width 47 height 12
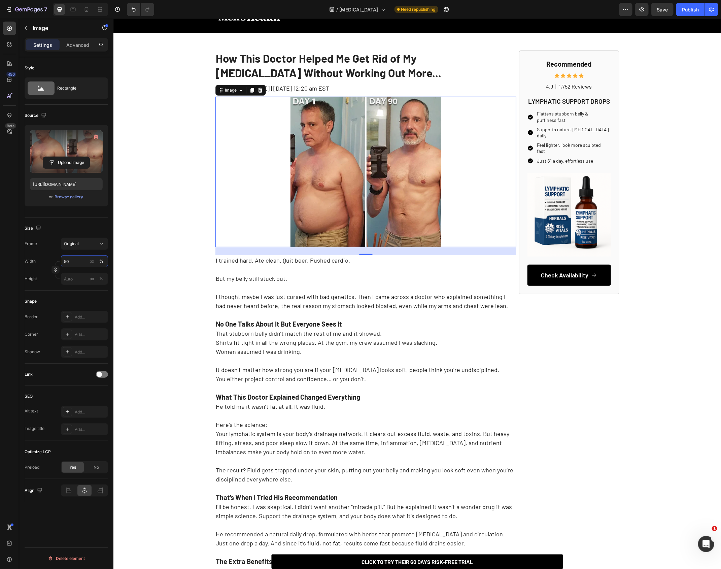
type input "5"
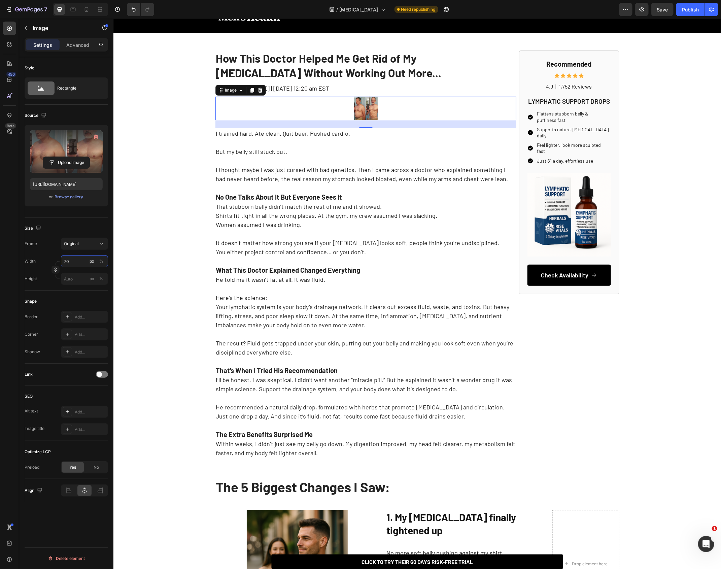
type input "7"
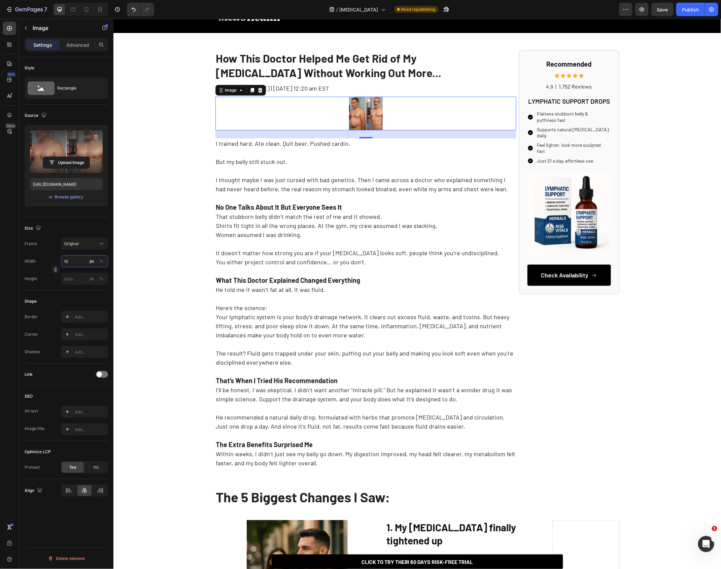
type input "1"
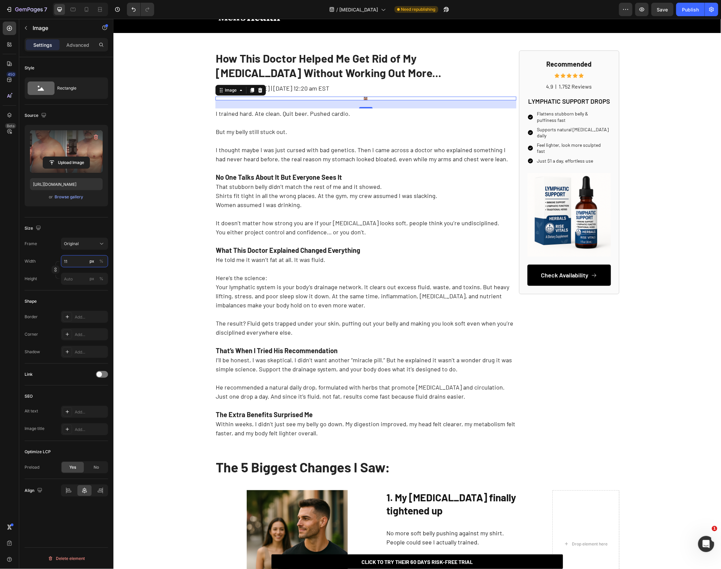
type input "1"
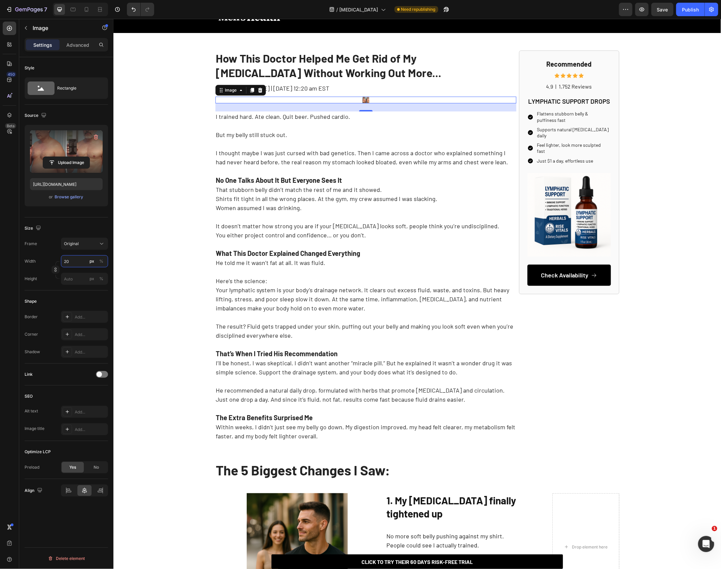
type input "2"
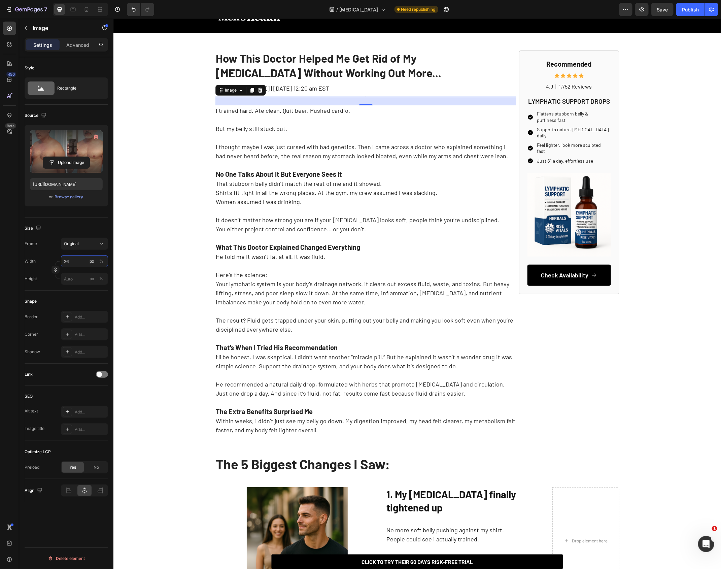
type input "2"
type input "6"
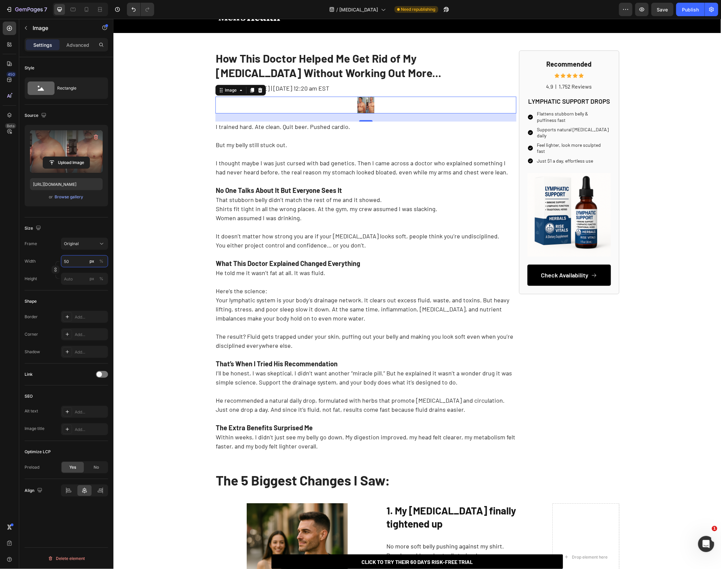
type input "500"
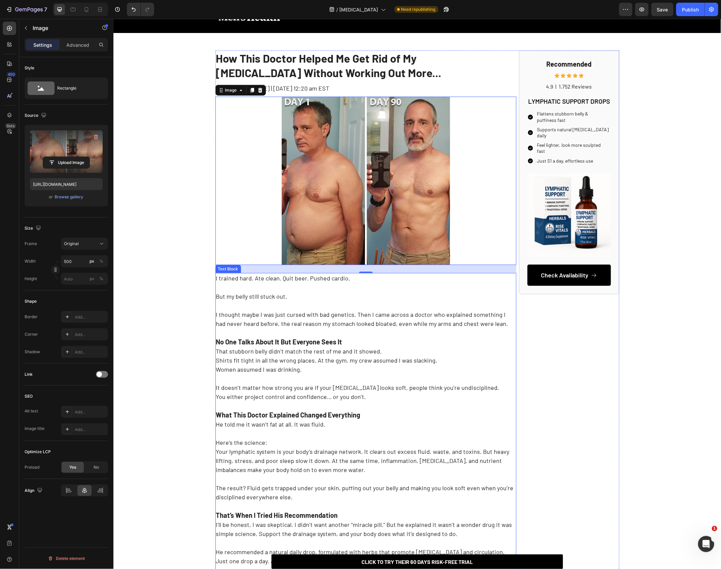
click at [244, 336] on p "I trained hard. Ate clean. Quit beer. Pushed cardio. But my belly still stuck o…" at bounding box center [365, 323] width 299 height 100
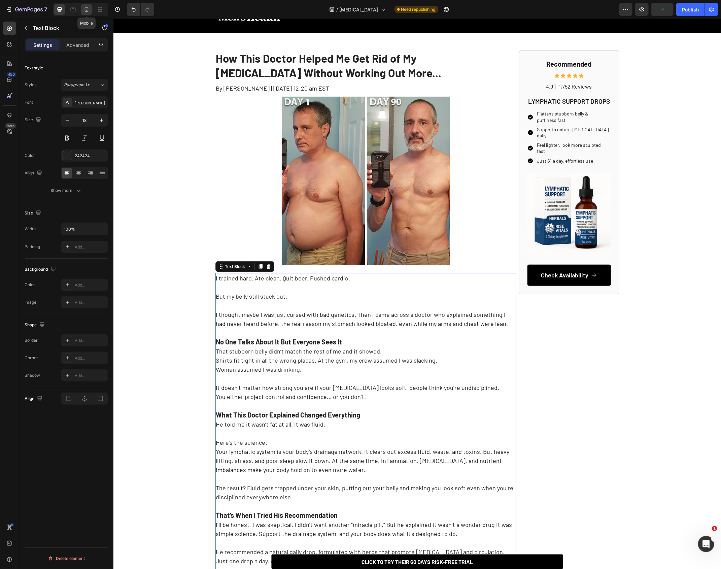
click at [81, 6] on div at bounding box center [86, 9] width 11 height 11
type input "17"
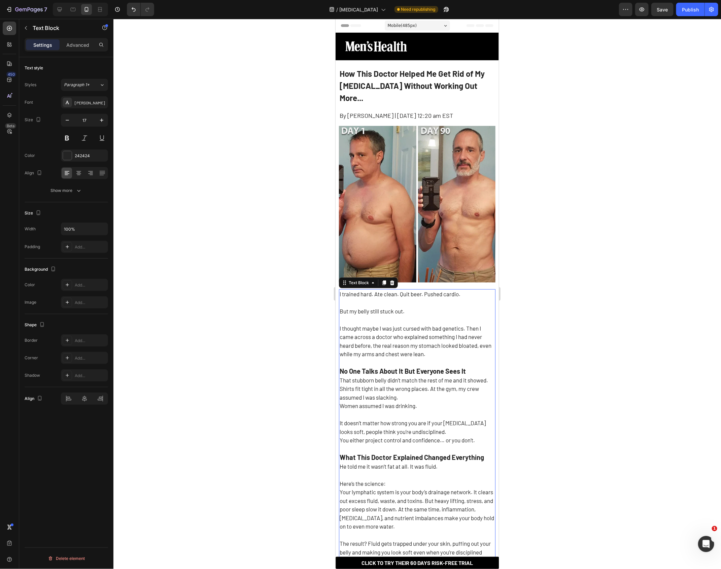
click at [615, 206] on div at bounding box center [416, 294] width 607 height 550
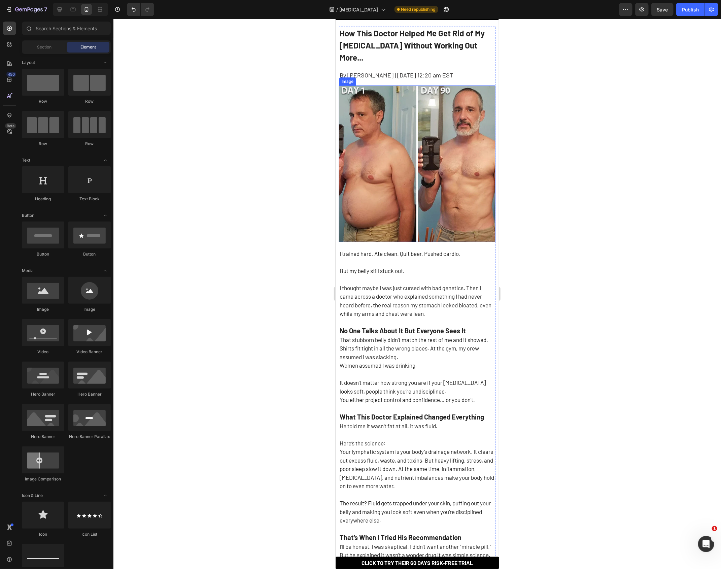
scroll to position [34, 0]
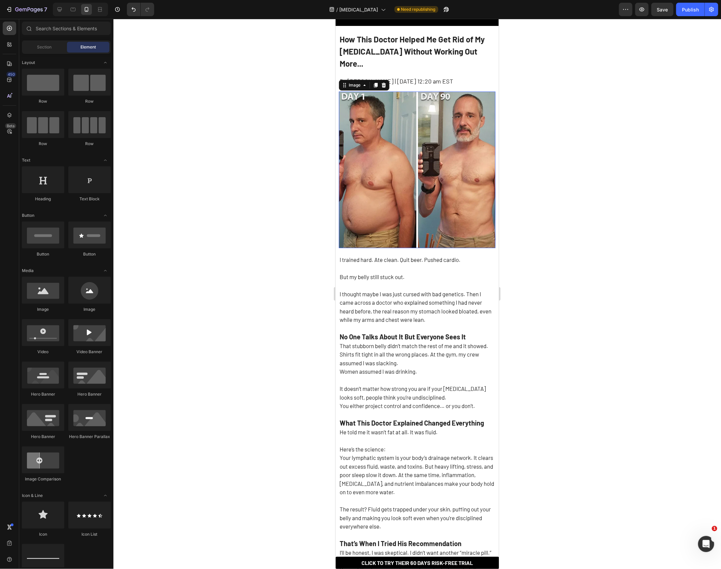
click at [415, 138] on img at bounding box center [416, 169] width 156 height 156
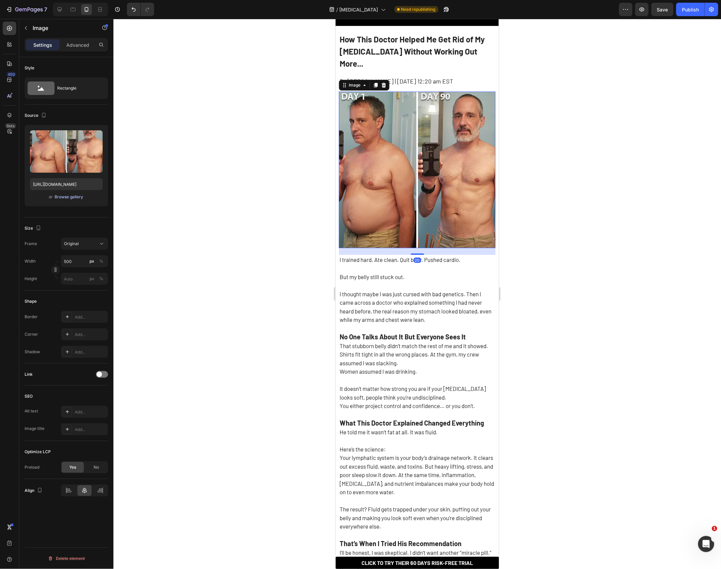
click at [70, 196] on div "Browse gallery" at bounding box center [69, 197] width 29 height 6
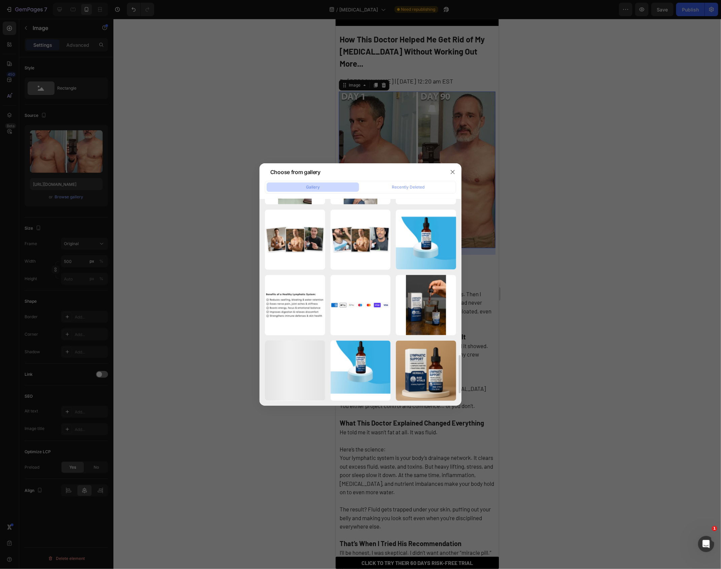
scroll to position [834, 0]
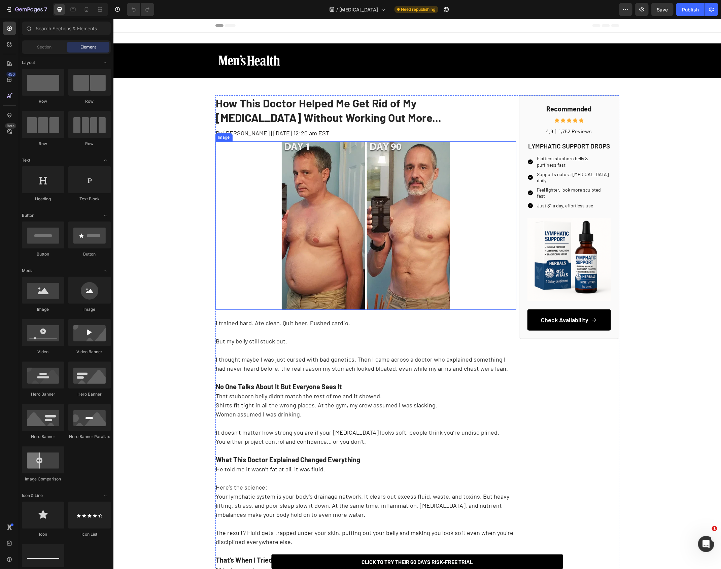
click at [340, 223] on img at bounding box center [365, 225] width 168 height 168
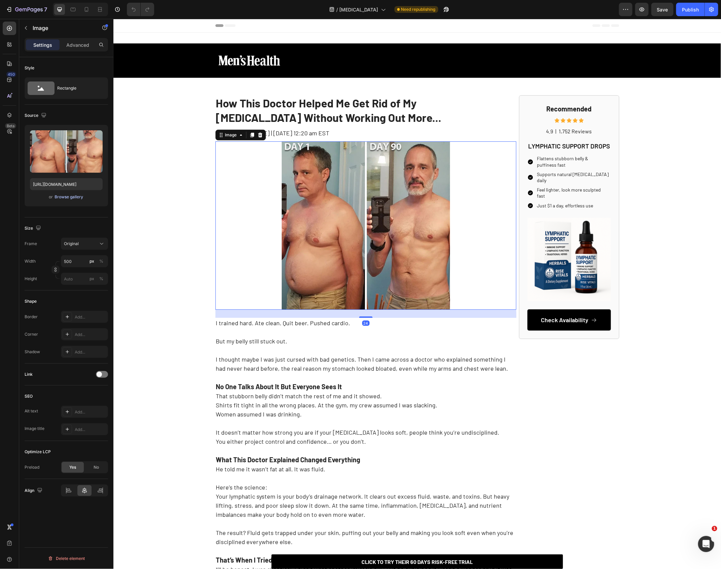
click at [72, 198] on div "Browse gallery" at bounding box center [69, 197] width 29 height 6
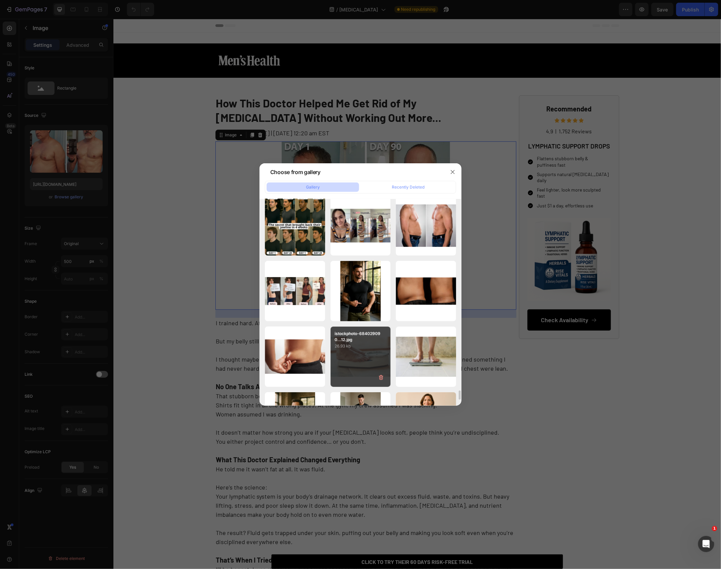
scroll to position [4265, 0]
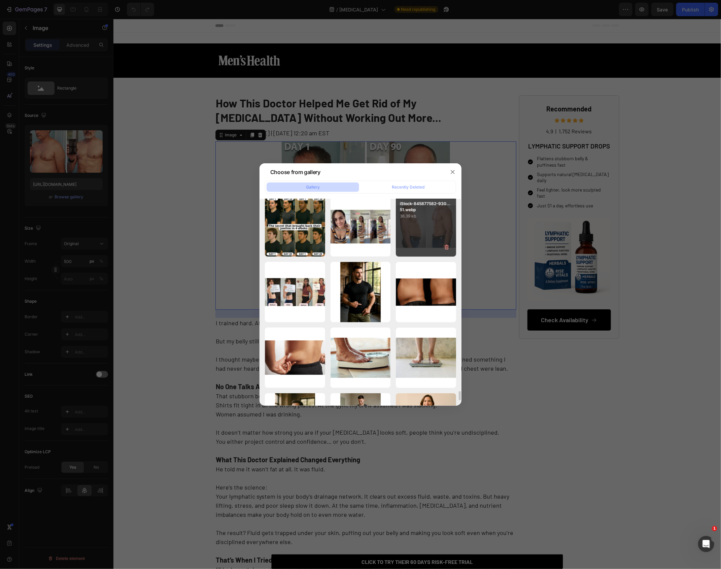
click at [411, 232] on div "iStock-845877582-930...51.webp 36.39 kb" at bounding box center [426, 226] width 60 height 60
type input "[URL][DOMAIN_NAME]"
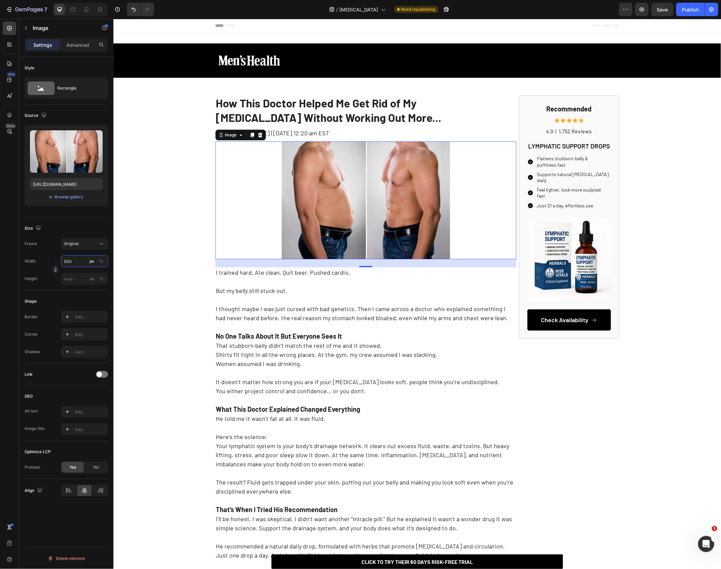
click at [78, 262] on input "500" at bounding box center [84, 261] width 47 height 12
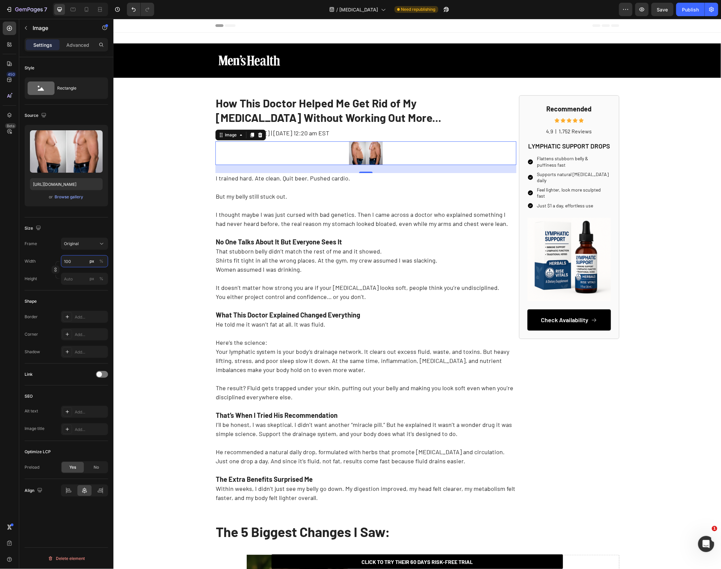
type input "1000"
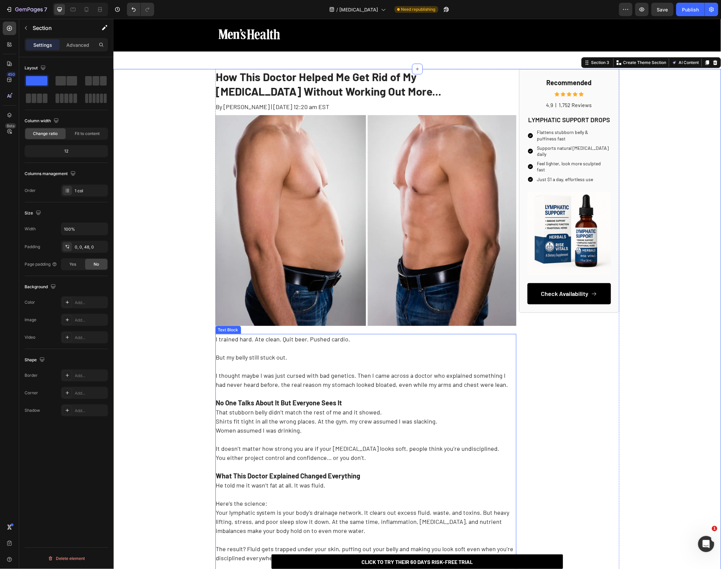
scroll to position [34, 0]
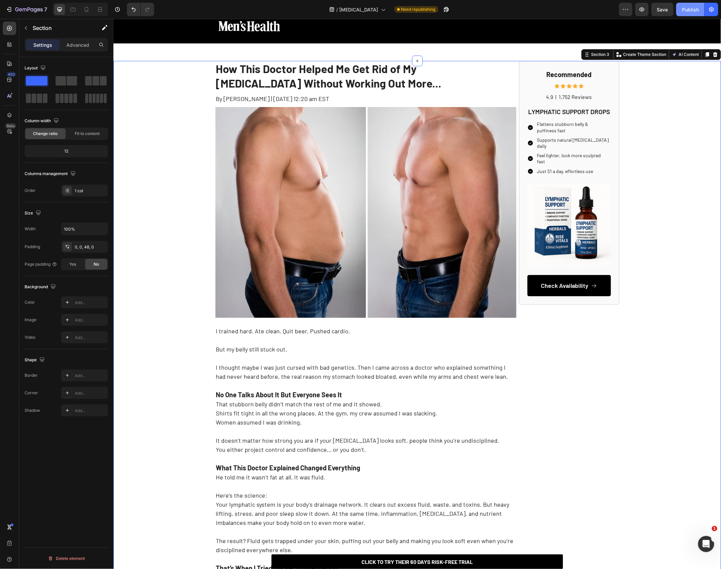
click at [692, 10] on div "Publish" at bounding box center [690, 9] width 17 height 7
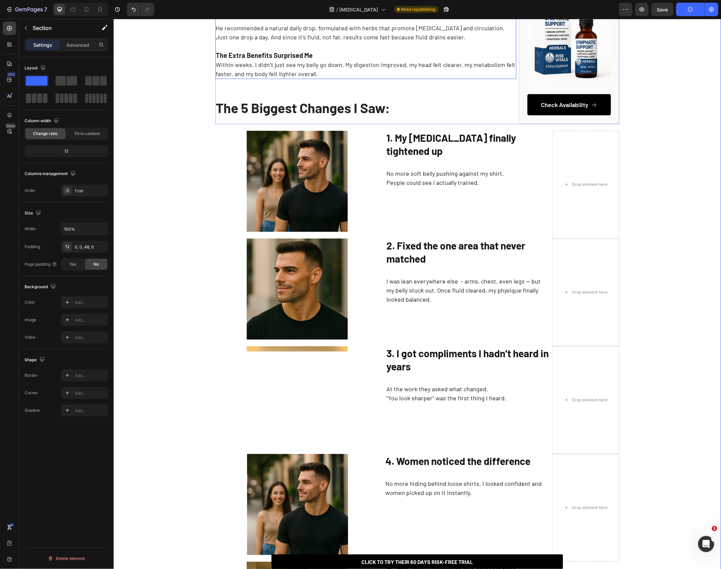
scroll to position [613, 0]
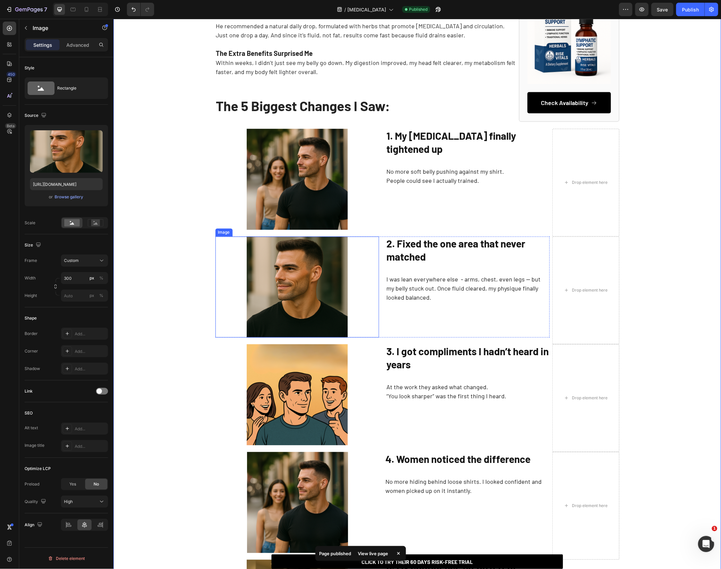
click at [336, 295] on img at bounding box center [296, 286] width 101 height 101
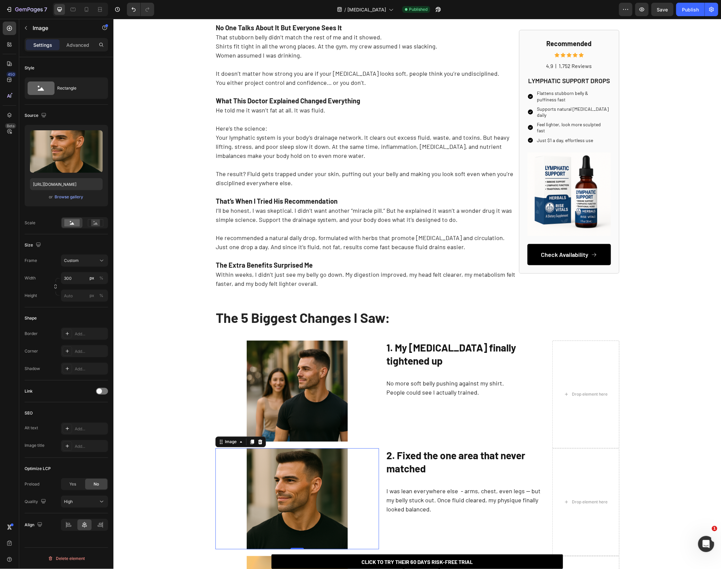
scroll to position [0, 0]
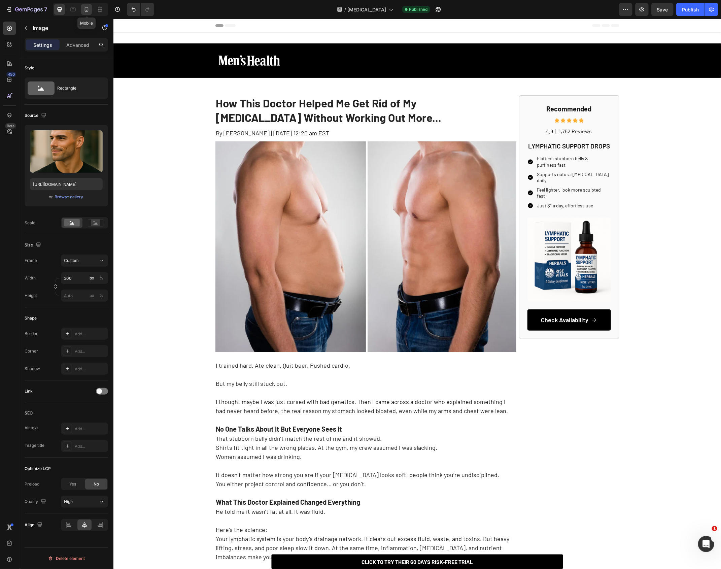
click at [84, 10] on icon at bounding box center [86, 9] width 7 height 7
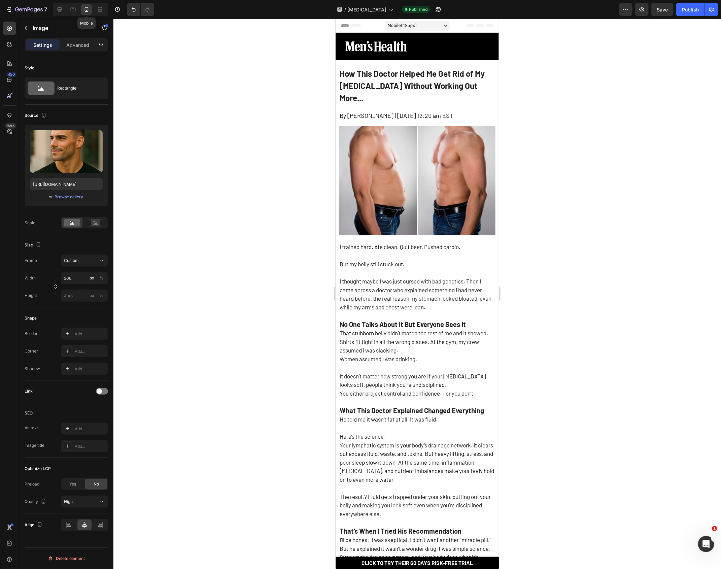
click at [91, 10] on div at bounding box center [86, 9] width 11 height 11
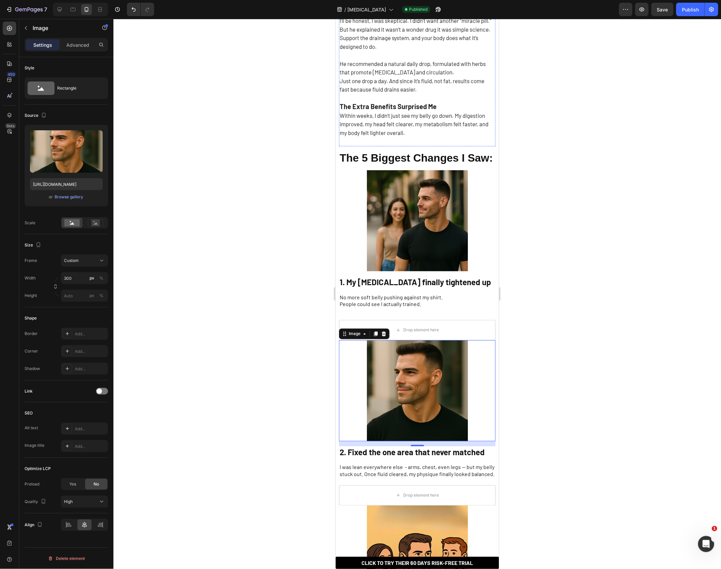
scroll to position [520, 0]
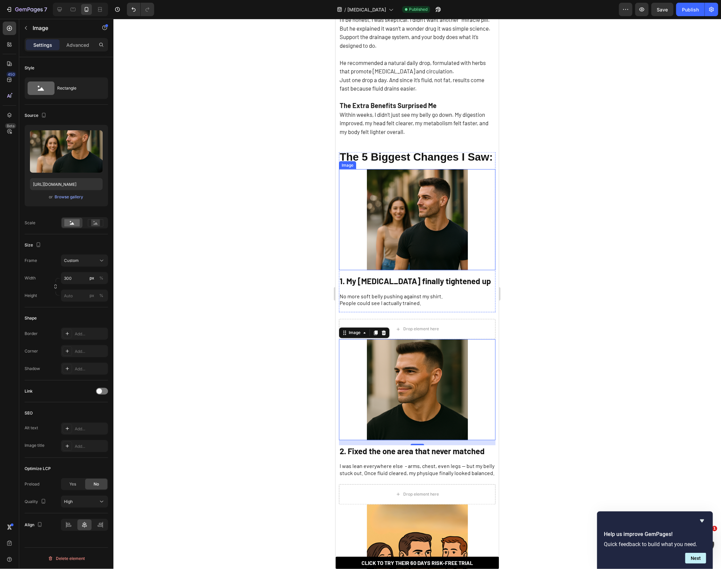
click at [379, 203] on img at bounding box center [416, 219] width 101 height 101
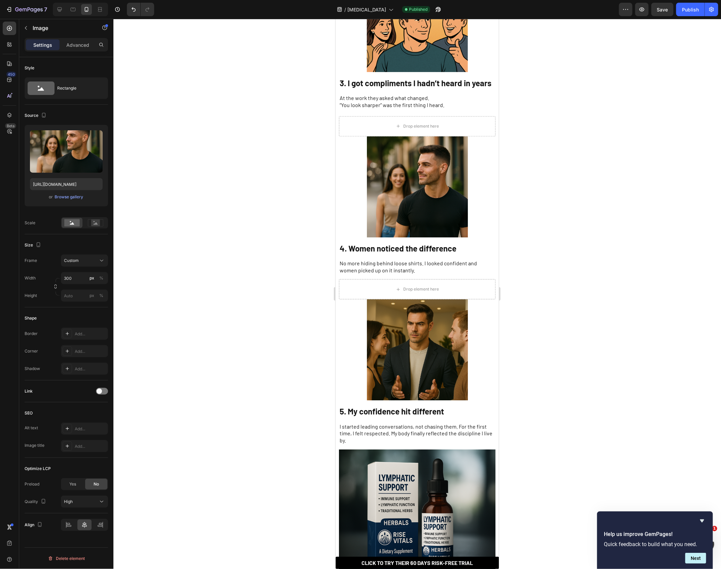
scroll to position [695, 0]
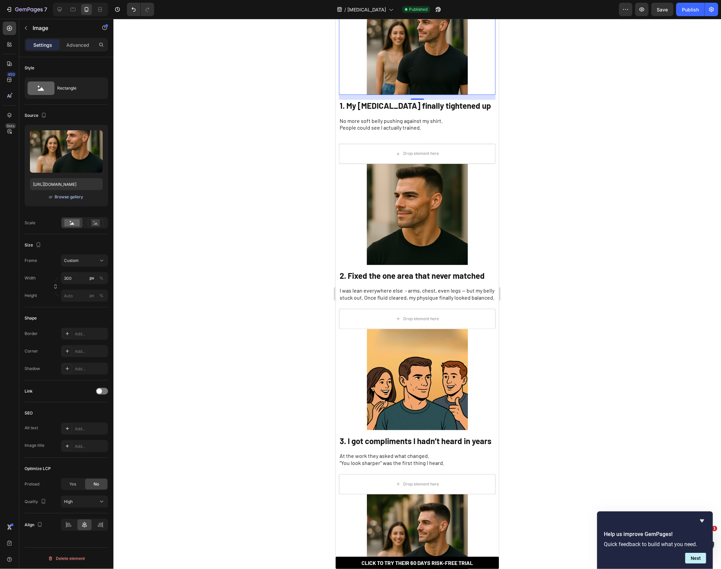
click at [62, 196] on div "Browse gallery" at bounding box center [69, 197] width 29 height 6
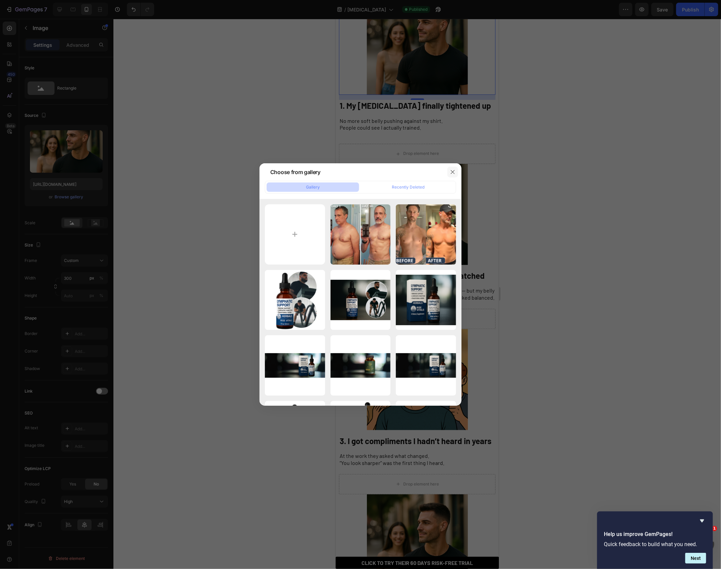
click at [451, 174] on icon "button" at bounding box center [452, 171] width 5 height 5
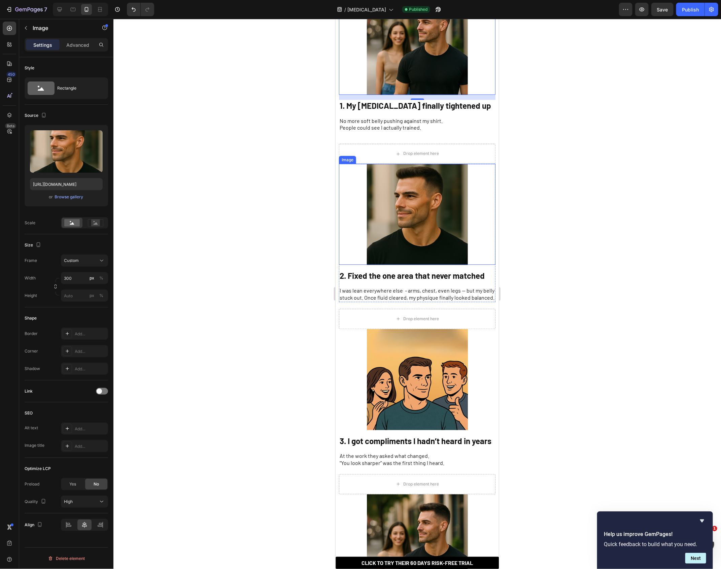
click at [437, 194] on img at bounding box center [416, 214] width 101 height 101
click at [400, 46] on img at bounding box center [416, 44] width 101 height 101
click at [64, 196] on div "Browse gallery" at bounding box center [69, 197] width 29 height 6
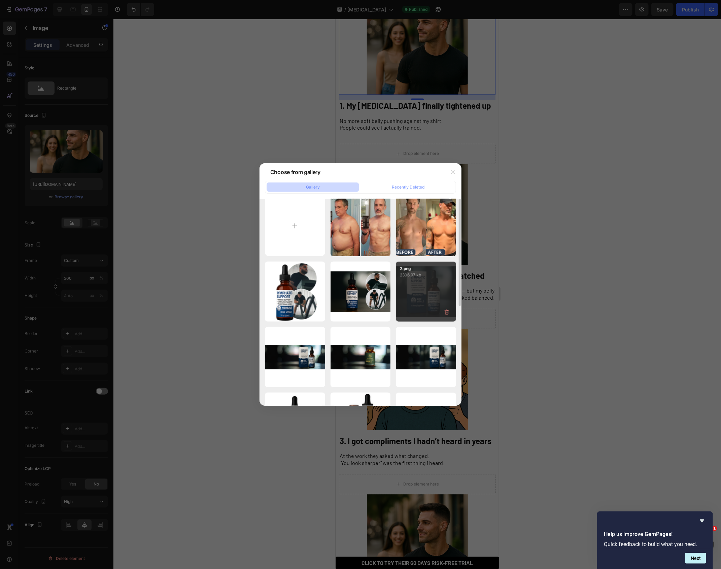
scroll to position [6, 0]
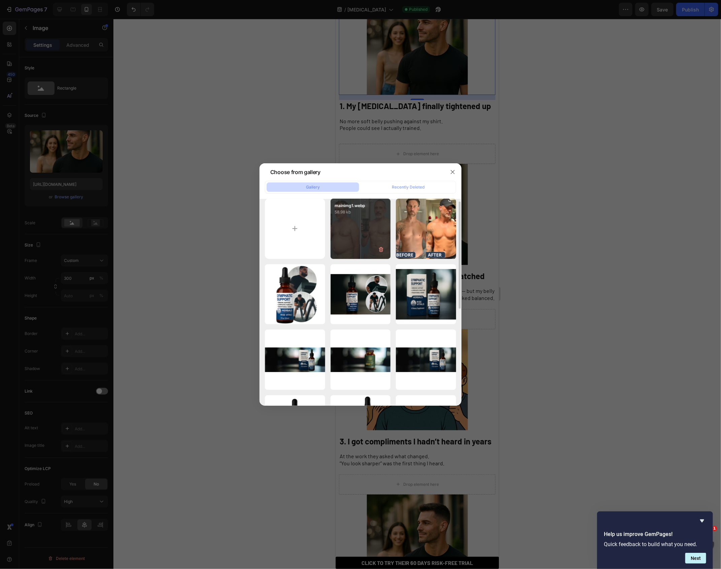
click at [343, 237] on div "mainimg1.webp 58.98 kb" at bounding box center [360, 228] width 60 height 60
type input "[URL][DOMAIN_NAME]"
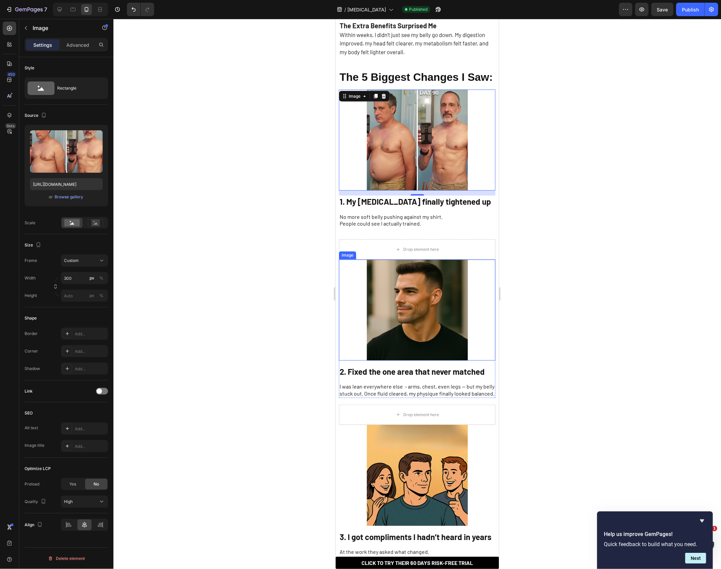
scroll to position [598, 0]
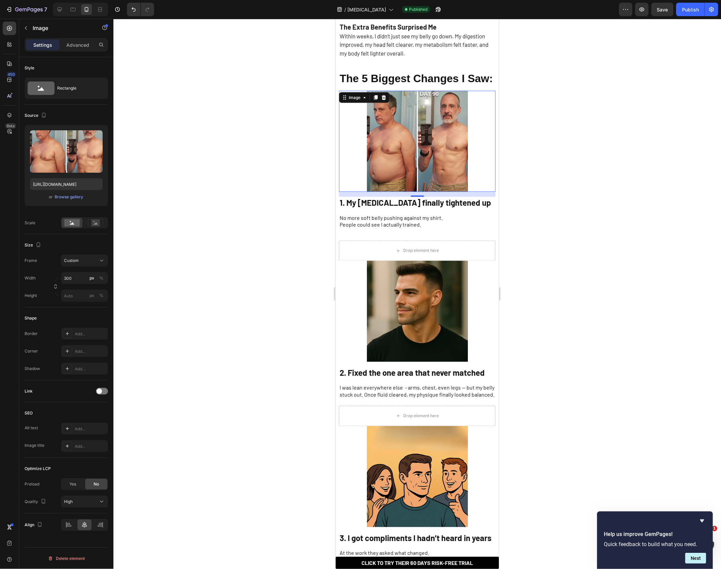
click at [604, 139] on div at bounding box center [416, 294] width 607 height 550
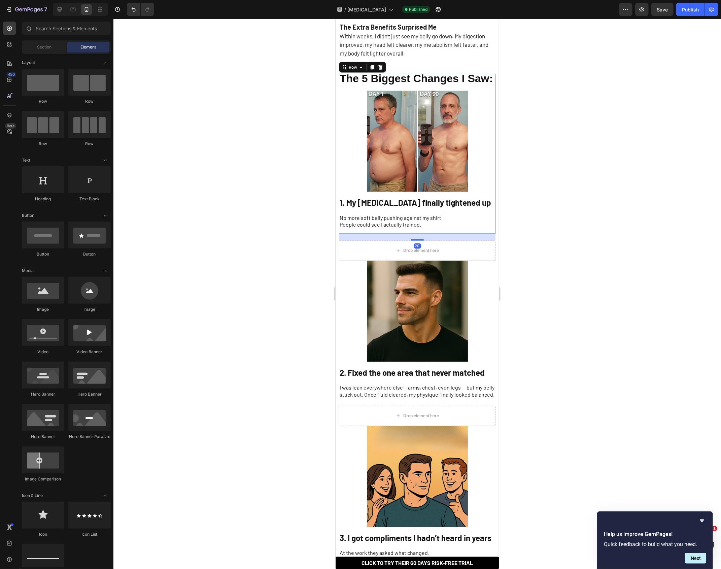
click at [402, 218] on div "1. My [MEDICAL_DATA] finally tightened up Heading No more soft belly pushing ag…" at bounding box center [416, 214] width 156 height 37
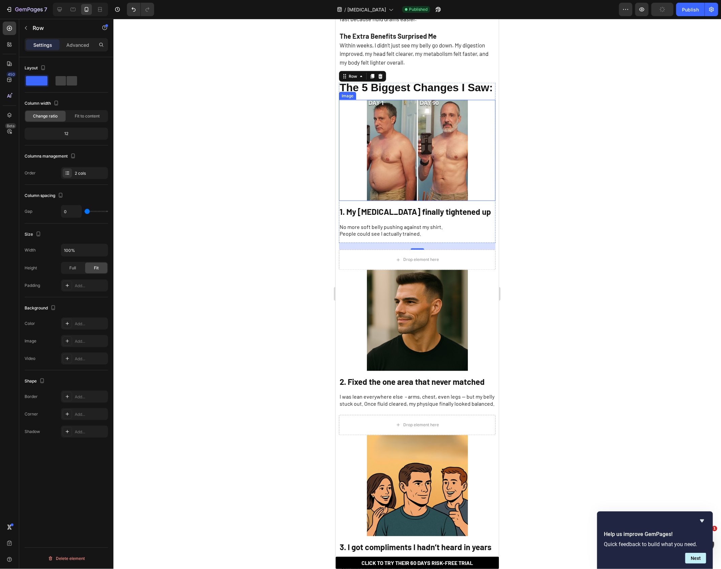
scroll to position [584, 0]
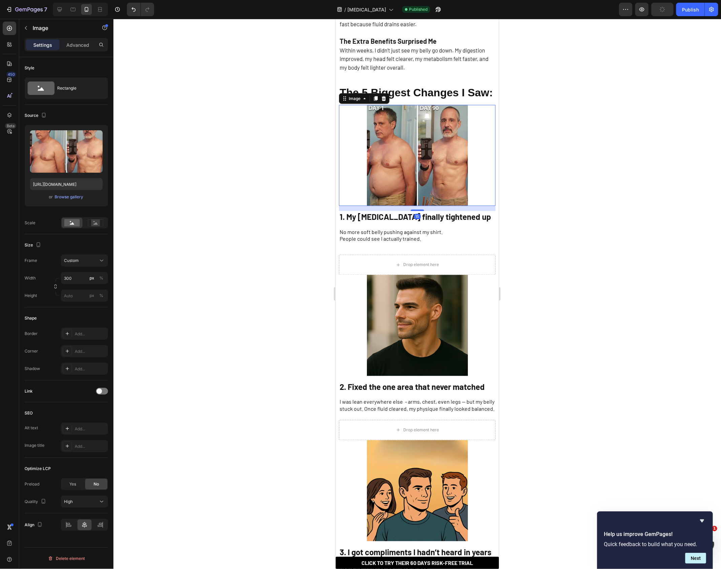
click at [422, 178] on img at bounding box center [416, 155] width 101 height 101
click at [488, 162] on div at bounding box center [416, 155] width 156 height 101
click at [466, 165] on img at bounding box center [416, 155] width 101 height 101
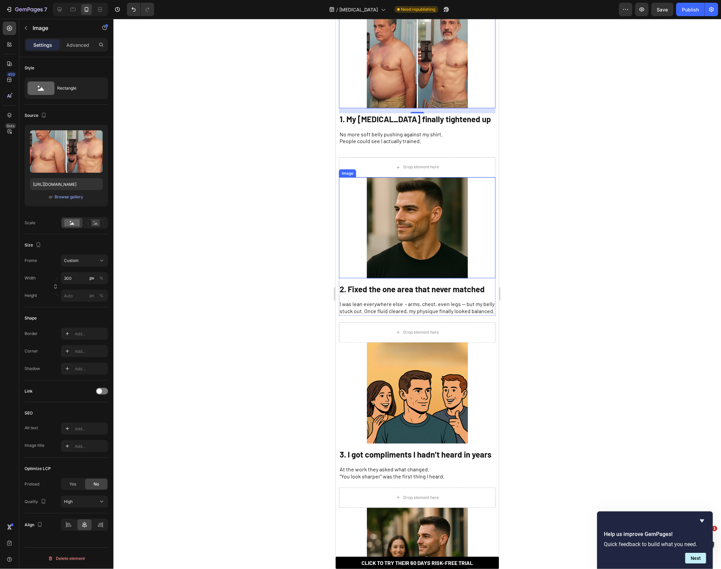
scroll to position [689, 0]
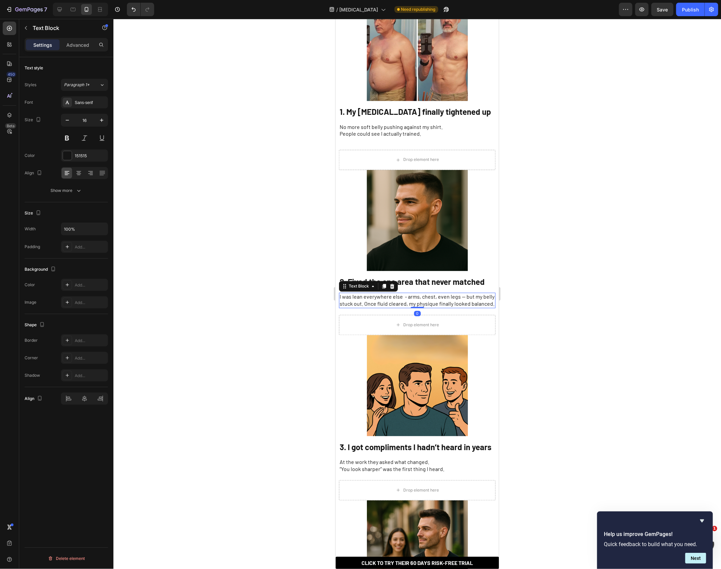
click at [460, 293] on p "I was lean everywhere else - arms, chest, even legs — but my belly stuck out. O…" at bounding box center [416, 300] width 155 height 14
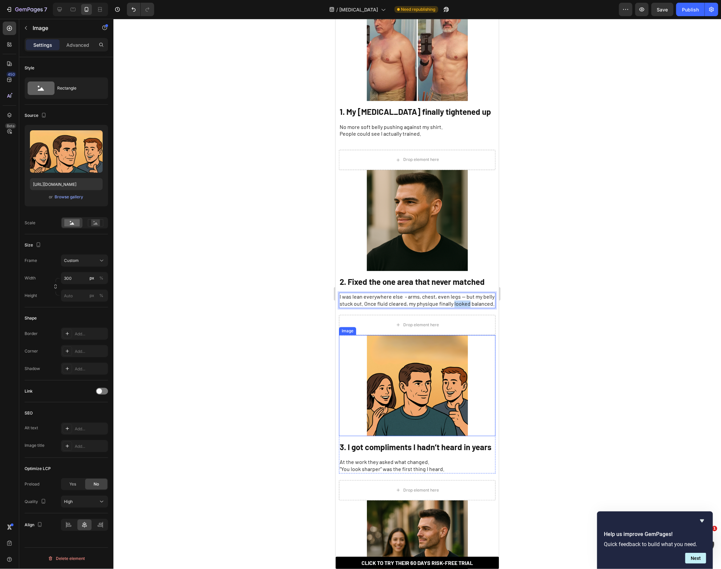
click at [371, 378] on img at bounding box center [416, 385] width 101 height 101
click at [287, 377] on div at bounding box center [416, 294] width 607 height 550
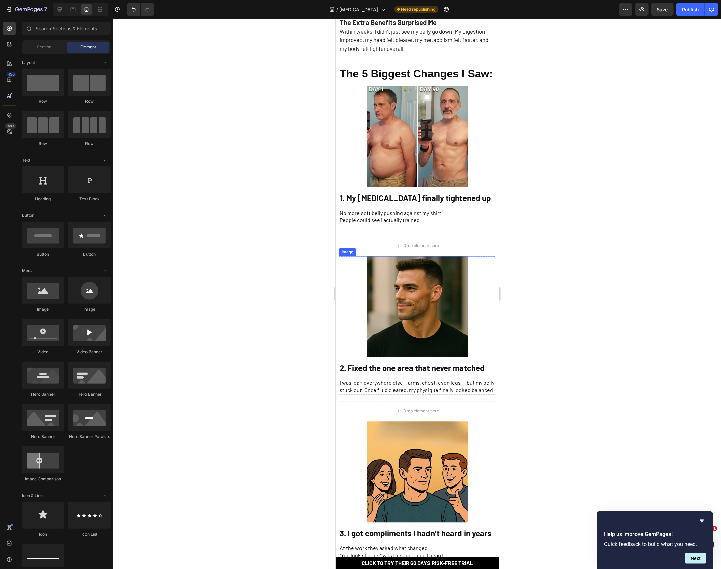
scroll to position [525, 0]
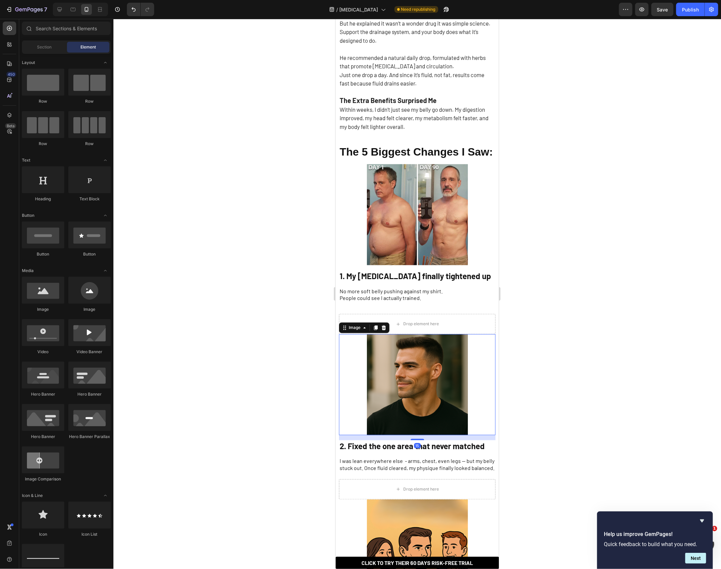
click at [444, 394] on img at bounding box center [416, 384] width 101 height 101
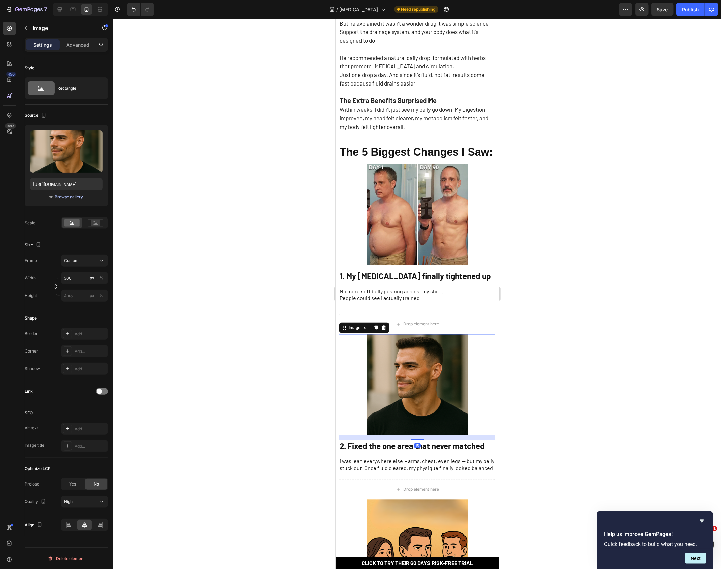
click at [73, 194] on div "Browse gallery" at bounding box center [69, 197] width 29 height 6
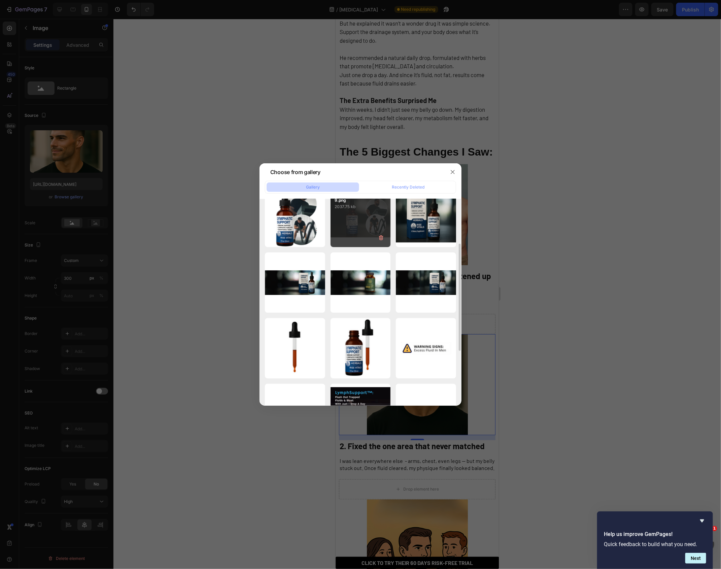
scroll to position [87, 0]
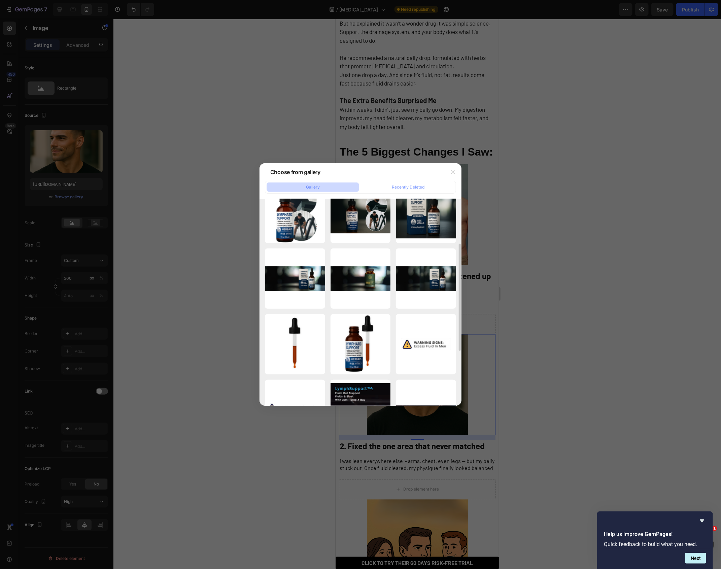
click at [120, 117] on div at bounding box center [360, 284] width 721 height 569
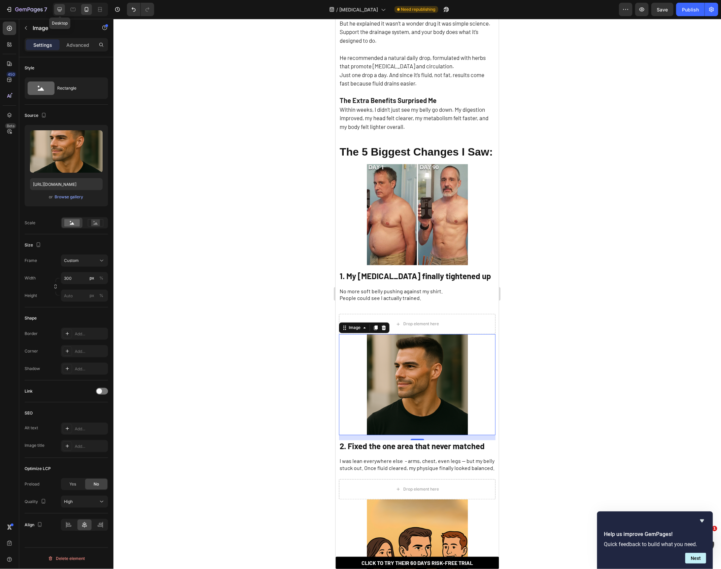
click at [64, 12] on div at bounding box center [59, 9] width 11 height 11
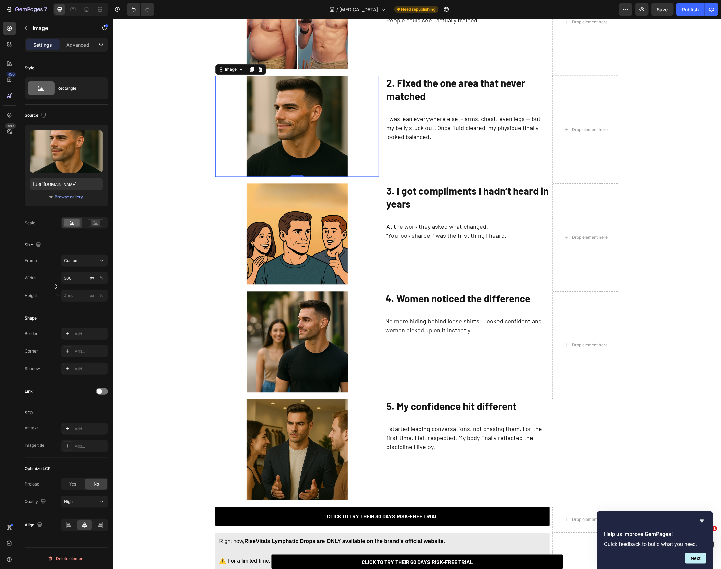
scroll to position [707, 0]
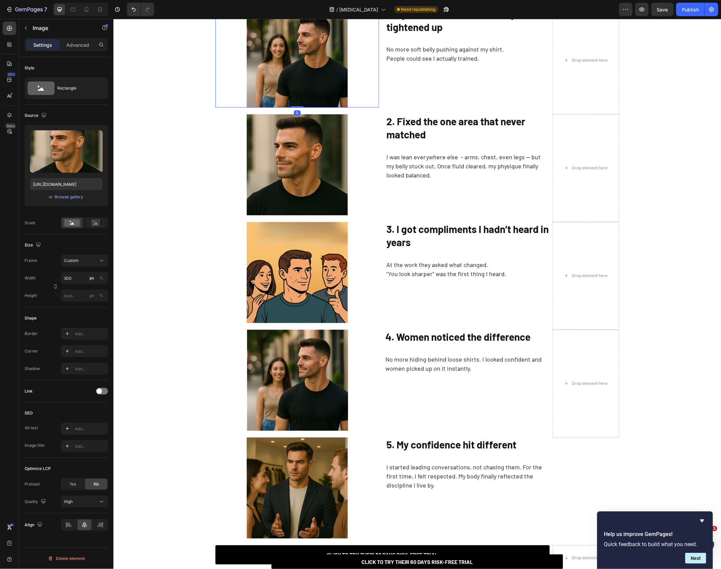
click at [265, 59] on img at bounding box center [296, 56] width 101 height 101
click at [79, 197] on div "Browse gallery" at bounding box center [69, 197] width 29 height 6
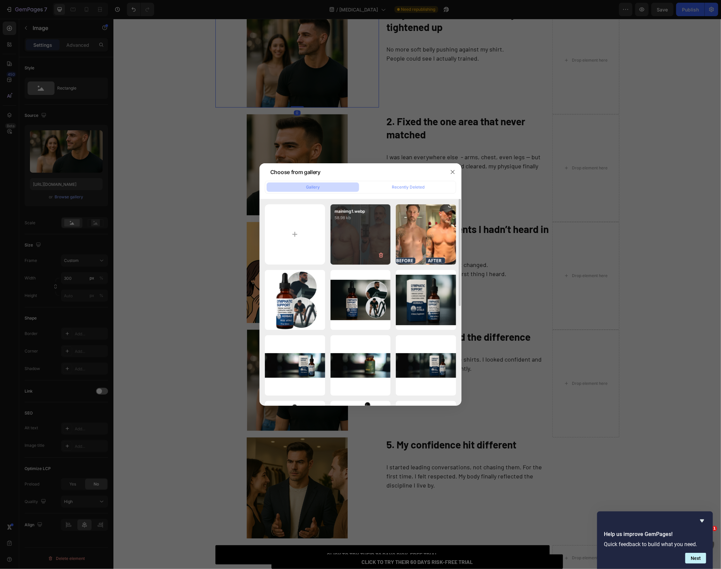
click at [342, 224] on div "mainimg1.webp 58.98 kb" at bounding box center [360, 234] width 60 height 60
type input "[URL][DOMAIN_NAME]"
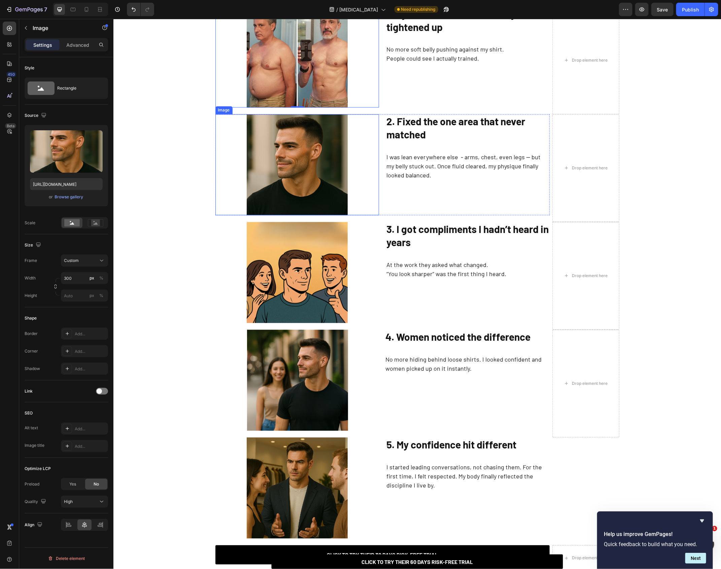
click at [291, 166] on img at bounding box center [296, 164] width 101 height 101
click at [54, 193] on div "or Browse gallery" at bounding box center [66, 197] width 73 height 8
click at [62, 198] on div "Browse gallery" at bounding box center [69, 197] width 29 height 6
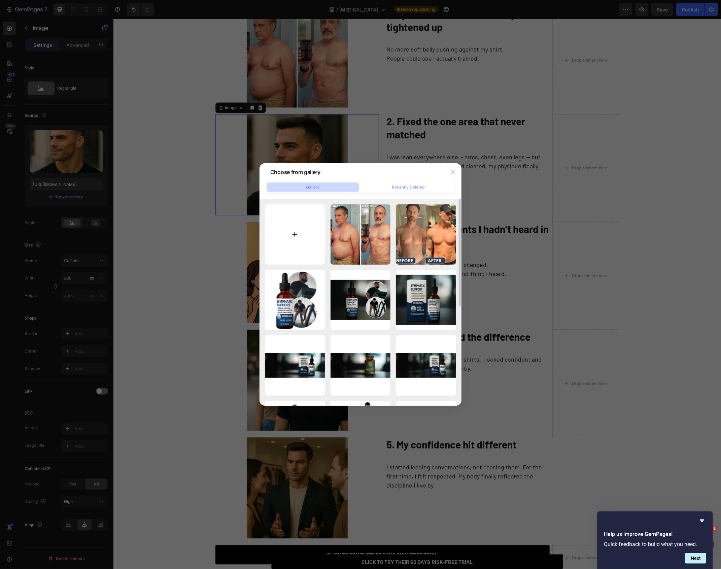
click at [290, 239] on input "file" at bounding box center [295, 234] width 60 height 60
type input "C:\fakepath\gut--158952619.webp"
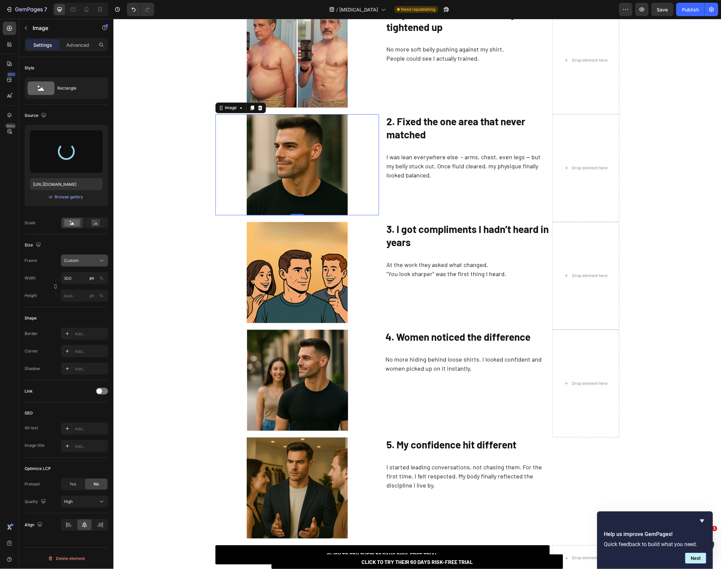
click at [80, 256] on button "Custom" at bounding box center [84, 260] width 47 height 12
type input "[URL][DOMAIN_NAME]"
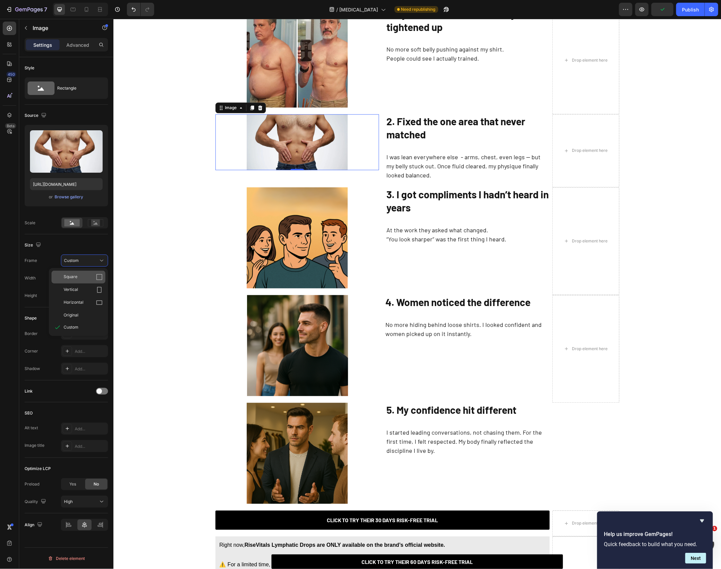
click at [88, 275] on div "Square" at bounding box center [83, 277] width 39 height 7
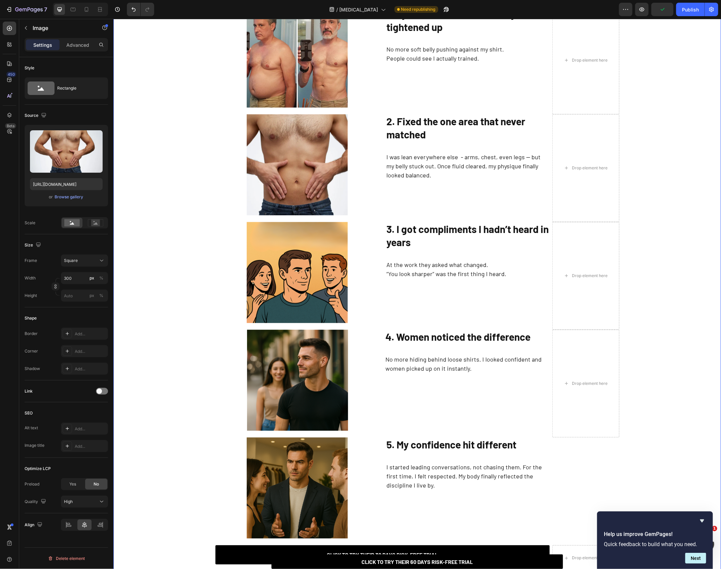
click at [183, 75] on div "How This Doctor Helped Me Get Rid of My [MEDICAL_DATA] Without Working Out More…" at bounding box center [416, 36] width 607 height 1352
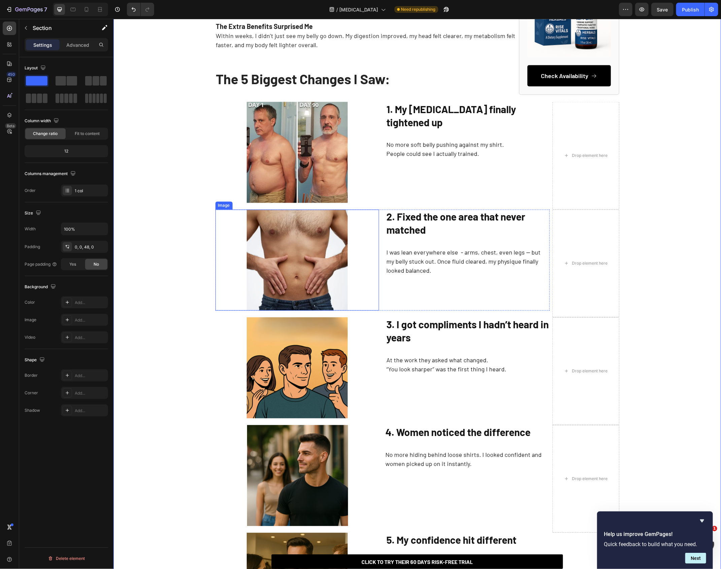
scroll to position [606, 0]
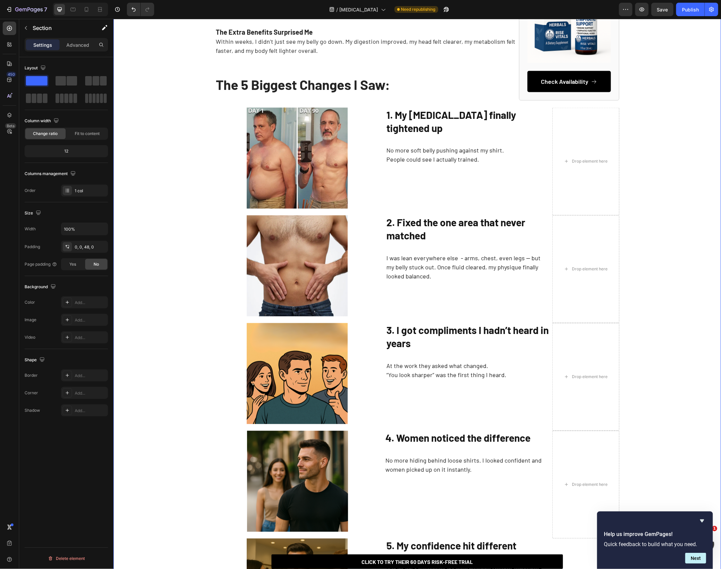
click at [168, 279] on div "How This Doctor Helped Me Get Rid of My [MEDICAL_DATA] Without Working Out More…" at bounding box center [416, 137] width 607 height 1352
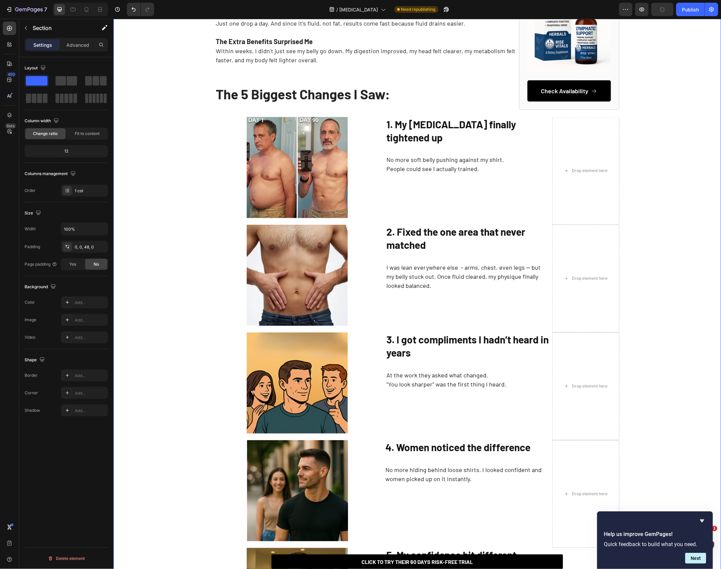
scroll to position [585, 0]
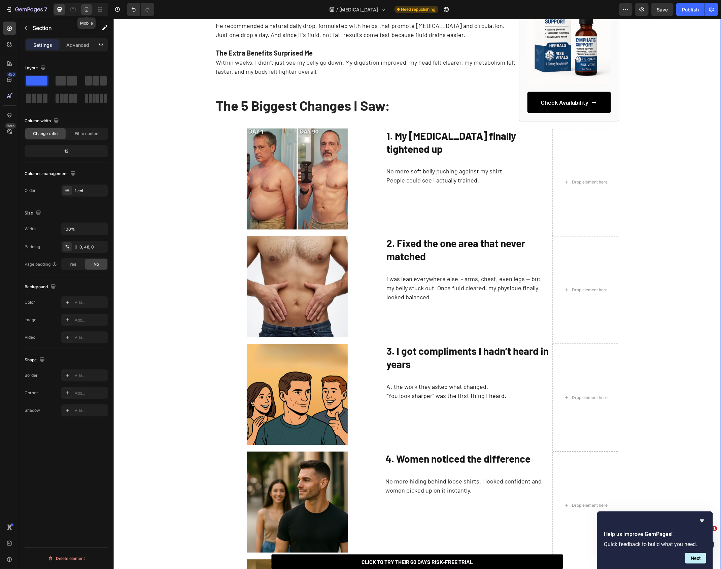
click at [90, 8] on icon at bounding box center [86, 9] width 7 height 7
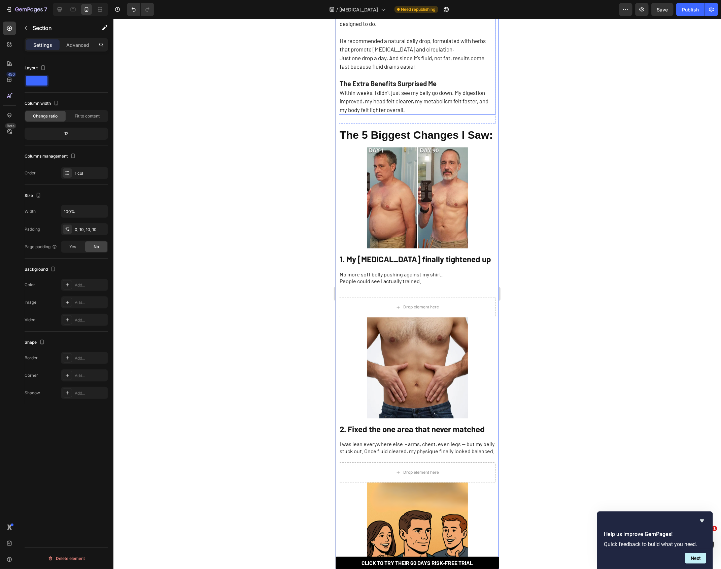
scroll to position [551, 0]
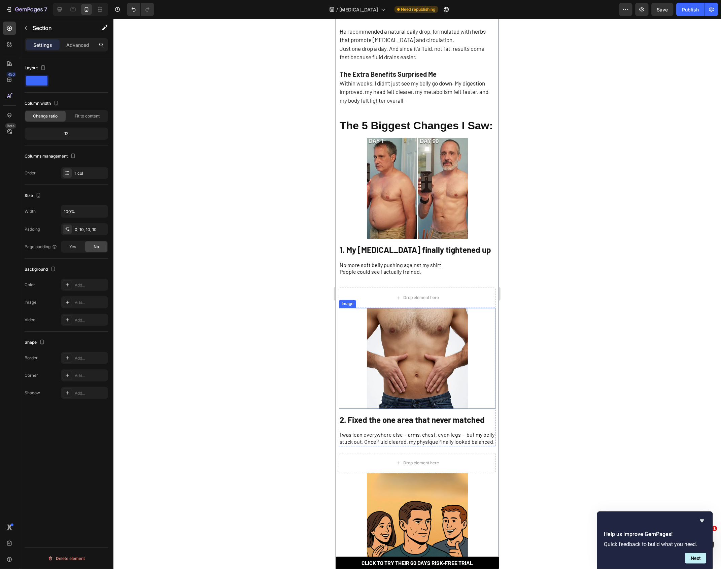
click at [404, 340] on img at bounding box center [416, 357] width 101 height 101
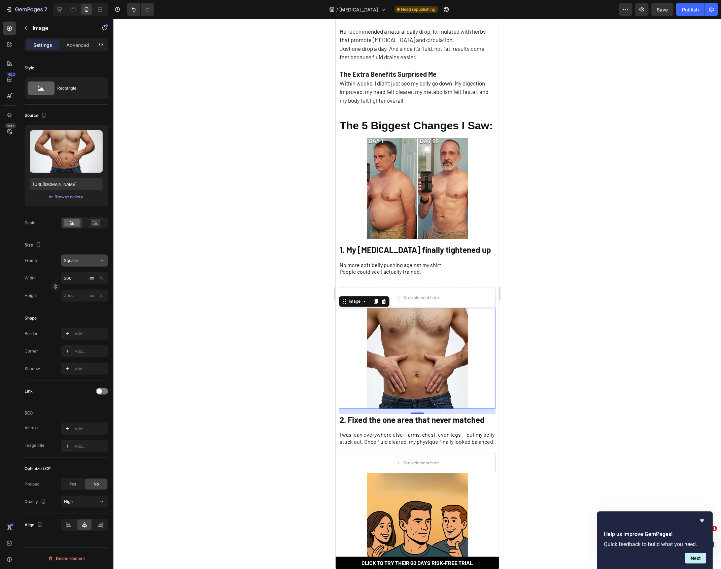
click at [80, 264] on button "Square" at bounding box center [84, 260] width 47 height 12
click at [81, 316] on div "Original" at bounding box center [83, 315] width 39 height 6
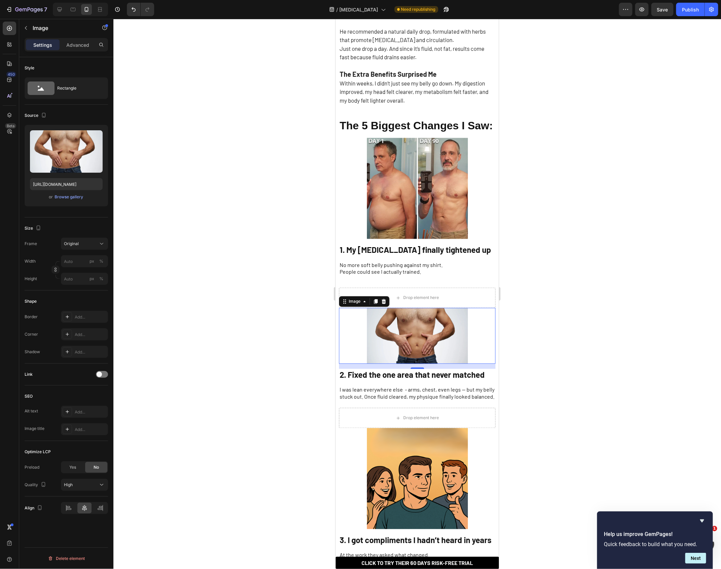
click at [216, 289] on div at bounding box center [416, 294] width 607 height 550
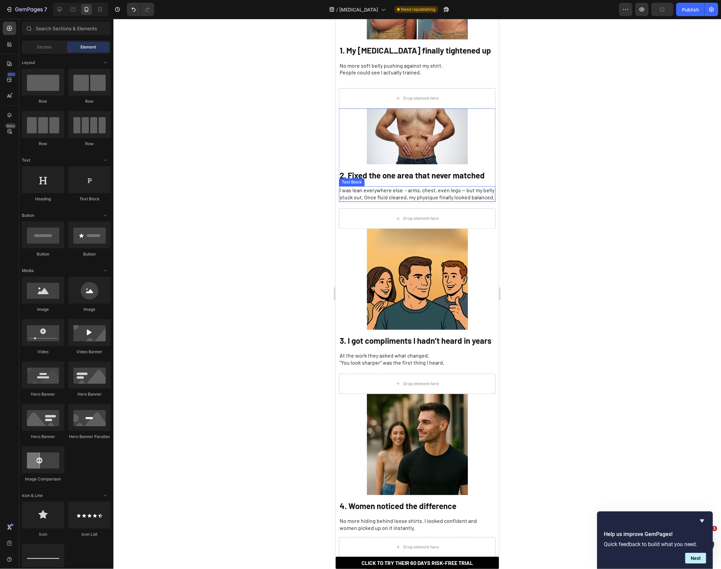
scroll to position [867, 0]
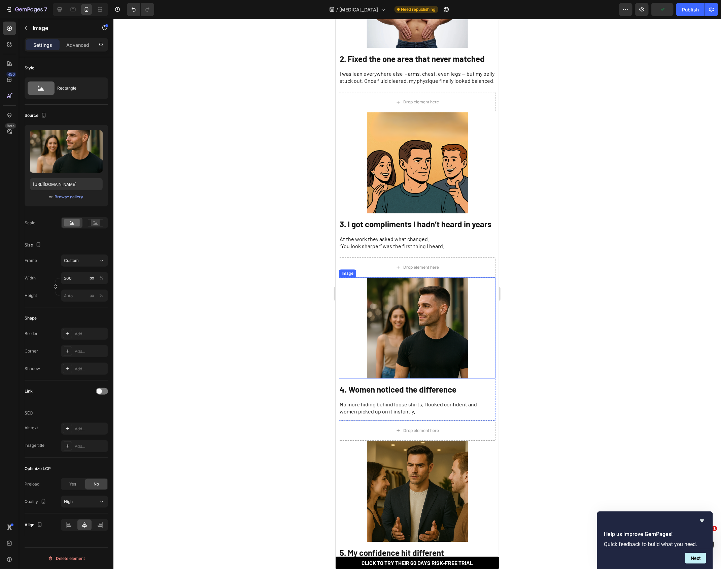
click at [402, 337] on img at bounding box center [416, 327] width 101 height 101
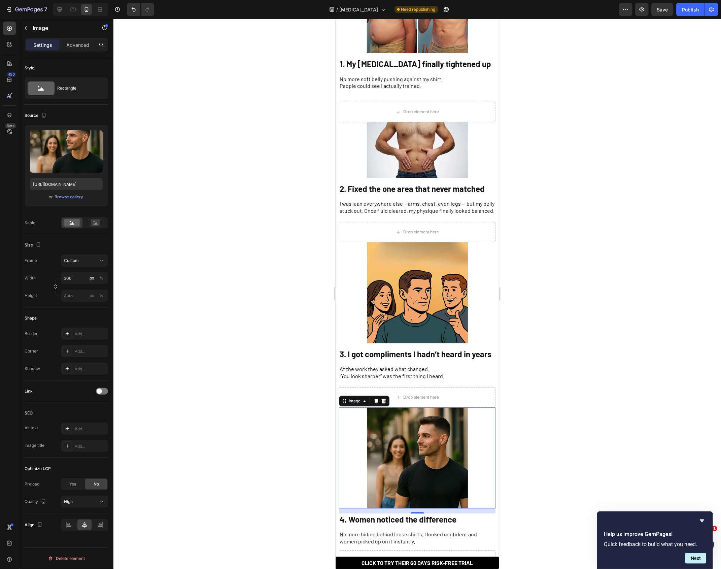
scroll to position [734, 0]
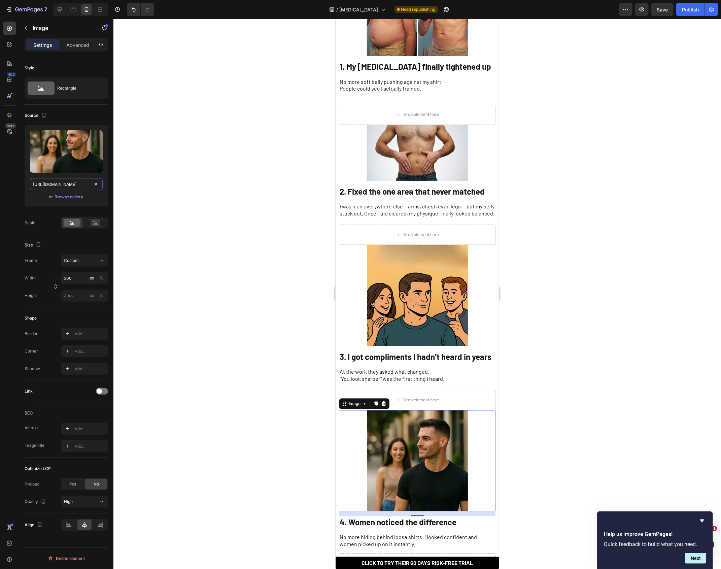
click at [60, 182] on input "[URL][DOMAIN_NAME]" at bounding box center [66, 184] width 73 height 12
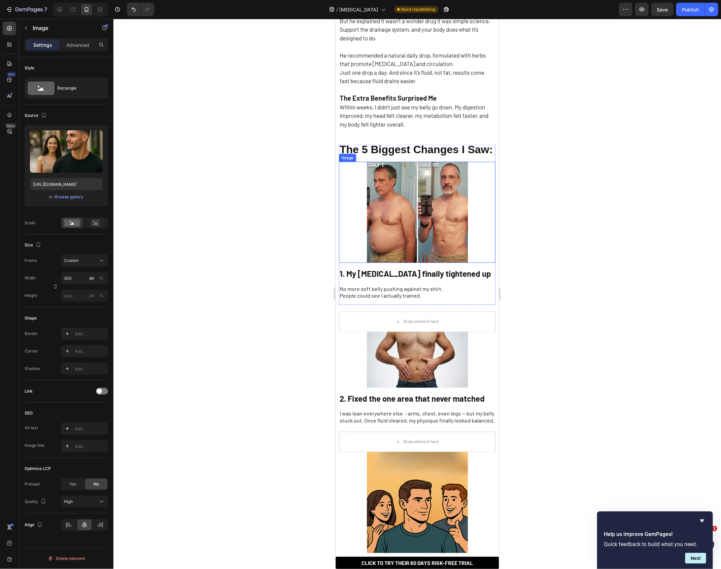
scroll to position [553, 0]
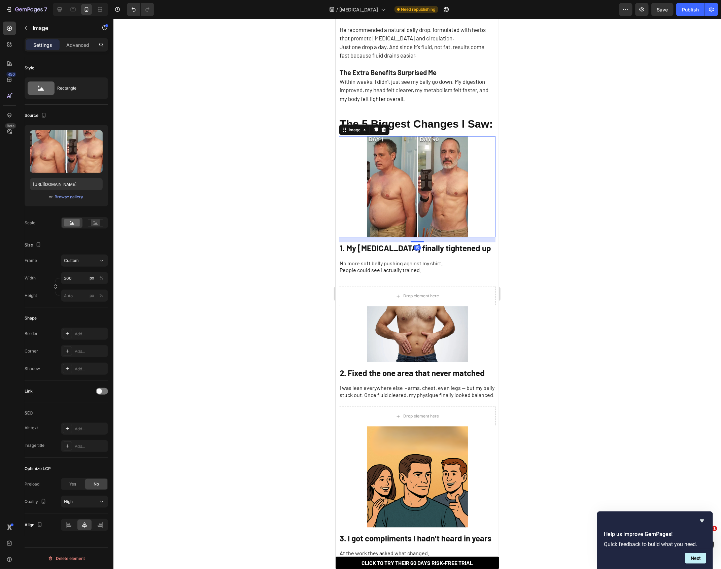
click at [424, 188] on img at bounding box center [416, 186] width 101 height 101
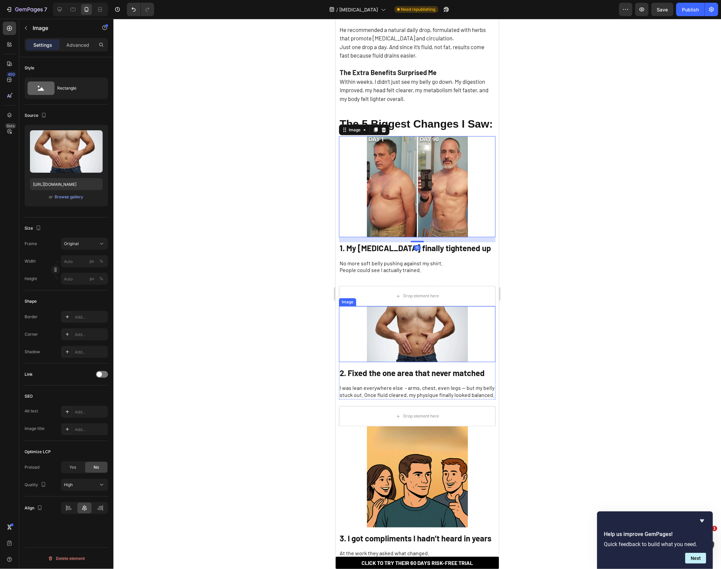
click at [447, 330] on img at bounding box center [416, 334] width 101 height 56
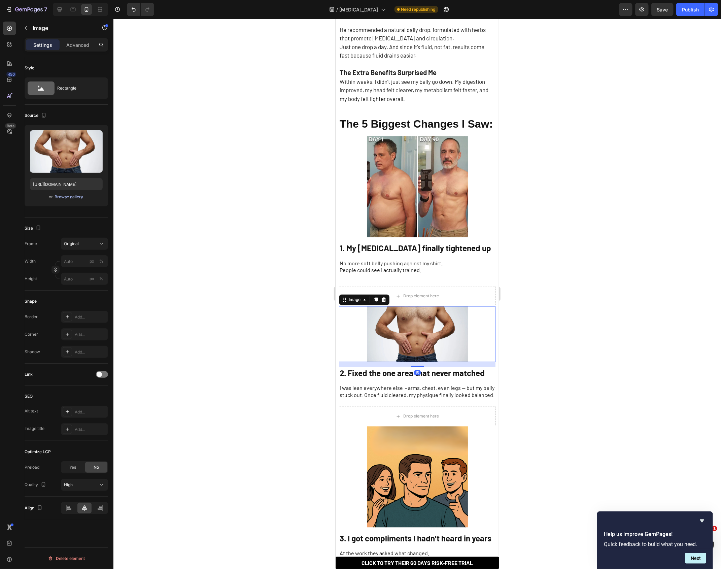
click at [64, 200] on button "Browse gallery" at bounding box center [69, 196] width 29 height 7
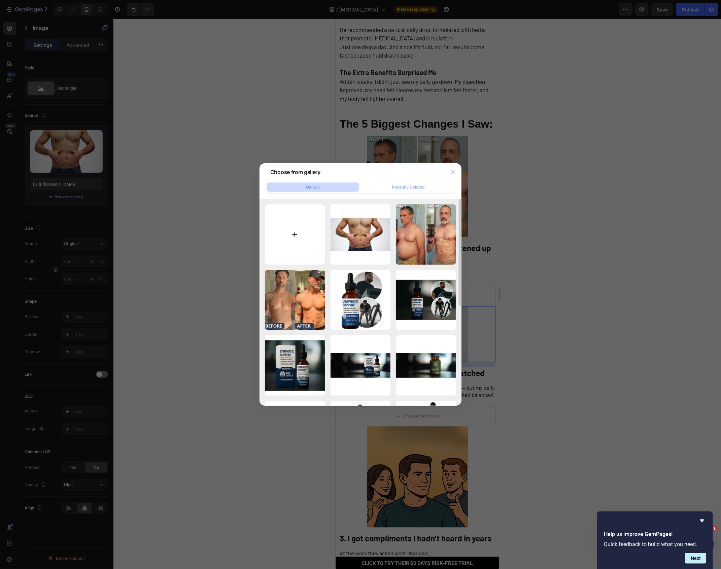
click at [302, 231] on input "file" at bounding box center [295, 234] width 60 height 60
type input "C:\fakepath\8a8eae01-295a-42de-86b7-7ee6edc5651e.png"
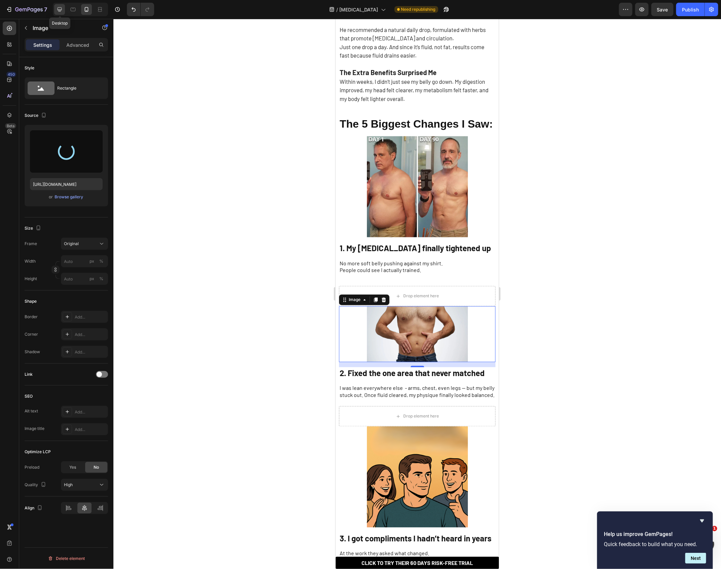
click at [58, 11] on icon at bounding box center [59, 9] width 7 height 7
type input "300"
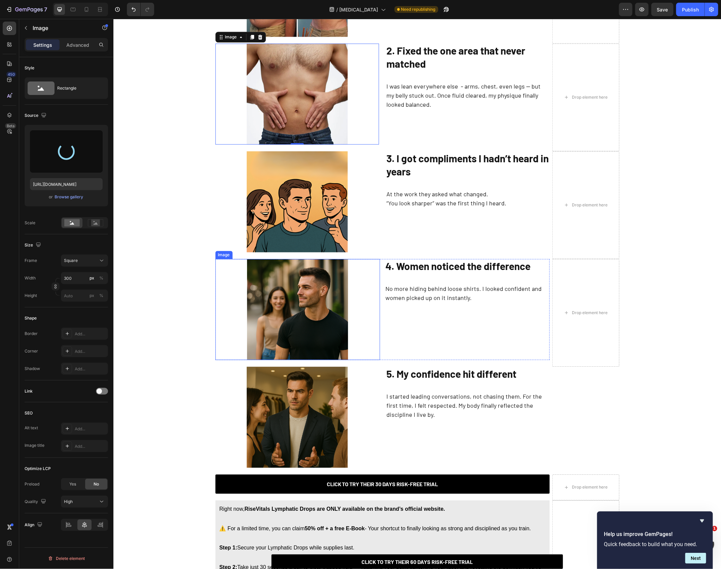
scroll to position [778, 0]
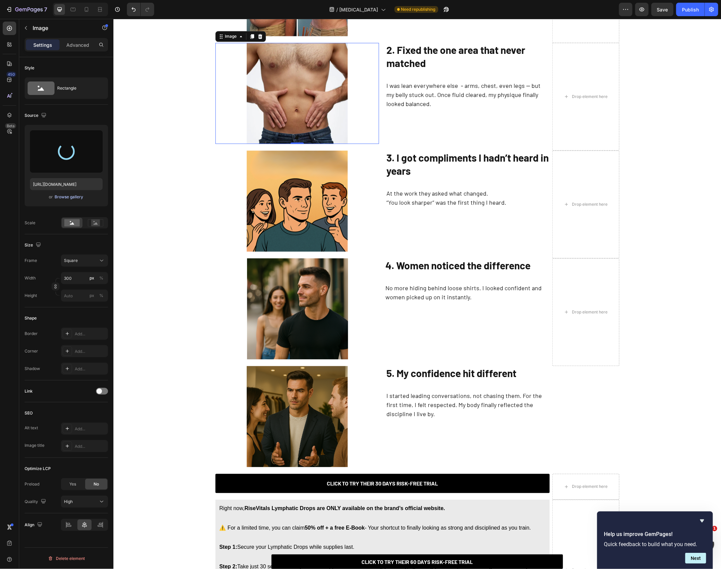
click at [73, 199] on div "Browse gallery" at bounding box center [69, 197] width 29 height 6
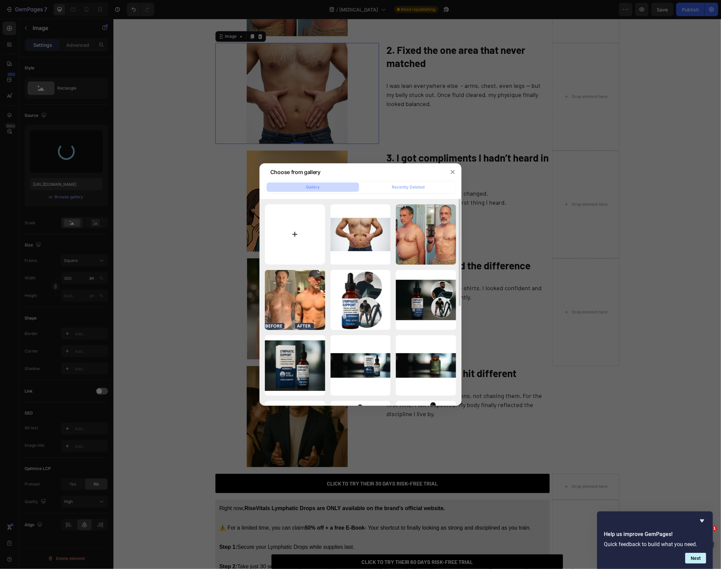
click at [306, 228] on input "file" at bounding box center [295, 234] width 60 height 60
type input "[URL][DOMAIN_NAME]"
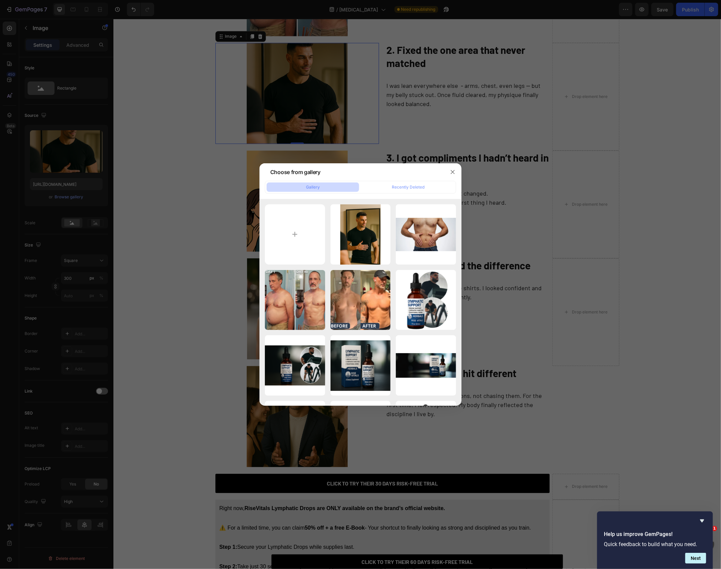
click at [187, 161] on div at bounding box center [360, 284] width 721 height 569
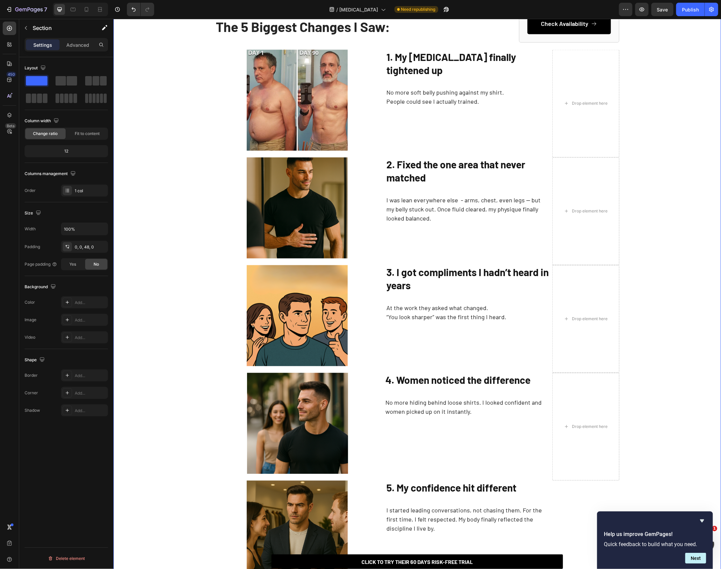
click at [201, 220] on div "How This Doctor Helped Me Get Rid of My [MEDICAL_DATA] Without Working Out More…" at bounding box center [416, 79] width 607 height 1352
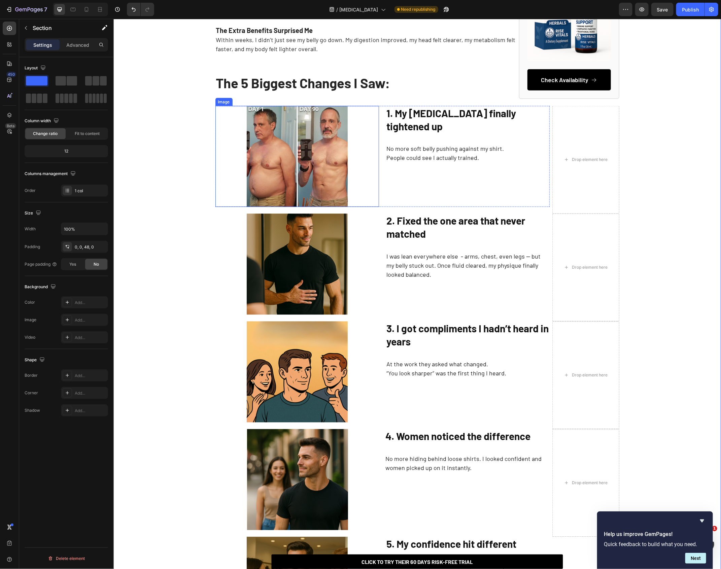
scroll to position [607, 0]
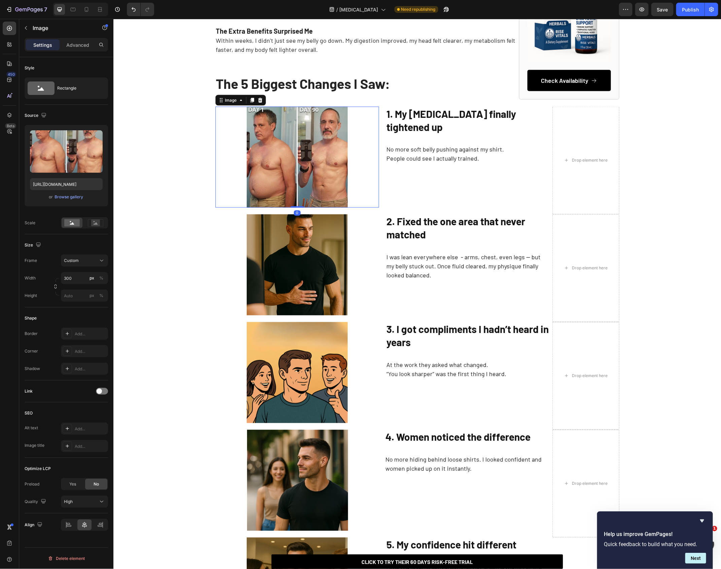
click at [312, 148] on img at bounding box center [296, 156] width 101 height 101
click at [406, 208] on div "The 5 Biggest Changes I Saw: Heading Image 1. My [MEDICAL_DATA] finally tighten…" at bounding box center [382, 160] width 334 height 108
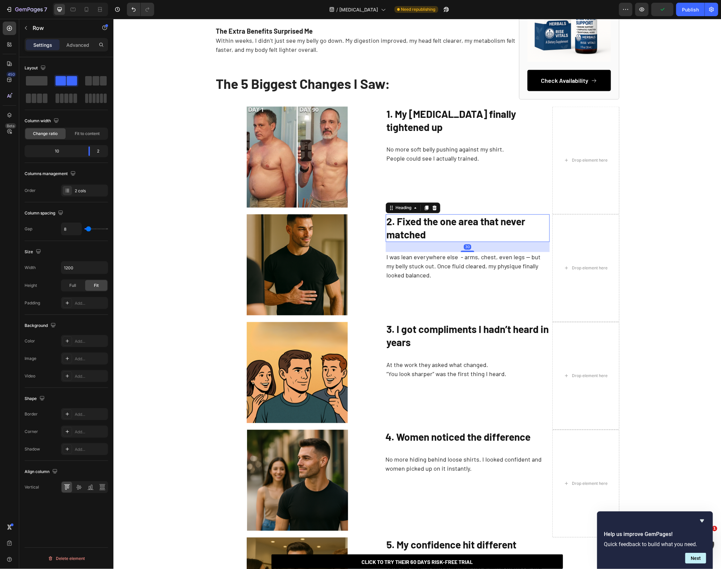
click at [410, 233] on strong "2. Fixed the one area that never matched" at bounding box center [455, 227] width 139 height 25
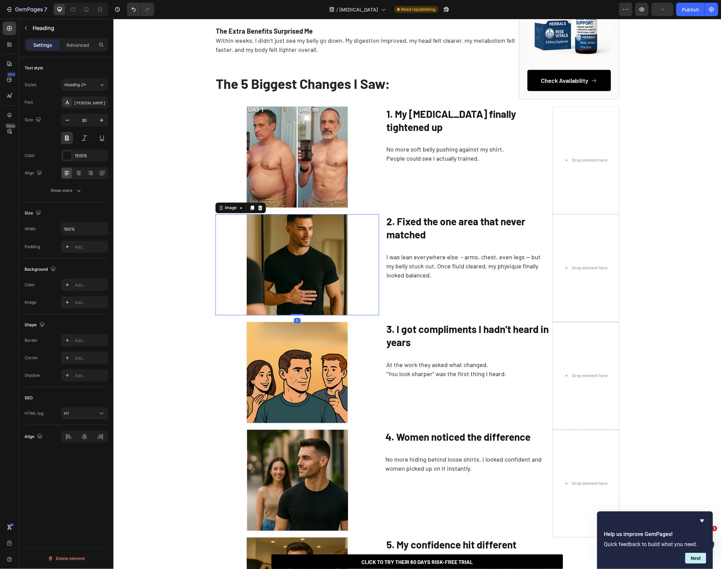
click at [367, 236] on div at bounding box center [297, 264] width 164 height 101
click at [386, 230] on strong "2. Fixed the one area that never matched" at bounding box center [455, 227] width 139 height 25
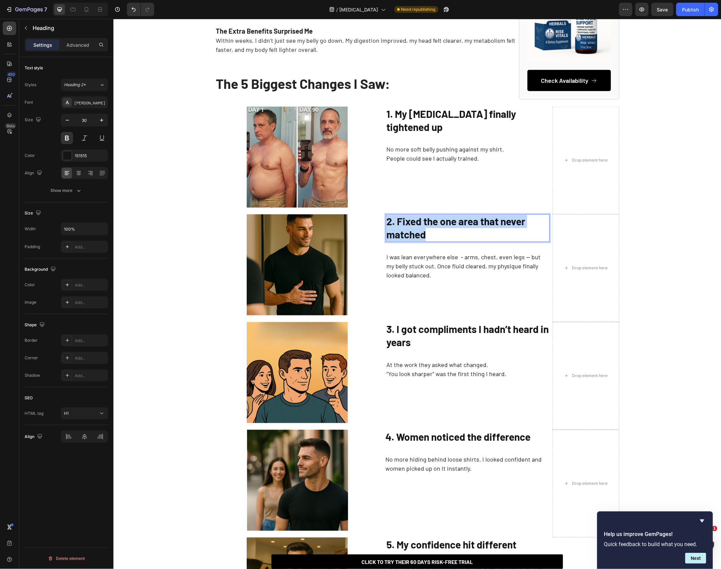
click at [386, 230] on strong "2. Fixed the one area that never matched" at bounding box center [455, 227] width 139 height 25
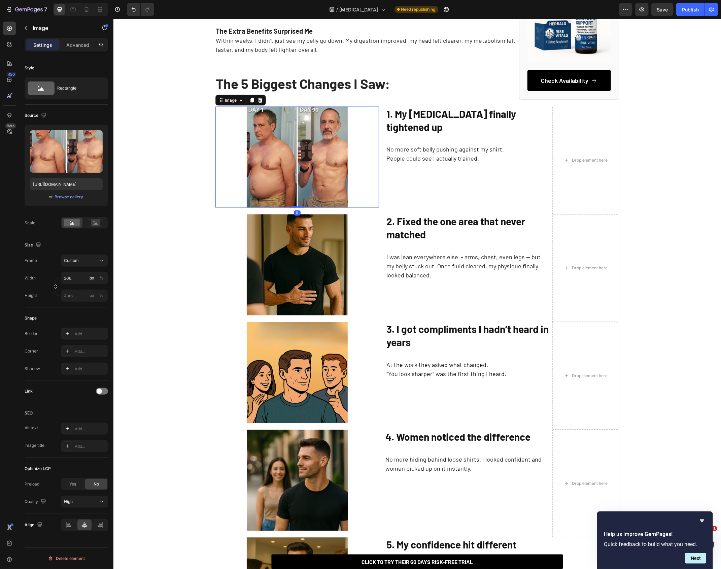
click at [339, 119] on img at bounding box center [296, 156] width 101 height 101
click at [419, 145] on p "No more soft belly pushing against my shirt. People could see I actually traine…" at bounding box center [467, 154] width 162 height 18
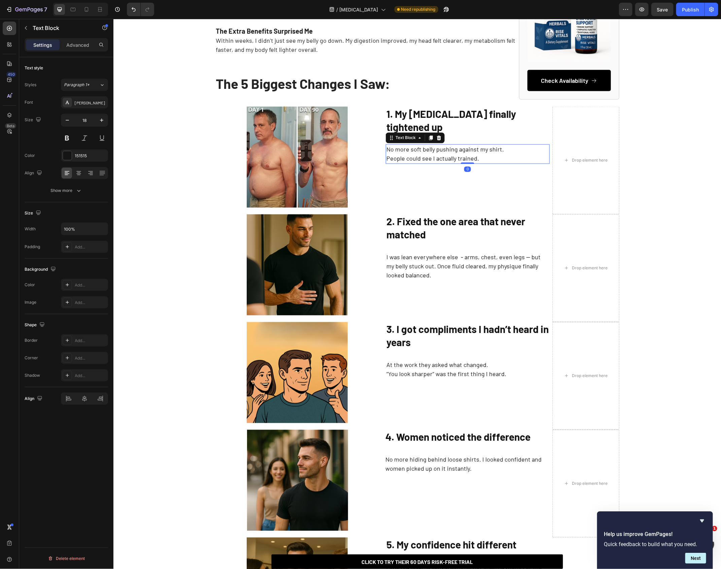
click at [419, 145] on p "No more soft belly pushing against my shirt. People could see I actually traine…" at bounding box center [467, 154] width 162 height 18
click at [416, 148] on p "No more soft belly pushing against my shirt. People could see I actually traine…" at bounding box center [467, 154] width 162 height 18
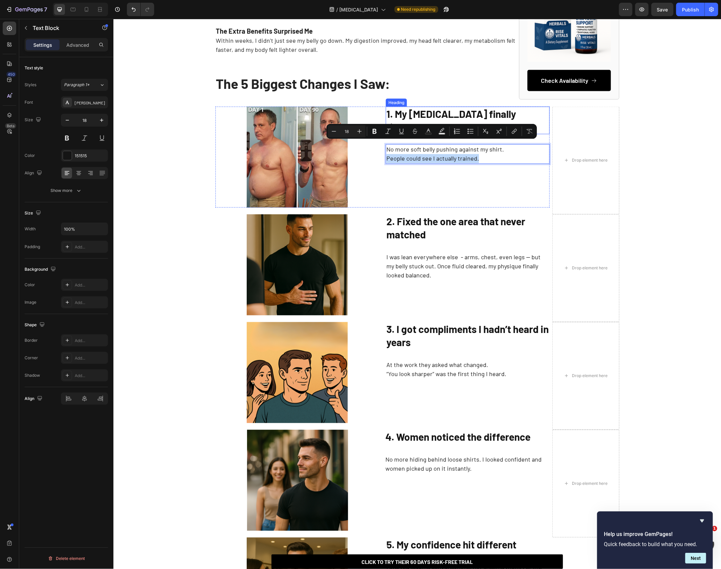
click at [429, 110] on strong "1. My [MEDICAL_DATA] finally tightened up" at bounding box center [451, 119] width 130 height 25
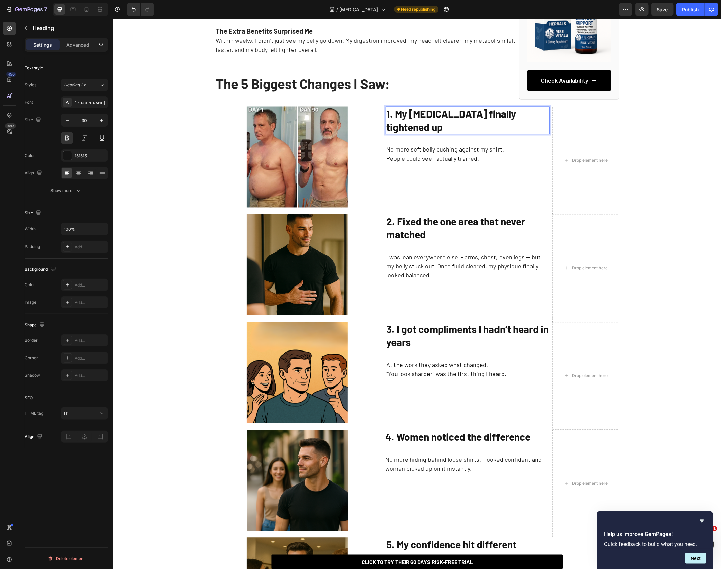
click at [424, 116] on strong "1. My [MEDICAL_DATA] finally tightened up" at bounding box center [451, 119] width 130 height 25
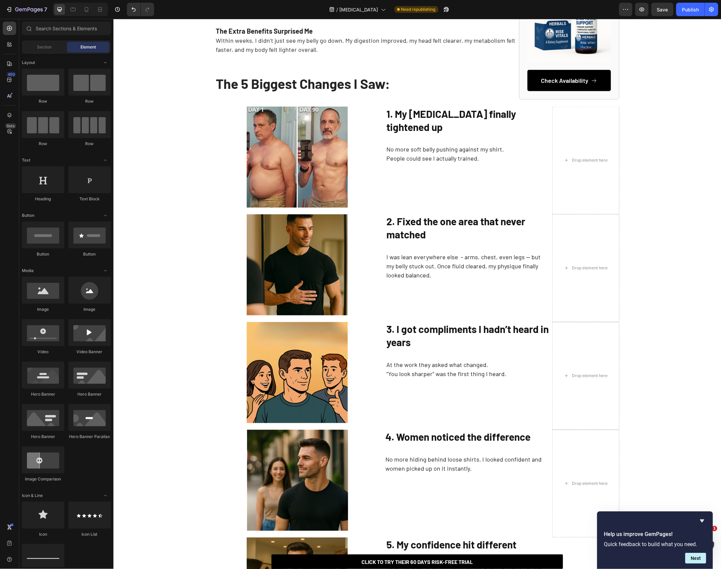
click at [417, 115] on strong "1. My [MEDICAL_DATA] finally tightened up" at bounding box center [451, 119] width 130 height 25
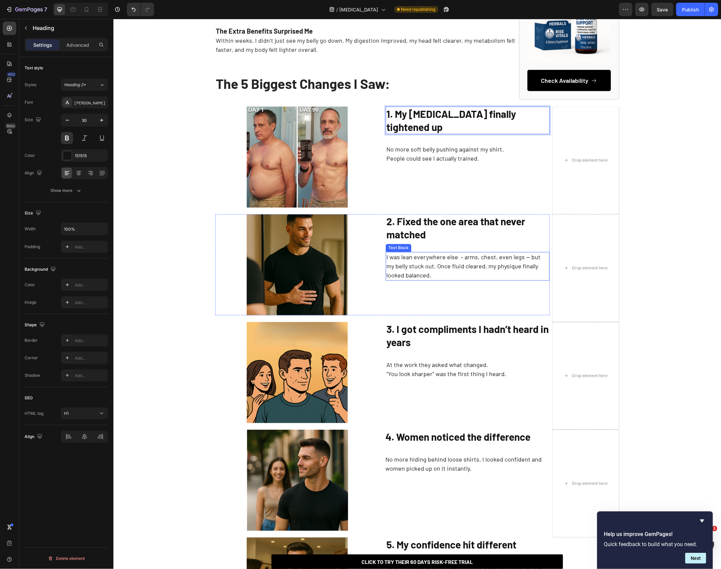
click at [398, 258] on p "I was lean everywhere else - arms, chest, even legs — but my belly stuck out. O…" at bounding box center [467, 265] width 162 height 27
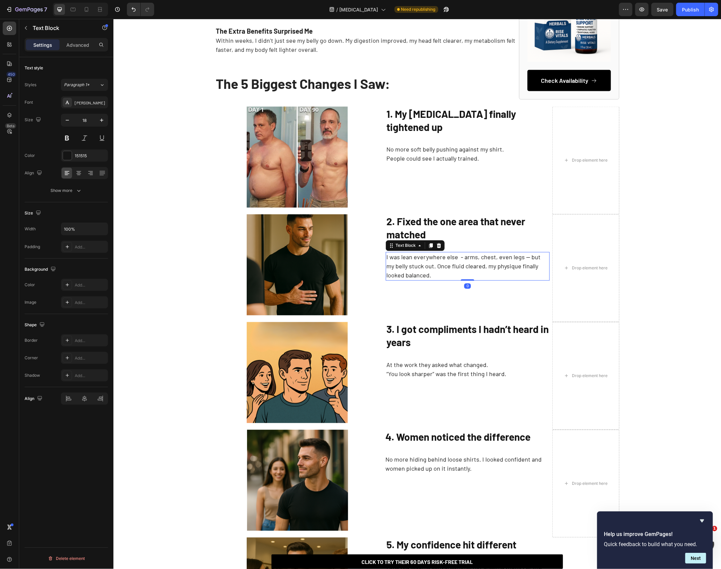
click at [426, 241] on div "Text Block" at bounding box center [414, 245] width 59 height 11
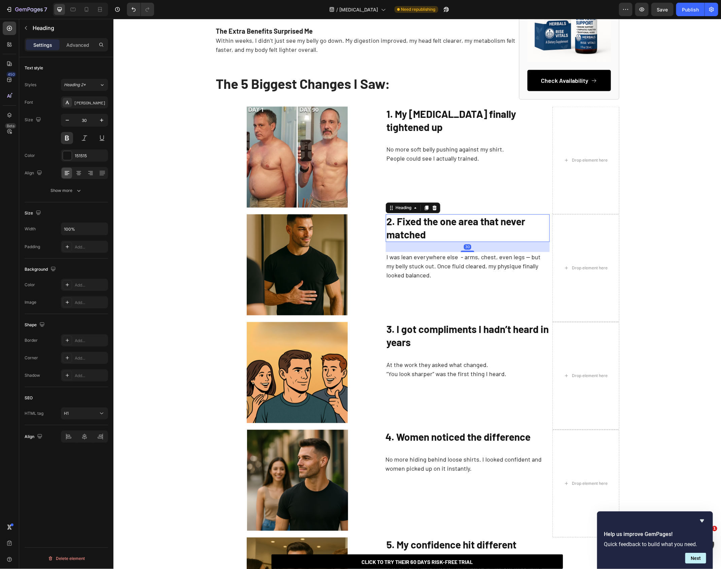
click at [431, 231] on p "⁠⁠⁠⁠⁠⁠⁠ 2. Fixed the one area that never matched" at bounding box center [467, 228] width 162 height 26
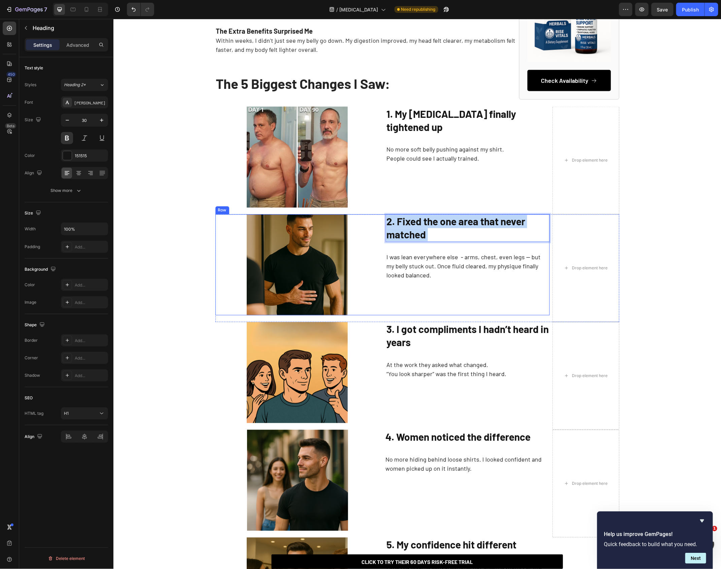
drag, startPoint x: 435, startPoint y: 234, endPoint x: 373, endPoint y: 215, distance: 65.4
click at [373, 215] on div "Image 2. Fixed the one area that never matched Heading 30 I was lean everywhere…" at bounding box center [382, 264] width 334 height 101
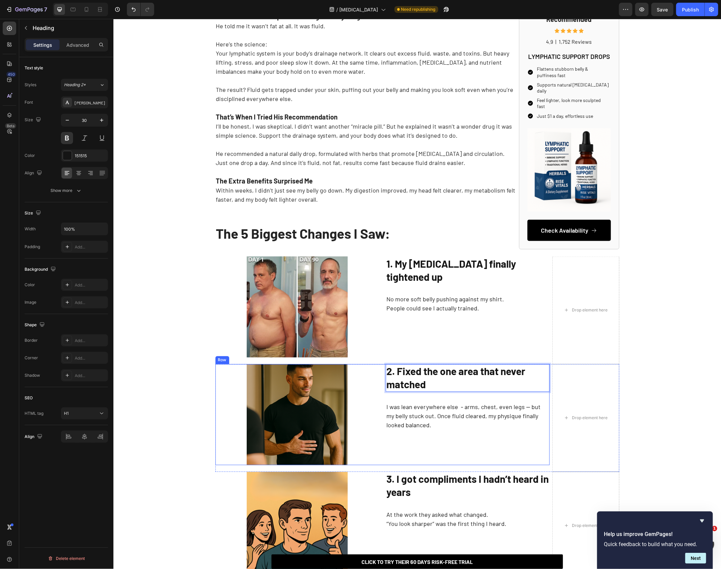
scroll to position [457, 0]
click at [406, 261] on strong "1. My [MEDICAL_DATA] finally tightened up" at bounding box center [451, 269] width 130 height 25
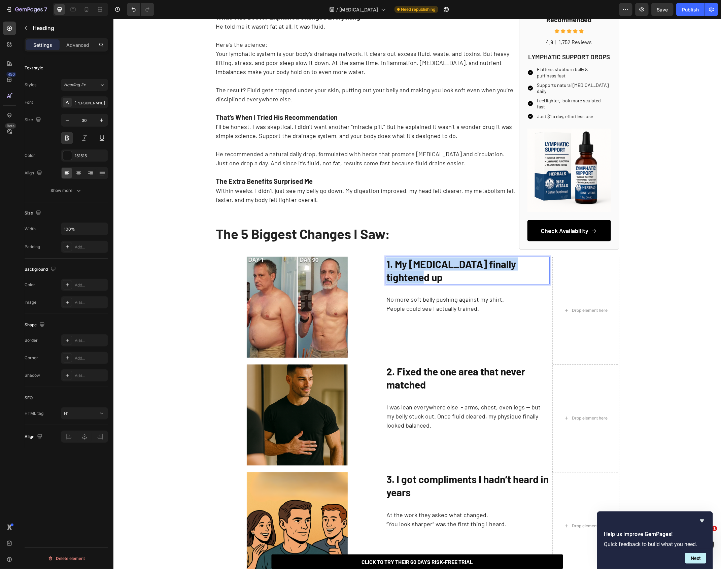
click at [406, 261] on strong "1. My [MEDICAL_DATA] finally tightened up" at bounding box center [451, 269] width 130 height 25
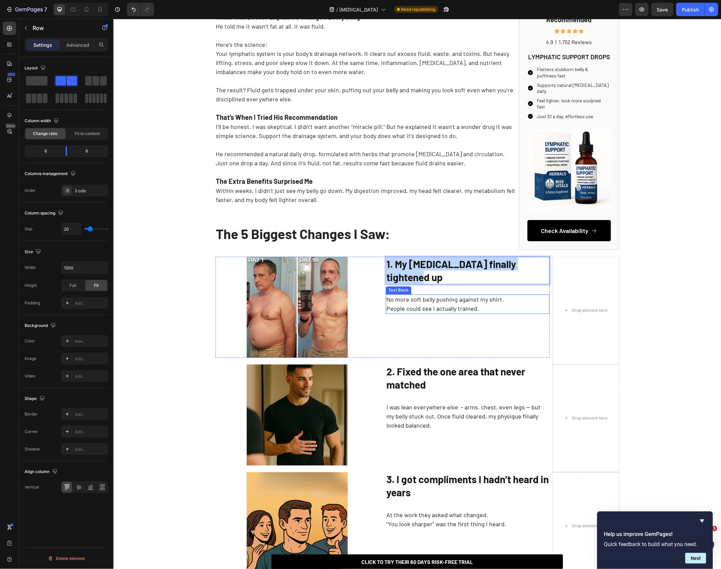
click at [384, 325] on div "The 5 Biggest Changes I Saw: Heading Image 1. My [MEDICAL_DATA] finally tighten…" at bounding box center [382, 306] width 334 height 101
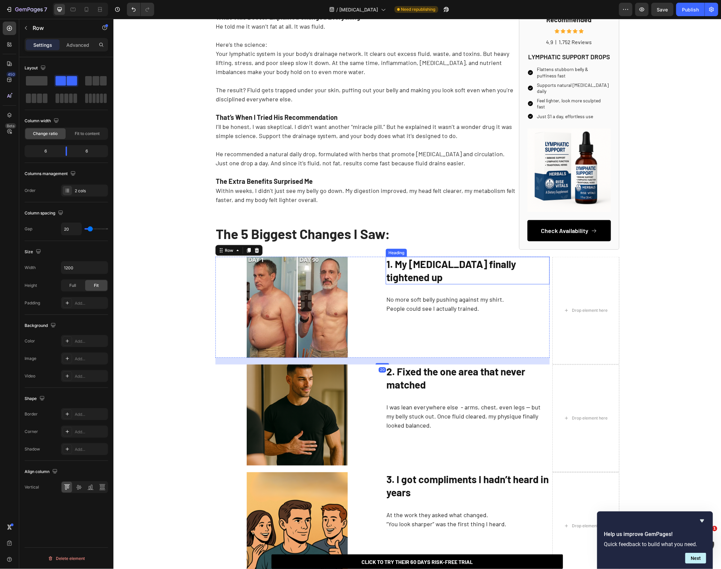
click at [402, 265] on strong "1. My [MEDICAL_DATA] finally tightened up" at bounding box center [451, 269] width 130 height 25
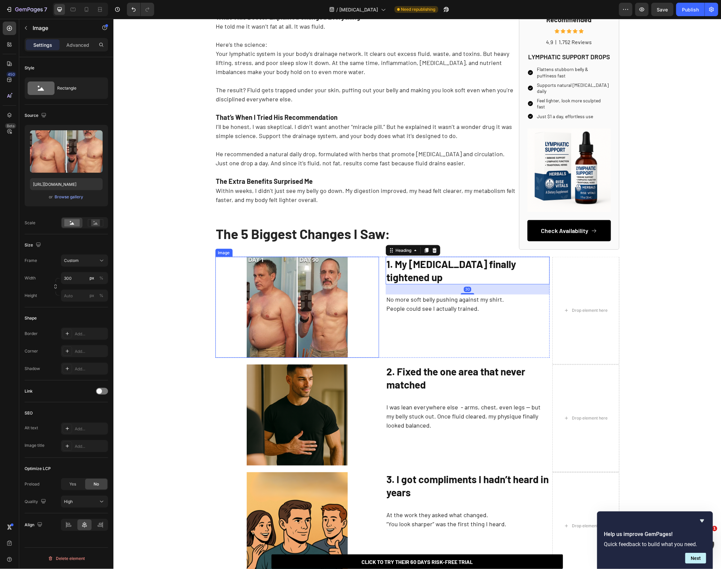
click at [324, 322] on img at bounding box center [296, 306] width 101 height 101
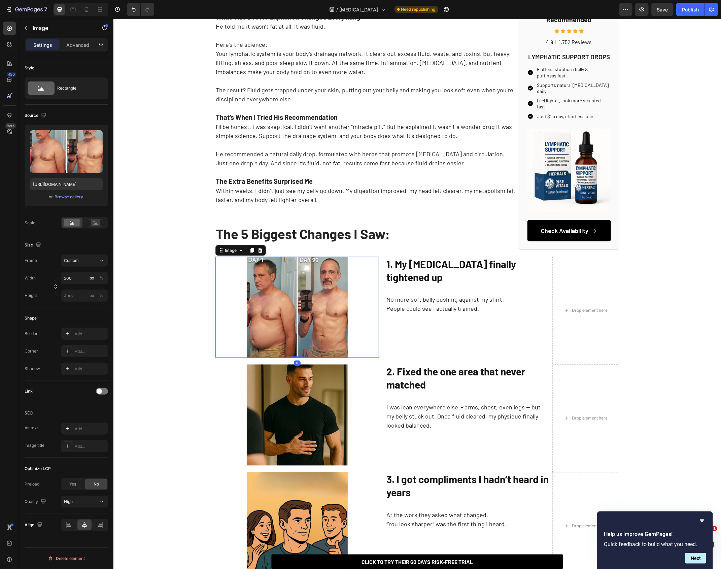
click at [324, 322] on img at bounding box center [296, 306] width 101 height 101
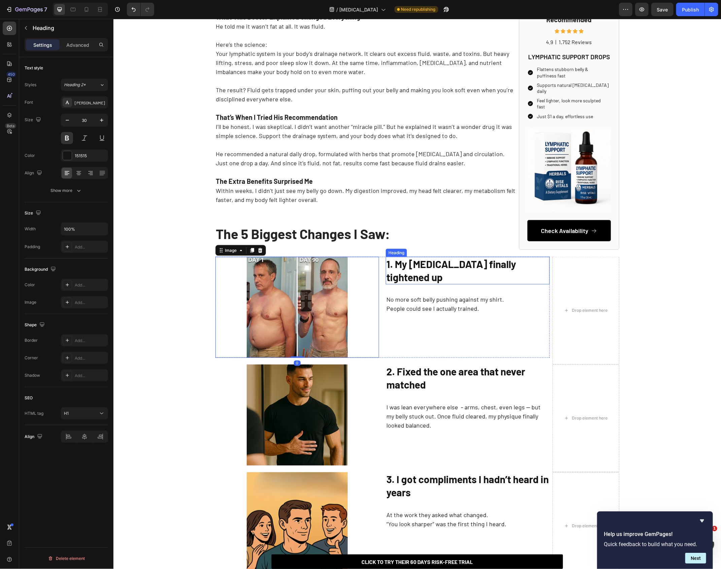
click at [449, 262] on strong "1. My [MEDICAL_DATA] finally tightened up" at bounding box center [451, 269] width 130 height 25
click at [417, 264] on strong "1. My [MEDICAL_DATA] finally tightened up" at bounding box center [451, 269] width 130 height 25
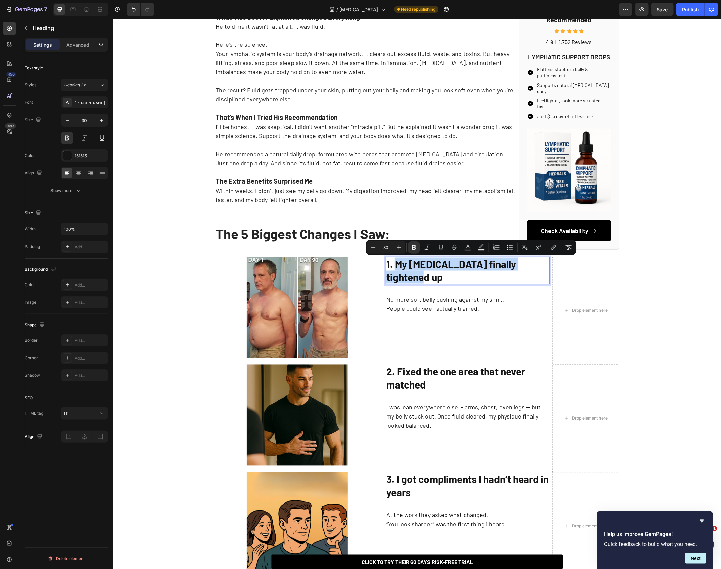
drag, startPoint x: 395, startPoint y: 265, endPoint x: 544, endPoint y: 261, distance: 149.1
click at [515, 261] on strong "1. My [MEDICAL_DATA] finally tightened up" at bounding box center [451, 269] width 130 height 25
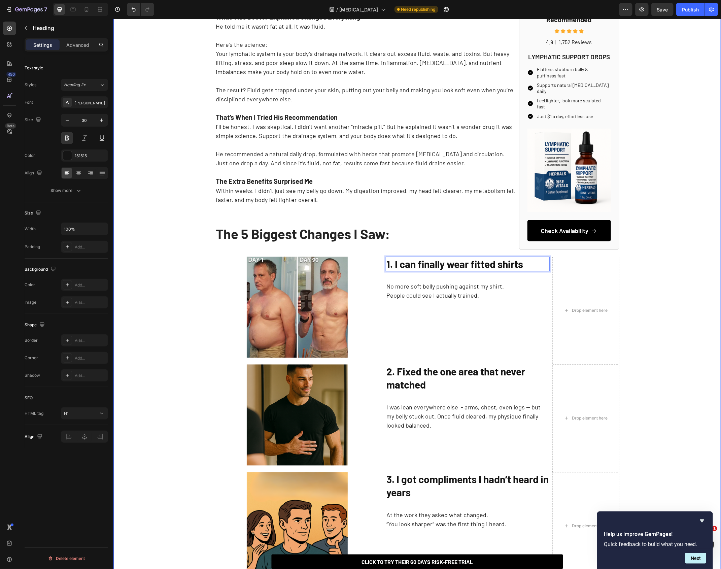
click at [385, 253] on div "How This Doctor Helped Me Get Rid of My [MEDICAL_DATA] Without Working Out More…" at bounding box center [416, 286] width 607 height 1352
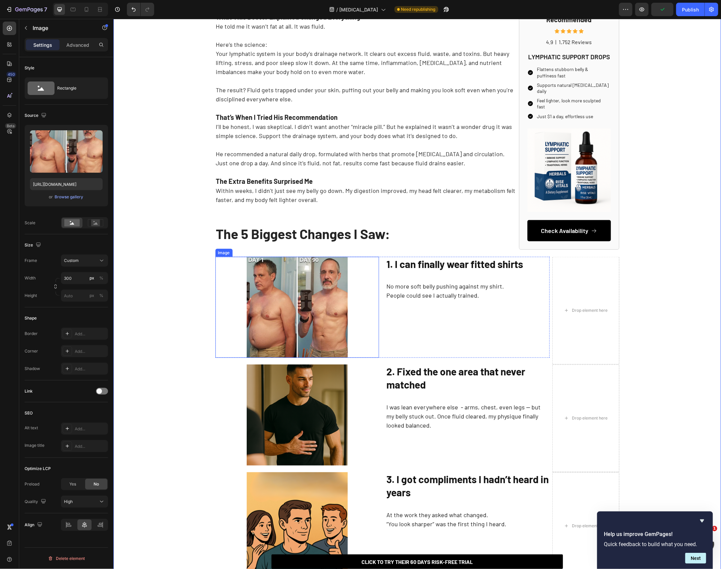
click at [326, 305] on img at bounding box center [296, 306] width 101 height 101
click at [66, 200] on div "or Browse gallery" at bounding box center [66, 197] width 73 height 8
click at [66, 199] on div "Browse gallery" at bounding box center [69, 197] width 29 height 6
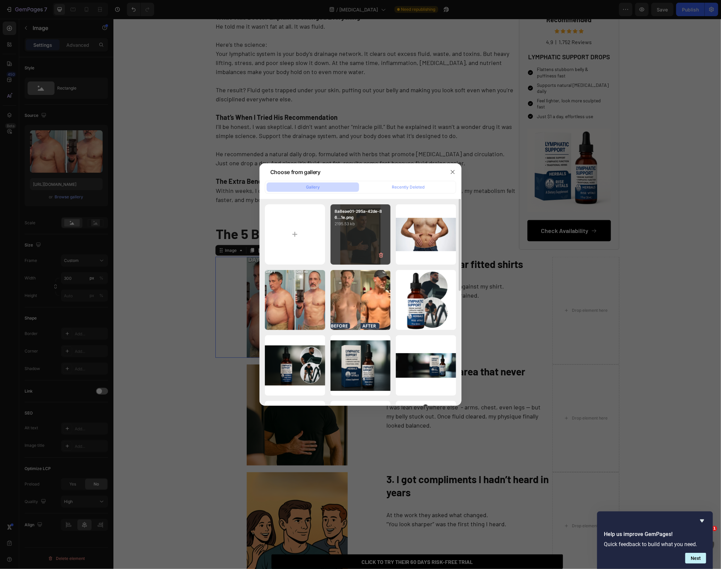
click at [373, 239] on div "8a8eae01-295a-42de-86...1e.png 2195.53 kb" at bounding box center [360, 234] width 60 height 60
type input "[URL][DOMAIN_NAME]"
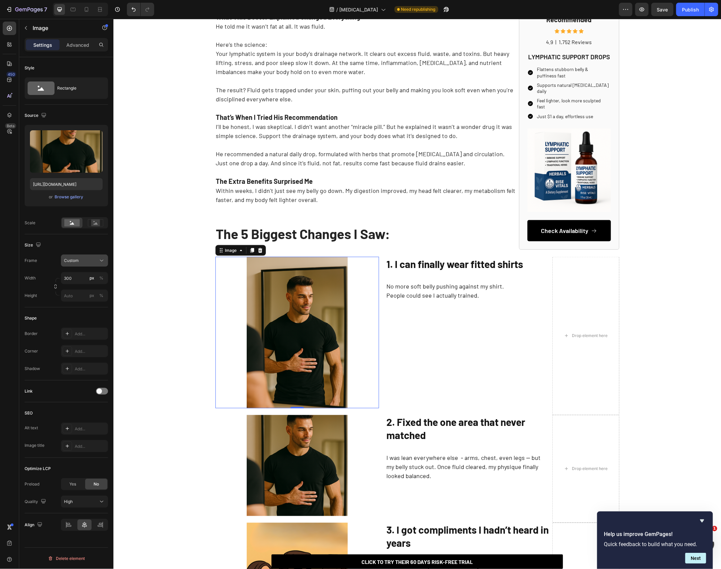
click at [74, 263] on span "Custom" at bounding box center [71, 260] width 15 height 6
click at [79, 300] on span "Horizontal" at bounding box center [74, 302] width 20 height 7
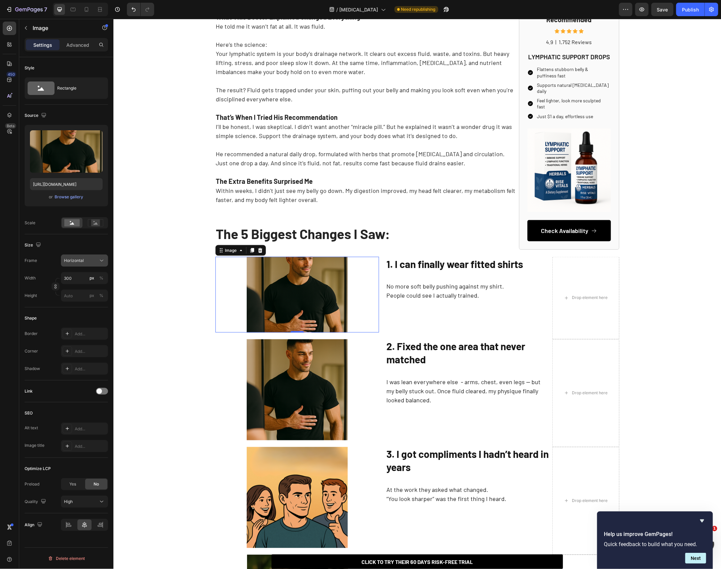
click at [83, 265] on button "Horizontal" at bounding box center [84, 260] width 47 height 12
click at [77, 275] on span "Square" at bounding box center [71, 277] width 14 height 7
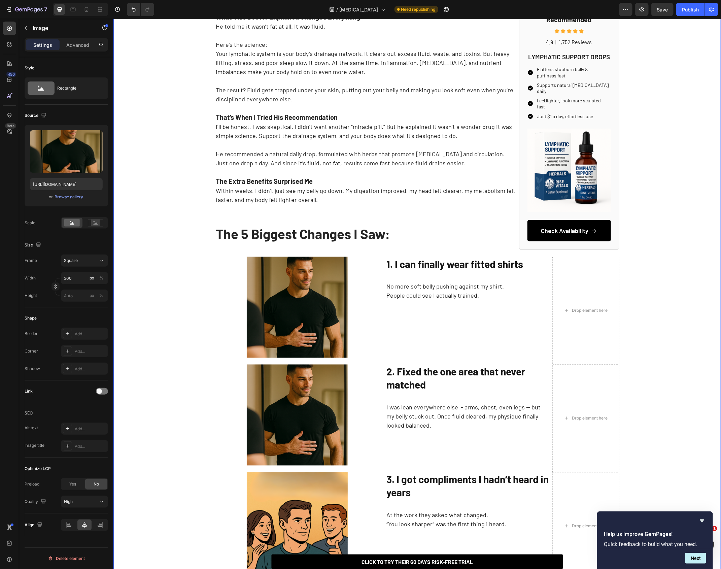
click at [177, 329] on div "How This Doctor Helped Me Get Rid of My [MEDICAL_DATA] Without Working Out More…" at bounding box center [416, 286] width 607 height 1352
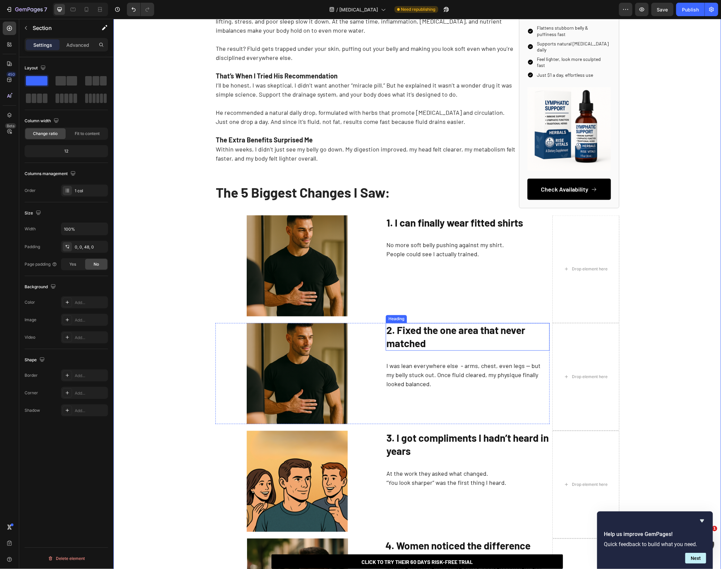
scroll to position [502, 0]
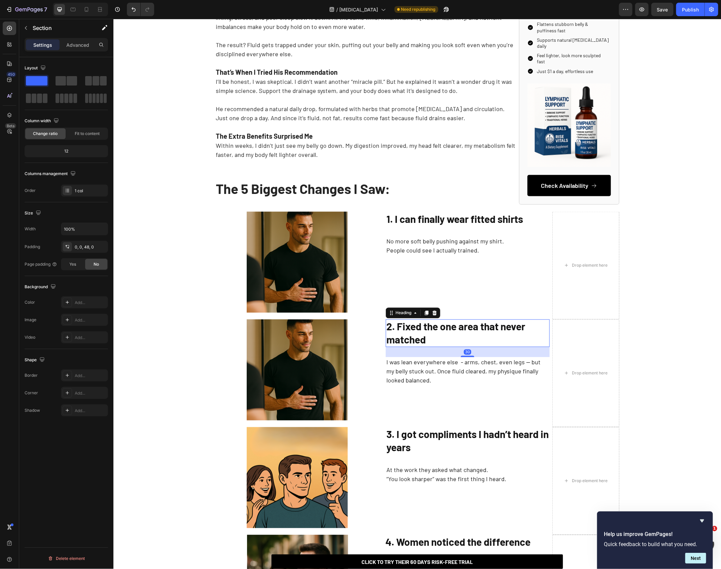
click at [413, 342] on strong "2. Fixed the one area that never matched" at bounding box center [455, 332] width 139 height 25
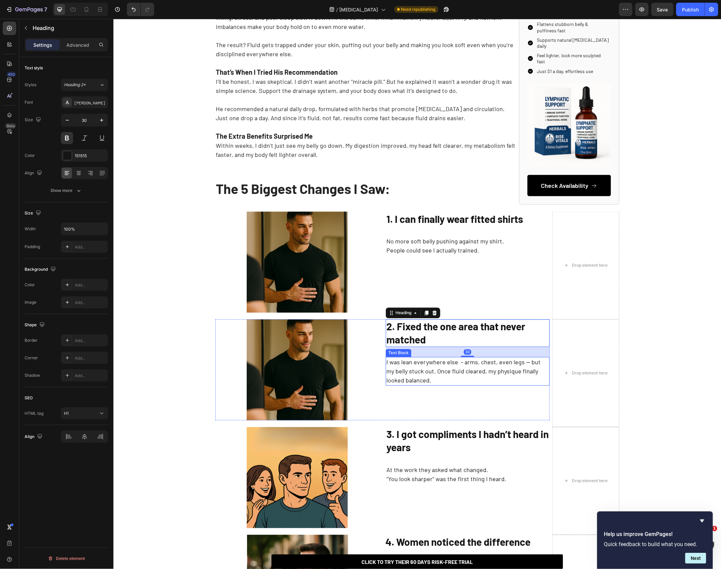
click at [416, 373] on p "I was lean everywhere else - arms, chest, even legs — but my belly stuck out. O…" at bounding box center [467, 370] width 162 height 27
click at [428, 325] on strong "2. Fixed the one area that never matched" at bounding box center [455, 332] width 139 height 25
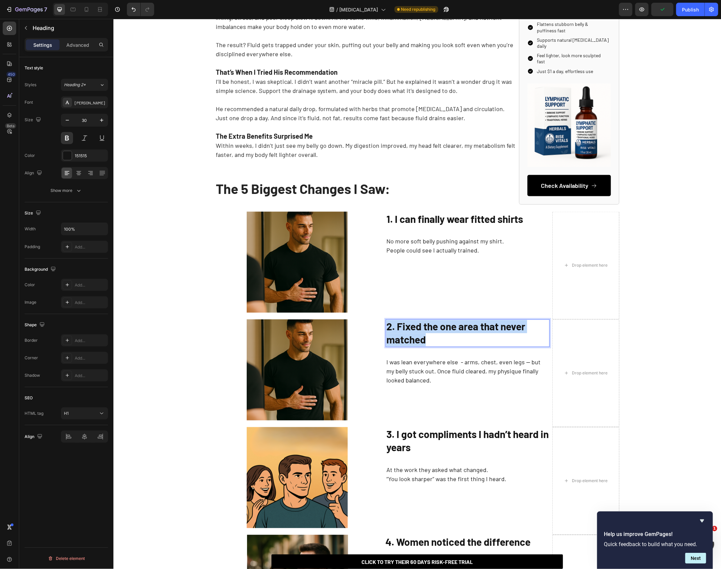
click at [428, 325] on strong "2. Fixed the one area that never matched" at bounding box center [455, 332] width 139 height 25
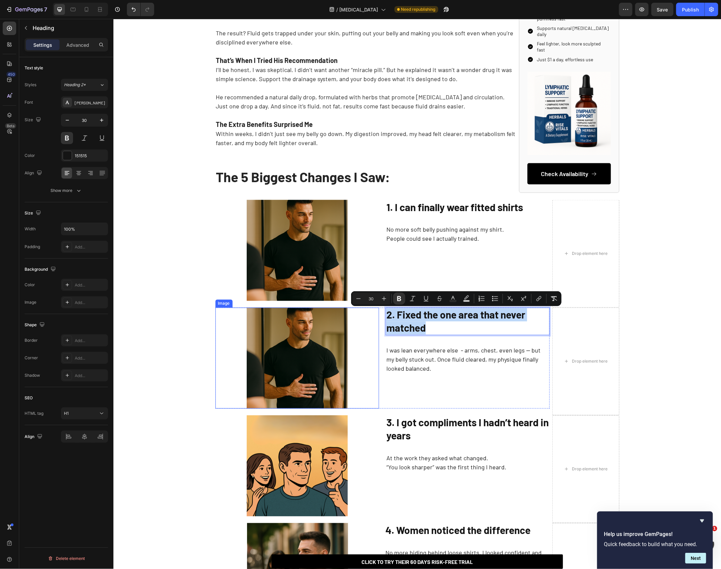
scroll to position [511, 0]
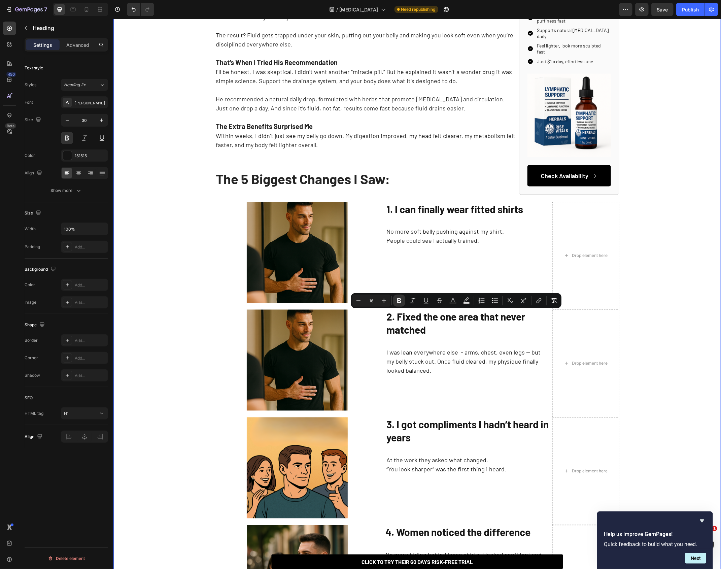
click at [182, 349] on div "How This Doctor Helped Me Get Rid of My [MEDICAL_DATA] Without Working Out More…" at bounding box center [416, 231] width 607 height 1352
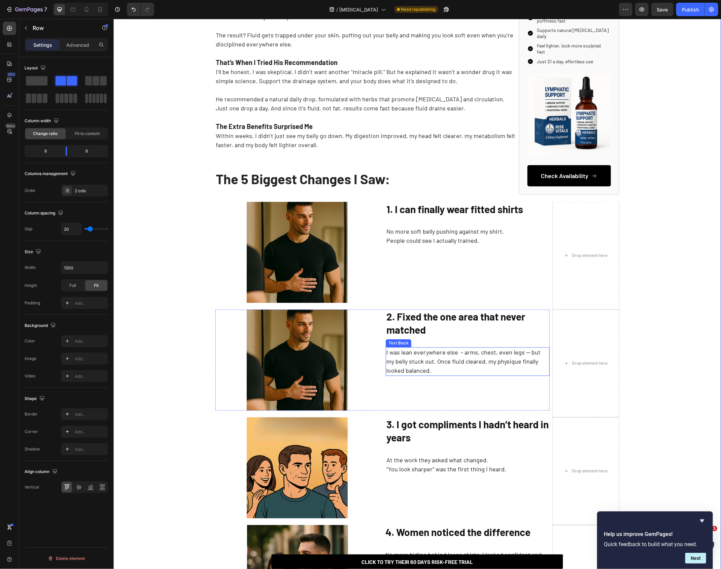
click at [419, 343] on div "⁠⁠⁠⁠⁠⁠⁠ 2. Fixed the one area that never matched Heading I was lean everywhere …" at bounding box center [467, 359] width 164 height 101
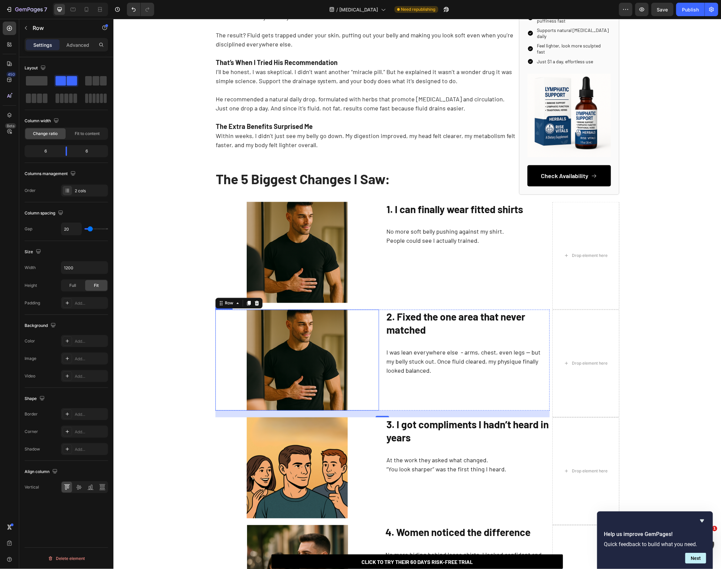
click at [369, 317] on div at bounding box center [297, 359] width 164 height 101
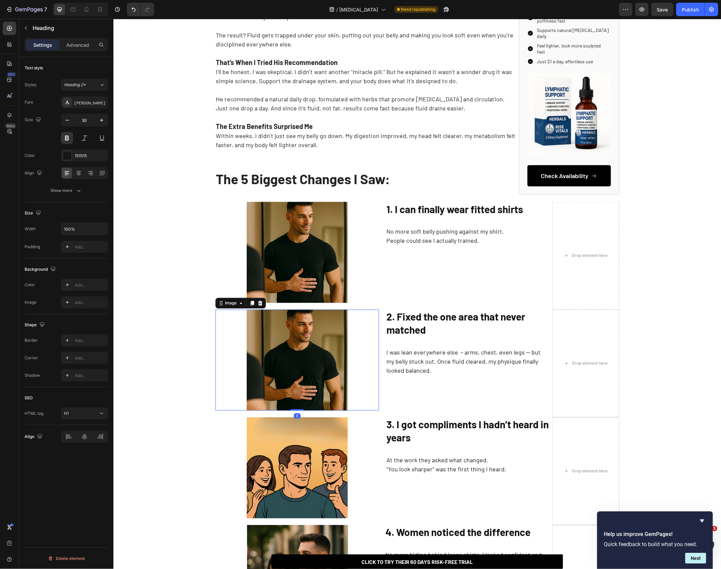
click at [388, 323] on strong "2. Fixed the one area that never matched" at bounding box center [455, 322] width 139 height 25
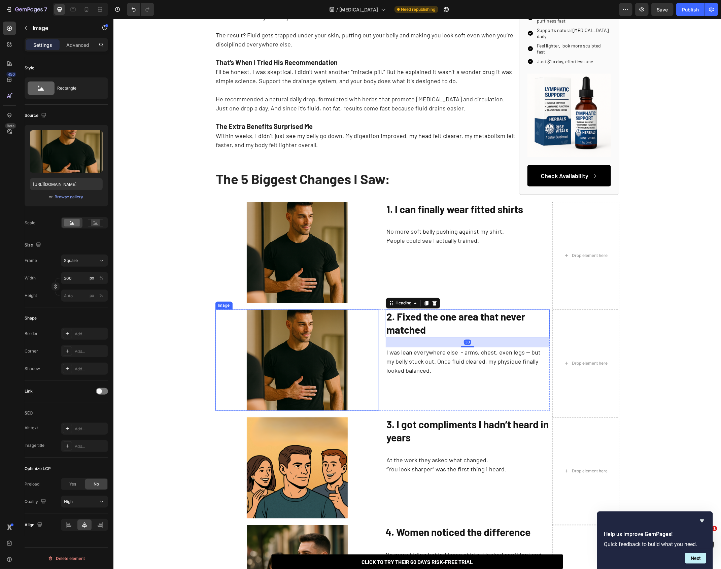
click at [360, 310] on div at bounding box center [297, 359] width 164 height 101
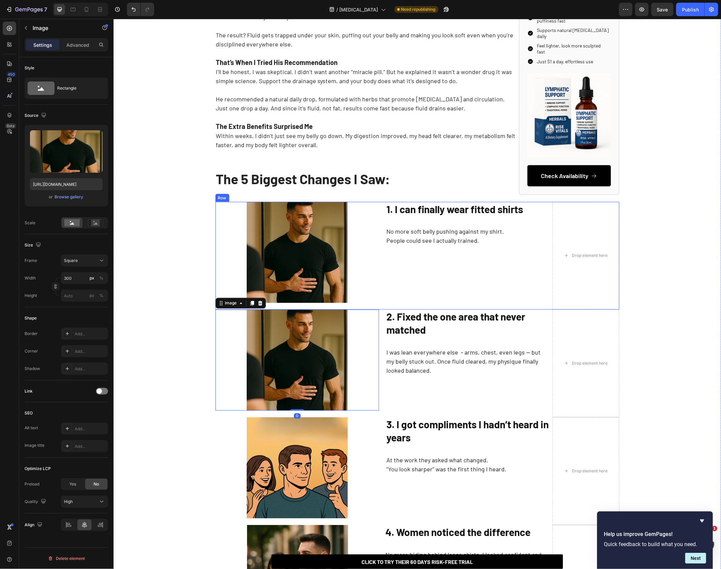
click at [360, 306] on div "The 5 Biggest Changes I Saw: Heading Image ⁠⁠⁠⁠⁠⁠⁠ 1. I can finally wear fitted…" at bounding box center [382, 256] width 334 height 108
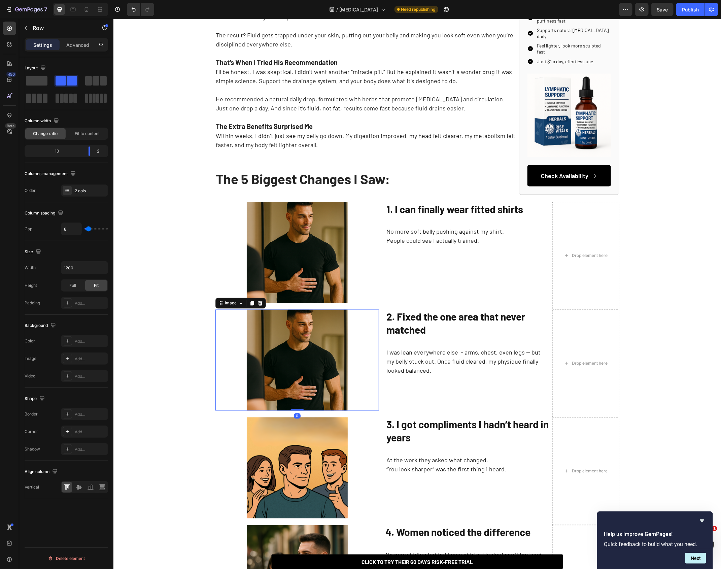
click at [221, 326] on div at bounding box center [297, 359] width 164 height 101
click at [466, 305] on div "The 5 Biggest Changes I Saw: Heading Image ⁠⁠⁠⁠⁠⁠⁠ 1. I can finally wear fitted…" at bounding box center [382, 256] width 334 height 108
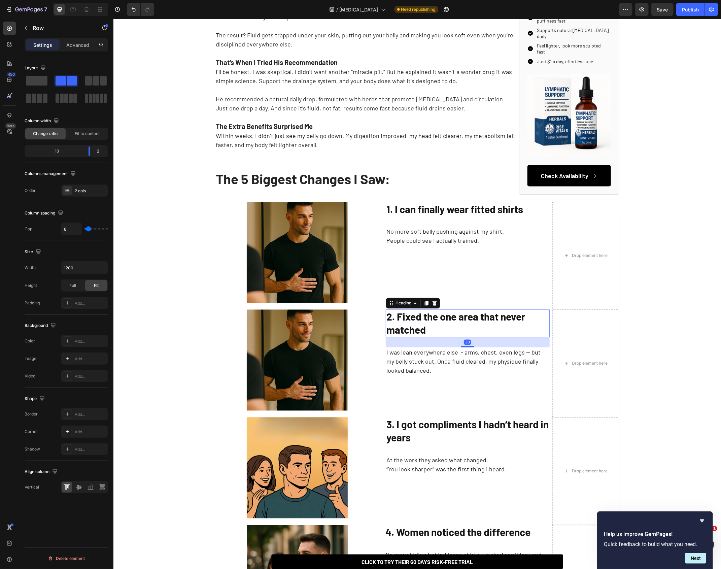
click at [471, 316] on strong "2. Fixed the one area that never matched" at bounding box center [455, 322] width 139 height 25
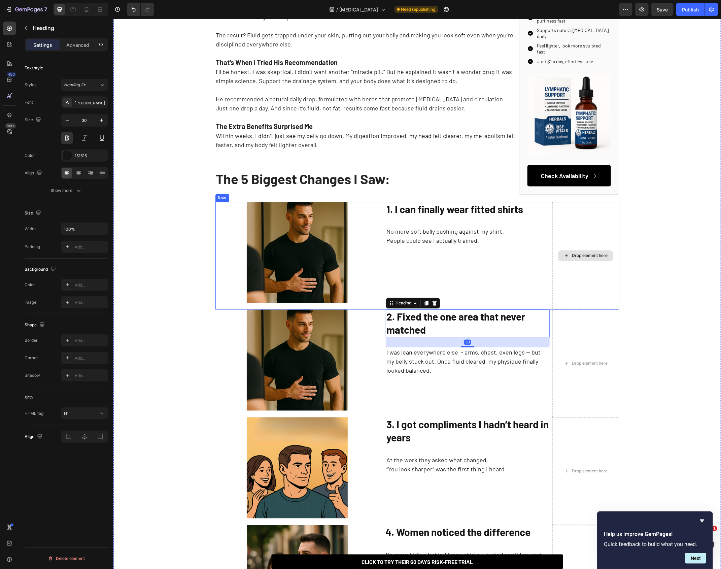
click at [566, 302] on div "Drop element here" at bounding box center [585, 256] width 67 height 108
click at [547, 314] on p "⁠⁠⁠⁠⁠⁠⁠ 2. Fixed the one area that never matched" at bounding box center [467, 323] width 162 height 26
click at [551, 313] on div "Image 2. Fixed the one area that never matched Heading 30 I was lean everywhere…" at bounding box center [417, 363] width 404 height 108
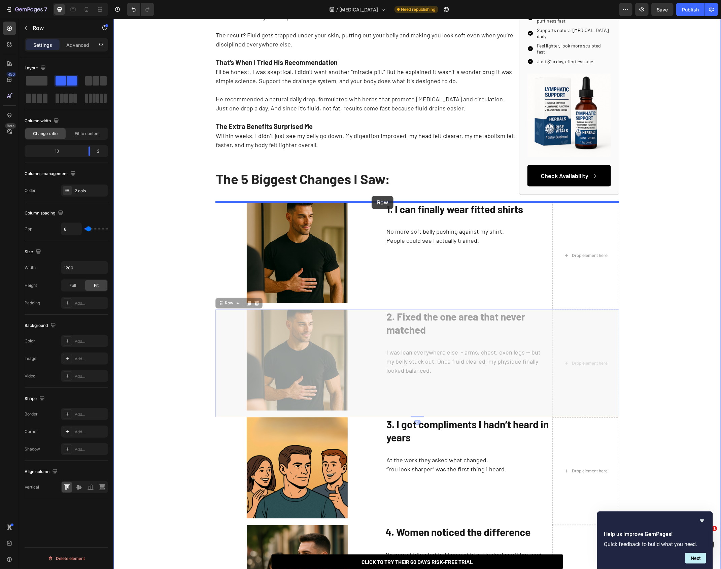
drag, startPoint x: 218, startPoint y: 302, endPoint x: 371, endPoint y: 195, distance: 186.6
click at [371, 195] on div "Header CLICK TO TRY THEIR 60 DAYS RISK-FREE TRIAL Button Sticky How This Doctor…" at bounding box center [416, 255] width 607 height 1497
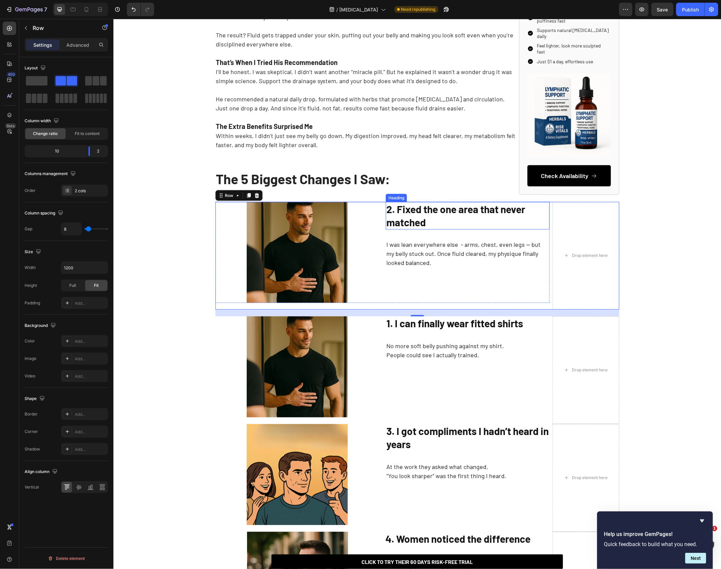
click at [397, 205] on strong "2. Fixed the one area that never matched" at bounding box center [455, 215] width 139 height 25
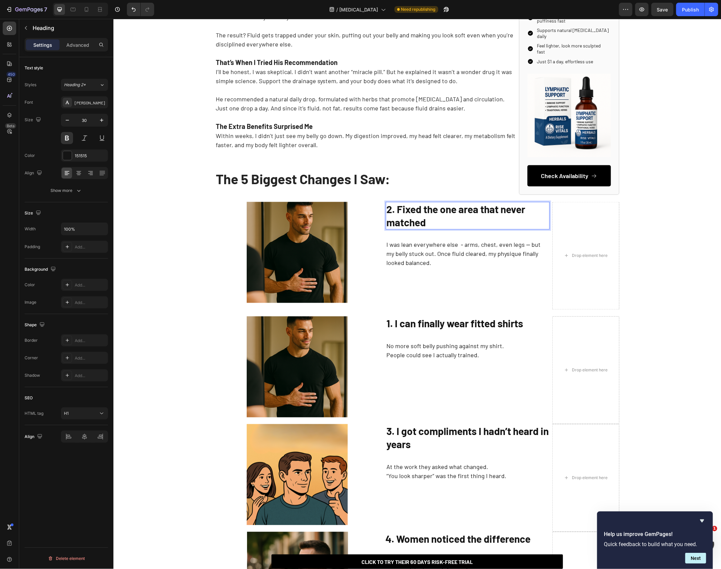
click at [391, 207] on strong "2. Fixed the one area that never matched" at bounding box center [455, 215] width 139 height 25
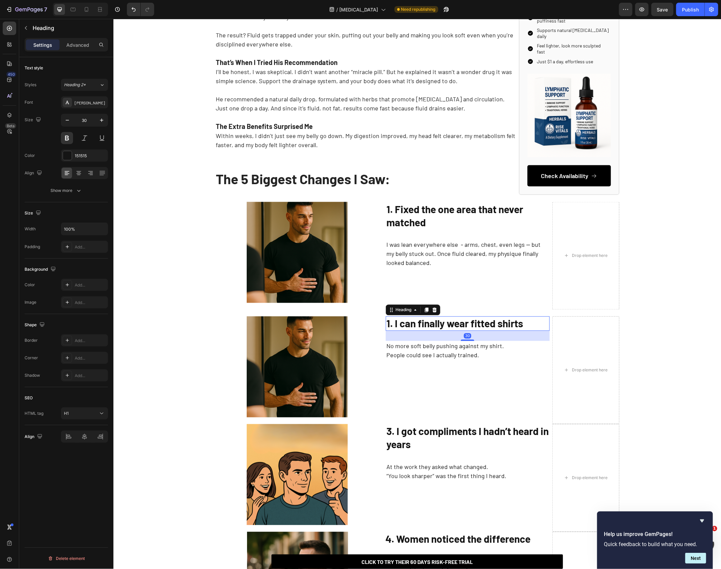
click at [392, 320] on strong "1. I can finally wear fitted shirts" at bounding box center [454, 323] width 137 height 12
click at [391, 322] on strong "1. I can finally wear fitted shirts" at bounding box center [454, 323] width 137 height 12
click at [399, 248] on p "I was lean everywhere else - arms, chest, even legs — but my belly stuck out. O…" at bounding box center [467, 253] width 162 height 27
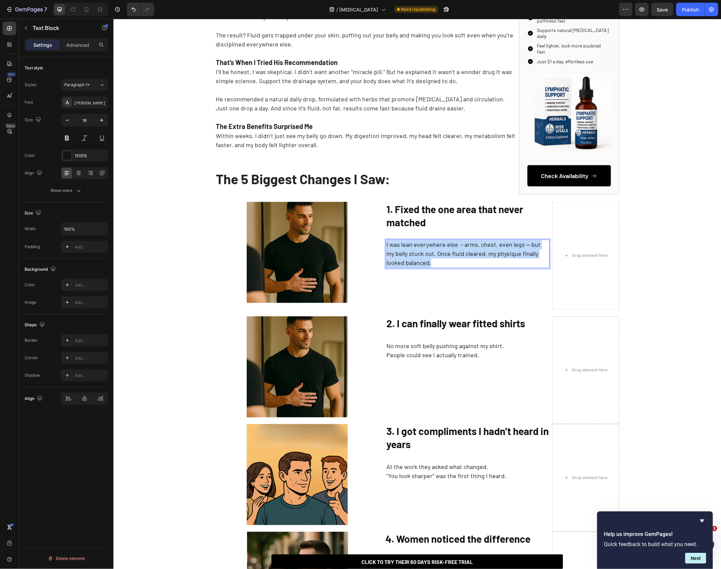
click at [399, 249] on p "I was lean everywhere else - arms, chest, even legs — but my belly stuck out. O…" at bounding box center [467, 253] width 162 height 27
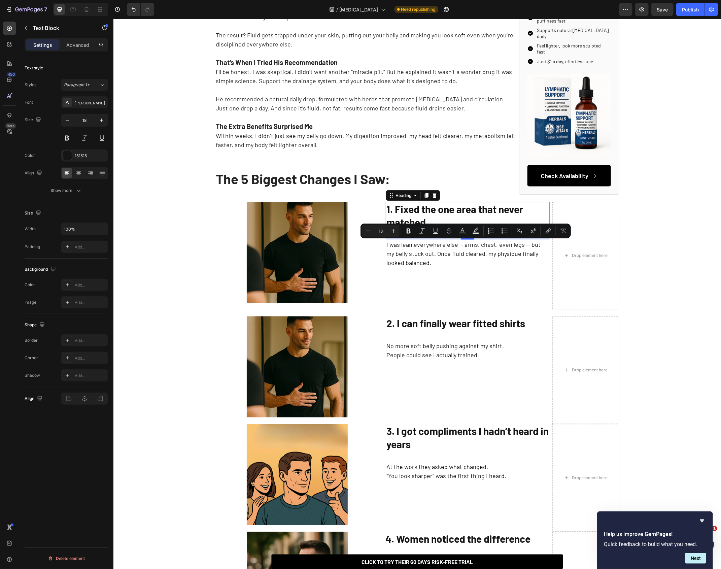
click at [413, 209] on strong "1. Fixed the one area that never matched" at bounding box center [454, 215] width 137 height 25
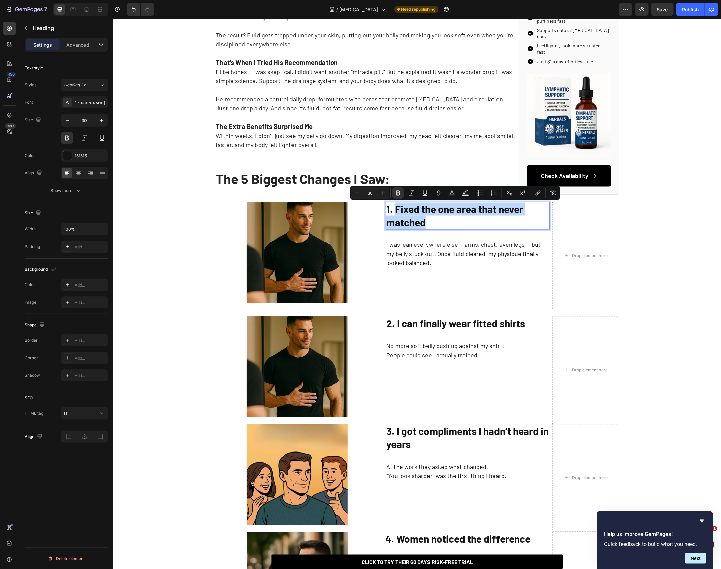
drag, startPoint x: 425, startPoint y: 219, endPoint x: 394, endPoint y: 206, distance: 34.1
click at [394, 206] on strong "1. Fixed the one area that never matched" at bounding box center [454, 215] width 137 height 25
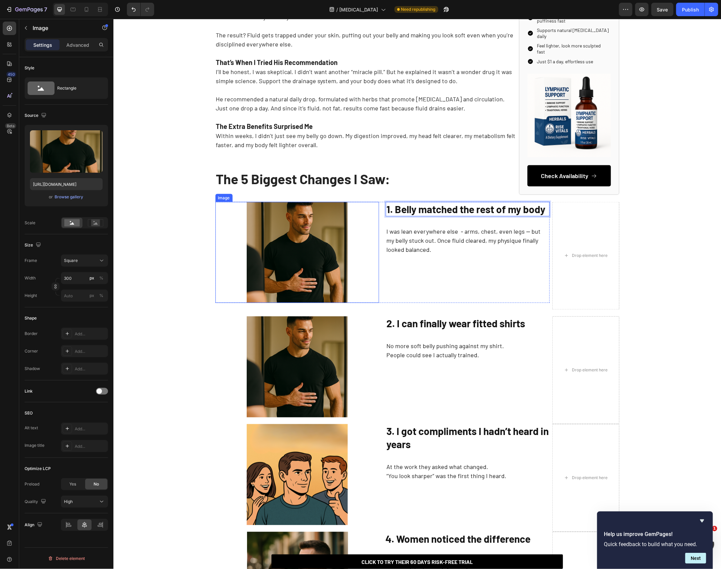
click at [374, 227] on div at bounding box center [297, 252] width 164 height 101
click at [422, 209] on strong "1. Belly matched the rest of my body" at bounding box center [465, 209] width 159 height 12
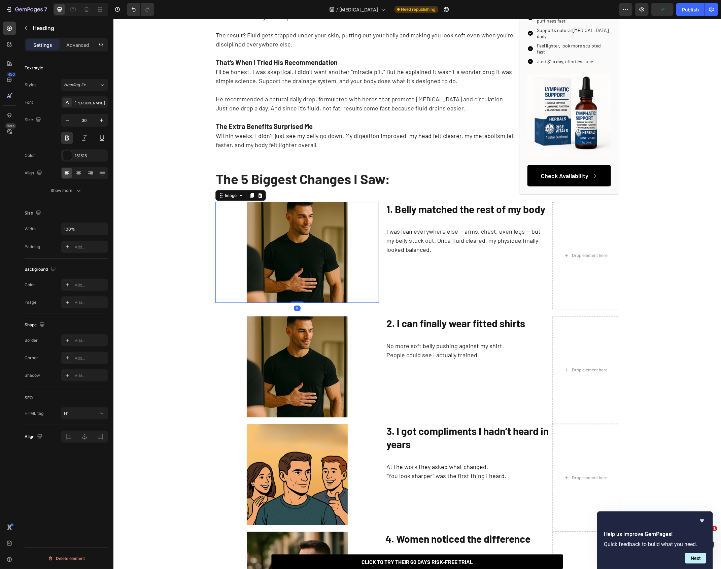
click at [249, 273] on img at bounding box center [296, 252] width 101 height 101
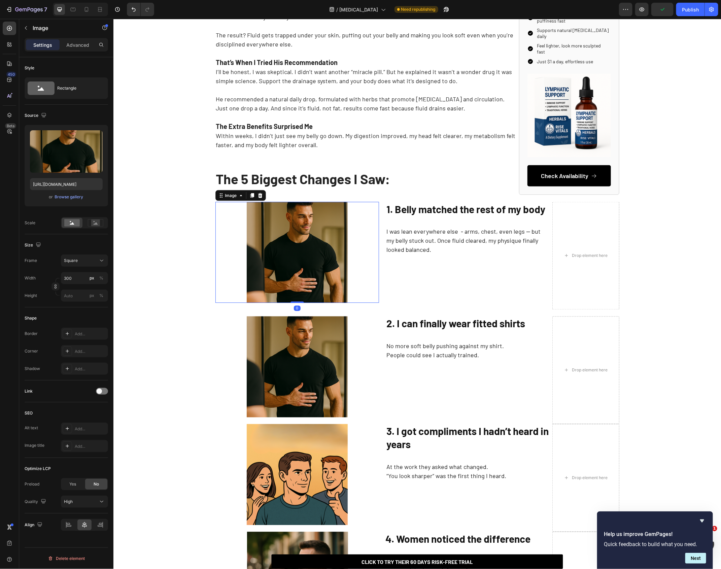
click at [301, 262] on img at bounding box center [296, 252] width 101 height 101
click at [333, 310] on div "How This Doctor Helped Me Get Rid of My [MEDICAL_DATA] Without Working Out More…" at bounding box center [416, 234] width 607 height 1359
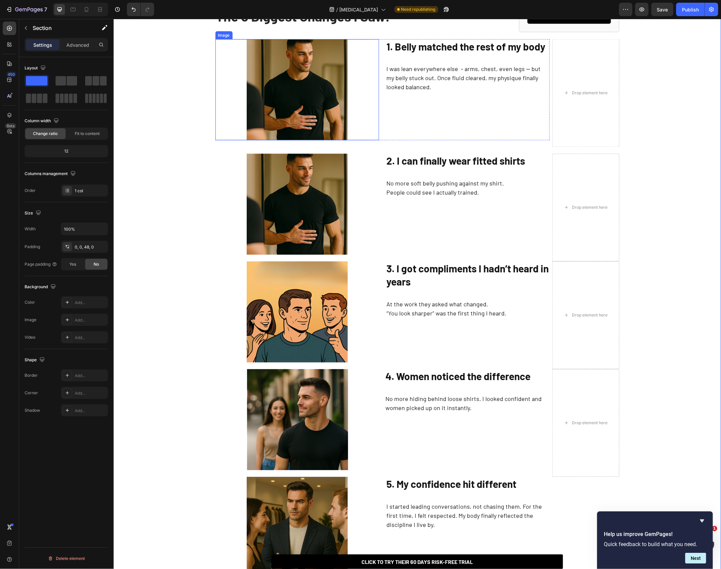
scroll to position [475, 0]
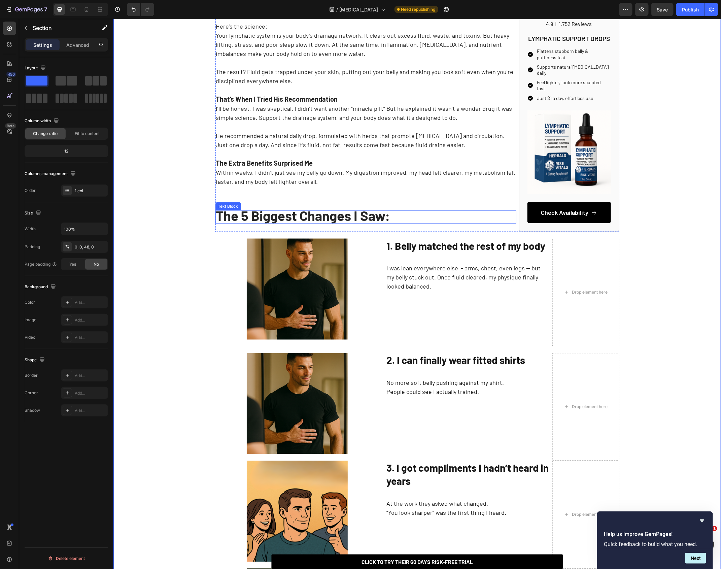
click at [296, 258] on img at bounding box center [296, 288] width 101 height 101
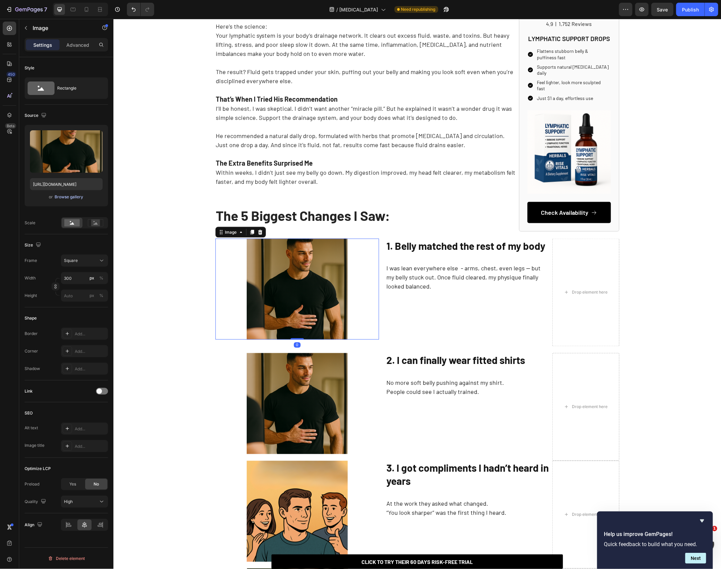
click at [67, 198] on div "Browse gallery" at bounding box center [69, 197] width 29 height 6
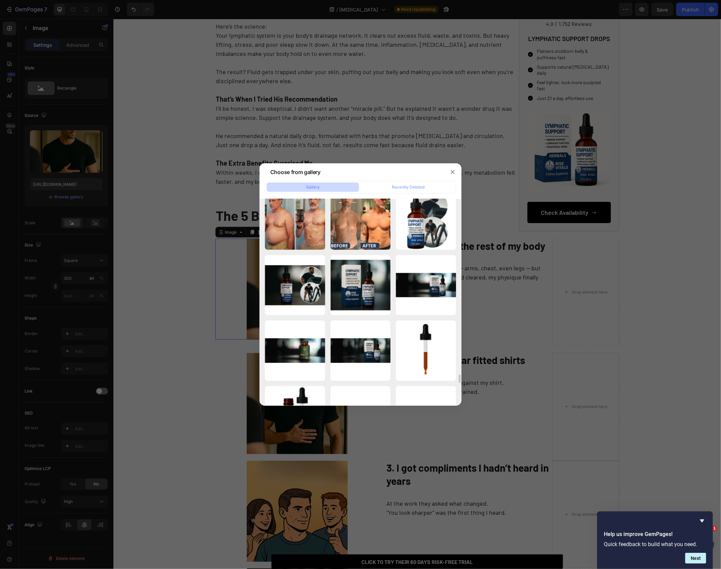
scroll to position [4801, 0]
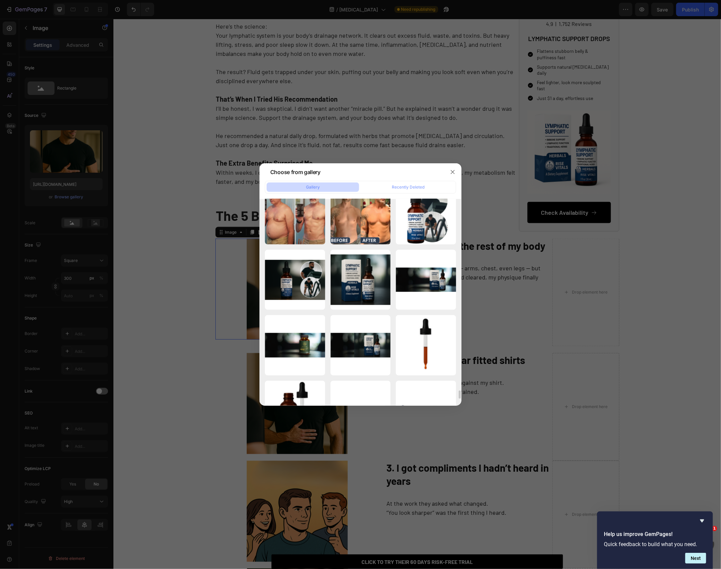
click at [162, 307] on div at bounding box center [360, 284] width 721 height 569
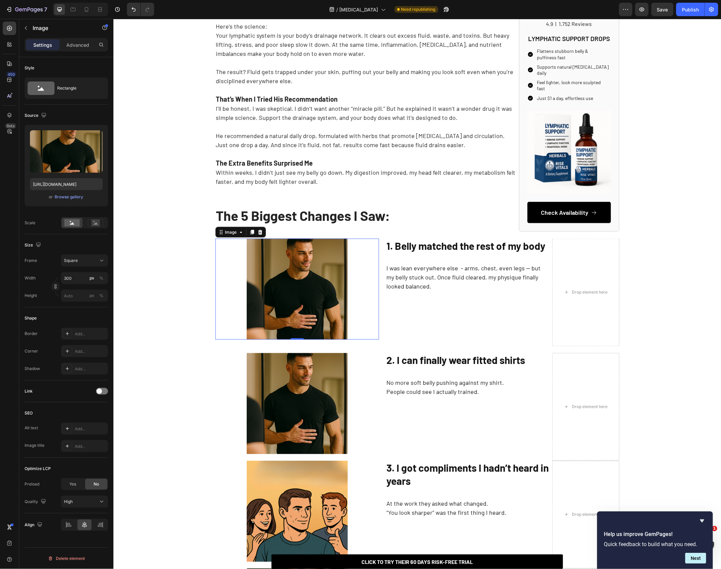
click at [324, 277] on img at bounding box center [296, 288] width 101 height 101
click at [74, 199] on div "Browse gallery" at bounding box center [69, 197] width 29 height 6
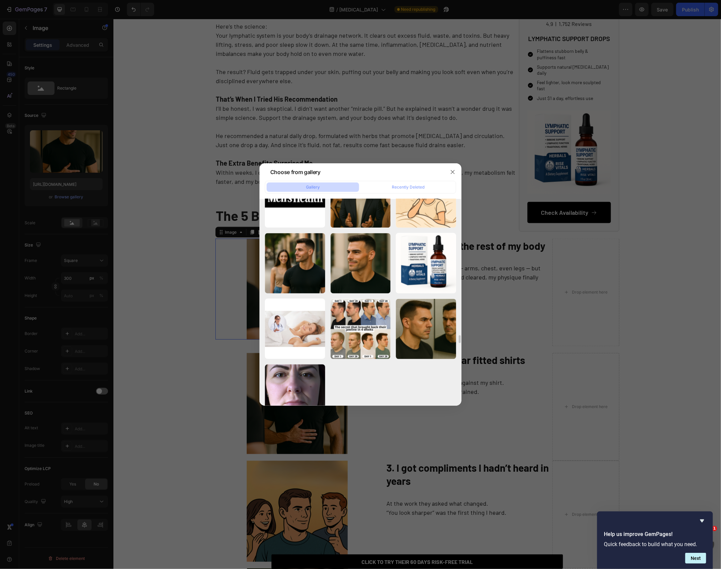
scroll to position [5300, 0]
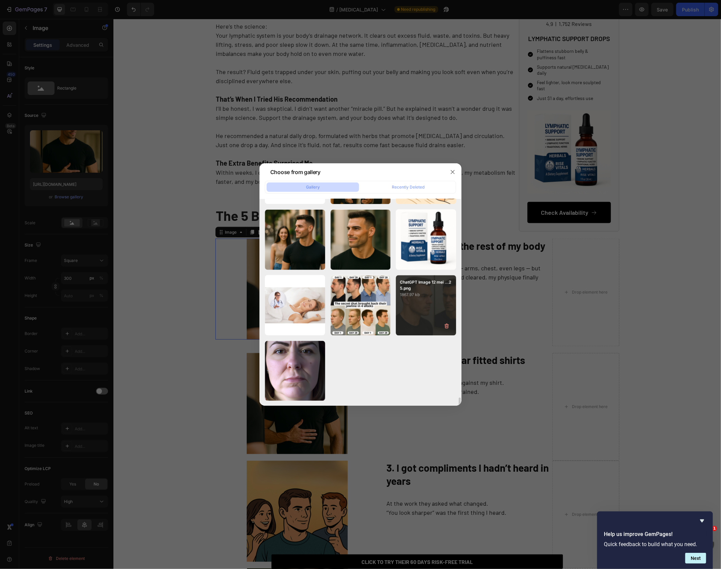
click at [412, 306] on div "ChatGPT Image 12 mei ...25.png 1867.97 kb" at bounding box center [426, 305] width 60 height 60
type input "[URL][DOMAIN_NAME]"
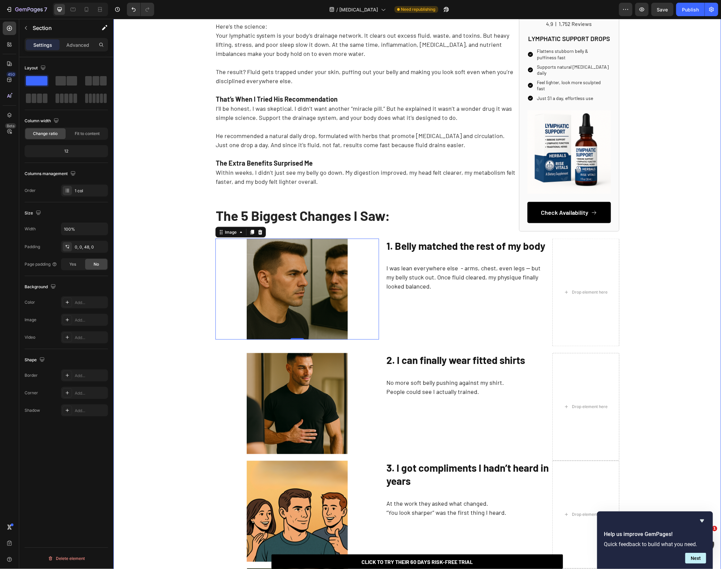
click at [162, 277] on div "How This Doctor Helped Me Get Rid of My [MEDICAL_DATA] Without Working Out More…" at bounding box center [416, 271] width 607 height 1359
click at [171, 283] on div "How This Doctor Helped Me Get Rid of My [MEDICAL_DATA] Without Working Out More…" at bounding box center [416, 271] width 607 height 1359
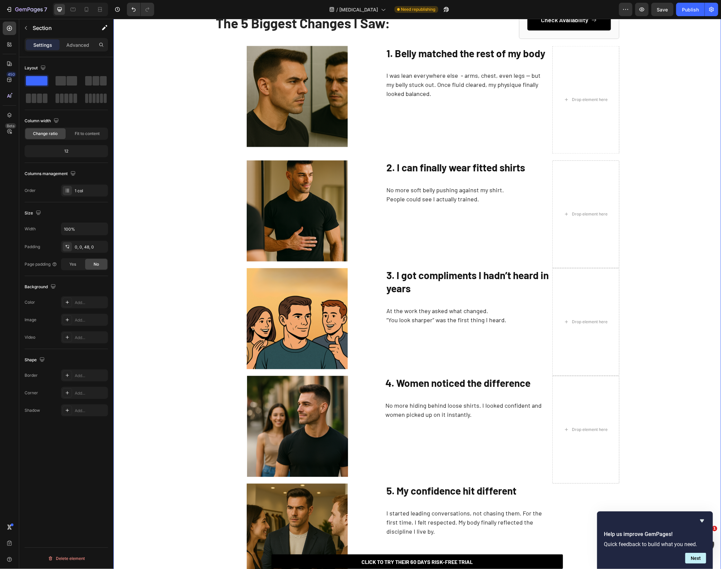
scroll to position [668, 0]
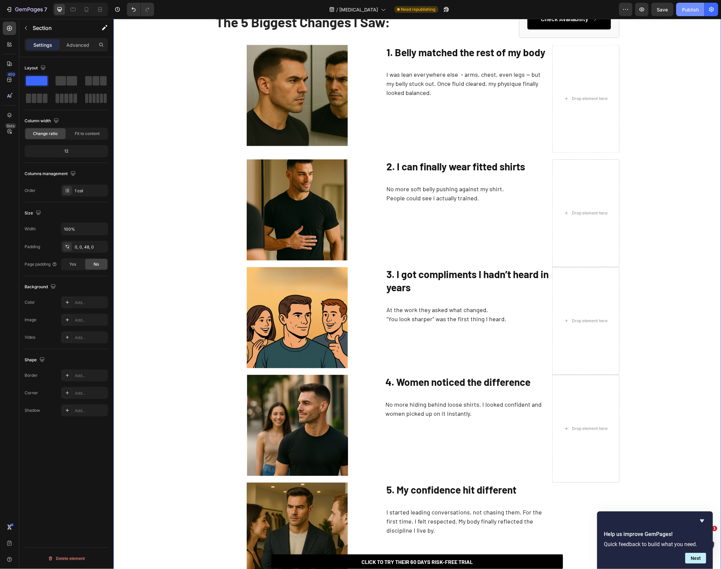
click at [685, 9] on div "Publish" at bounding box center [690, 9] width 17 height 7
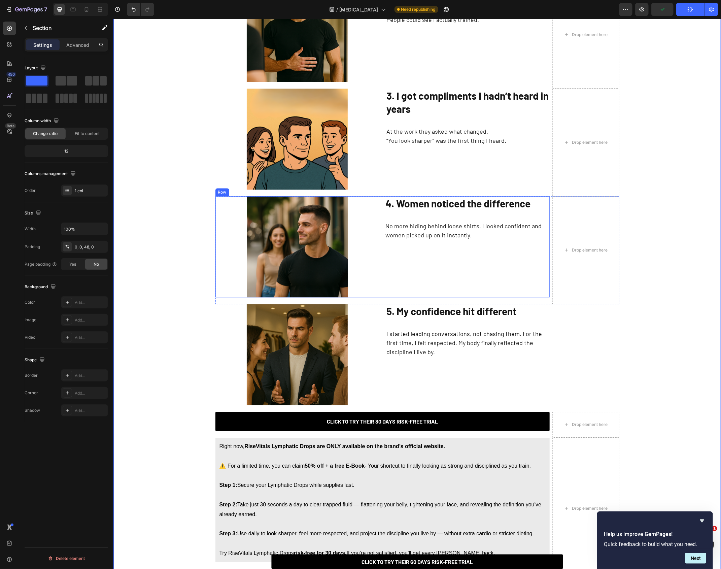
scroll to position [954, 0]
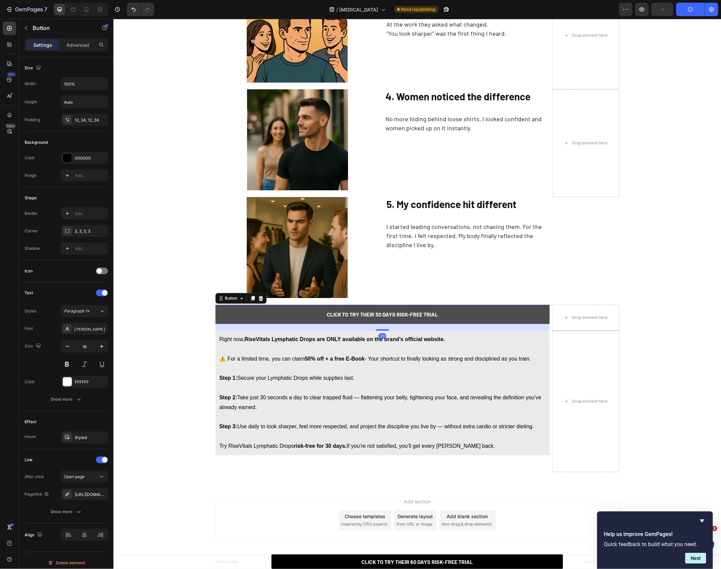
click at [291, 314] on link "CLICK TO TRY THEIR 30 DAYS RISK-FREE TRIAL" at bounding box center [382, 313] width 334 height 19
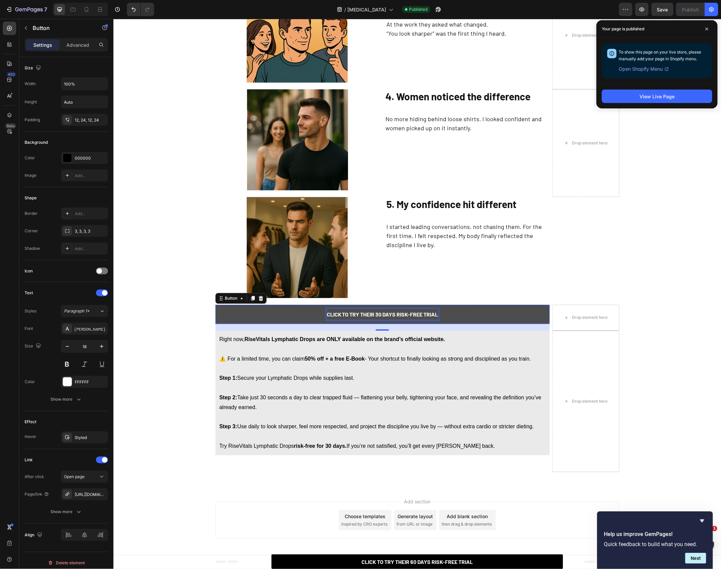
click at [336, 315] on strong "CLICK TO TRY THEIR 30 DAYS RISK-FREE TRIAL" at bounding box center [381, 314] width 111 height 6
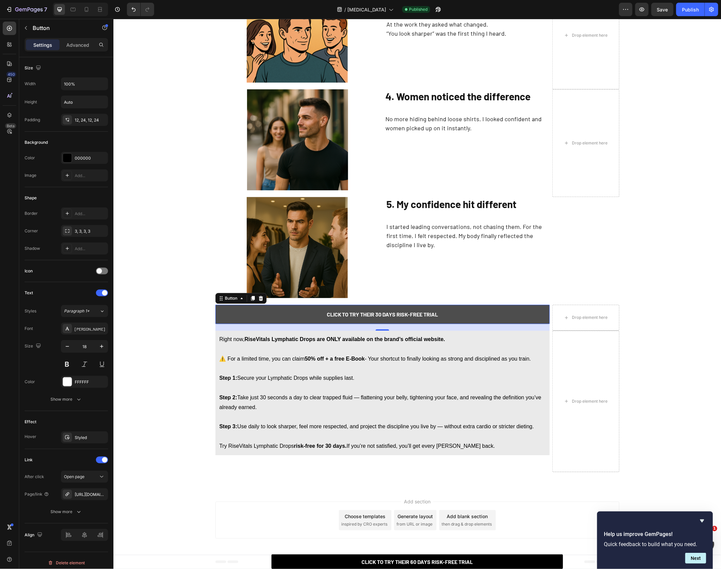
click at [298, 315] on link "CLICK TO TRY THEIR 30 DAYS RISK-FREE TRIAL" at bounding box center [382, 313] width 334 height 19
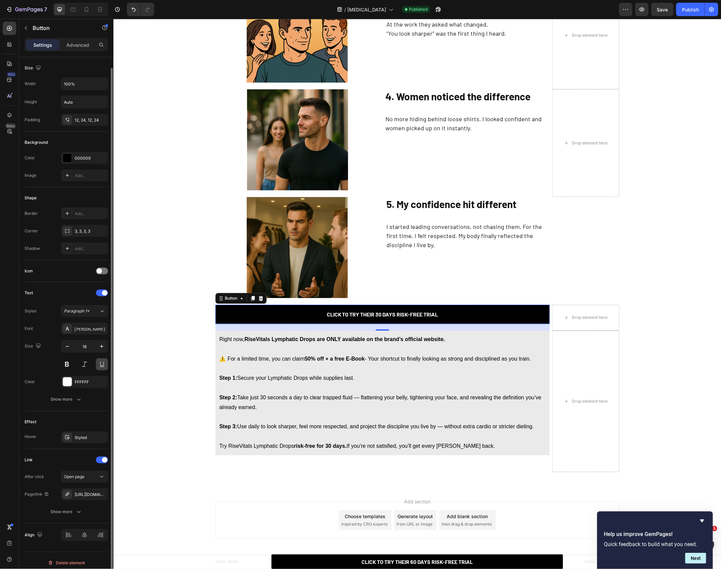
scroll to position [5, 0]
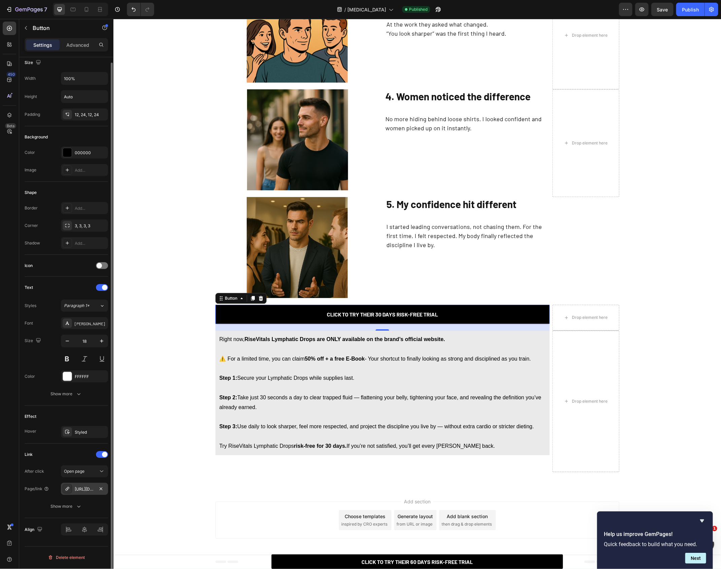
click at [89, 492] on div "[URL][DOMAIN_NAME][DEMOGRAPHIC_DATA]" at bounding box center [85, 489] width 20 height 6
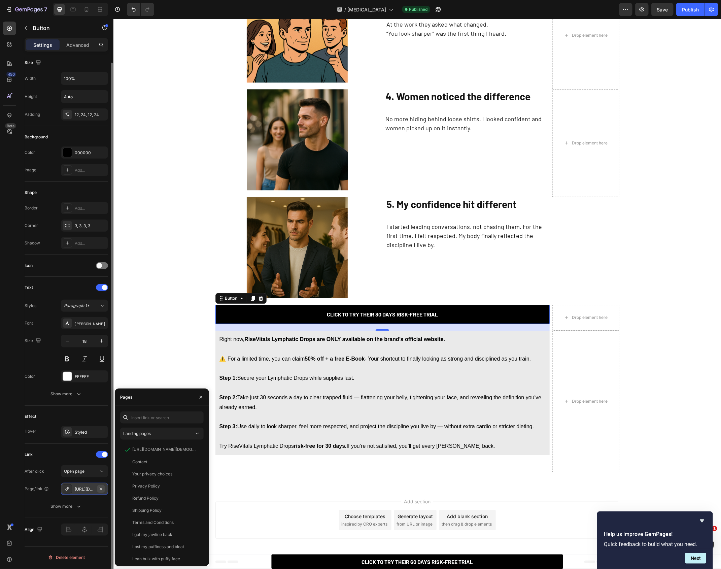
click at [101, 491] on icon "button" at bounding box center [100, 488] width 5 height 5
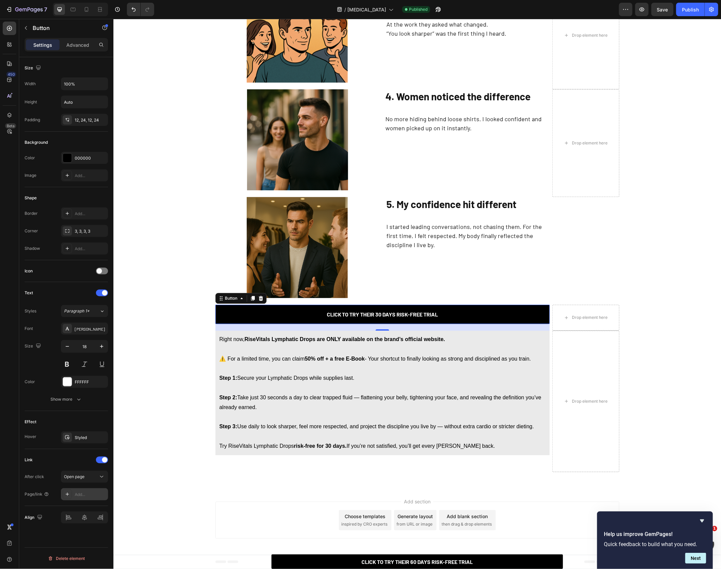
scroll to position [0, 0]
click at [79, 496] on div "Add..." at bounding box center [91, 494] width 32 height 6
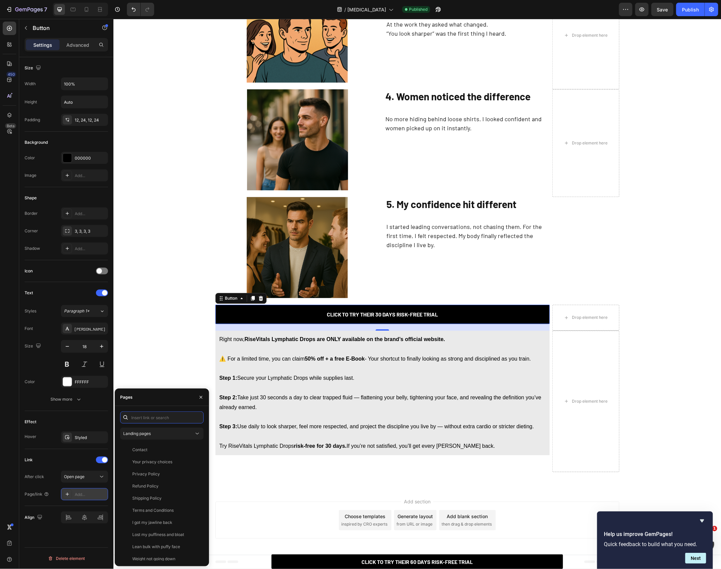
paste input "[URL][DOMAIN_NAME][MEDICAL_DATA]?"
type input "[URL][DOMAIN_NAME][MEDICAL_DATA]"
click at [176, 433] on div "[URL][DOMAIN_NAME][MEDICAL_DATA]" at bounding box center [164, 433] width 65 height 6
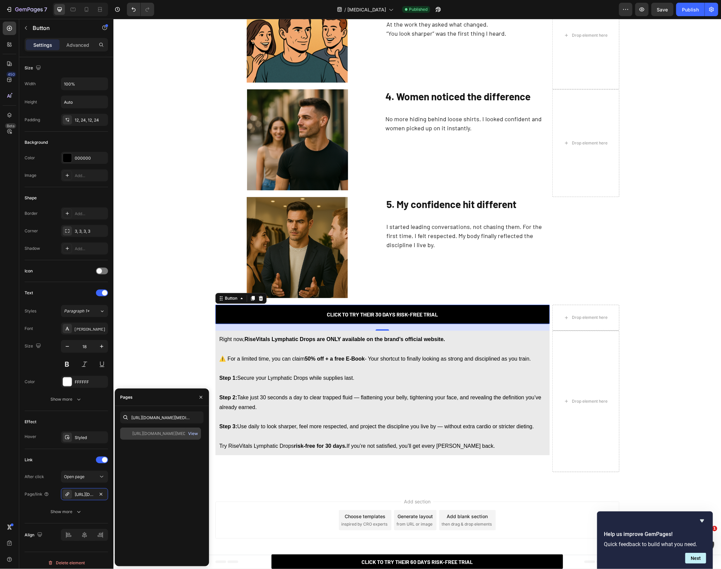
click at [194, 432] on div "View" at bounding box center [193, 433] width 10 height 6
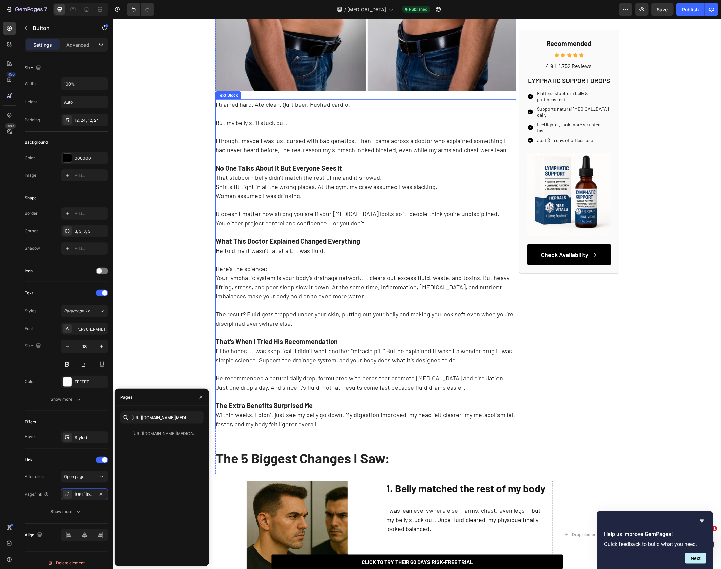
scroll to position [211, 0]
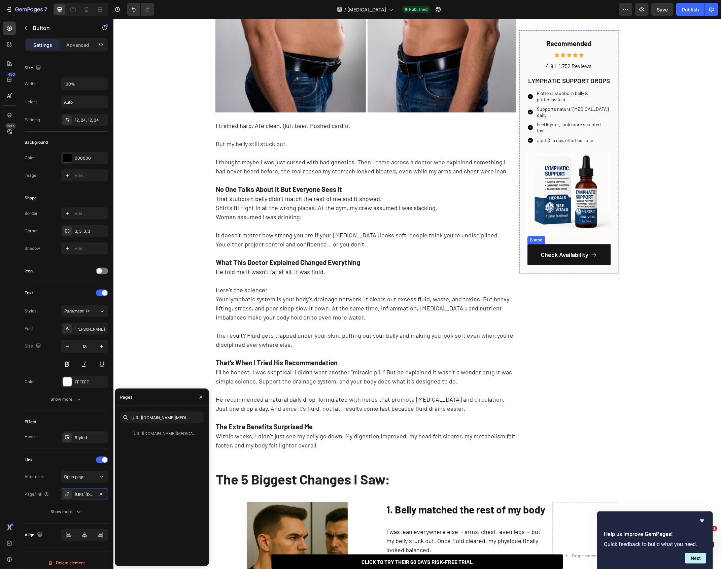
click at [534, 250] on link "Check Availability" at bounding box center [568, 253] width 83 height 21
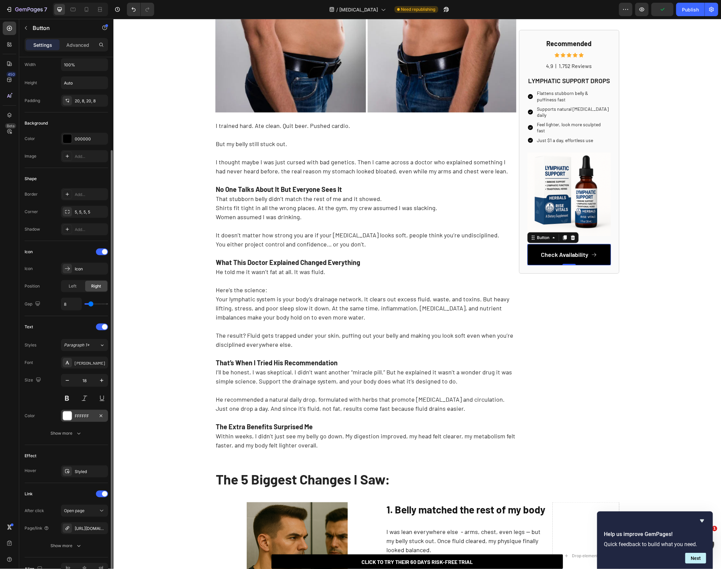
scroll to position [59, 0]
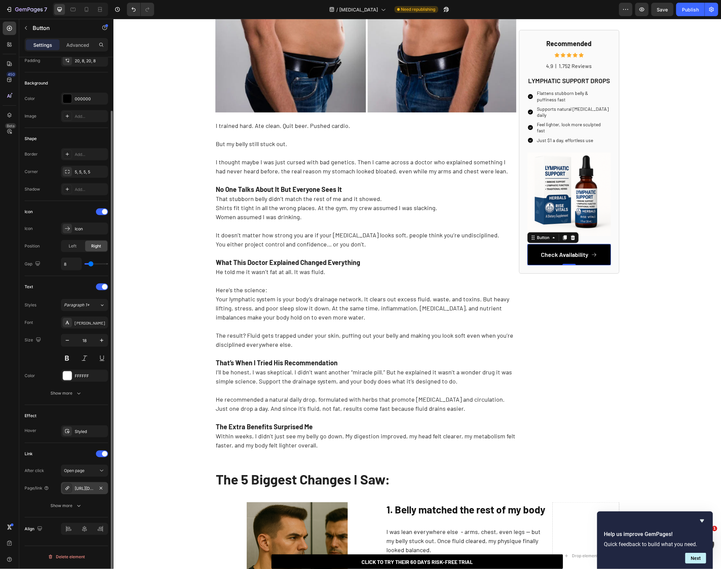
click at [85, 487] on div "[URL][DOMAIN_NAME][DEMOGRAPHIC_DATA]" at bounding box center [85, 488] width 20 height 6
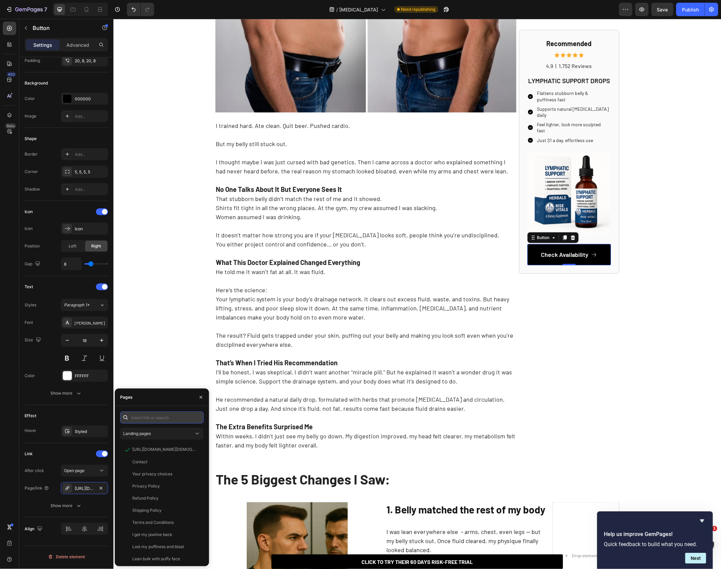
click at [144, 420] on input "text" at bounding box center [161, 417] width 83 height 12
paste input "[URL][DOMAIN_NAME][MEDICAL_DATA]"
type input "[URL][DOMAIN_NAME][MEDICAL_DATA]"
click at [182, 434] on div "[URL][DOMAIN_NAME][MEDICAL_DATA]" at bounding box center [164, 433] width 65 height 6
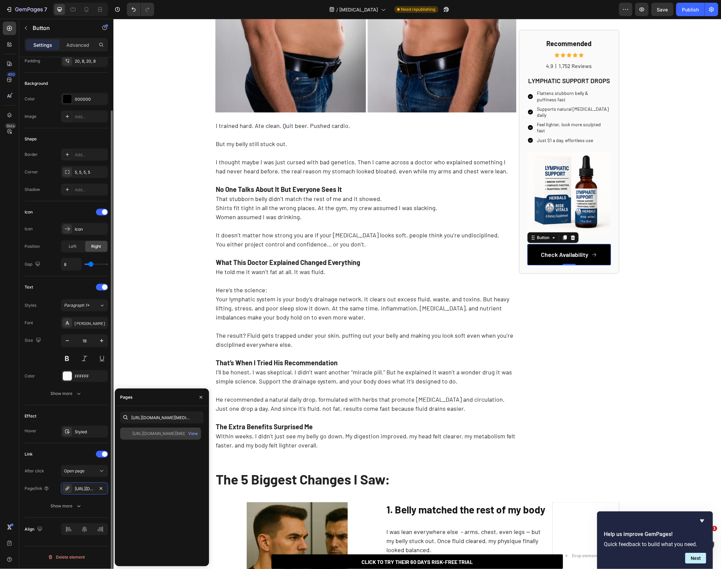
scroll to position [59, 0]
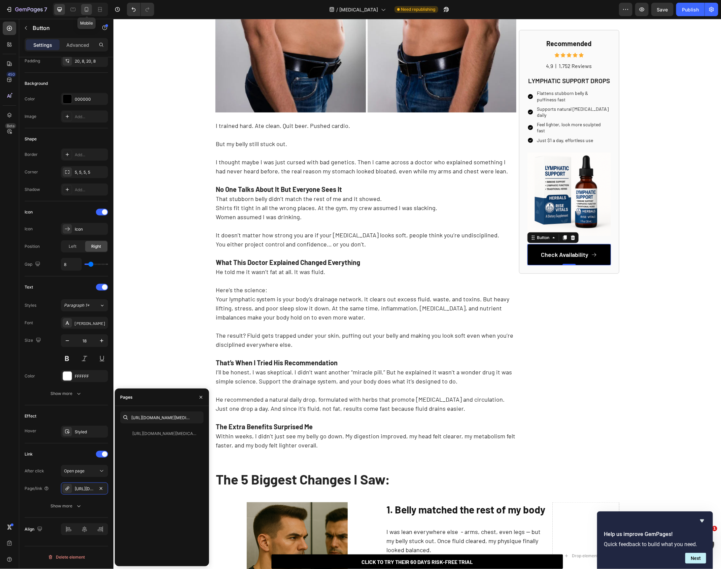
click at [85, 9] on icon at bounding box center [87, 9] width 4 height 5
type input "20"
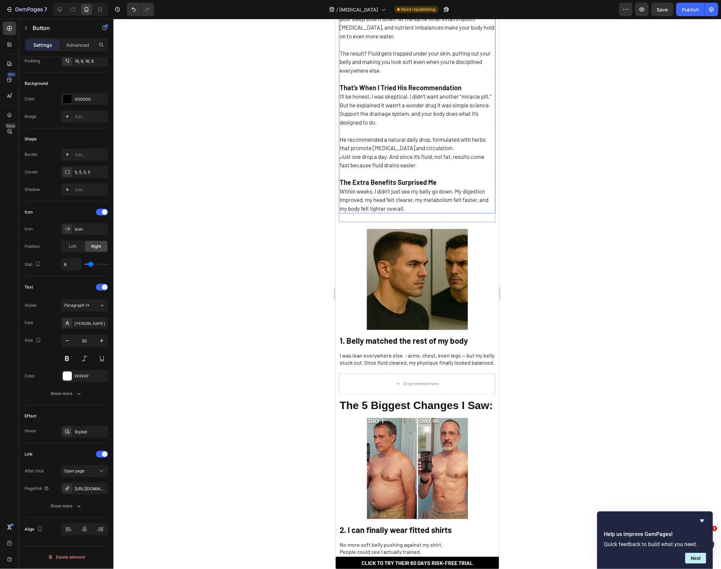
scroll to position [501, 0]
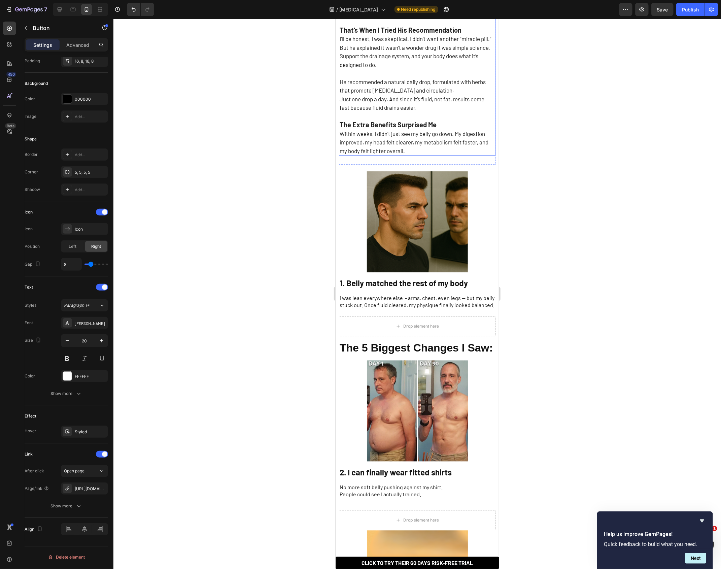
click at [375, 118] on p "That’s When I Tried His Recommendation I’ll be honest, I was skeptical. I didn’…" at bounding box center [416, 86] width 155 height 138
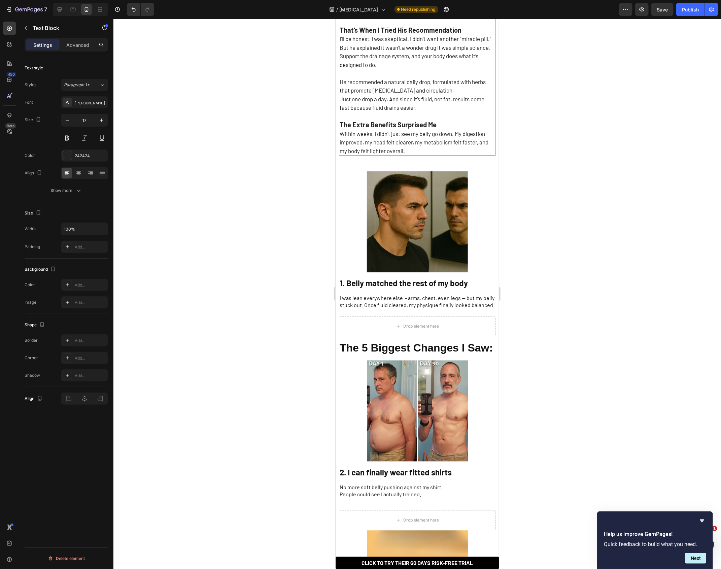
scroll to position [0, 0]
click at [378, 155] on div "26" at bounding box center [416, 159] width 156 height 9
click at [413, 278] on strong "1. Belly matched the rest of my body" at bounding box center [403, 283] width 128 height 10
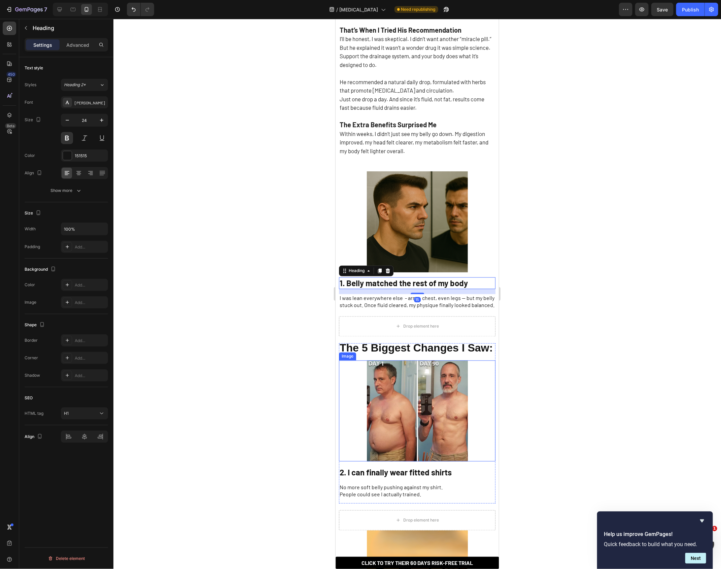
scroll to position [502, 0]
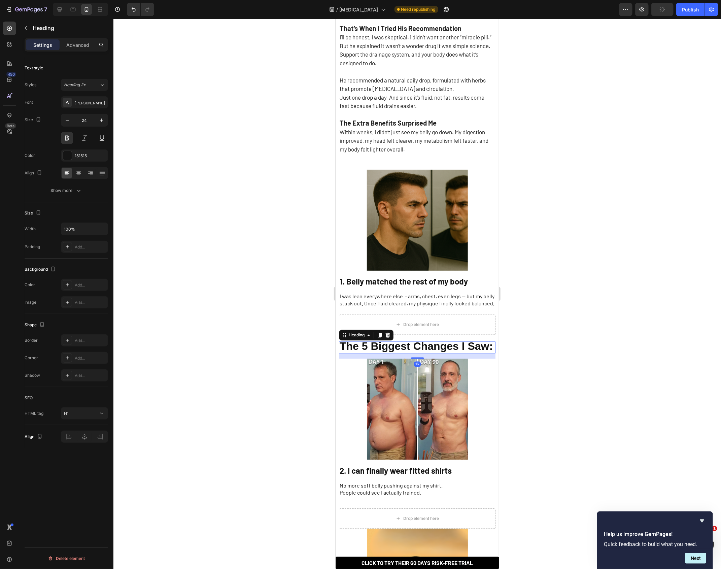
click at [366, 340] on strong "The 5 Biggest Changes I Saw:" at bounding box center [415, 346] width 153 height 12
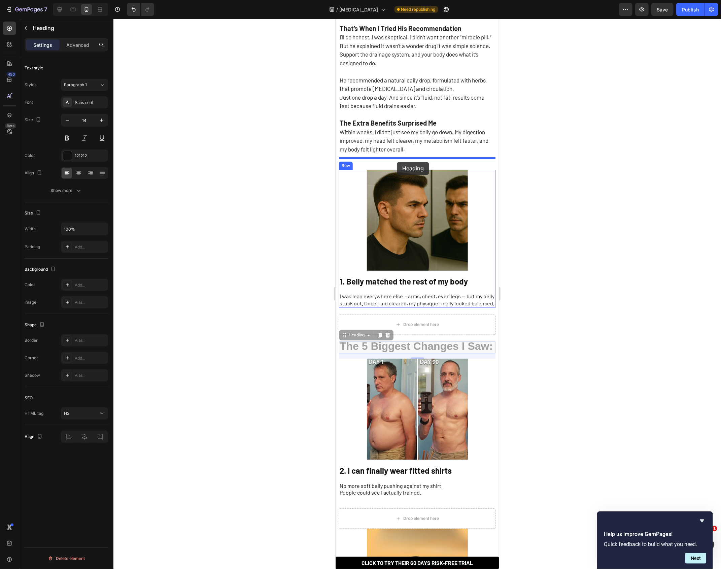
drag, startPoint x: 342, startPoint y: 323, endPoint x: 396, endPoint y: 161, distance: 170.2
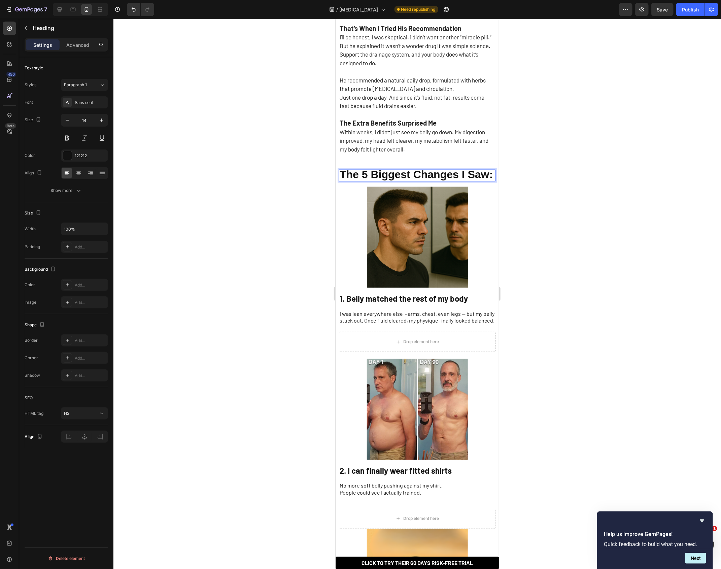
click at [317, 175] on div at bounding box center [416, 294] width 607 height 550
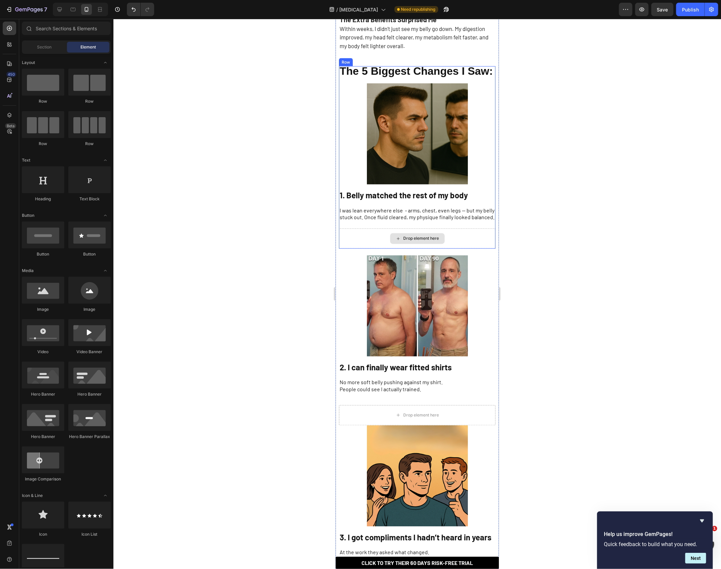
scroll to position [607, 0]
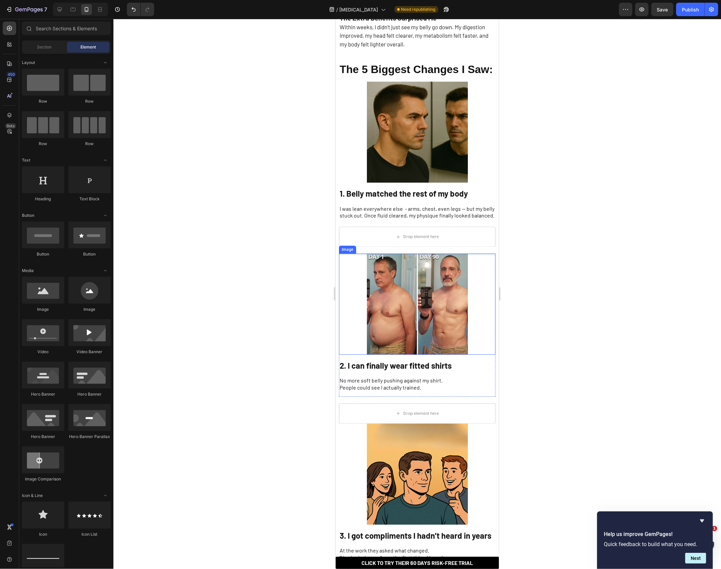
click at [398, 298] on img at bounding box center [416, 303] width 101 height 101
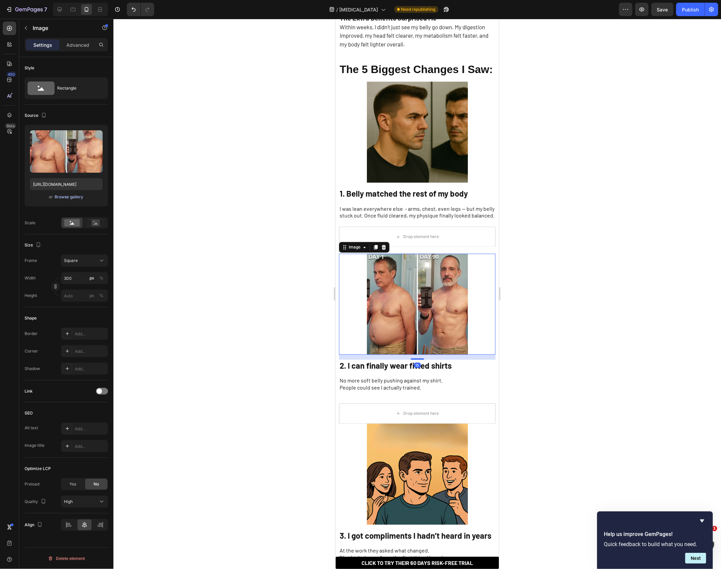
click at [62, 193] on button "Browse gallery" at bounding box center [69, 196] width 29 height 7
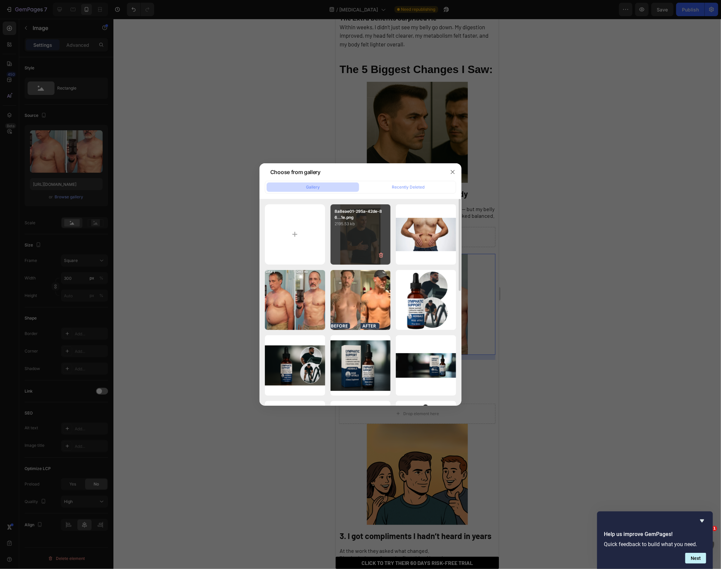
click at [364, 232] on div "8a8eae01-295a-42de-86...1e.png 2195.53 kb" at bounding box center [360, 234] width 60 height 60
type input "[URL][DOMAIN_NAME]"
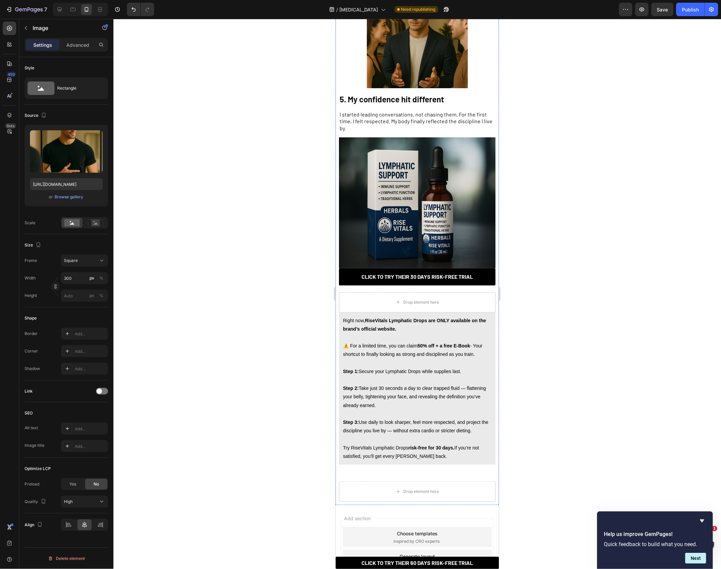
scroll to position [1292, 0]
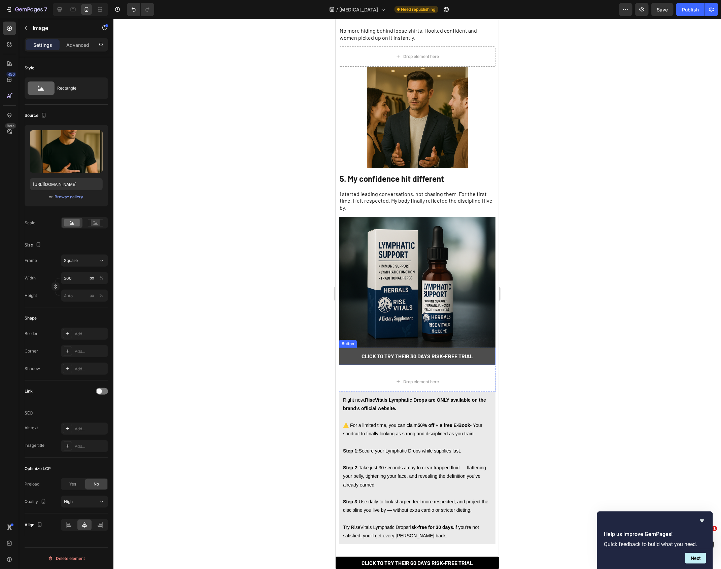
click at [350, 347] on link "CLICK TO TRY THEIR 30 DAYS RISK-FREE TRIAL" at bounding box center [416, 355] width 156 height 17
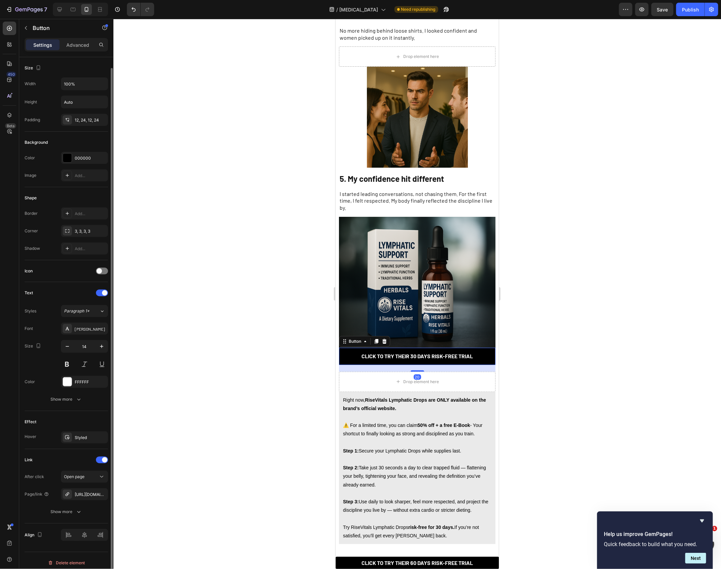
scroll to position [5, 0]
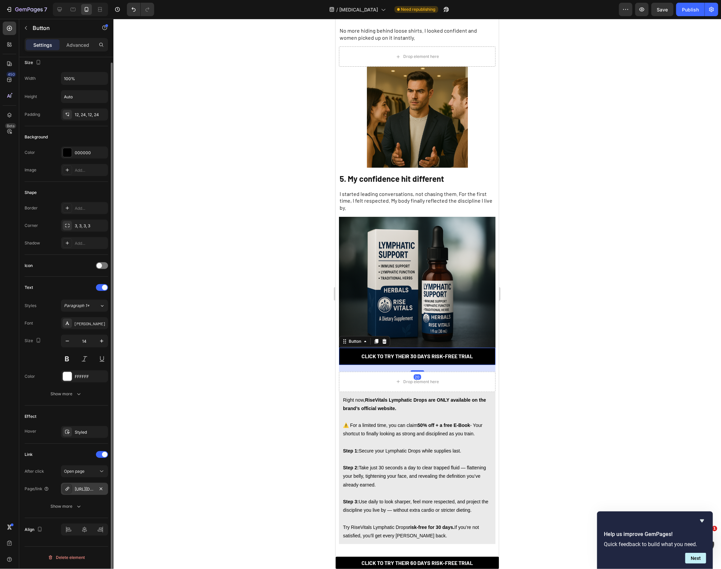
click at [78, 492] on div "[URL][DOMAIN_NAME][MEDICAL_DATA]" at bounding box center [85, 489] width 20 height 6
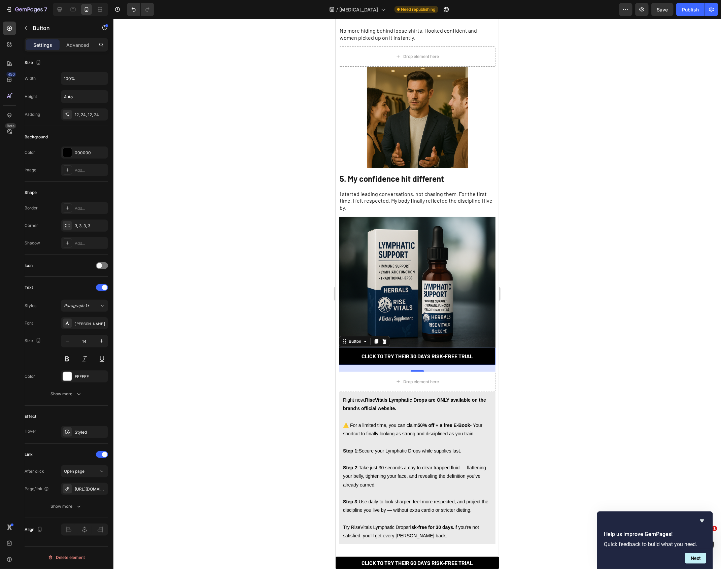
click at [238, 312] on div at bounding box center [416, 294] width 607 height 550
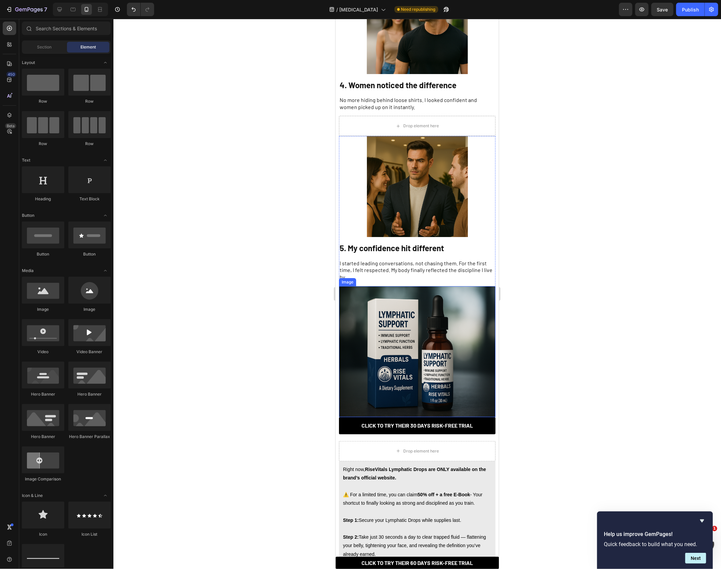
scroll to position [1423, 0]
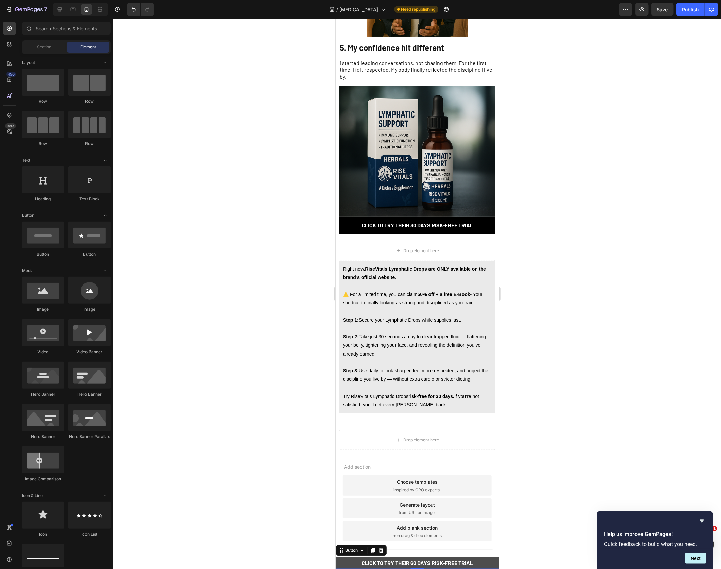
click at [340, 563] on link "CLICK TO TRY THEIR 60 DAYS RISK-FREE TRIAL" at bounding box center [416, 562] width 163 height 12
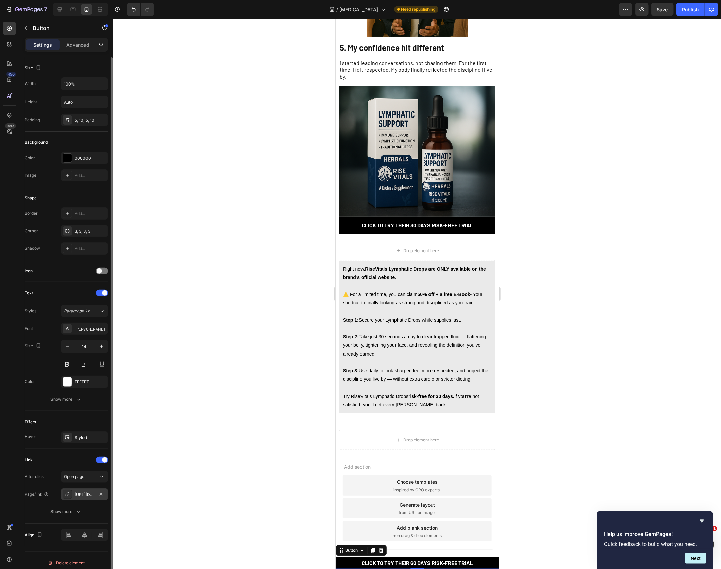
click at [90, 495] on div "[URL][DOMAIN_NAME][DEMOGRAPHIC_DATA]" at bounding box center [85, 494] width 20 height 6
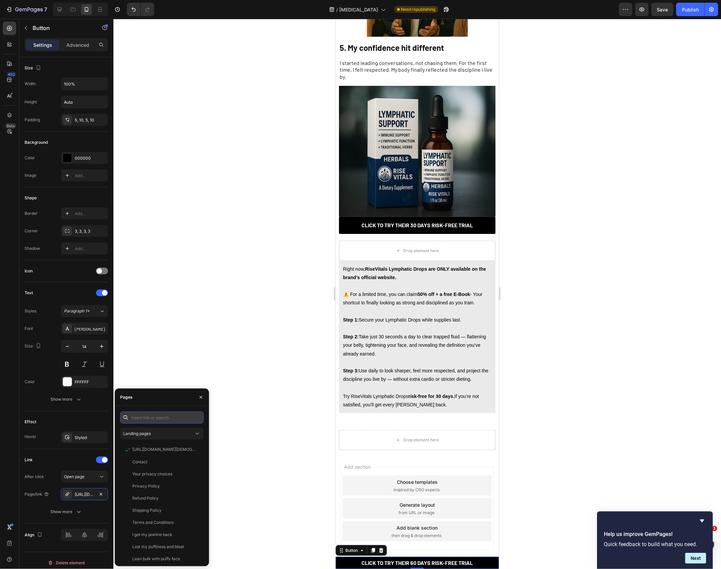
click at [151, 415] on input "text" at bounding box center [161, 417] width 83 height 12
paste input "[URL][DOMAIN_NAME][MEDICAL_DATA]"
type input "[URL][DOMAIN_NAME][MEDICAL_DATA]"
click at [154, 436] on div "[URL][DOMAIN_NAME][MEDICAL_DATA]" at bounding box center [164, 433] width 65 height 6
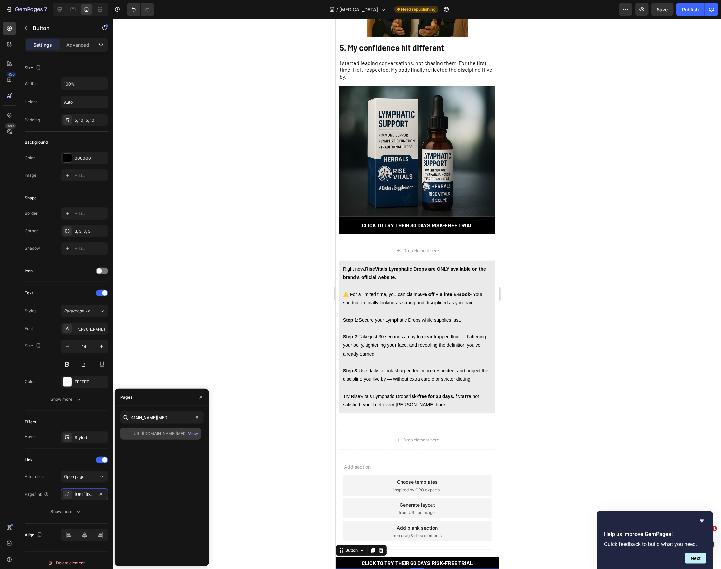
scroll to position [0, 0]
click at [412, 561] on strong "CLICK TO TRY THEIR 60 DAYS RISK-FREE TRIAL" at bounding box center [416, 562] width 111 height 6
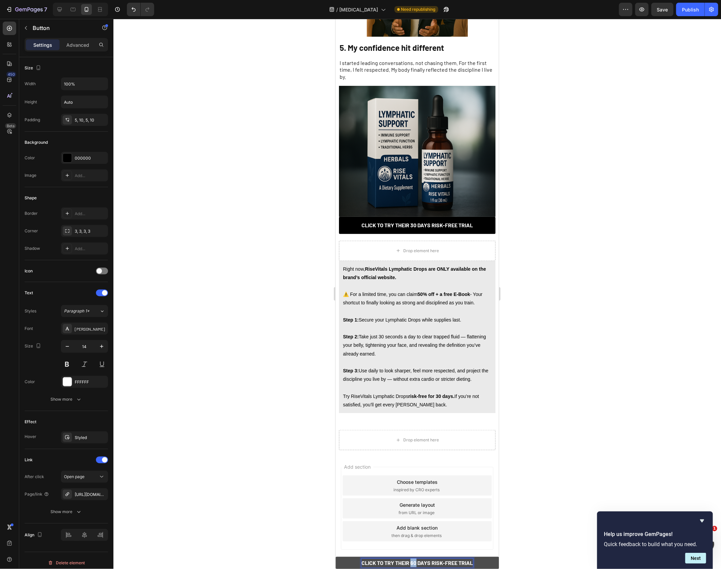
click at [412, 561] on strong "CLICK TO TRY THEIR 60 DAYS RISK-FREE TRIAL" at bounding box center [416, 562] width 111 height 6
click at [416, 559] on strong "CLICK TO TRY THEIR 60 DAYS RISK-FREE TRIAL" at bounding box center [416, 562] width 111 height 6
click at [413, 563] on strong "CLICK TO TRY THEIR 60 DAYS RISK-FREE TRIAL" at bounding box center [416, 562] width 111 height 6
click at [312, 534] on div at bounding box center [416, 294] width 607 height 550
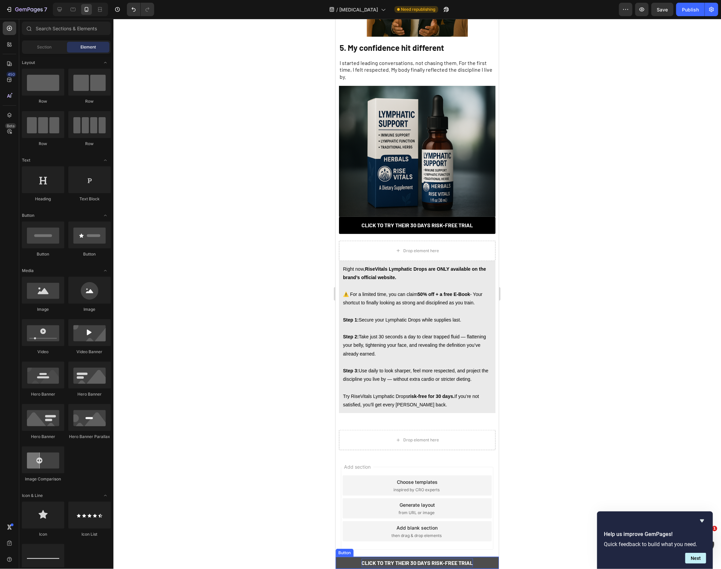
click at [340, 559] on link "CLICK TO TRY THEIR 30 DAYS RISK-FREE TRIAL" at bounding box center [416, 562] width 163 height 12
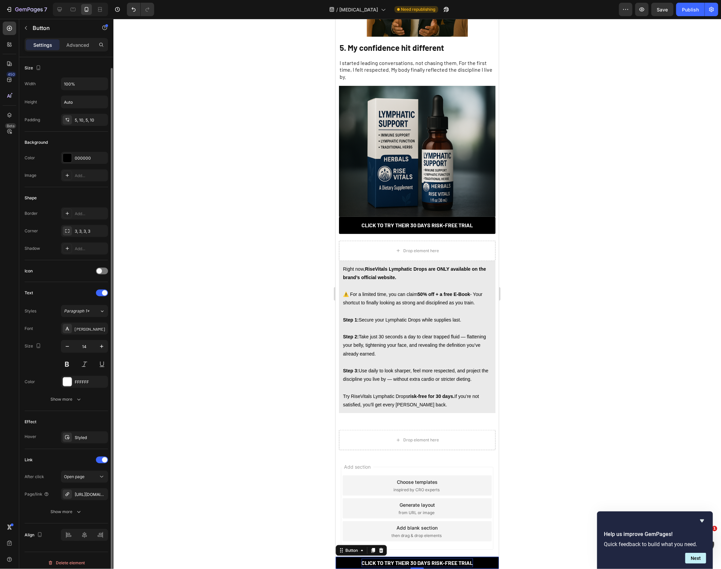
scroll to position [5, 0]
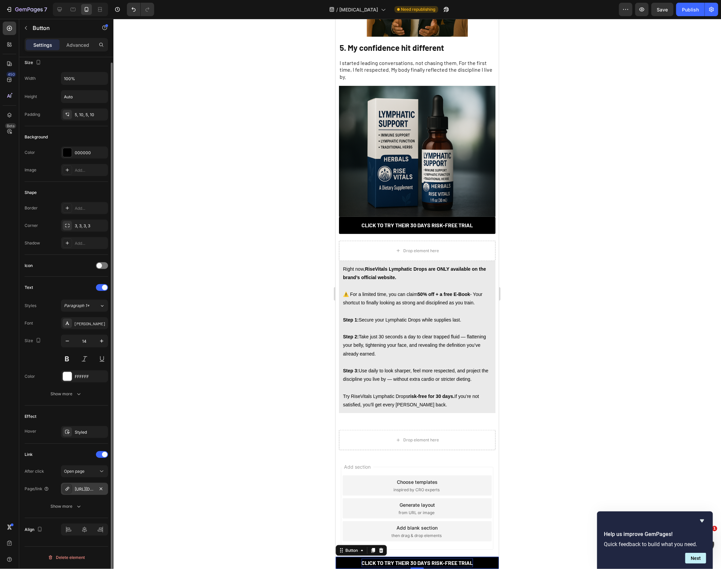
click at [84, 489] on div "[URL][DOMAIN_NAME][MEDICAL_DATA]" at bounding box center [85, 489] width 20 height 6
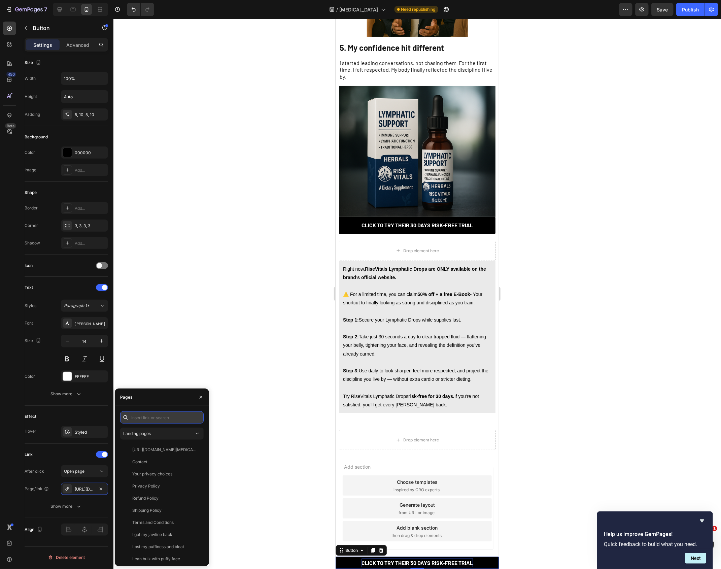
click at [153, 416] on input "text" at bounding box center [161, 417] width 83 height 12
paste input "[URL][DOMAIN_NAME][MEDICAL_DATA]"
type input "[URL][DOMAIN_NAME][MEDICAL_DATA]"
click at [158, 431] on div "[URL][DOMAIN_NAME][MEDICAL_DATA]" at bounding box center [164, 433] width 65 height 6
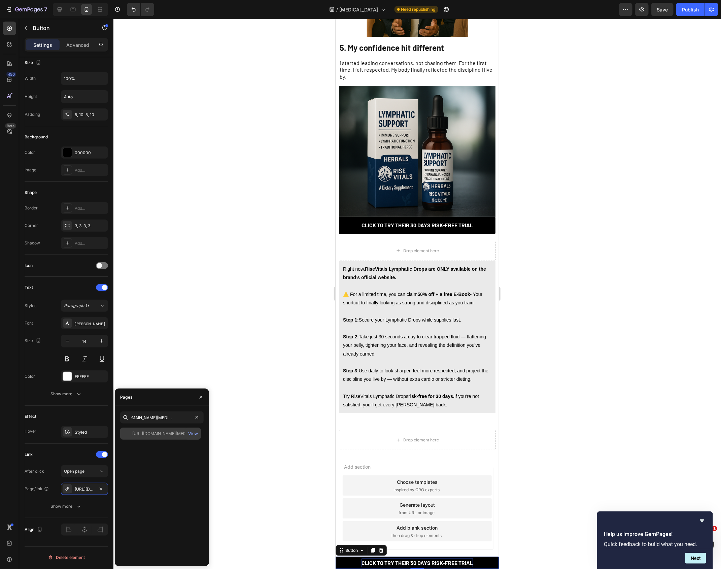
scroll to position [0, 0]
click at [251, 331] on div at bounding box center [416, 294] width 607 height 550
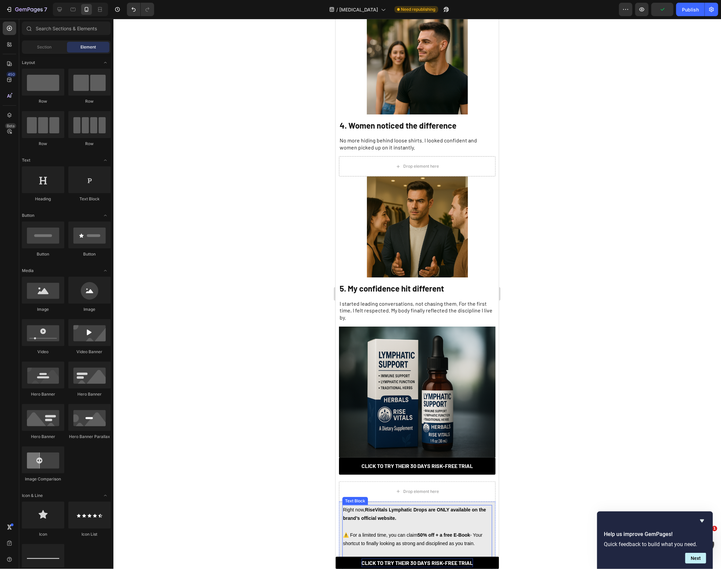
scroll to position [1187, 0]
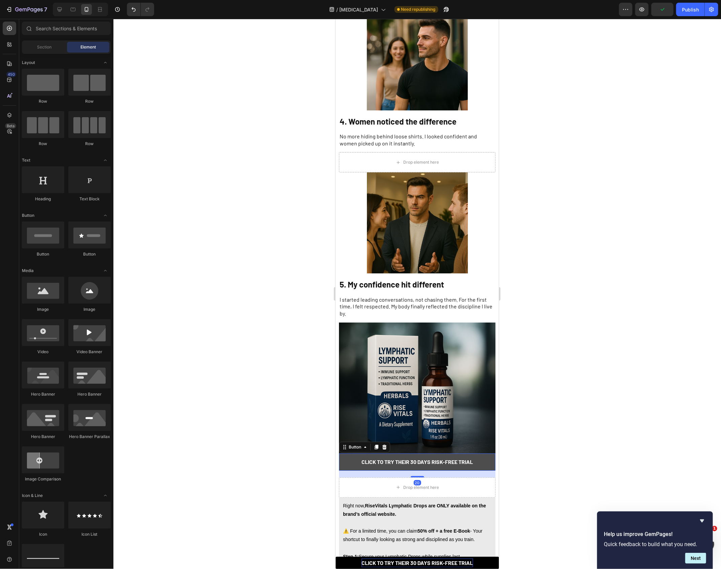
click at [344, 453] on link "CLICK TO TRY THEIR 30 DAYS RISK-FREE TRIAL" at bounding box center [416, 461] width 156 height 17
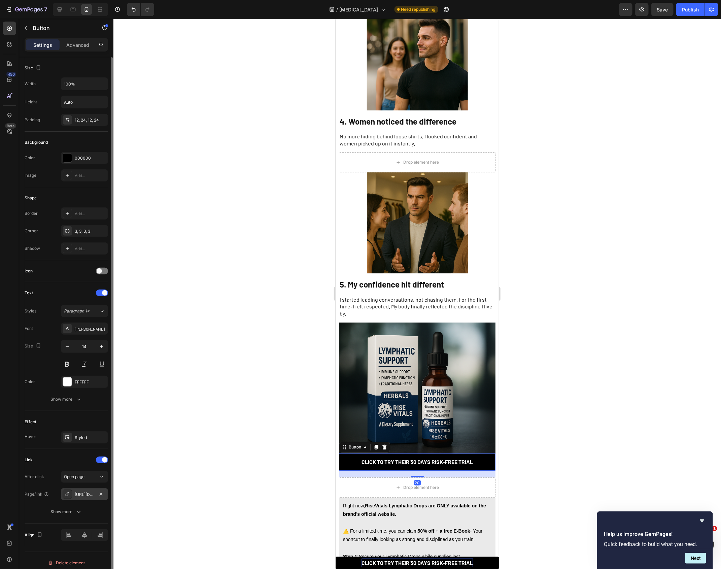
click at [85, 499] on div "[URL][DOMAIN_NAME][MEDICAL_DATA]" at bounding box center [84, 494] width 47 height 12
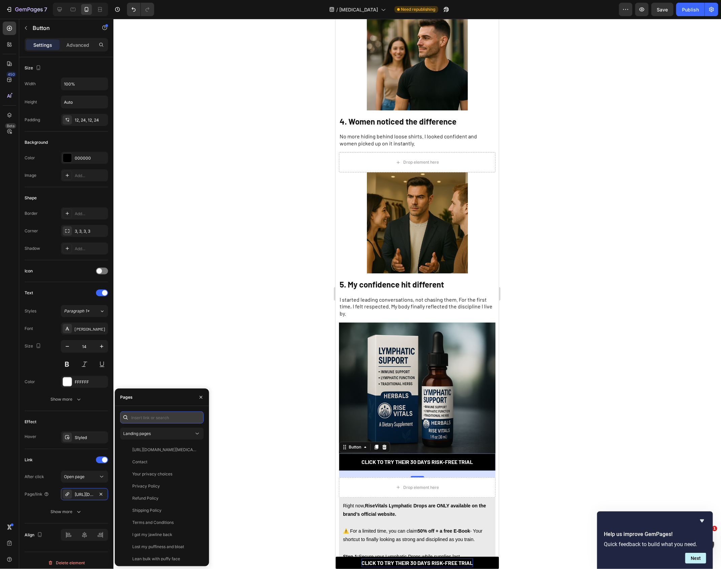
click at [171, 415] on input "text" at bounding box center [161, 417] width 83 height 12
paste input "[URL][DOMAIN_NAME][MEDICAL_DATA]"
type input "[URL][DOMAIN_NAME][MEDICAL_DATA]"
click at [173, 431] on div "[URL][DOMAIN_NAME][MEDICAL_DATA]" at bounding box center [164, 433] width 65 height 6
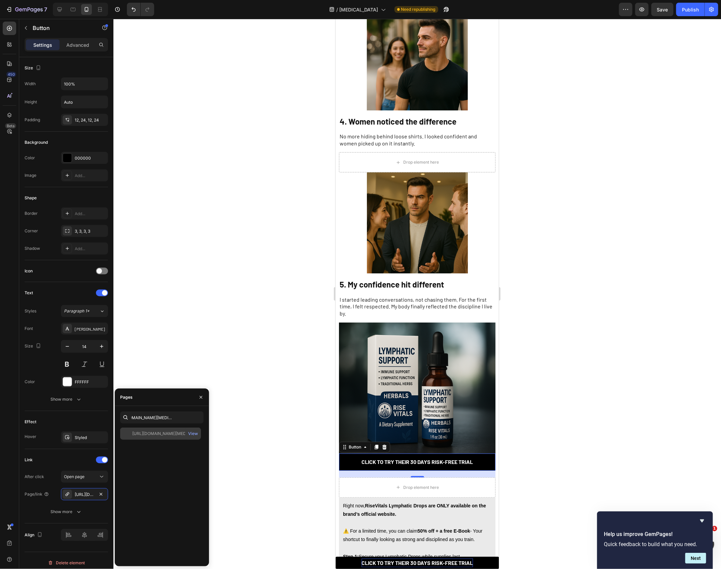
scroll to position [0, 0]
click at [167, 439] on div "[URL][DOMAIN_NAME][MEDICAL_DATA] View" at bounding box center [160, 433] width 81 height 12
click at [249, 352] on div at bounding box center [416, 294] width 607 height 550
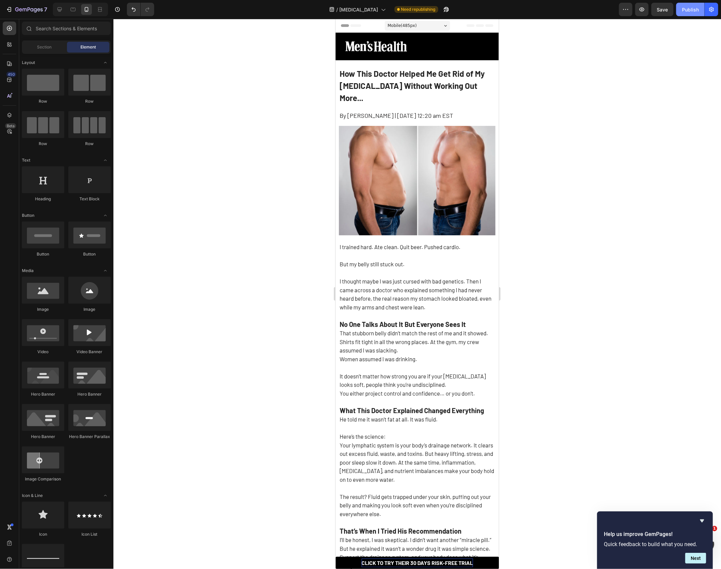
click at [695, 6] on div "Publish" at bounding box center [690, 9] width 17 height 7
click at [427, 316] on p "I trained hard. Ate clean. Quit beer. Pushed cardio. But my belly still stuck o…" at bounding box center [416, 302] width 155 height 120
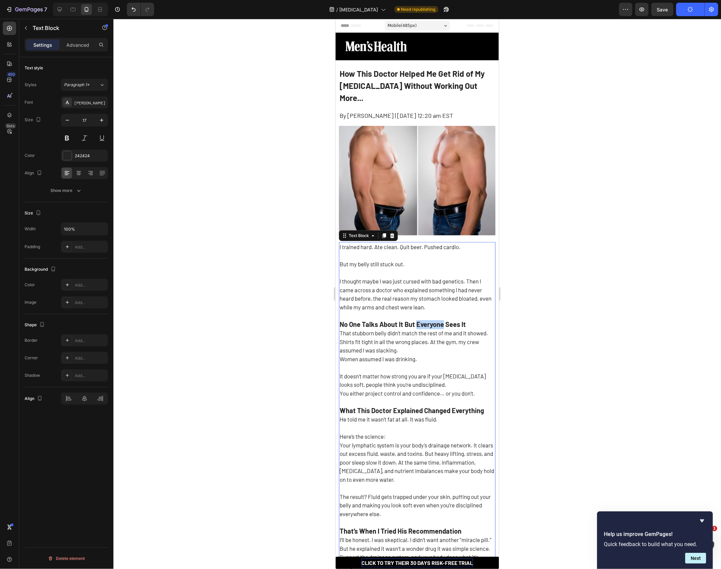
click at [427, 316] on p "I trained hard. Ate clean. Quit beer. Pushed cardio. But my belly still stuck o…" at bounding box center [416, 302] width 155 height 120
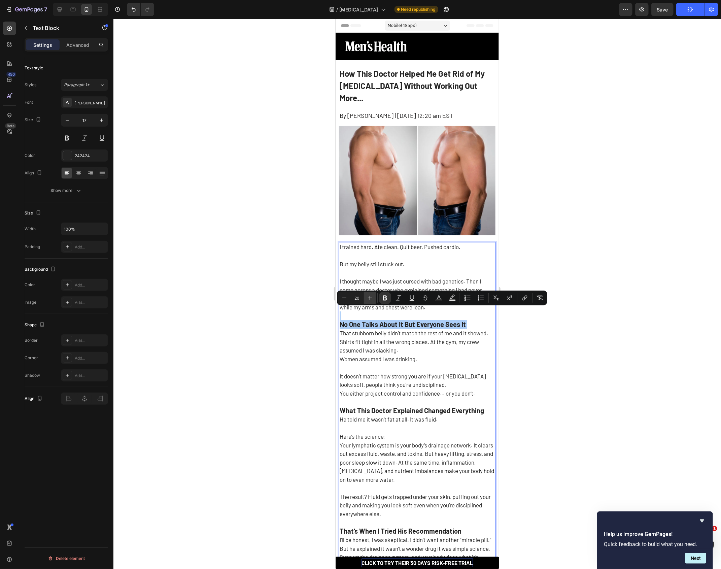
click at [374, 298] on button "Plus" at bounding box center [370, 298] width 12 height 12
type input "22"
click at [437, 393] on p "It doesn’t matter how strong you are if your [MEDICAL_DATA] looks soft, people …" at bounding box center [416, 402] width 155 height 78
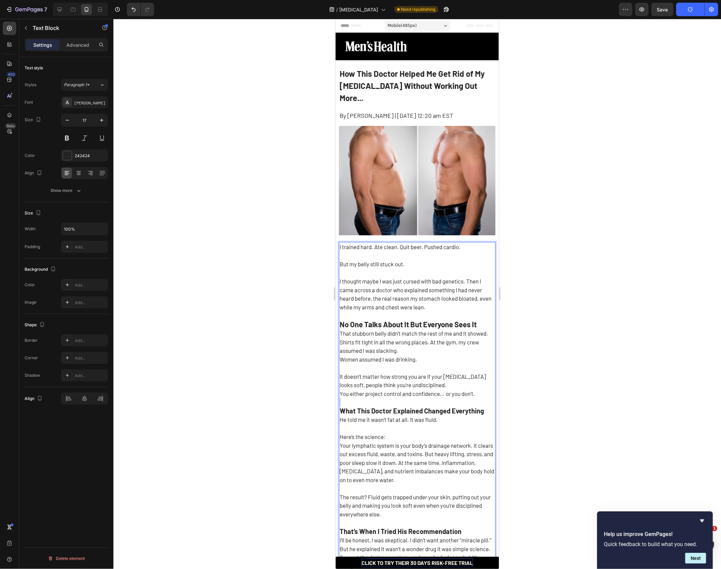
click at [437, 393] on p "It doesn’t matter how strong you are if your [MEDICAL_DATA] looks soft, people …" at bounding box center [416, 402] width 155 height 78
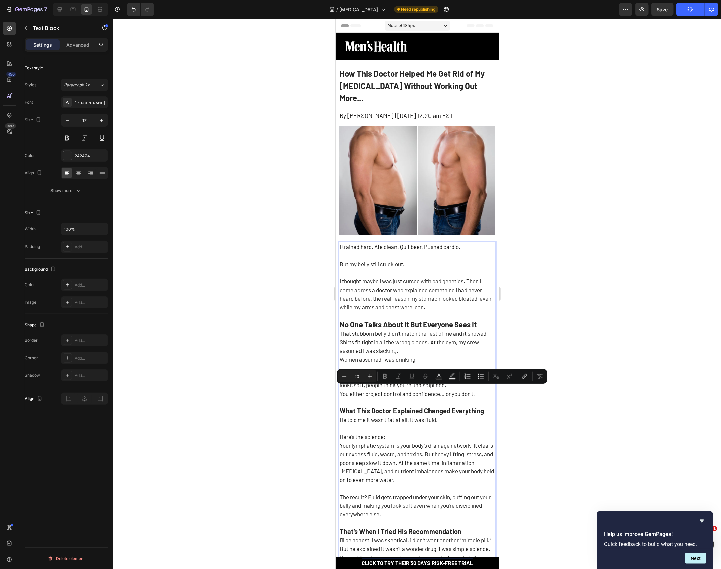
click at [433, 406] on strong "What This Doctor Explained Changed Everything" at bounding box center [411, 410] width 144 height 8
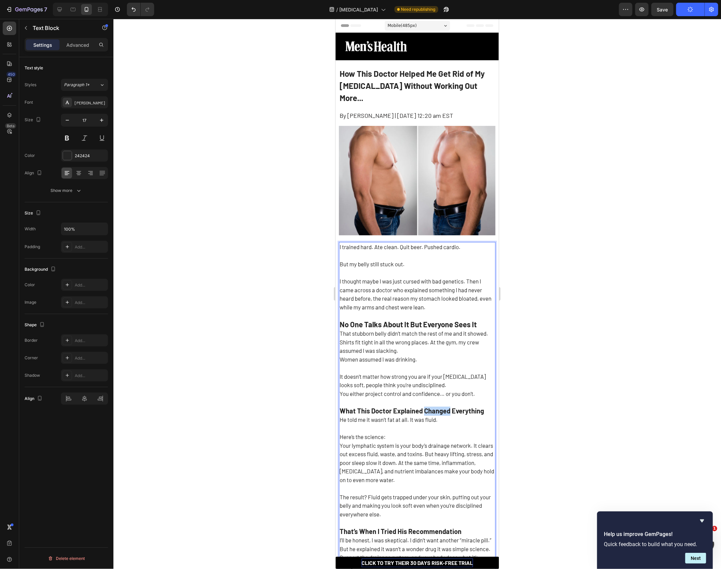
click at [433, 406] on strong "What This Doctor Explained Changed Everything" at bounding box center [411, 410] width 144 height 8
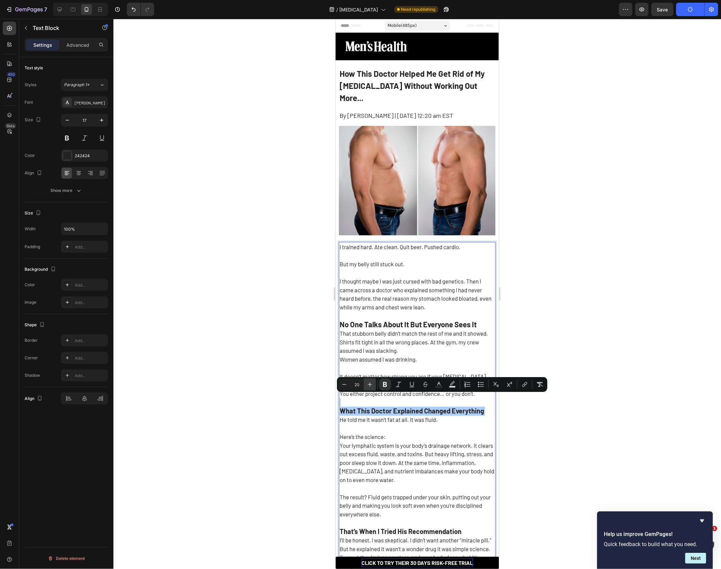
click at [369, 383] on icon "Editor contextual toolbar" at bounding box center [369, 384] width 7 height 7
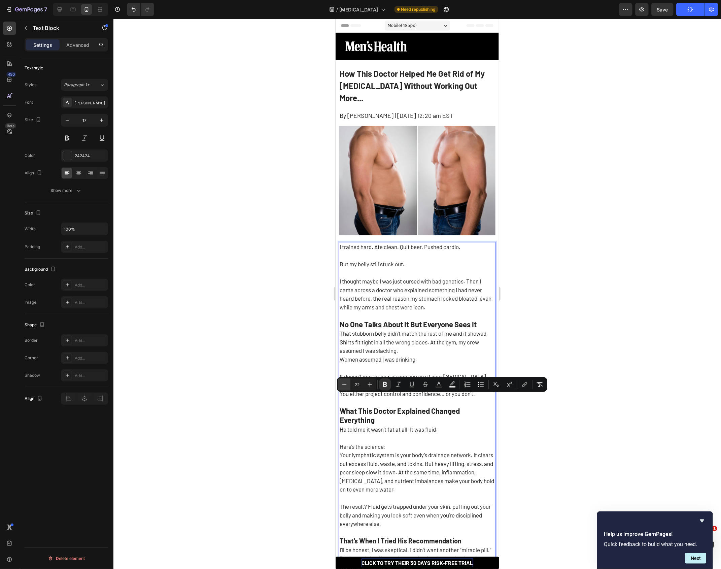
click at [346, 383] on icon "Editor contextual toolbar" at bounding box center [344, 384] width 7 height 7
type input "21"
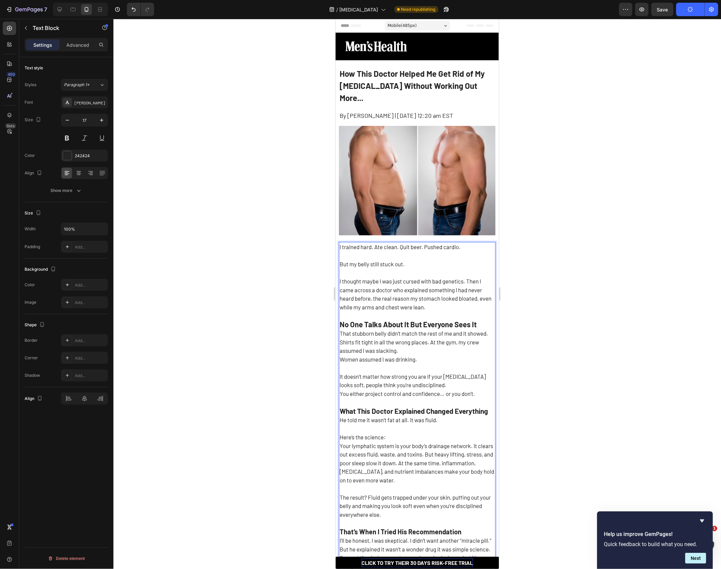
click at [389, 319] on strong "No One Talks About It But Everyone Sees It" at bounding box center [407, 323] width 137 height 9
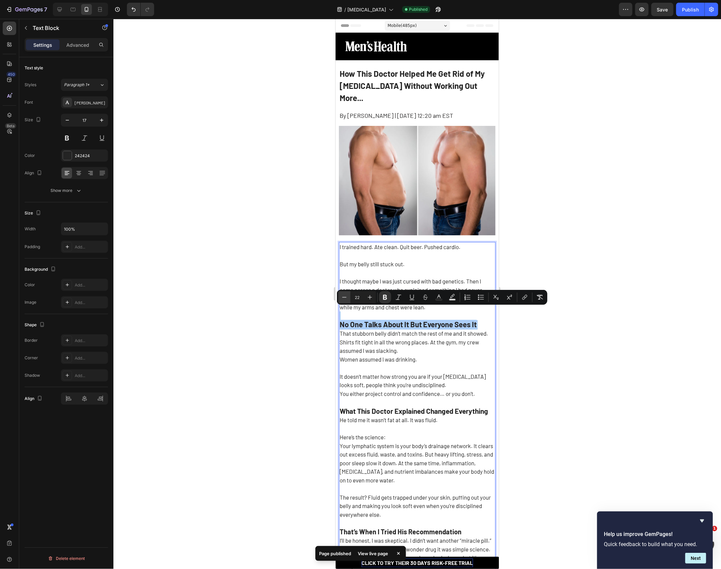
click at [345, 300] on icon "Editor contextual toolbar" at bounding box center [344, 297] width 7 height 7
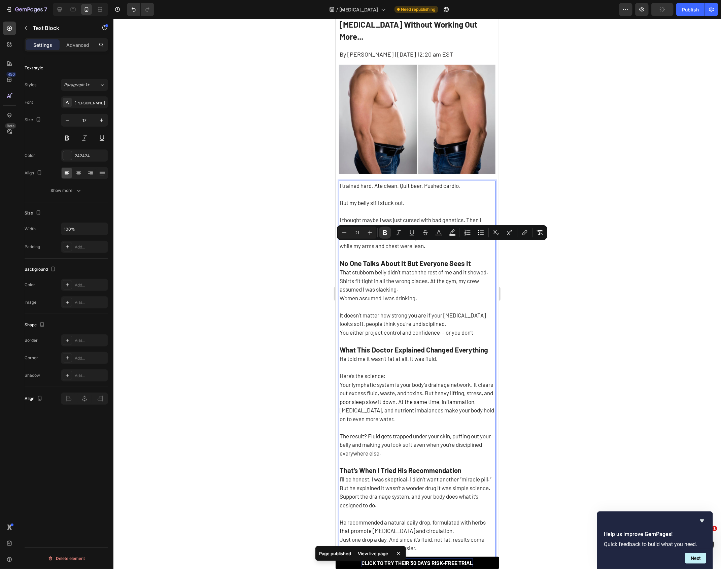
scroll to position [65, 0]
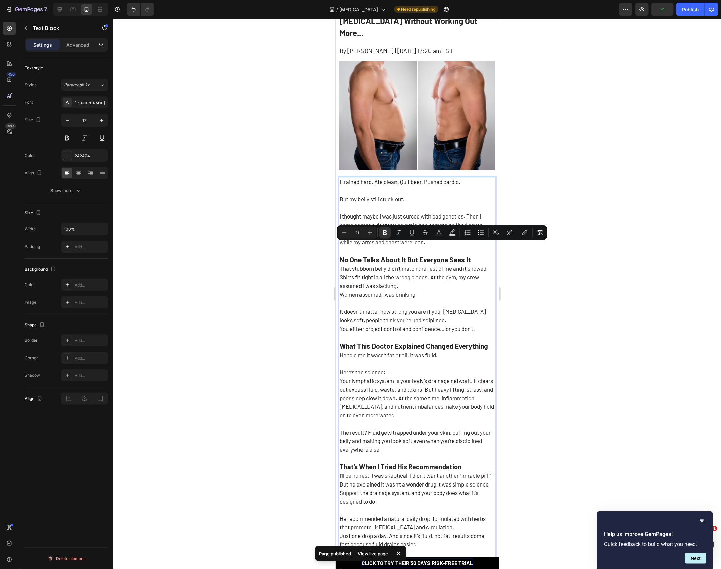
type input "20"
click at [399, 462] on strong "That’s When I Tried His Recommendation" at bounding box center [400, 466] width 122 height 8
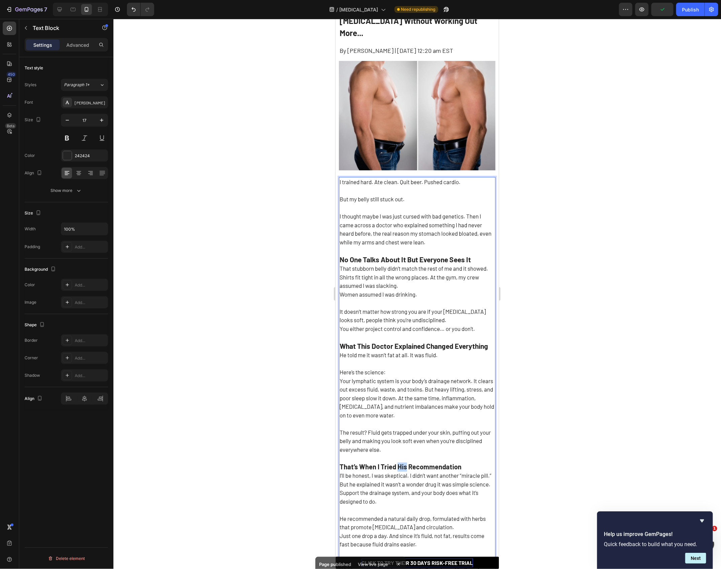
click at [399, 462] on strong "That’s When I Tried His Recommendation" at bounding box center [400, 466] width 122 height 8
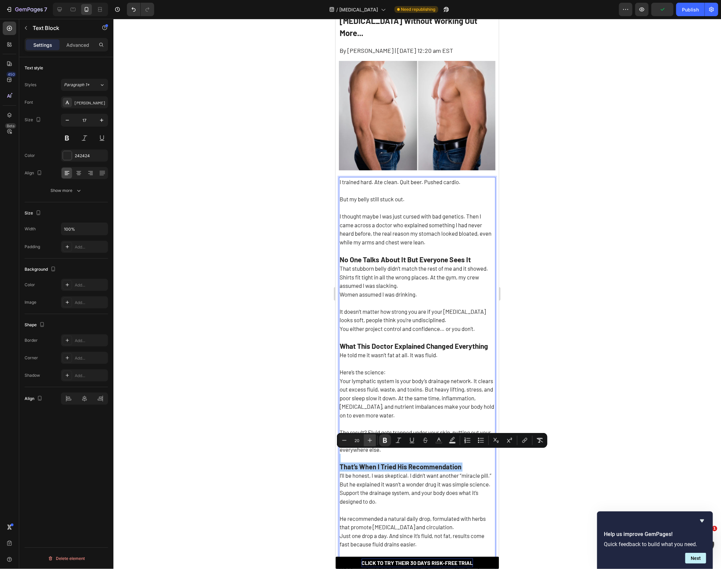
click at [370, 438] on icon "Editor contextual toolbar" at bounding box center [370, 440] width 4 height 4
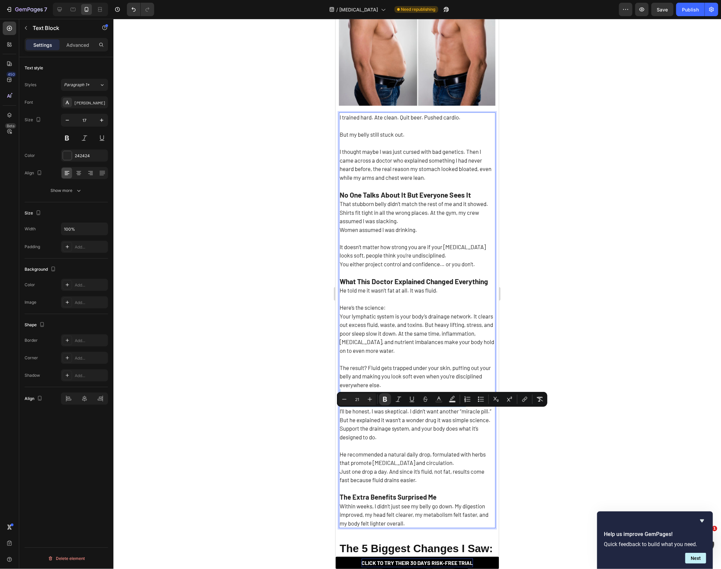
scroll to position [138, 0]
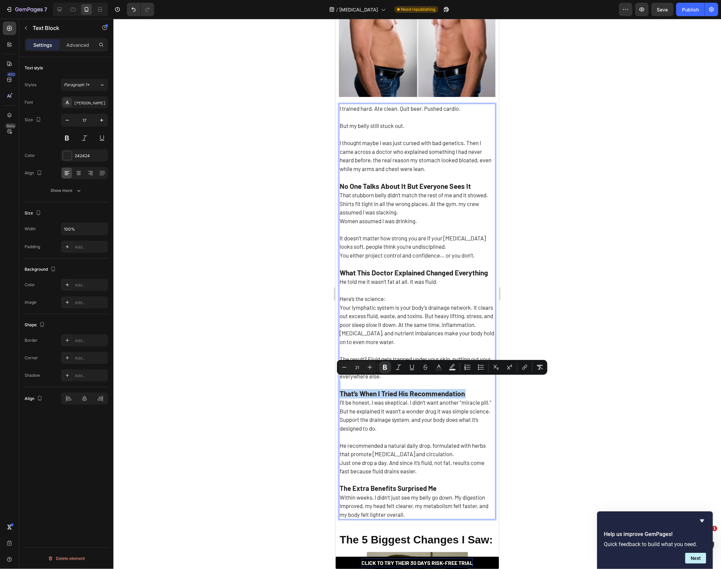
type input "20"
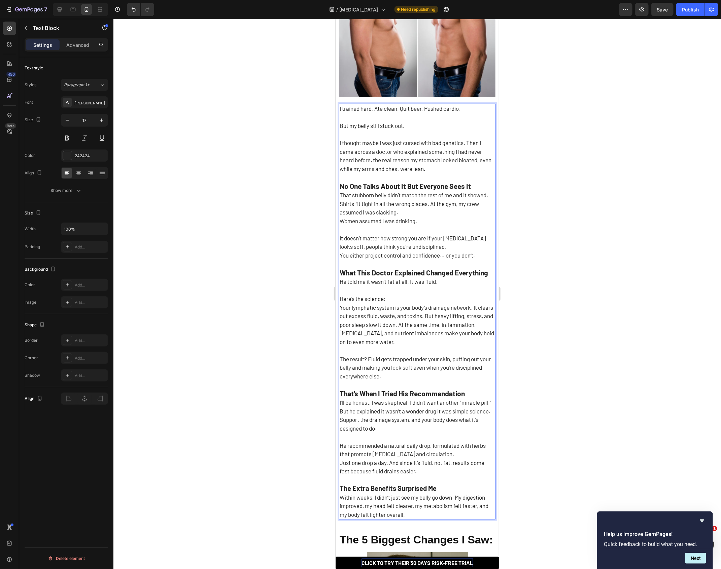
click at [377, 483] on strong "The Extra Benefits Surprised Me" at bounding box center [387, 487] width 97 height 8
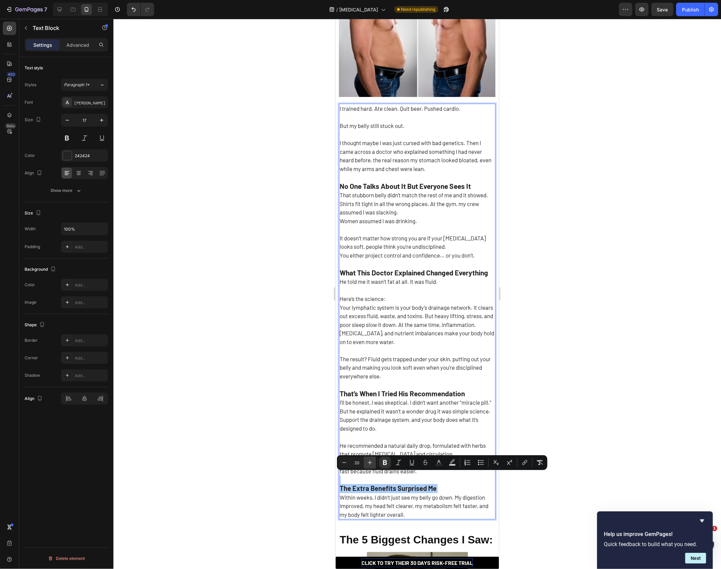
click at [372, 461] on icon "Editor contextual toolbar" at bounding box center [369, 462] width 7 height 7
type input "21"
click at [316, 431] on div at bounding box center [416, 294] width 607 height 550
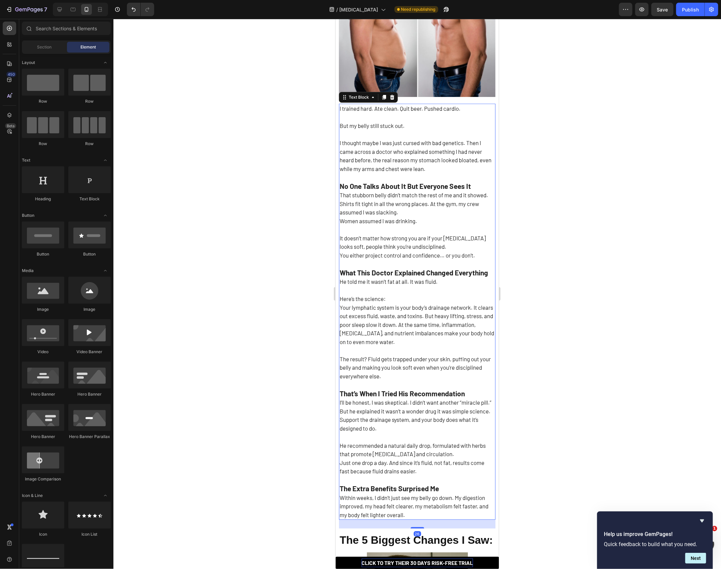
click at [376, 485] on p "That’s When I Tried His Recommendation I’ll be honest, I was skeptical. I didn’…" at bounding box center [416, 449] width 155 height 139
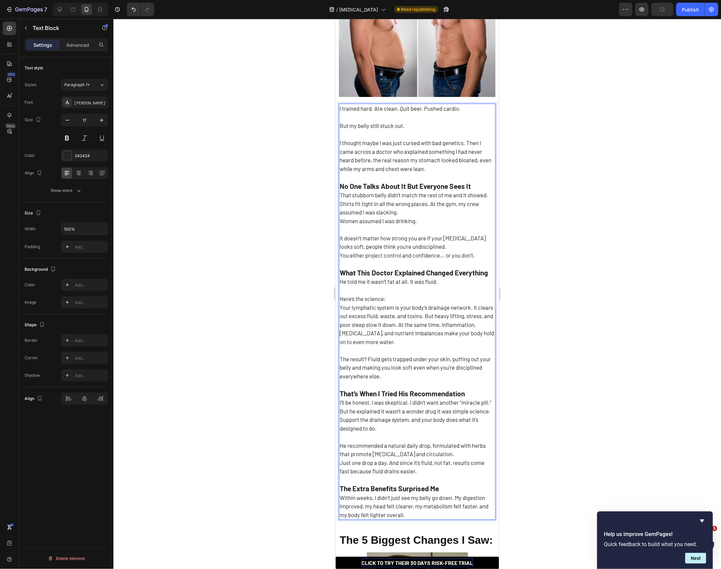
click at [458, 486] on p "That’s When I Tried His Recommendation I’ll be honest, I was skeptical. I didn’…" at bounding box center [416, 449] width 155 height 139
click at [327, 418] on div at bounding box center [416, 294] width 607 height 550
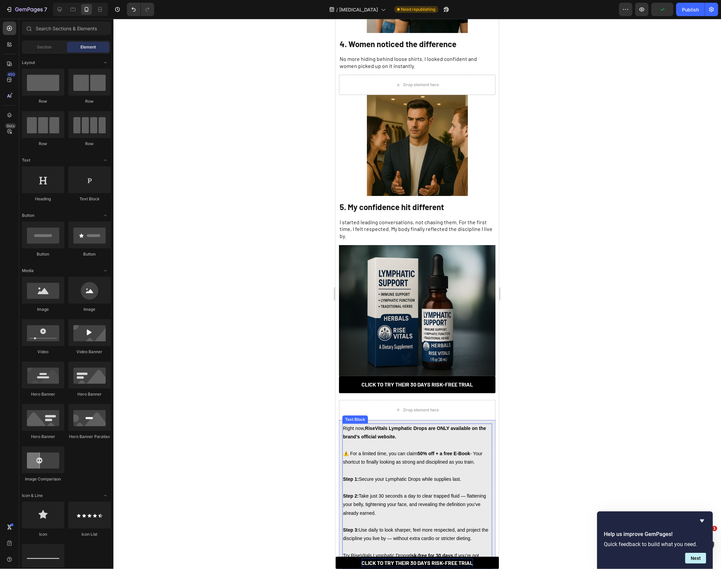
scroll to position [854, 0]
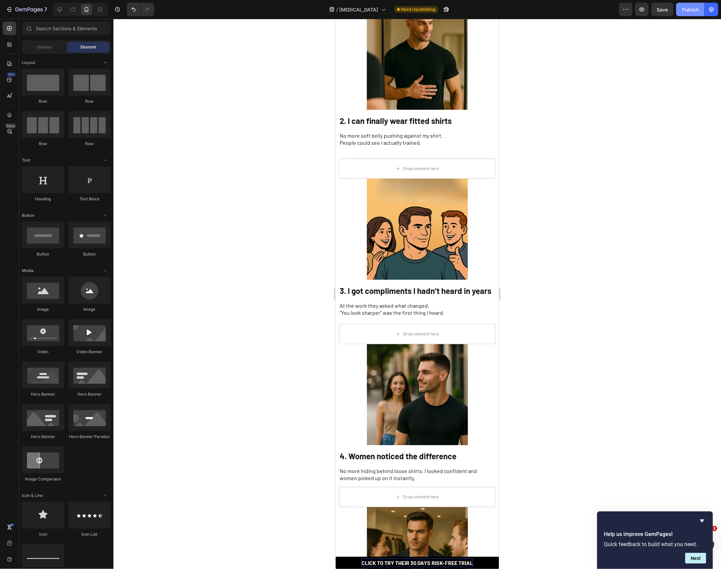
click at [686, 12] on div "Publish" at bounding box center [690, 9] width 17 height 7
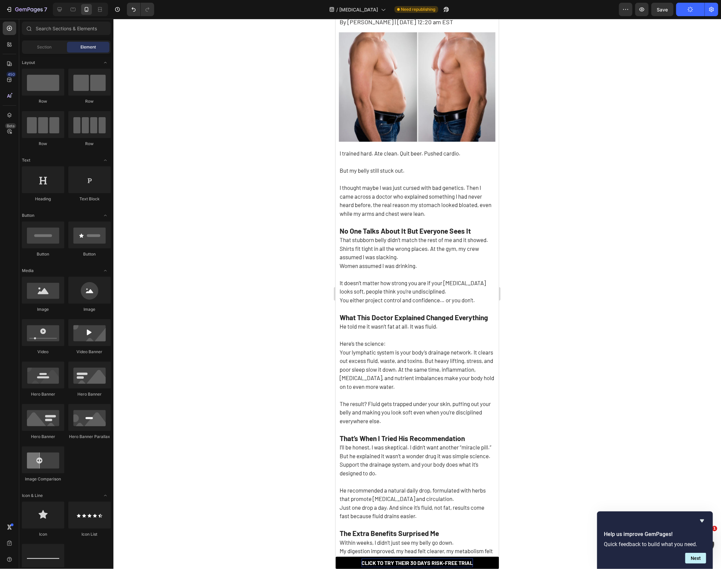
scroll to position [0, 0]
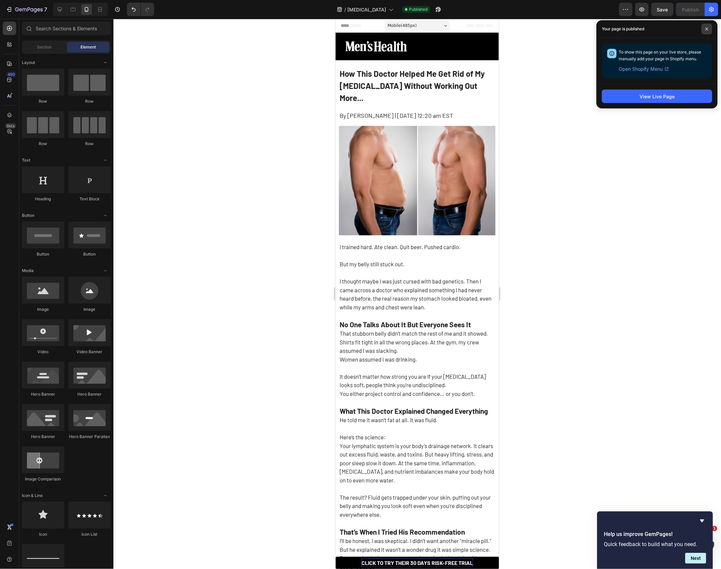
click at [707, 32] on span at bounding box center [706, 29] width 11 height 11
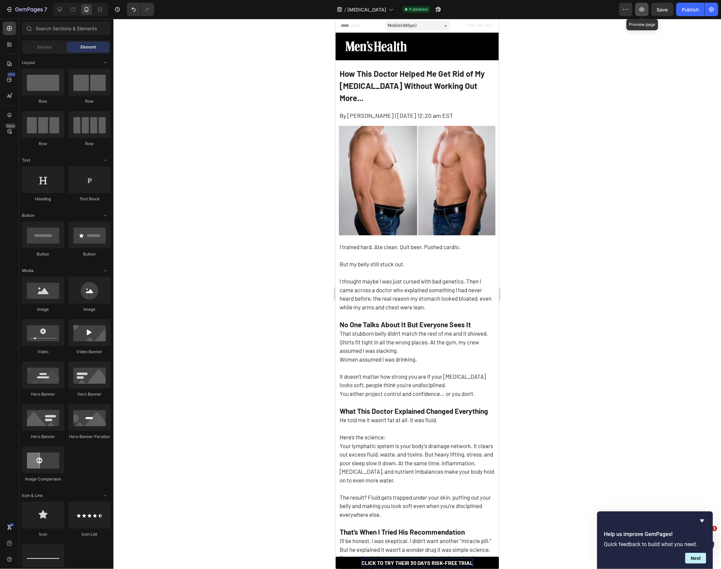
click at [642, 15] on button "button" at bounding box center [641, 9] width 13 height 13
click at [709, 10] on icon "button" at bounding box center [711, 9] width 5 height 5
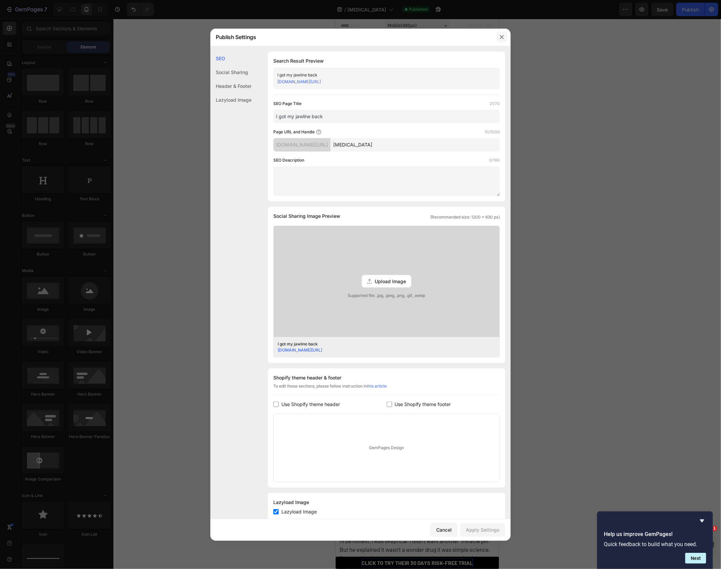
click at [502, 37] on icon "button" at bounding box center [502, 37] width 4 height 4
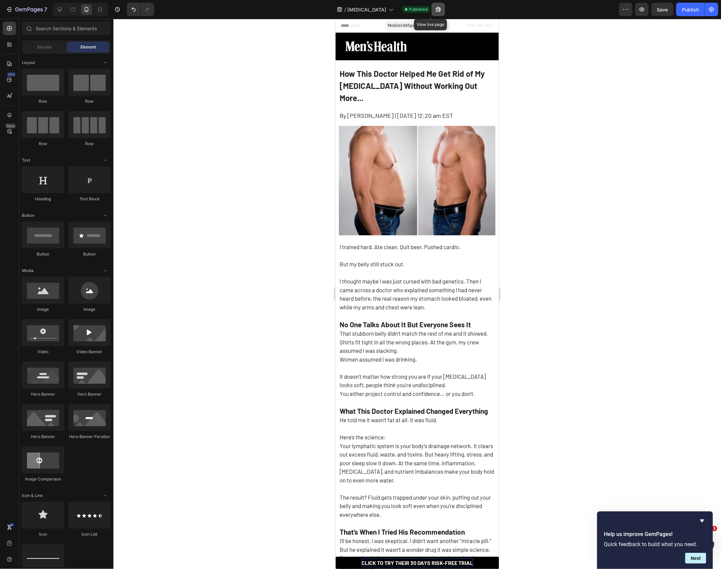
click at [435, 12] on icon "button" at bounding box center [438, 9] width 7 height 7
